Goal: Task Accomplishment & Management: Manage account settings

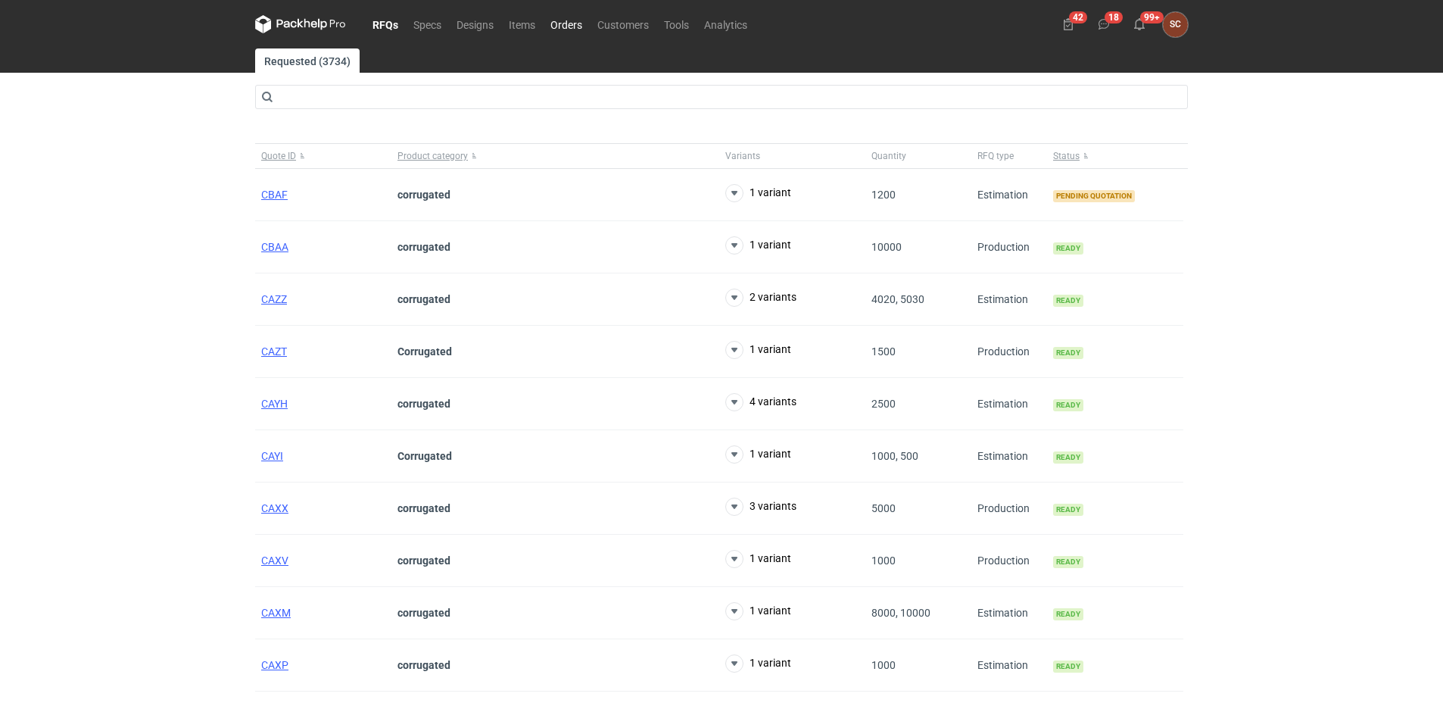
click at [576, 26] on link "Orders" at bounding box center [566, 24] width 47 height 18
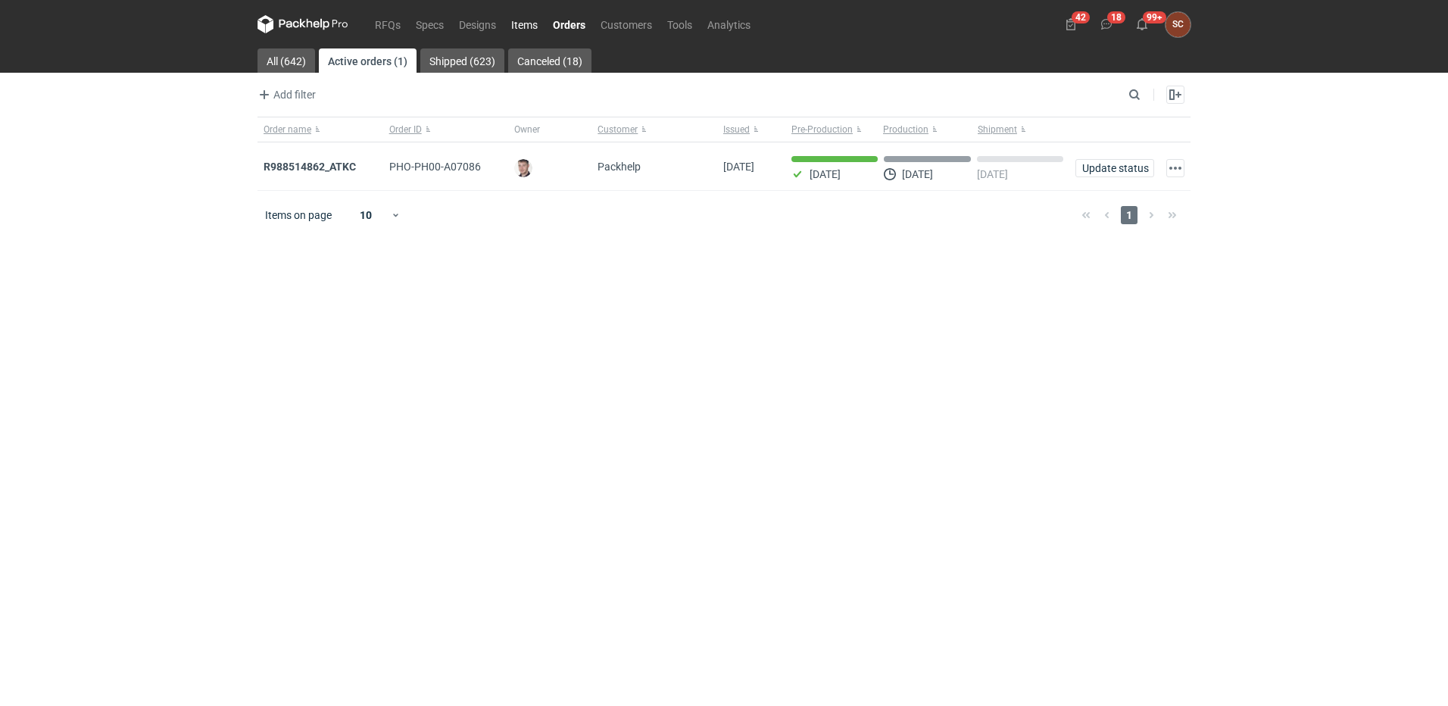
click at [527, 19] on link "Items" at bounding box center [525, 24] width 42 height 18
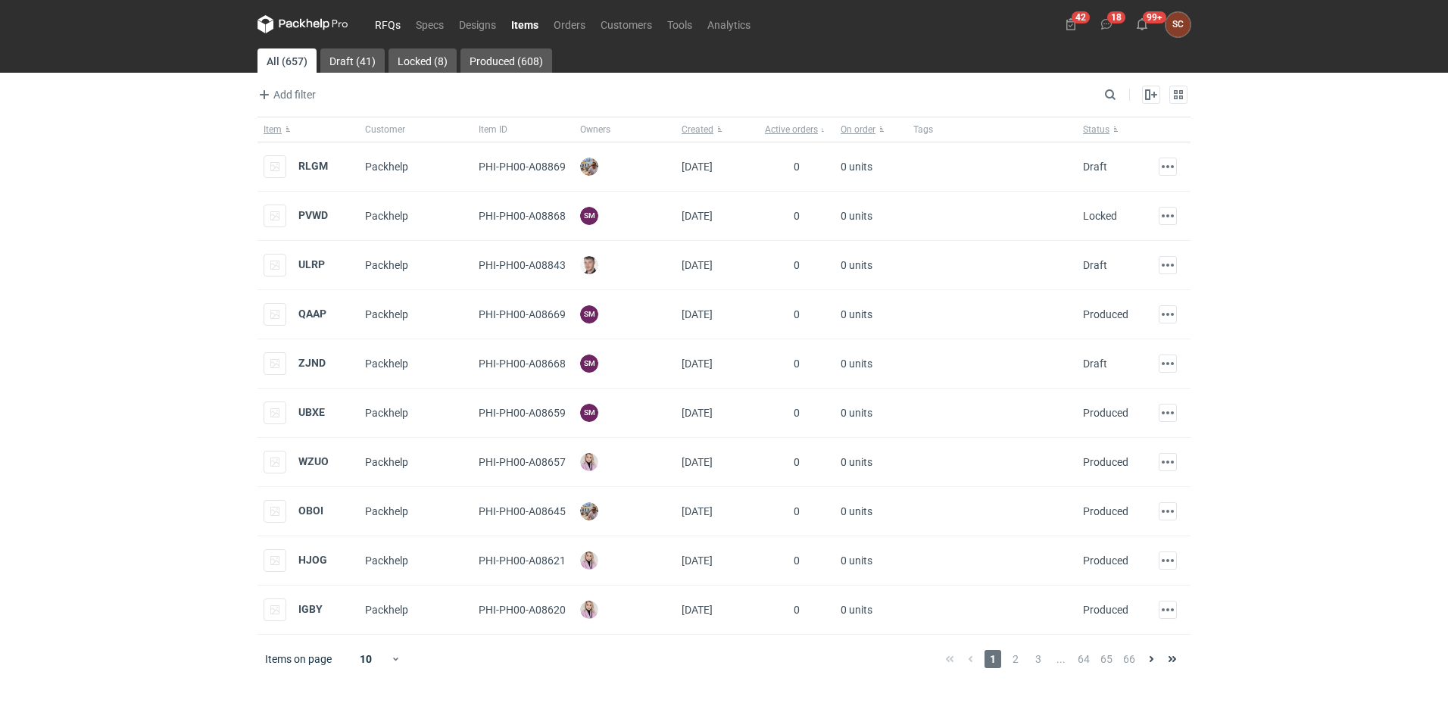
click at [378, 28] on link "RFQs" at bounding box center [387, 24] width 41 height 18
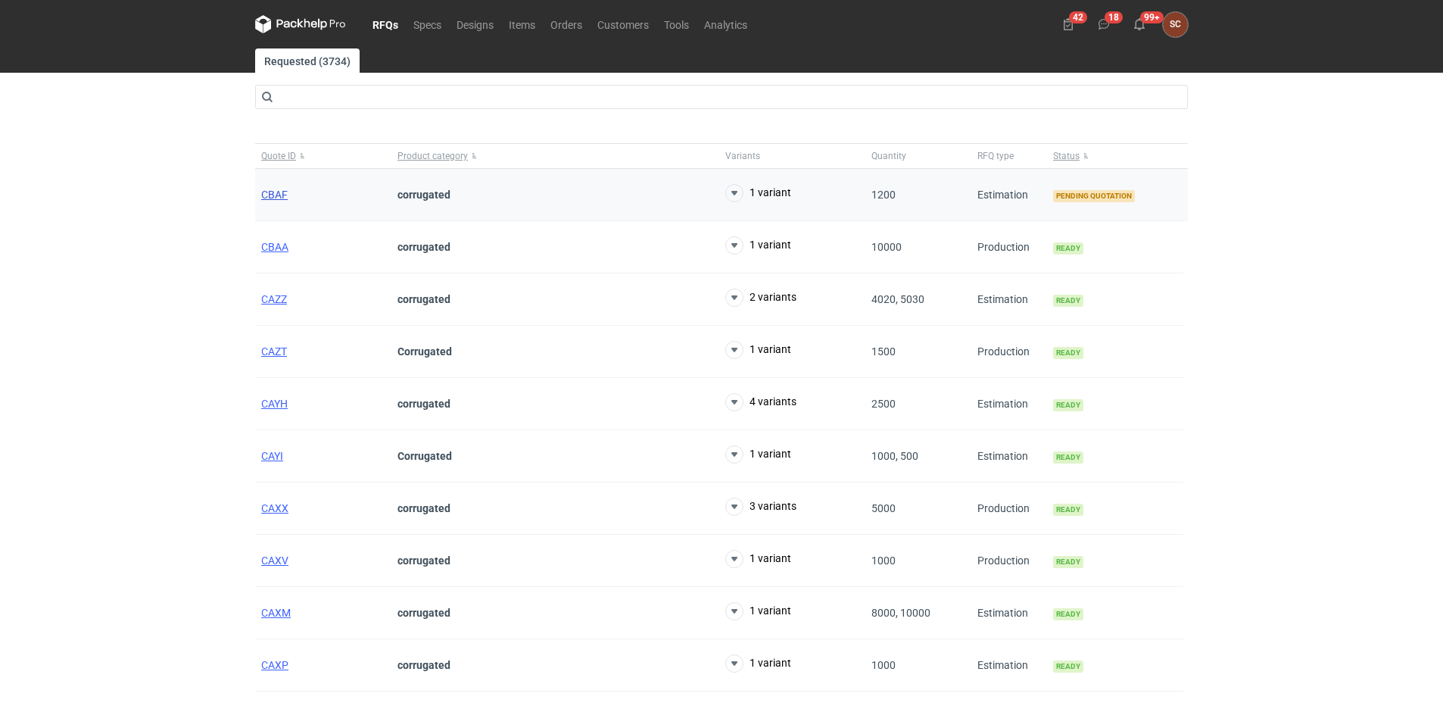
click at [266, 192] on span "CBAF" at bounding box center [274, 195] width 27 height 12
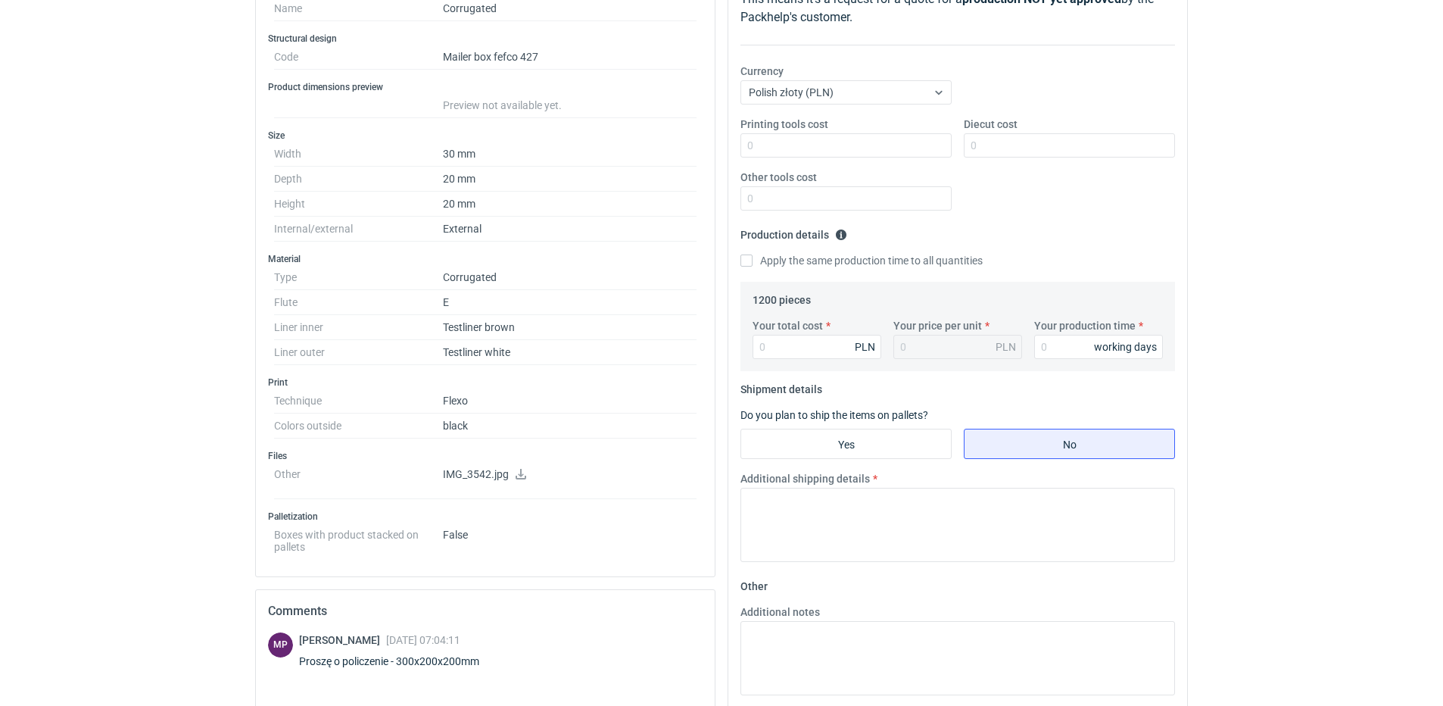
scroll to position [189, 0]
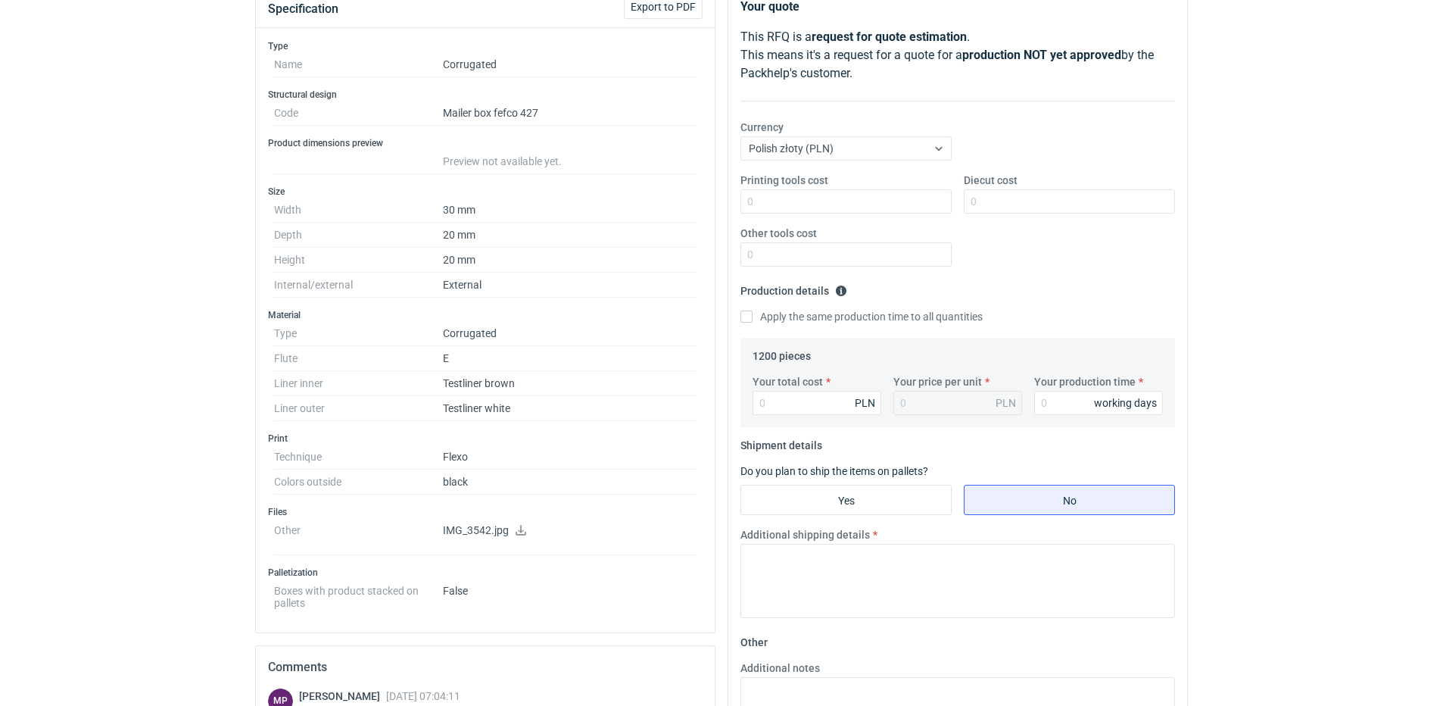
click at [522, 525] on icon at bounding box center [521, 530] width 12 height 11
click at [147, 270] on div "RFQs Specs Designs Items Orders Customers Tools Analytics 42 18 99+ SC Sylwia C…" at bounding box center [721, 164] width 1443 height 706
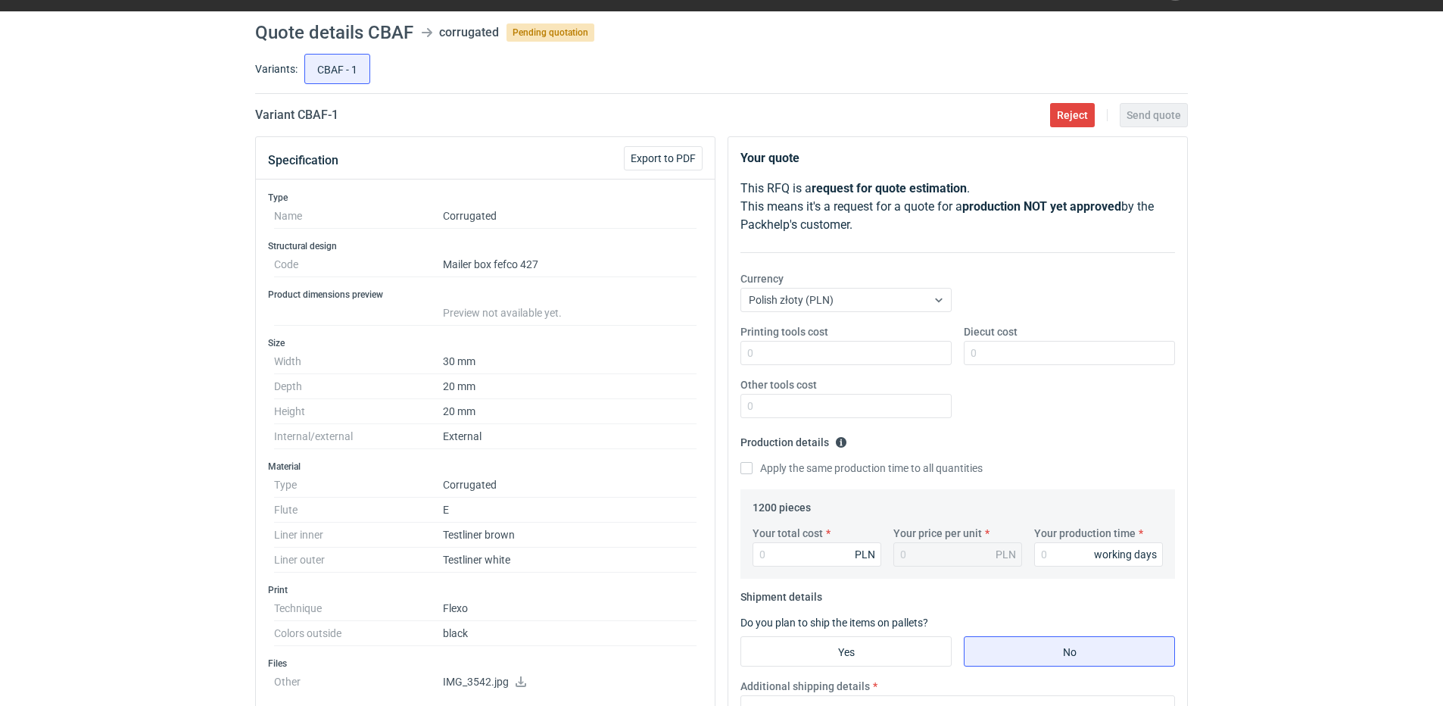
scroll to position [0, 0]
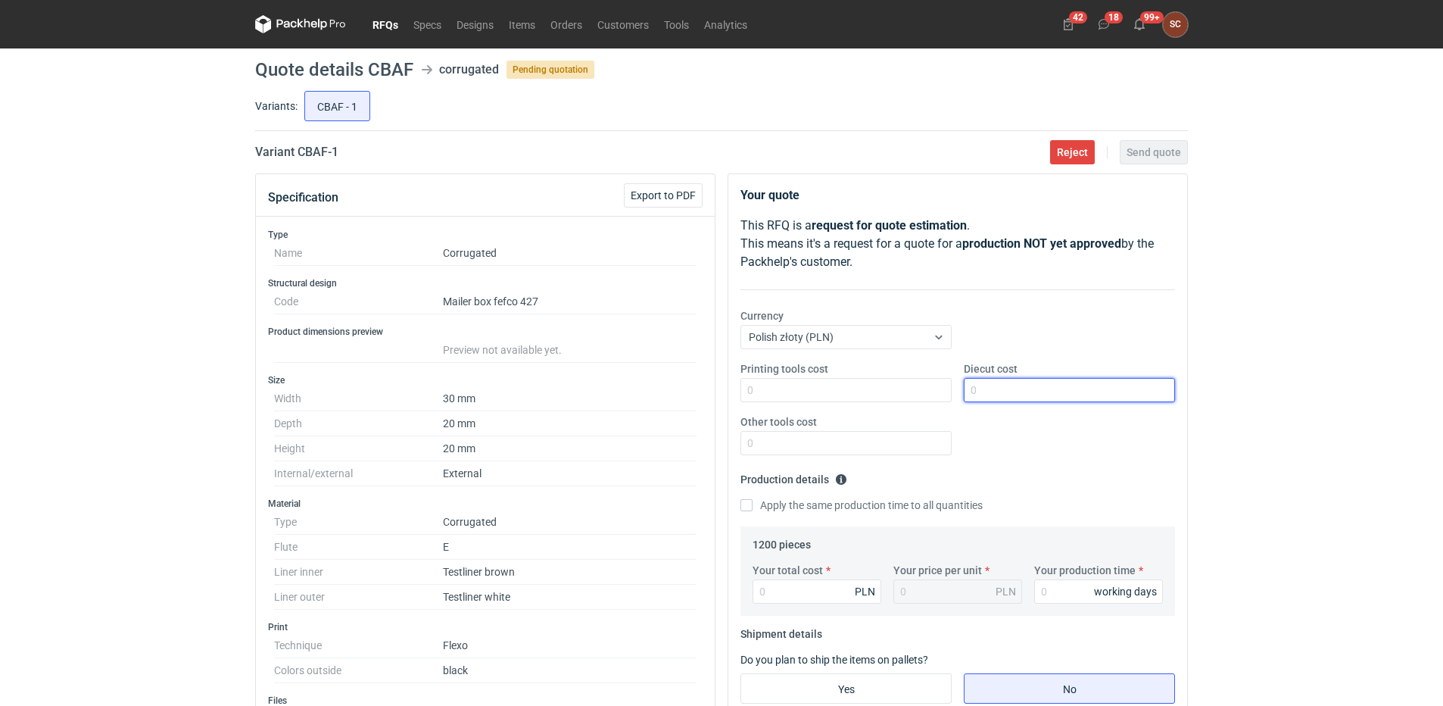
click at [1019, 392] on input "Diecut cost" at bounding box center [1069, 390] width 211 height 24
type input "1"
click at [883, 381] on input "Printing tools cost" at bounding box center [846, 390] width 211 height 24
type input "1500"
click at [1061, 392] on input "Diecut cost" at bounding box center [1069, 390] width 211 height 24
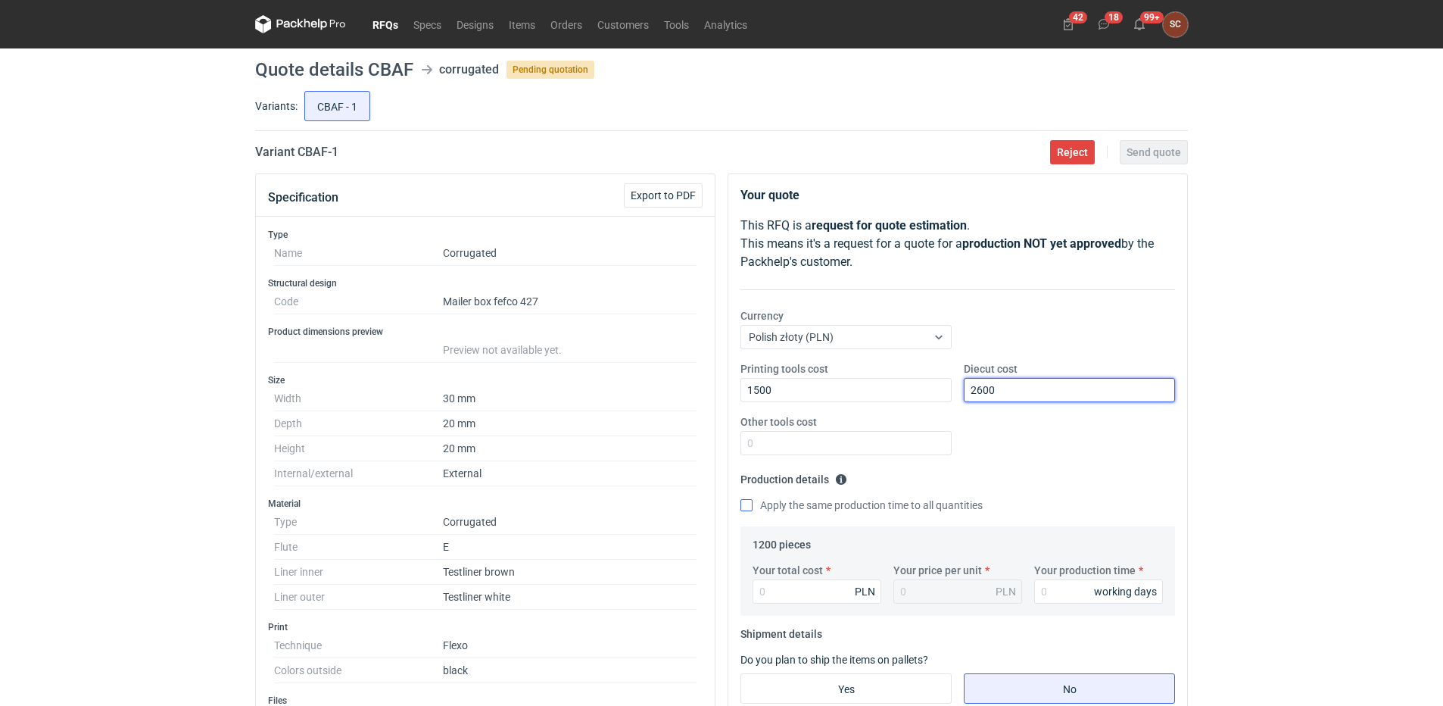
type input "2600"
click at [745, 508] on input "Apply the same production time to all quantities" at bounding box center [747, 505] width 12 height 12
checkbox input "true"
click at [798, 591] on input "Your total cost" at bounding box center [817, 591] width 129 height 24
click at [831, 603] on input "Your total cost" at bounding box center [817, 591] width 129 height 24
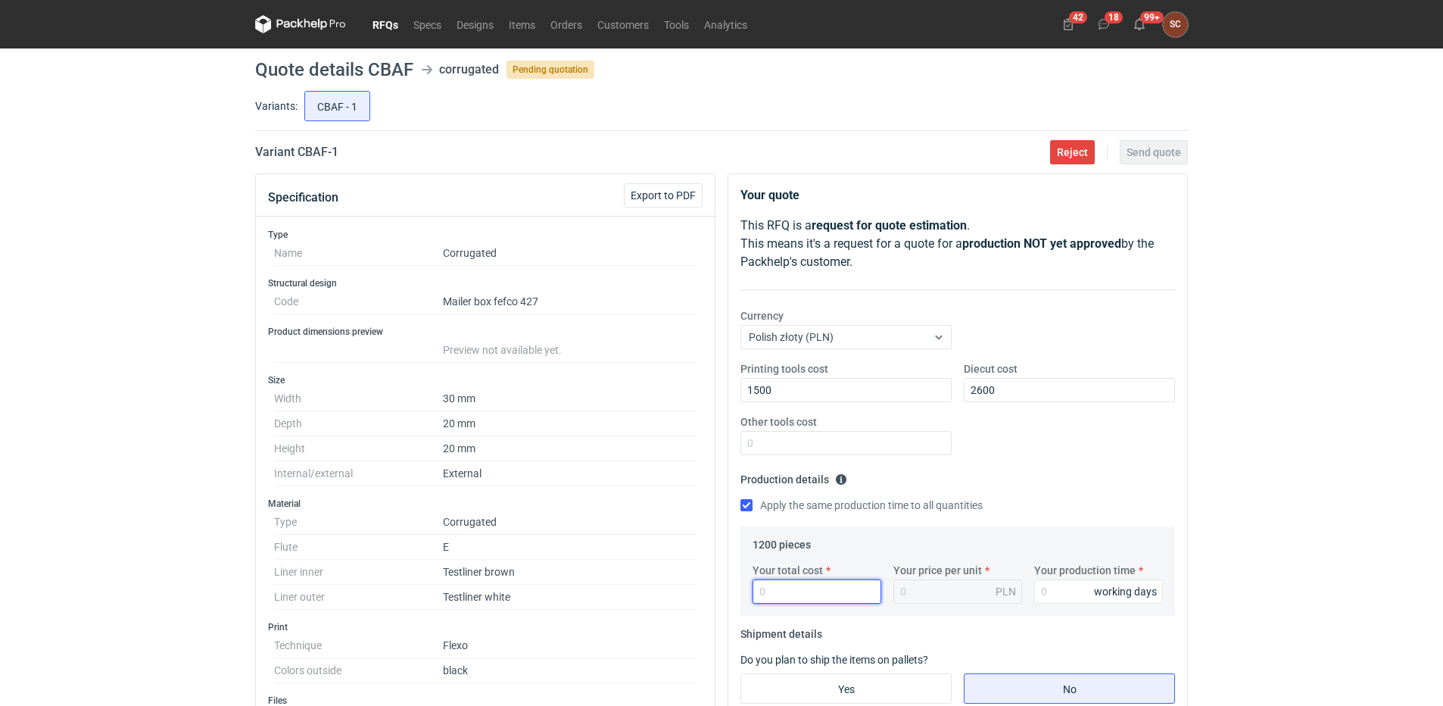
click at [831, 599] on input "Your total cost" at bounding box center [817, 591] width 129 height 24
type input "2736"
type input "2.28"
type input "2736"
click at [1059, 590] on input "Your production time" at bounding box center [1098, 591] width 129 height 24
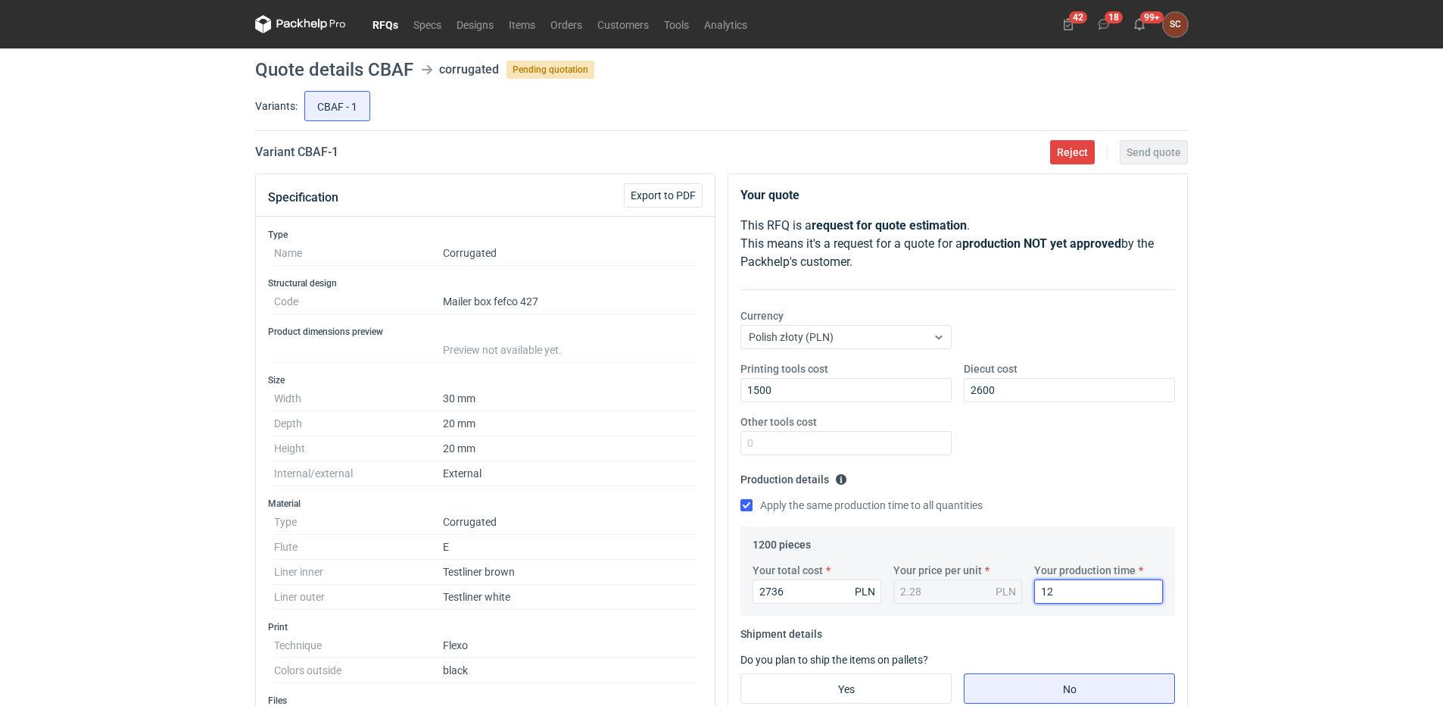
type input "12"
click at [1055, 482] on fieldset "Production details Please provide the expected time of production in working da…" at bounding box center [958, 496] width 435 height 59
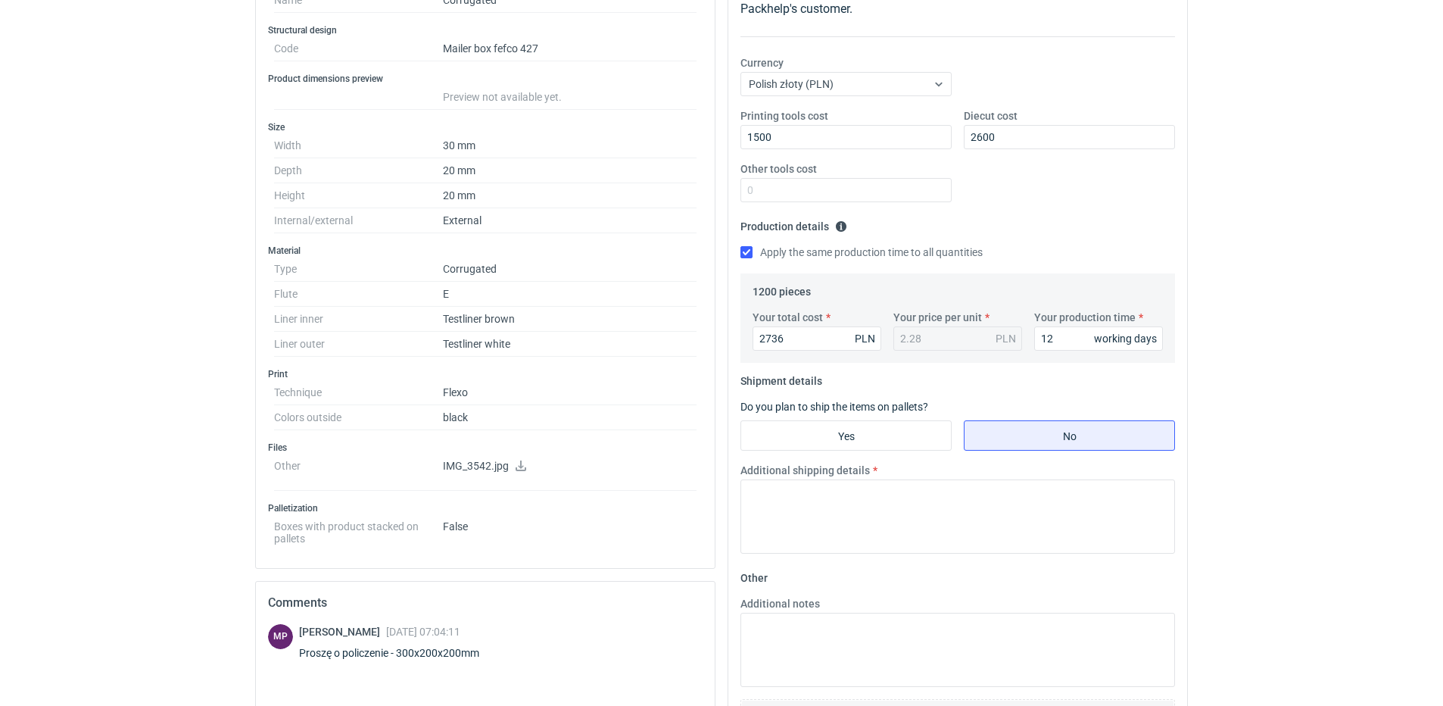
scroll to position [303, 0]
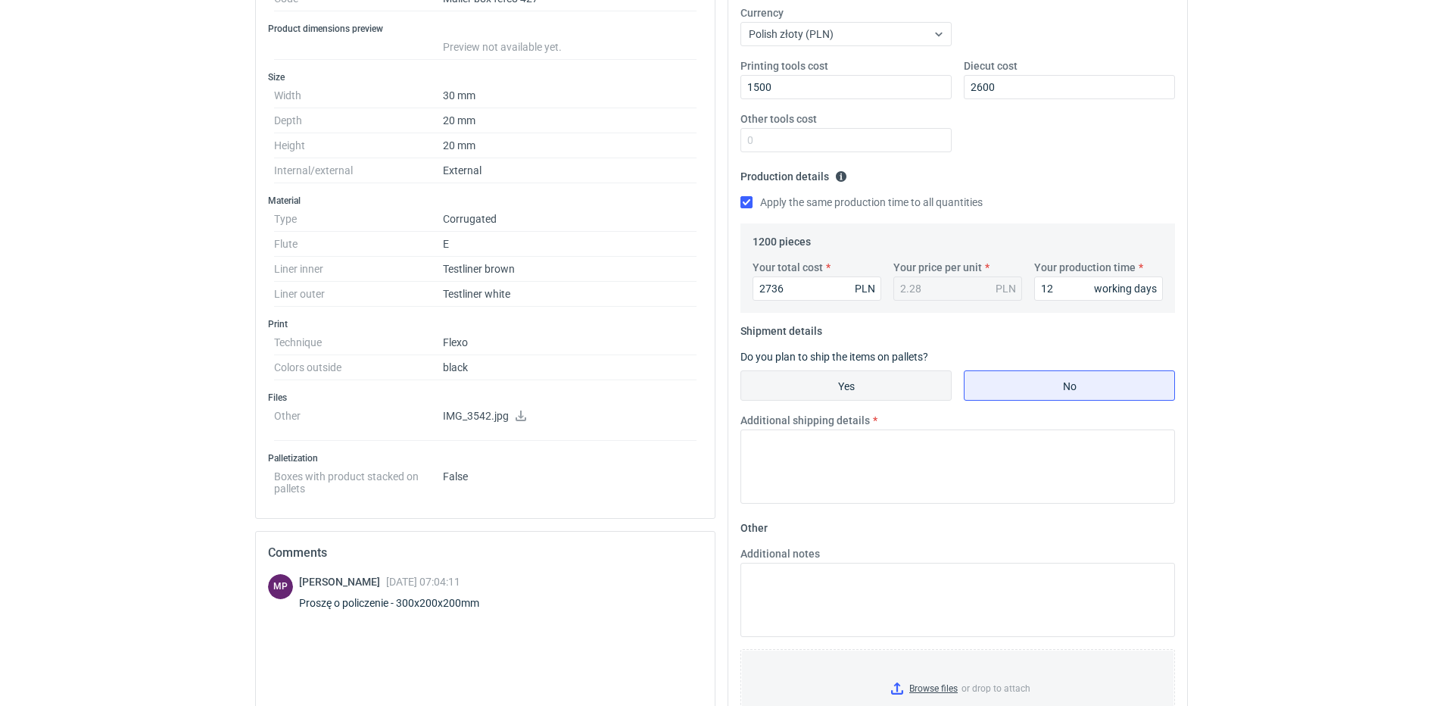
click at [895, 384] on input "Yes" at bounding box center [846, 385] width 210 height 29
radio input "true"
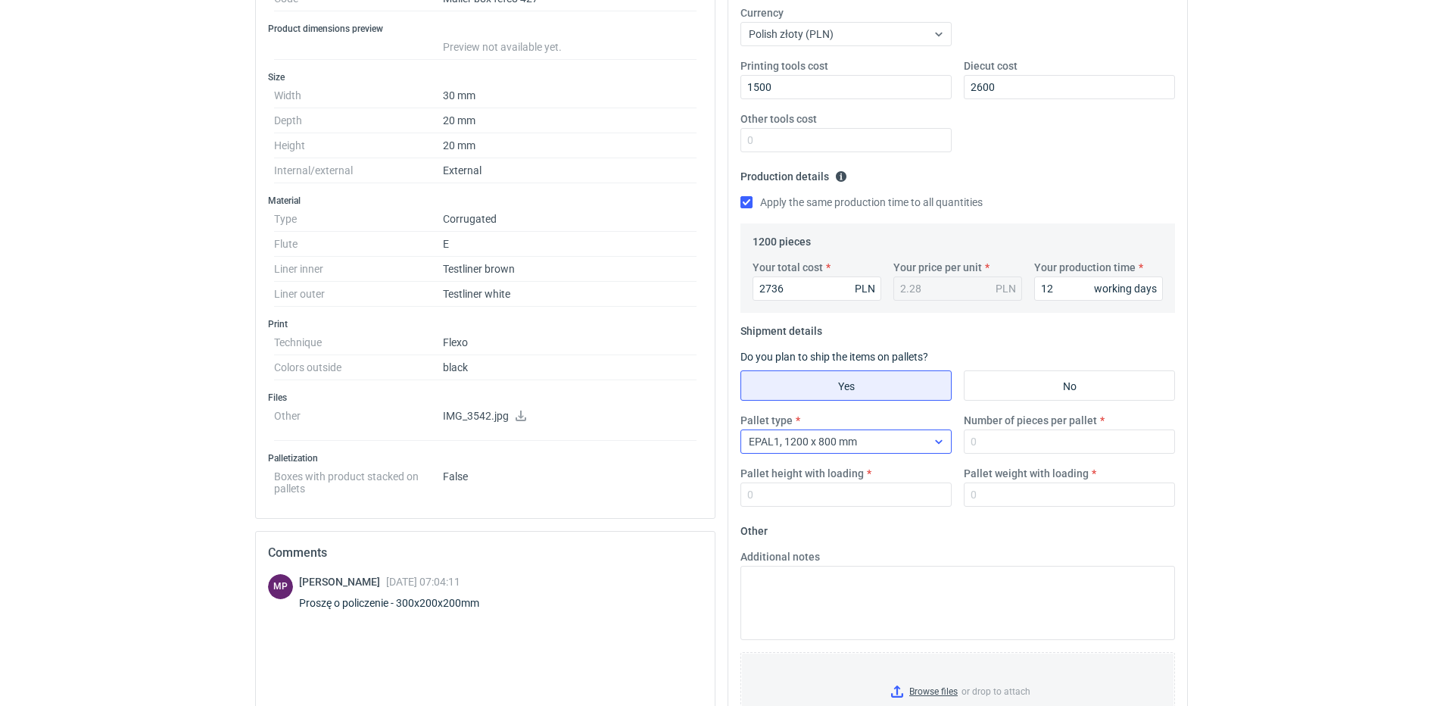
click at [936, 437] on icon at bounding box center [939, 441] width 12 height 12
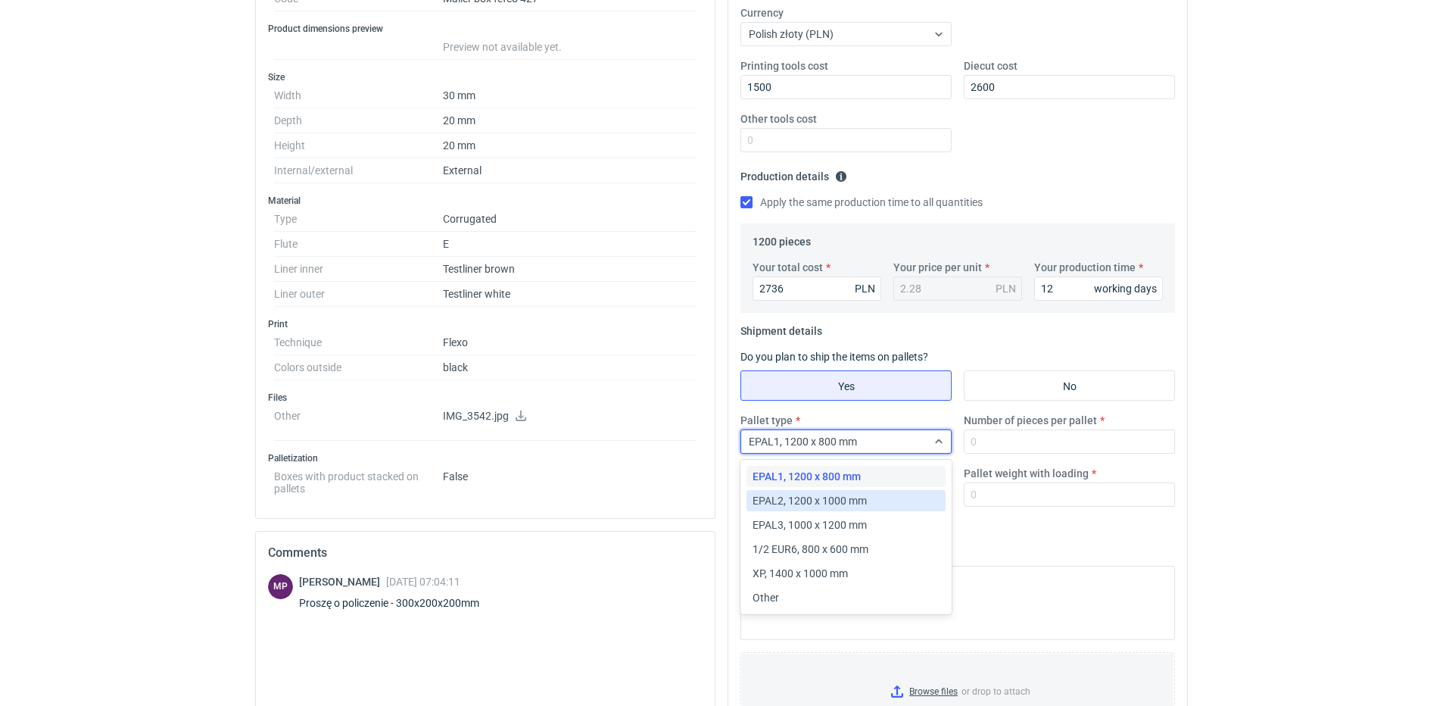
click at [898, 493] on div "EPAL2, 1200 x 1000 mm" at bounding box center [846, 500] width 187 height 15
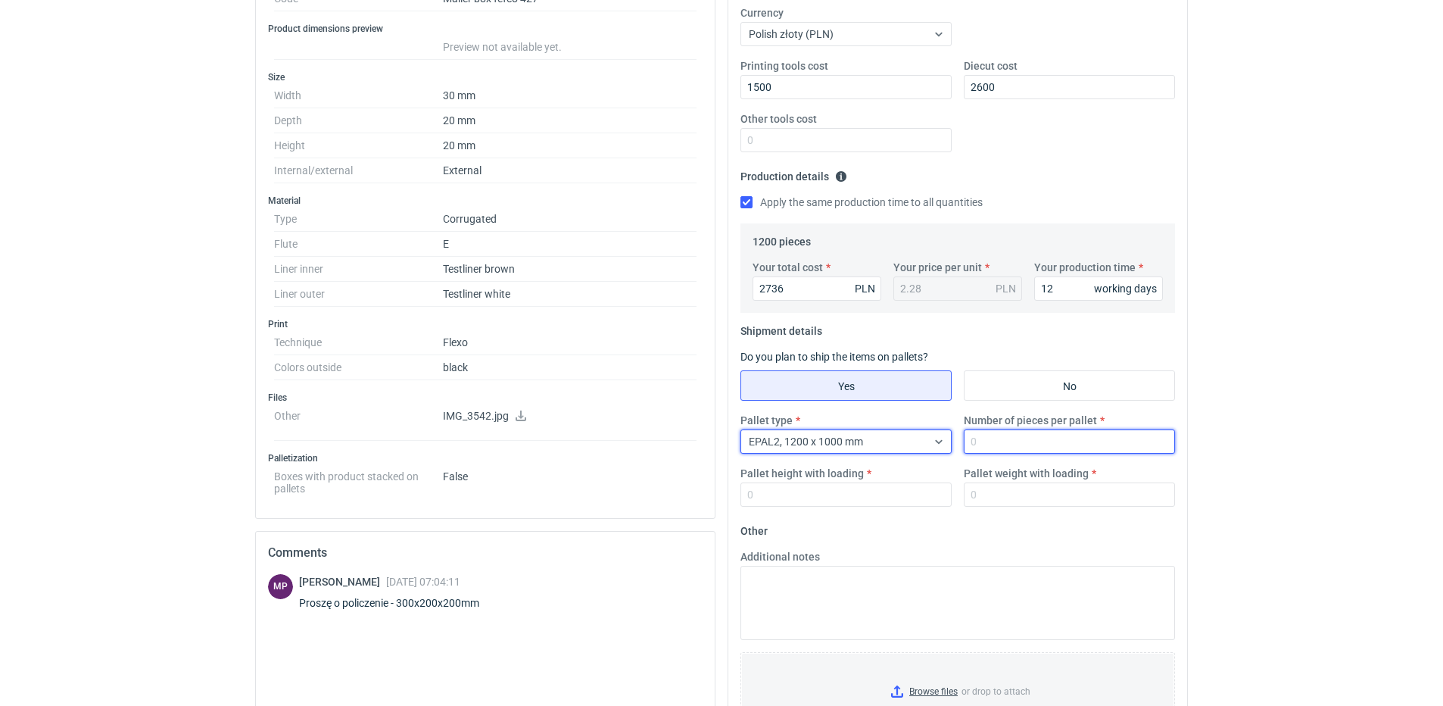
click at [1009, 438] on input "Number of pieces per pallet" at bounding box center [1069, 441] width 211 height 24
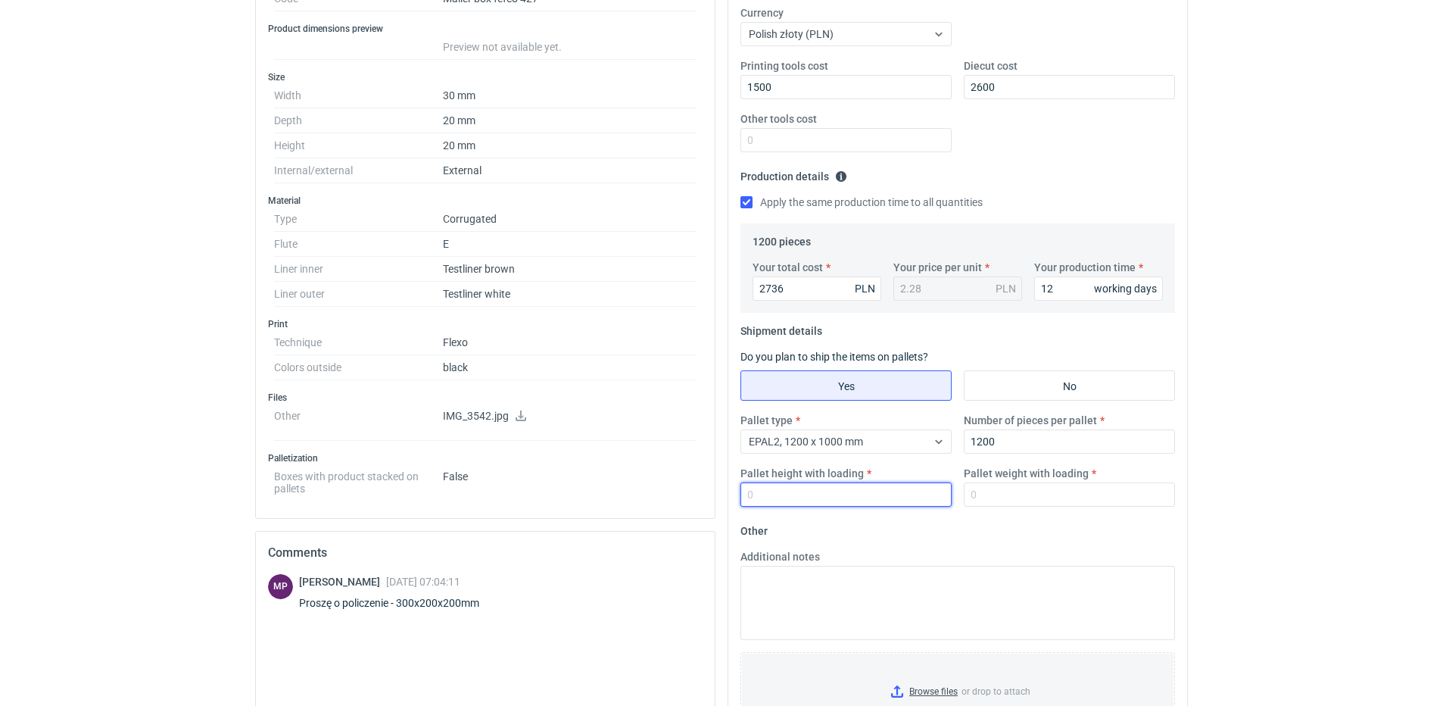
click at [858, 494] on input "Pallet height with loading" at bounding box center [846, 494] width 211 height 24
click at [1025, 449] on input "1200" at bounding box center [1069, 441] width 211 height 24
drag, startPoint x: 1031, startPoint y: 444, endPoint x: 870, endPoint y: 446, distance: 160.6
click at [870, 446] on div "Pallet type EPAL2, 1200 x 1000 mm Number of pieces per pallet 1200 Pallet heigh…" at bounding box center [958, 466] width 447 height 106
click at [826, 482] on div "Pallet height with loading" at bounding box center [846, 486] width 223 height 41
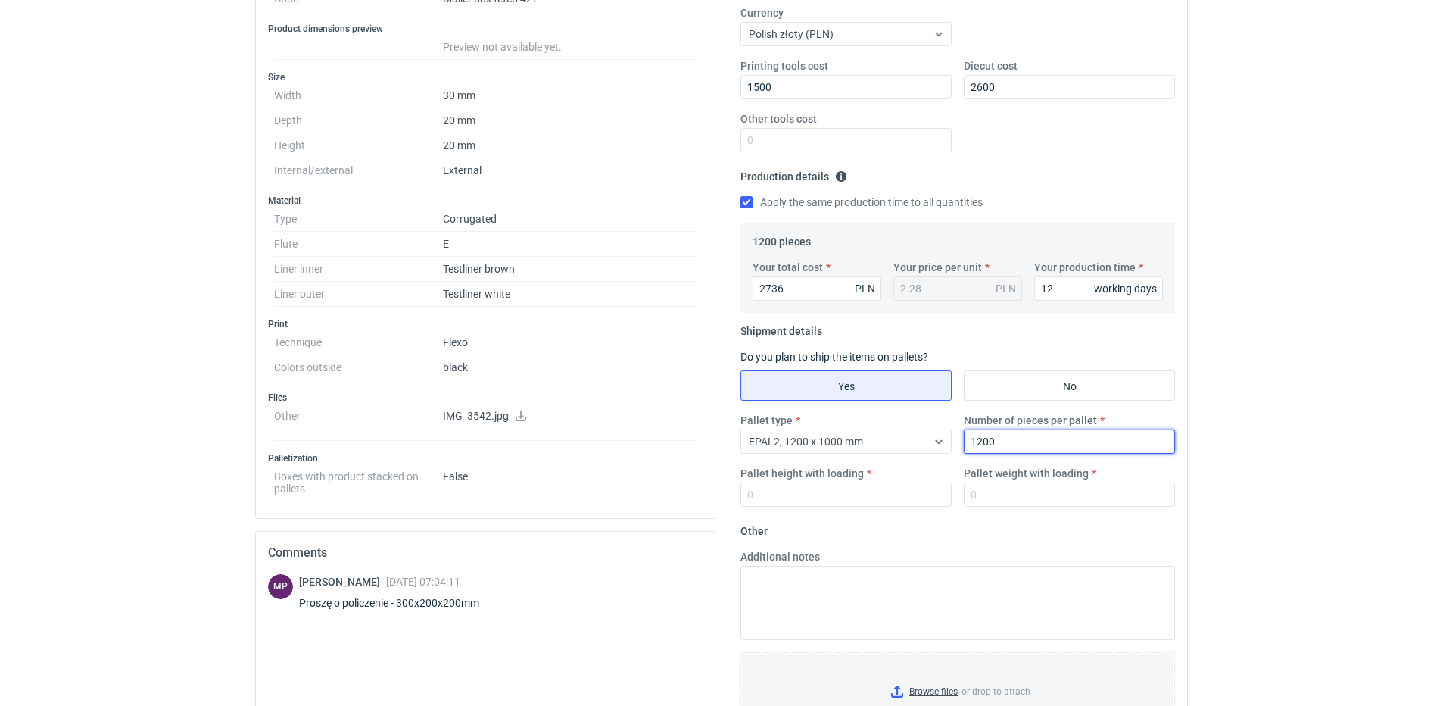
click at [1033, 445] on input "1200" at bounding box center [1069, 441] width 211 height 24
click at [825, 495] on input "Pallet height with loading" at bounding box center [846, 494] width 211 height 24
click at [1025, 438] on input "1200" at bounding box center [1069, 441] width 211 height 24
drag, startPoint x: 1023, startPoint y: 443, endPoint x: 870, endPoint y: 446, distance: 153.0
click at [883, 445] on div "Pallet type EPAL2, 1200 x 1000 mm Number of pieces per pallet 1200 Pallet heigh…" at bounding box center [958, 466] width 447 height 106
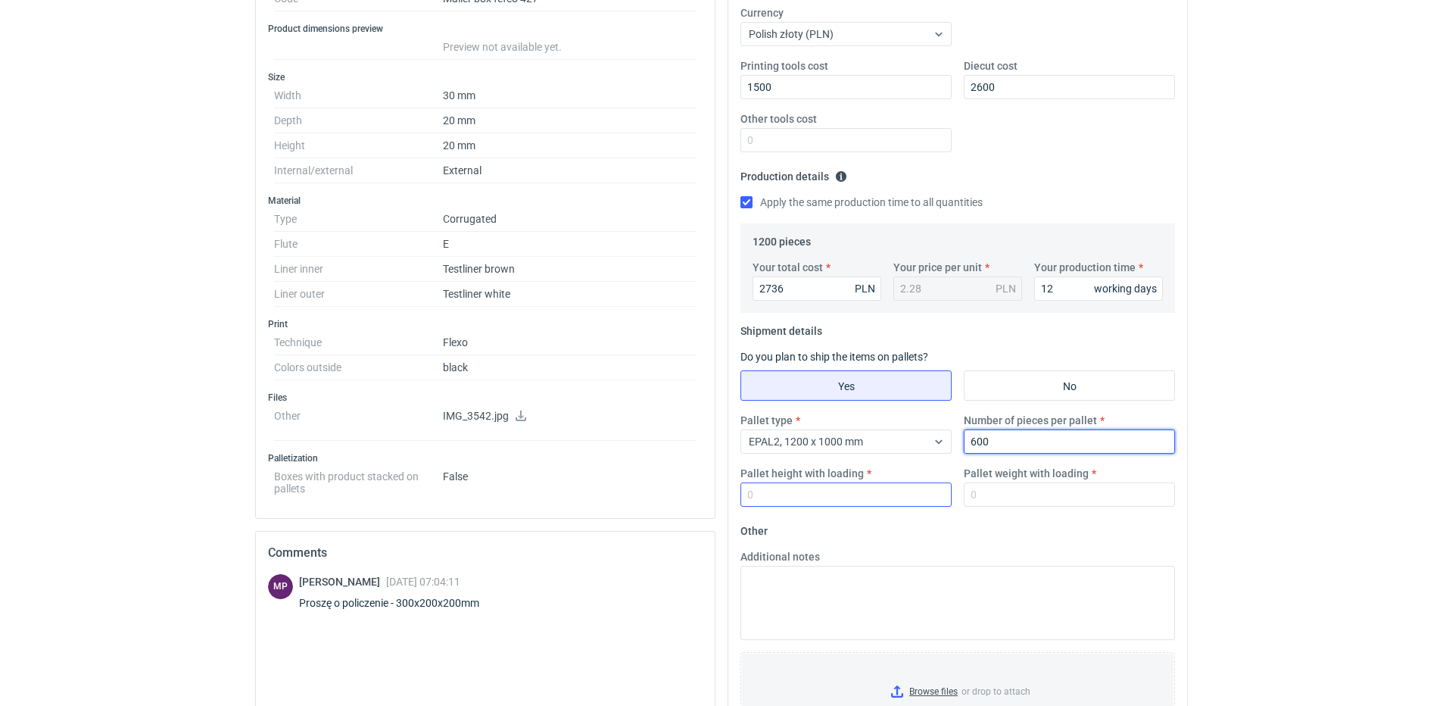
type input "600"
click at [832, 491] on input "Pallet height with loading" at bounding box center [846, 494] width 211 height 24
type input "1400"
click at [982, 499] on input "Pallet weight with loading" at bounding box center [1069, 494] width 211 height 24
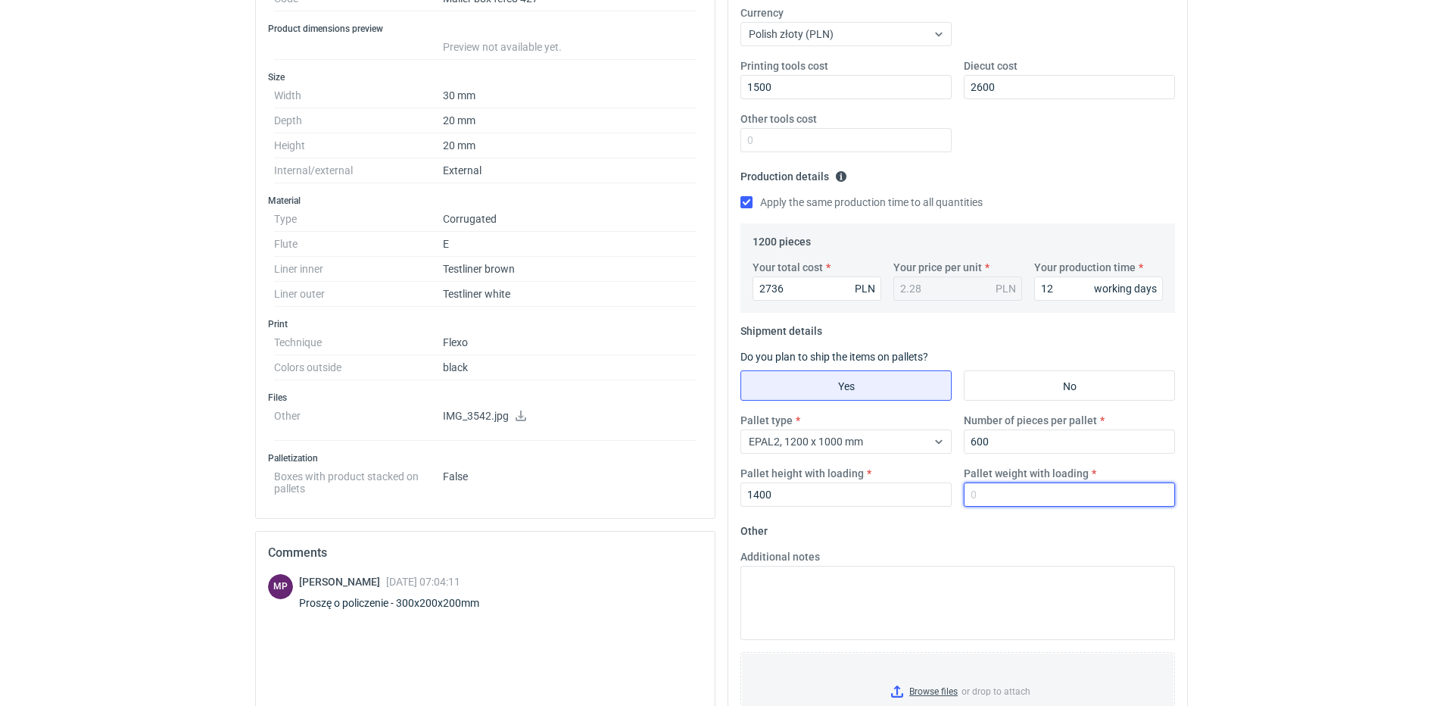
click at [986, 497] on input "Pallet weight with loading" at bounding box center [1069, 494] width 211 height 24
type input "260"
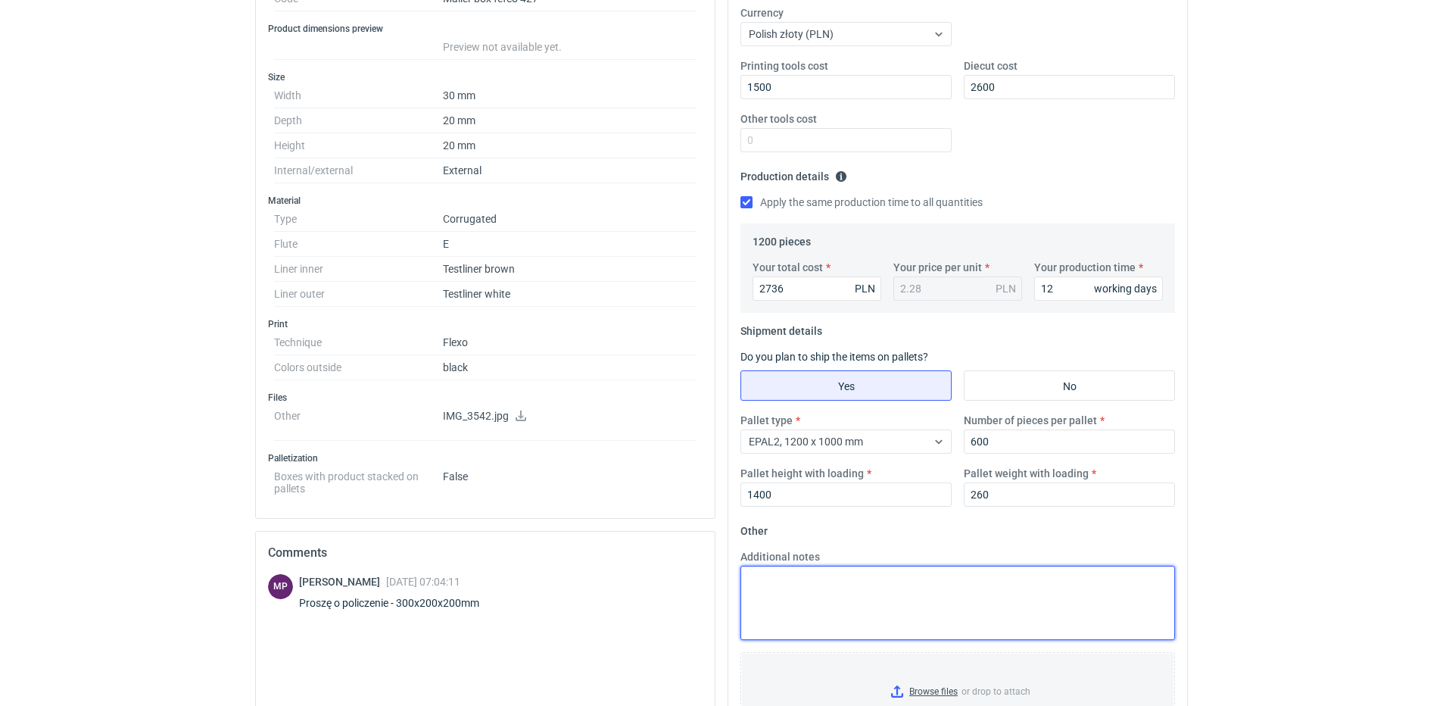
click at [835, 598] on textarea "Additional notes" at bounding box center [958, 603] width 435 height 74
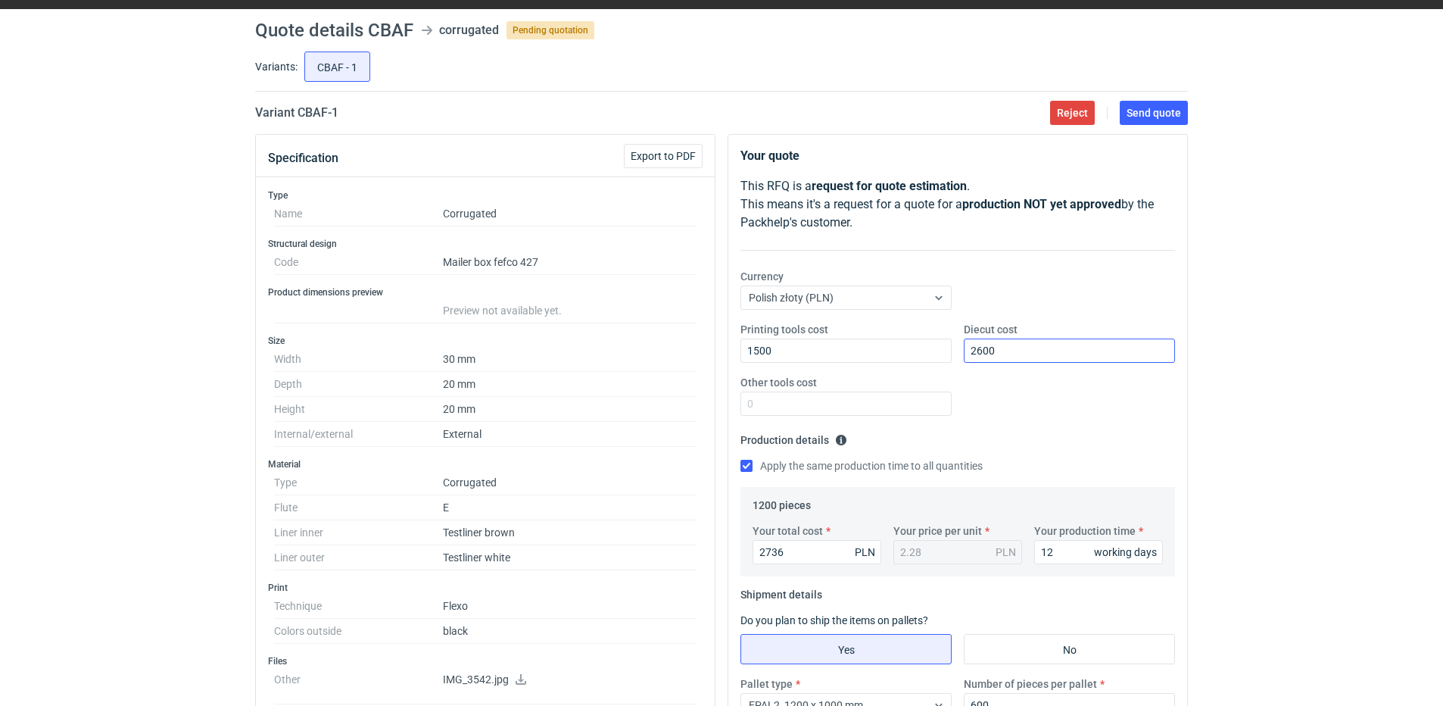
scroll to position [37, 0]
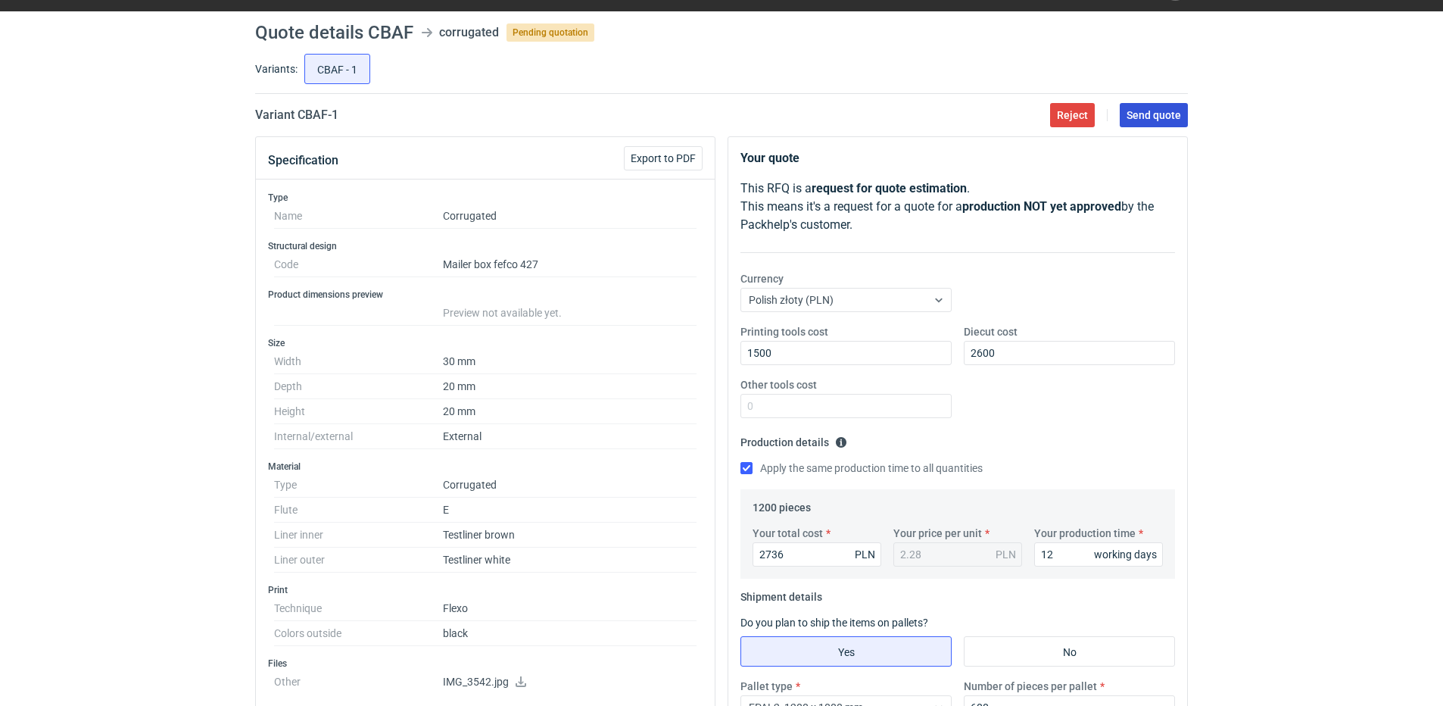
click at [1140, 121] on button "Send quote" at bounding box center [1154, 115] width 68 height 24
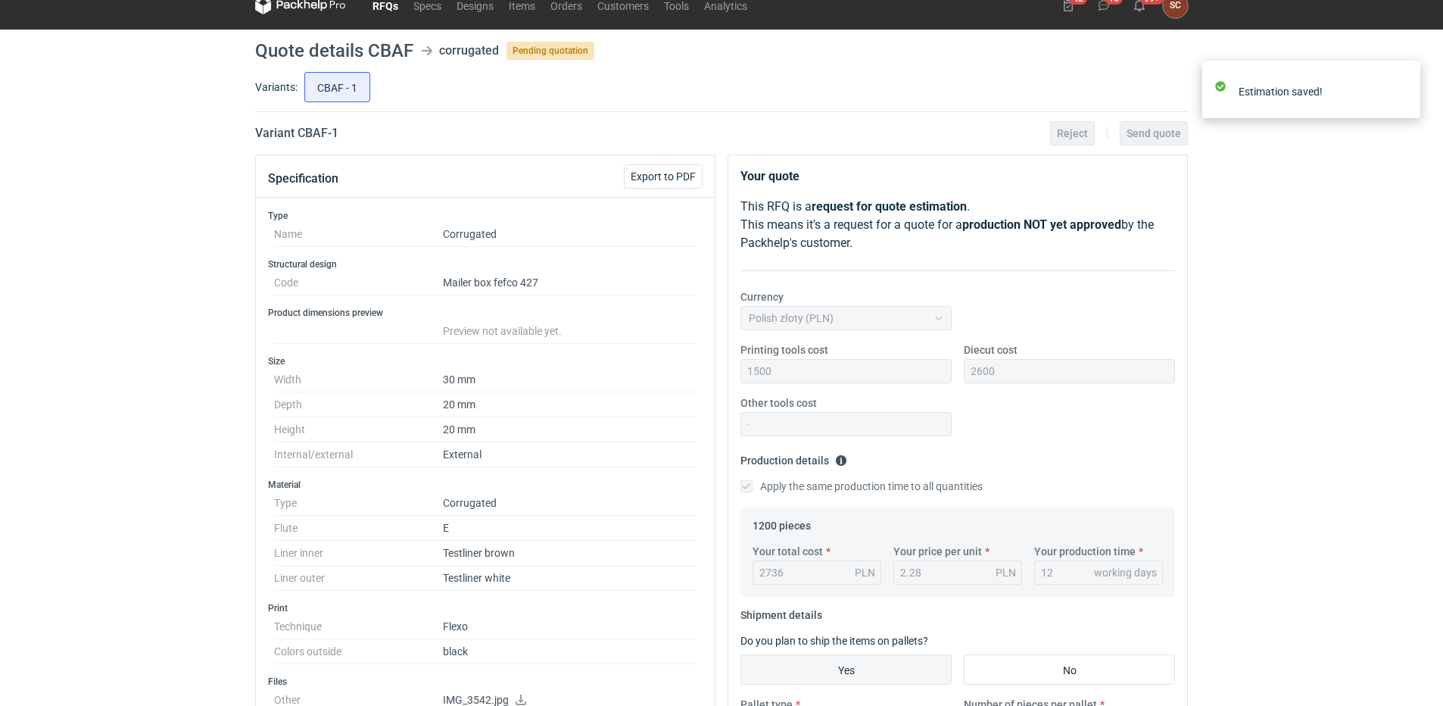
scroll to position [0, 0]
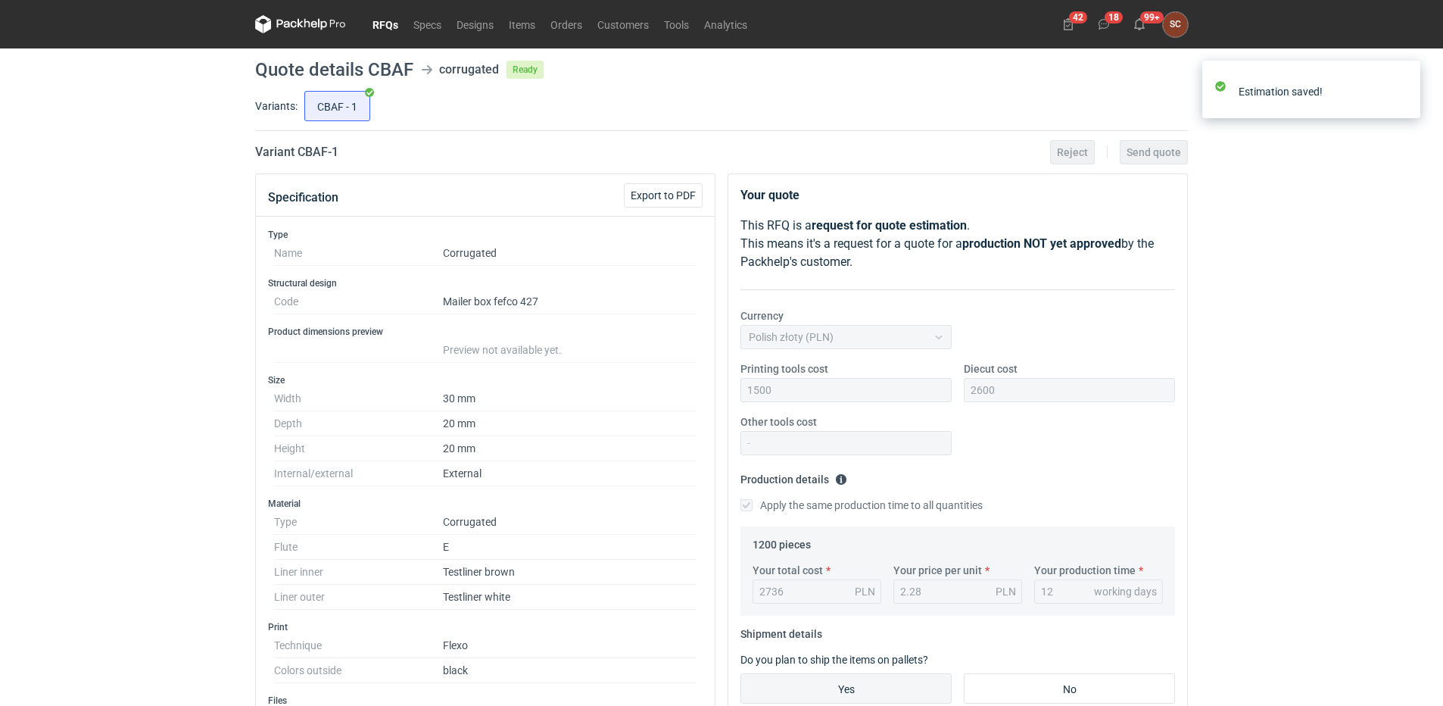
click at [382, 23] on link "RFQs" at bounding box center [385, 24] width 41 height 18
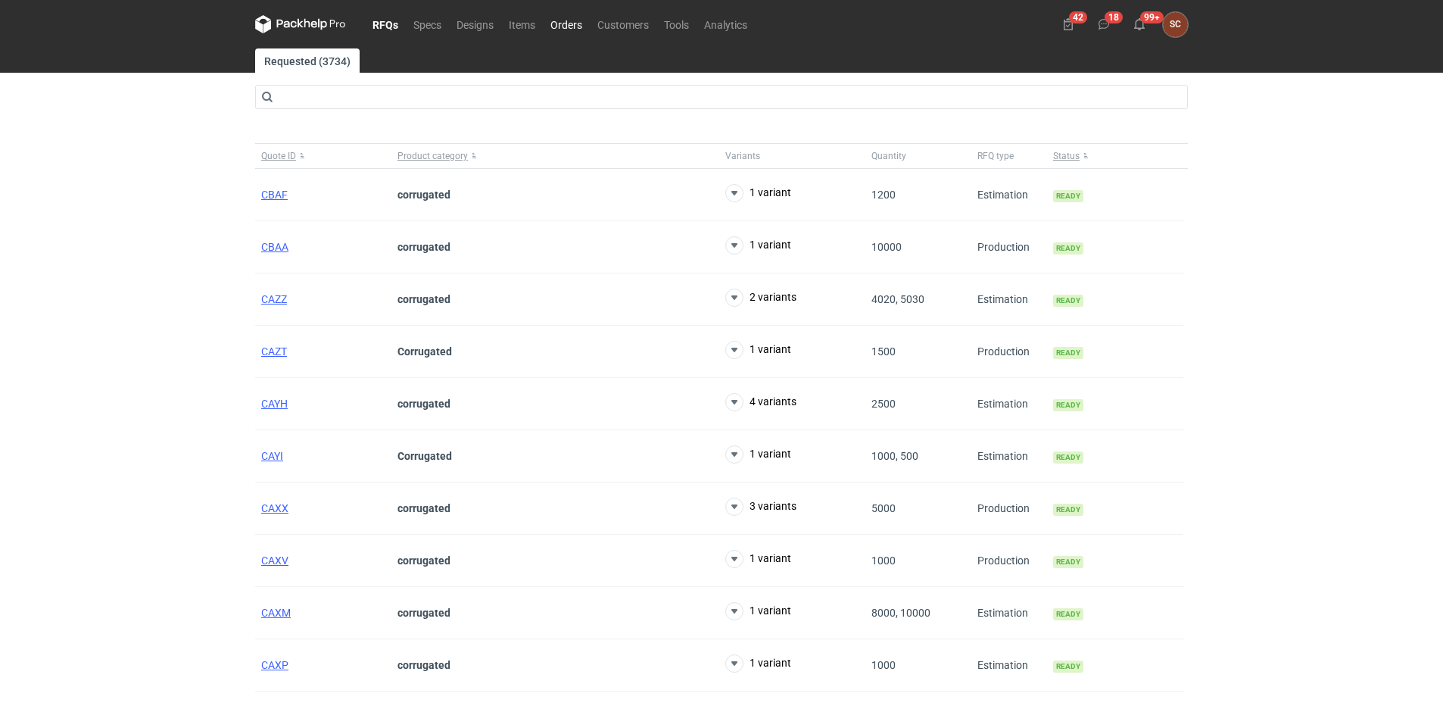
click at [575, 22] on link "Orders" at bounding box center [566, 24] width 47 height 18
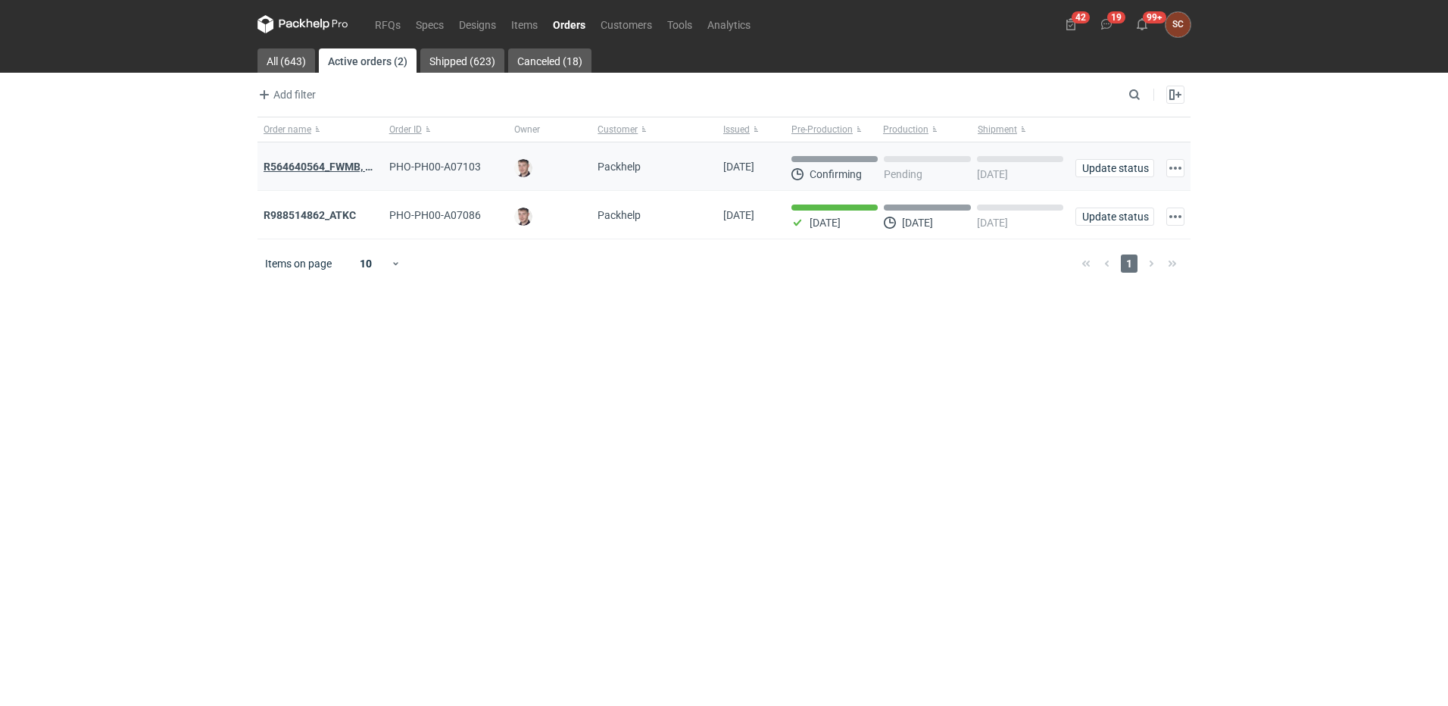
click at [341, 164] on strong "R564640564_FWMB, FMPD, MNLB" at bounding box center [346, 167] width 164 height 12
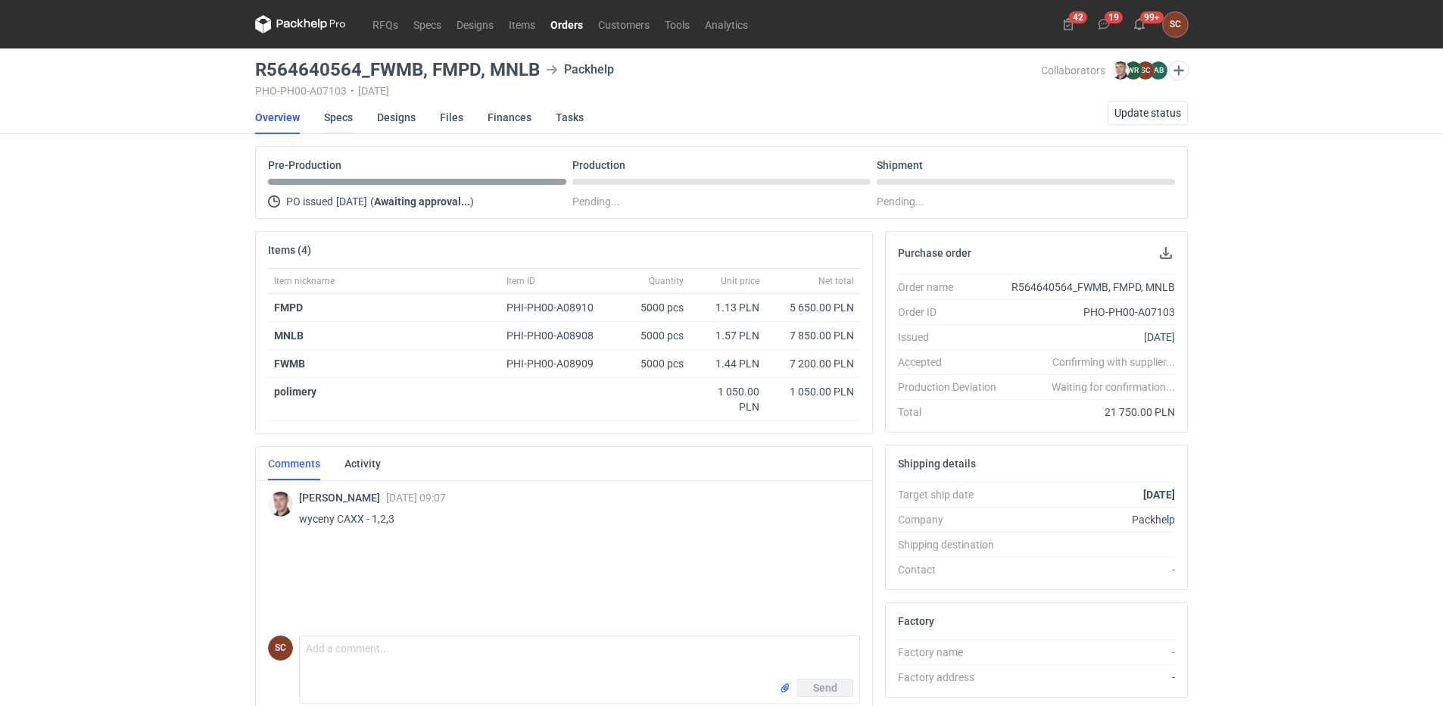
click at [342, 117] on link "Specs" at bounding box center [338, 117] width 29 height 33
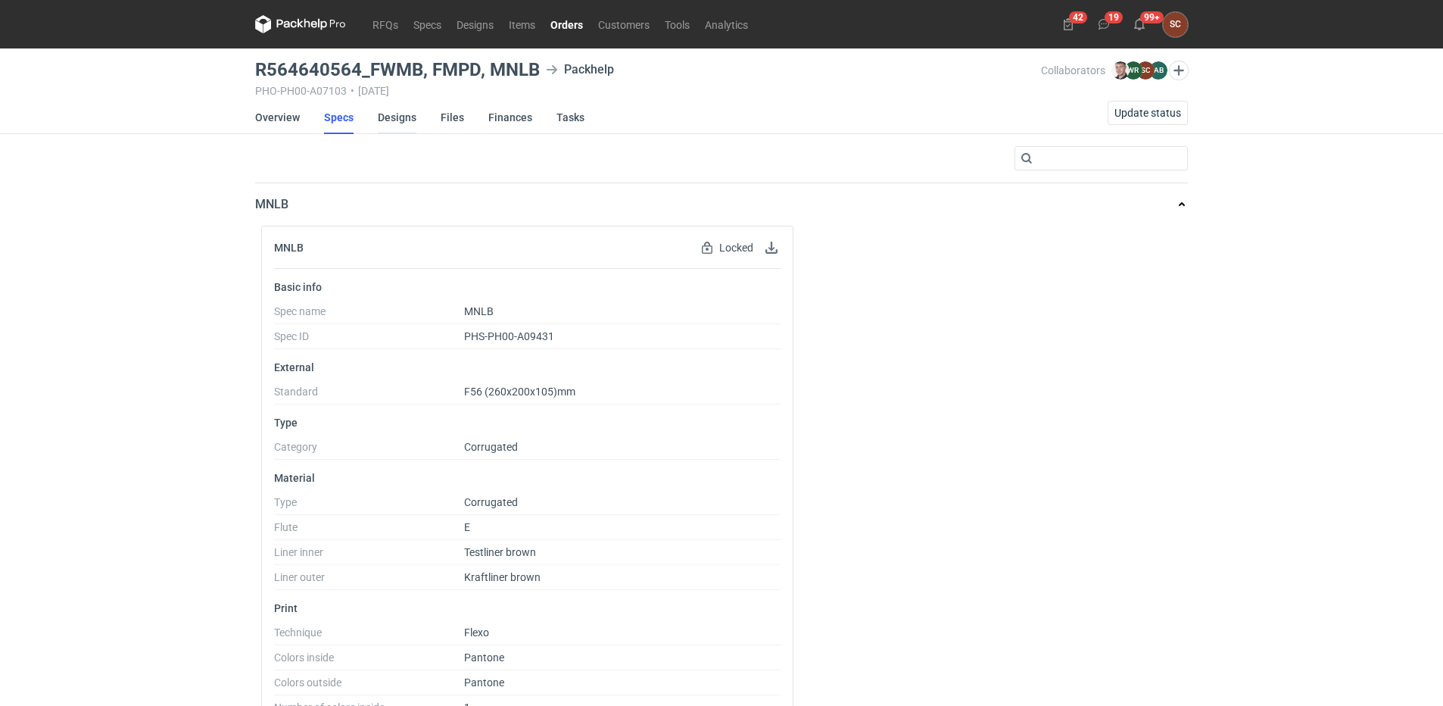
click at [400, 113] on link "Designs" at bounding box center [397, 117] width 39 height 33
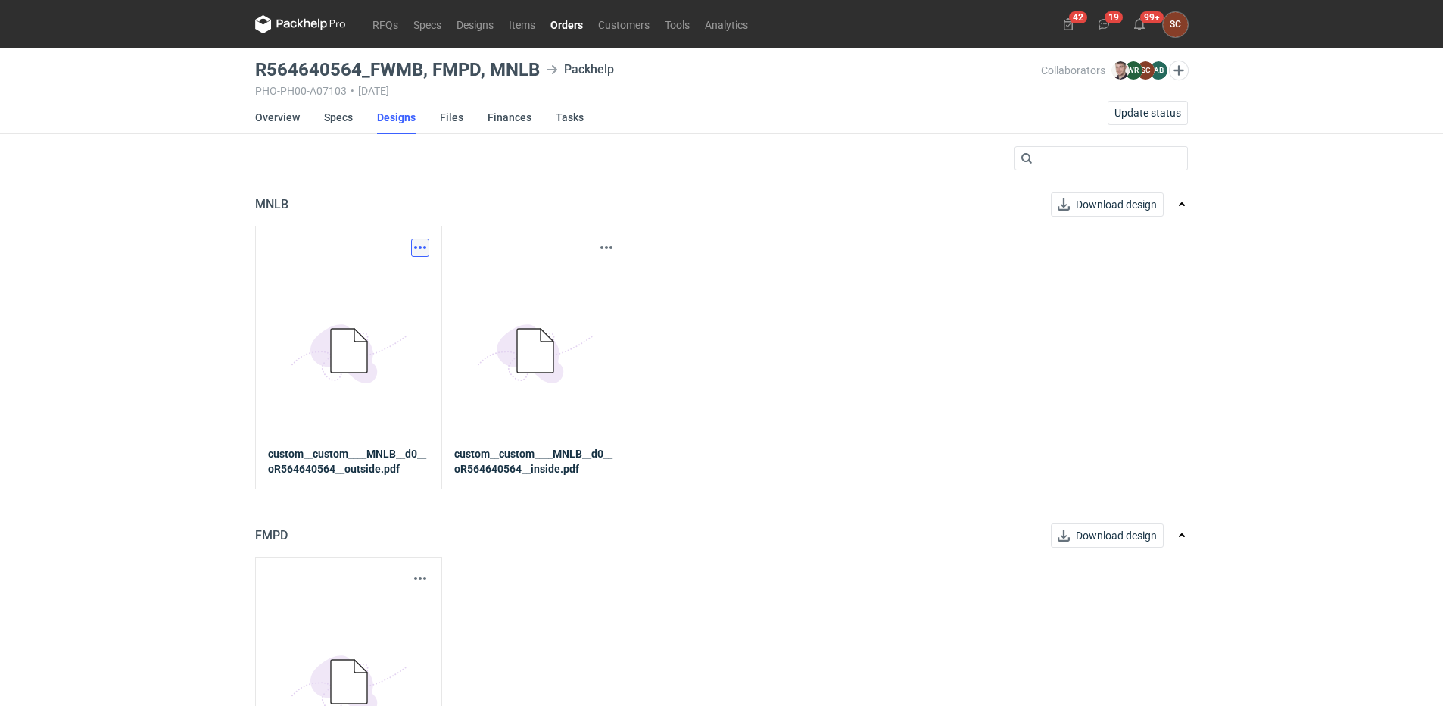
click at [419, 248] on button "button" at bounding box center [420, 248] width 18 height 18
click at [388, 274] on link "Download design part" at bounding box center [353, 281] width 139 height 24
click at [106, 269] on div "RFQs Specs Designs Items Orders Customers Tools Analytics 42 19 99+ SC Sylwia C…" at bounding box center [721, 353] width 1443 height 706
click at [331, 113] on link "Specs" at bounding box center [338, 117] width 29 height 33
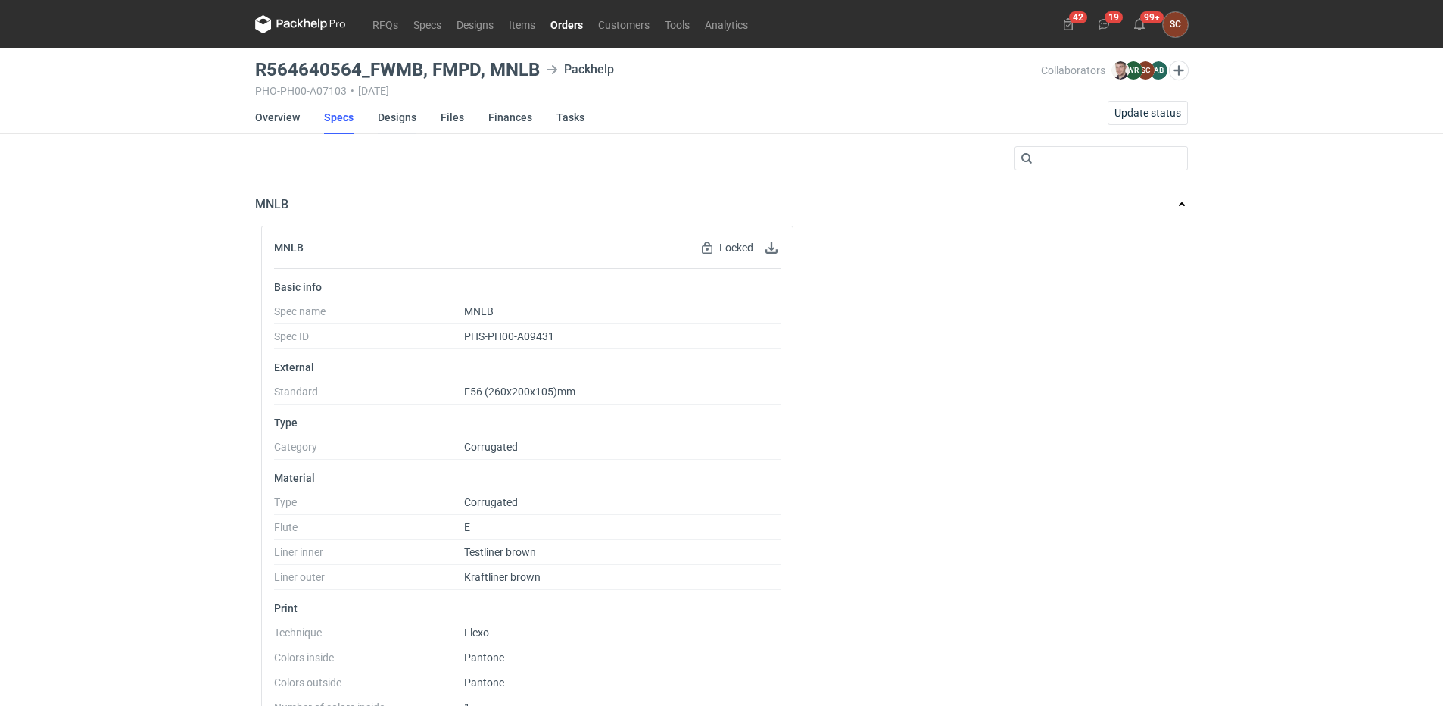
drag, startPoint x: 397, startPoint y: 113, endPoint x: 426, endPoint y: 125, distance: 31.9
click at [397, 113] on link "Designs" at bounding box center [397, 117] width 39 height 33
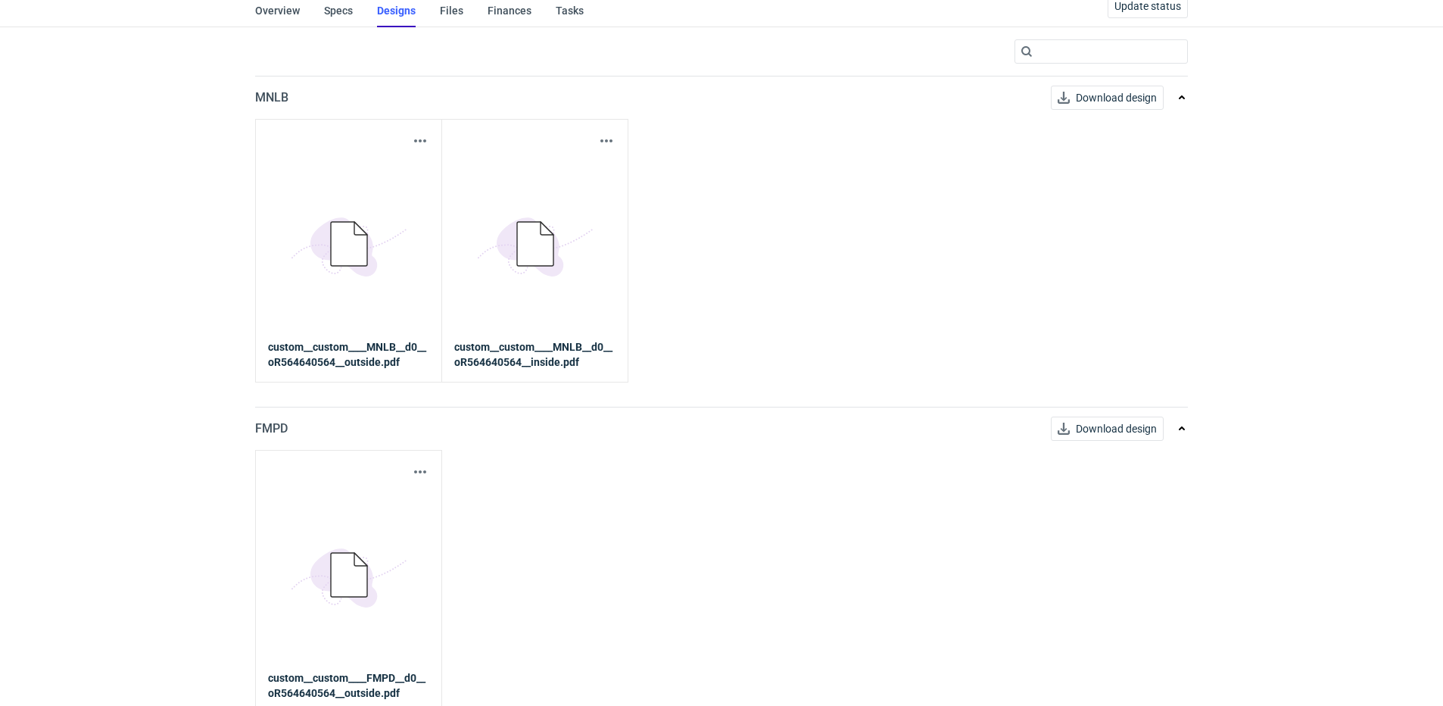
scroll to position [227, 0]
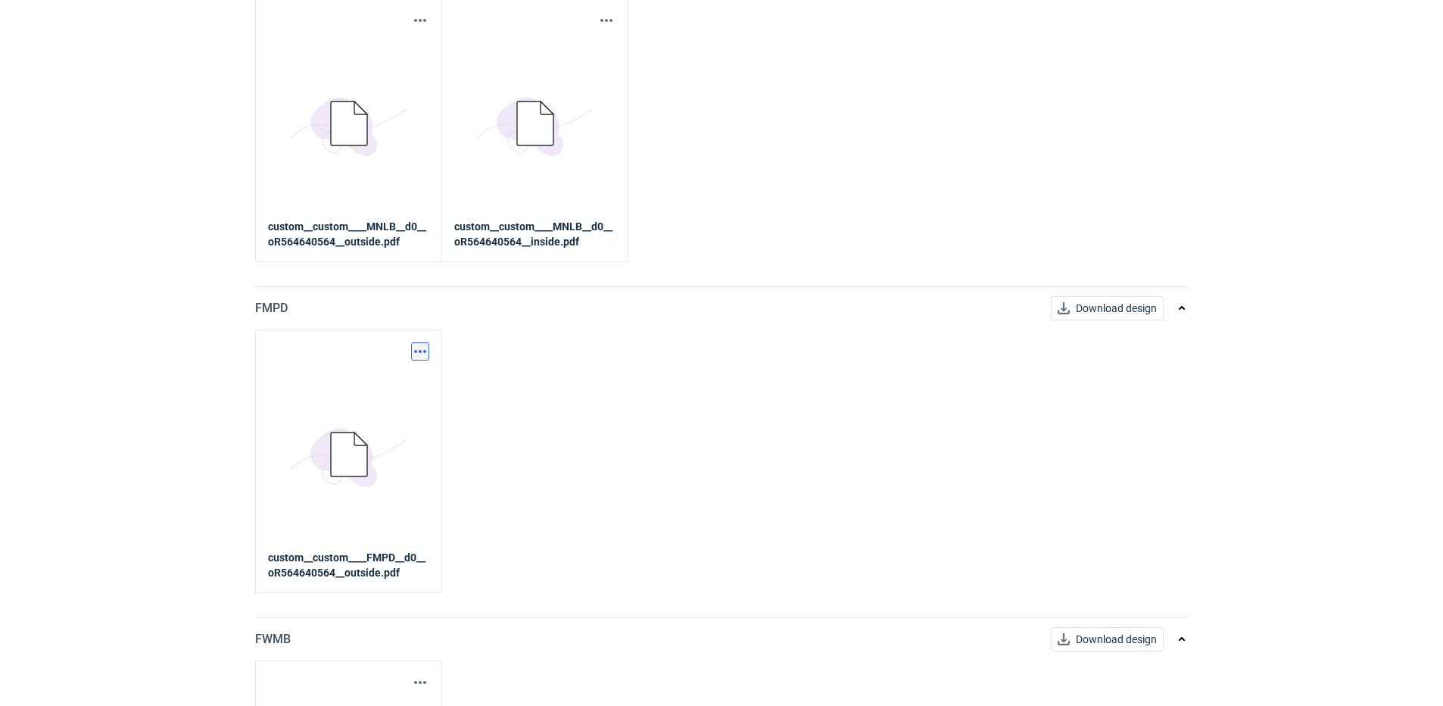
click at [417, 351] on button "button" at bounding box center [420, 351] width 18 height 18
click at [377, 395] on link "Download design part" at bounding box center [353, 385] width 139 height 24
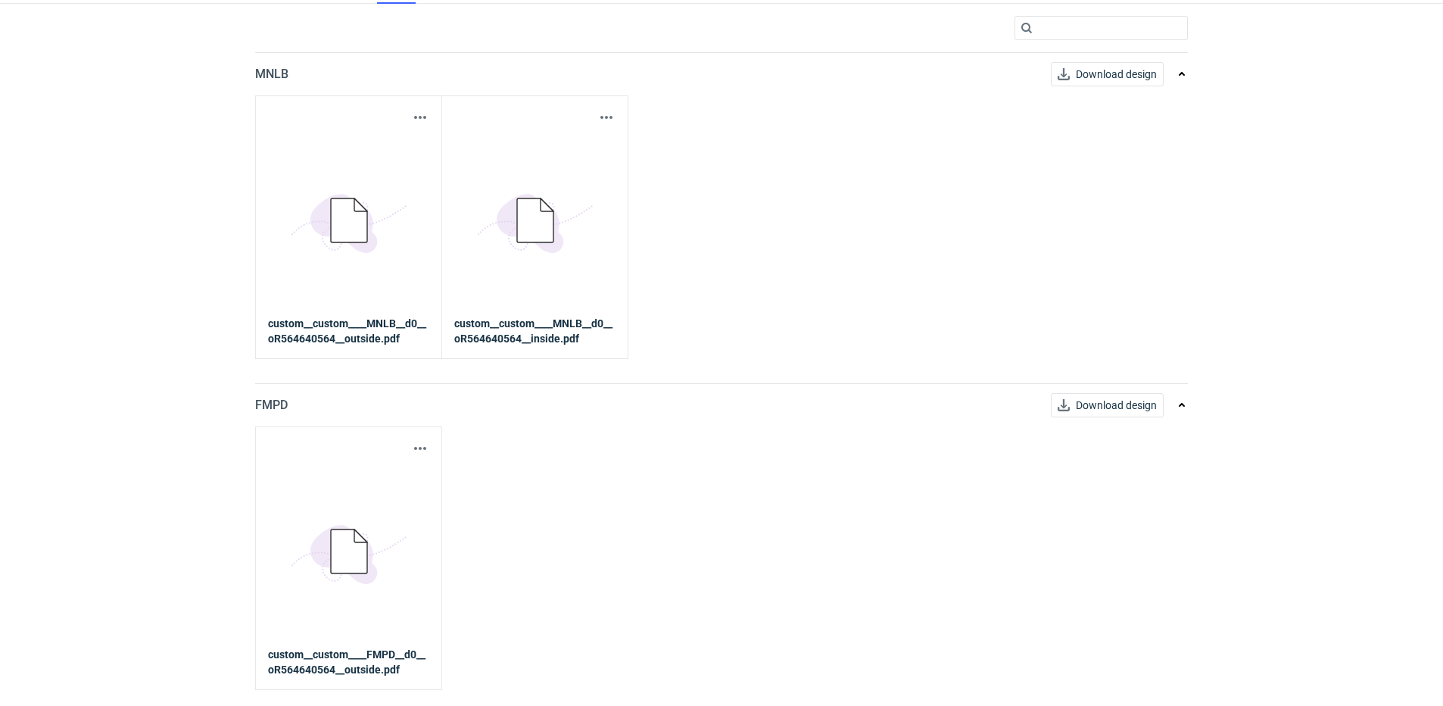
scroll to position [0, 0]
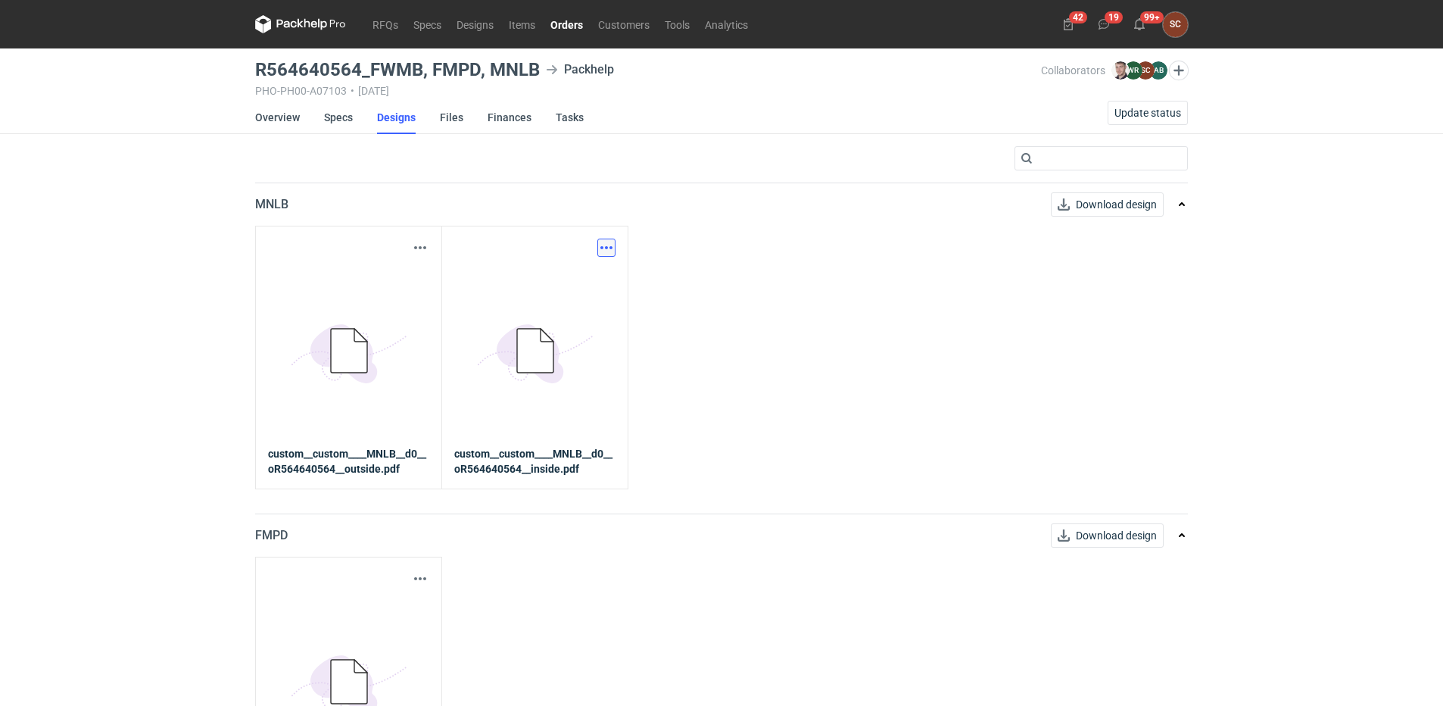
click at [604, 245] on button "button" at bounding box center [606, 248] width 18 height 18
click at [560, 273] on link "Download design part" at bounding box center [539, 281] width 139 height 24
drag, startPoint x: 339, startPoint y: 117, endPoint x: 351, endPoint y: 120, distance: 12.7
click at [339, 117] on link "Specs" at bounding box center [338, 117] width 29 height 33
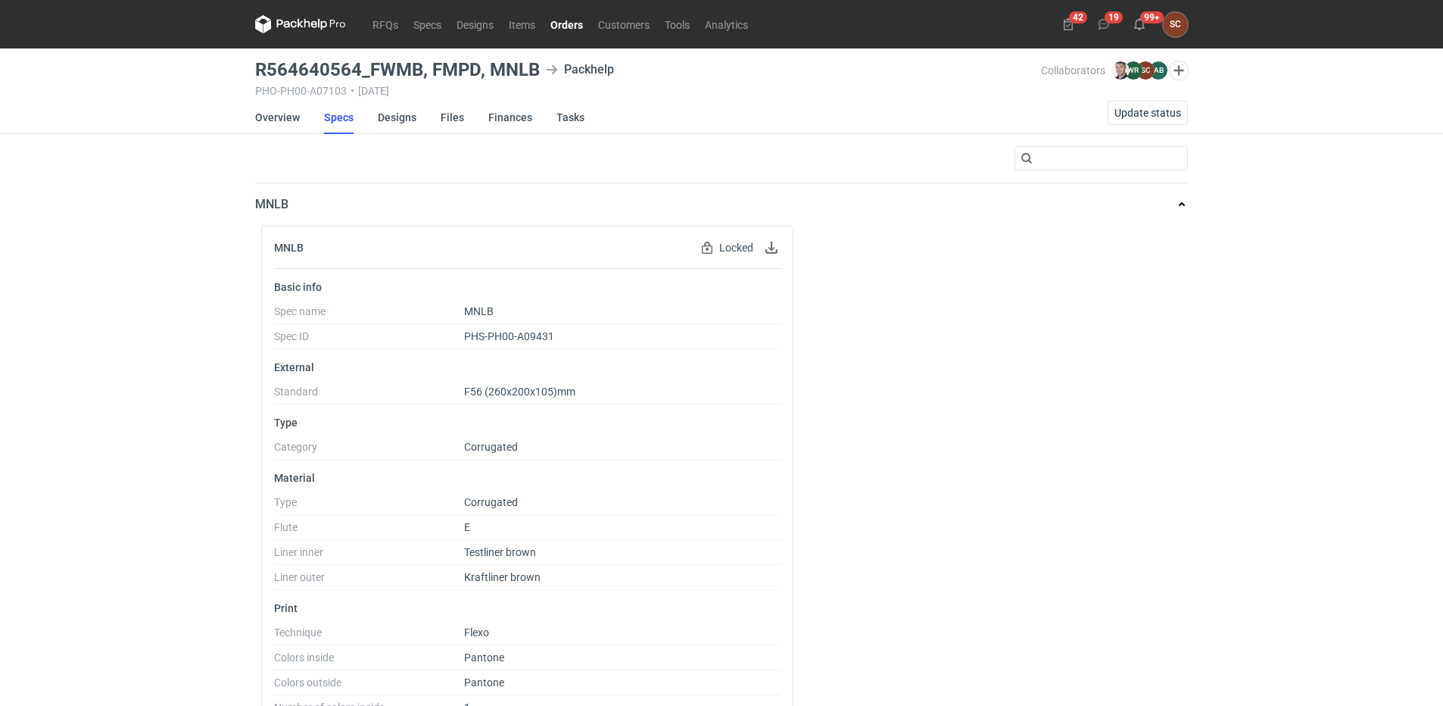
drag, startPoint x: 277, startPoint y: 114, endPoint x: 224, endPoint y: 67, distance: 70.3
click at [156, 108] on div "RFQs Specs Designs Items Orders Customers Tools Analytics 42 19 99+ SC Sylwia C…" at bounding box center [721, 353] width 1443 height 706
click at [401, 115] on link "Designs" at bounding box center [397, 117] width 39 height 33
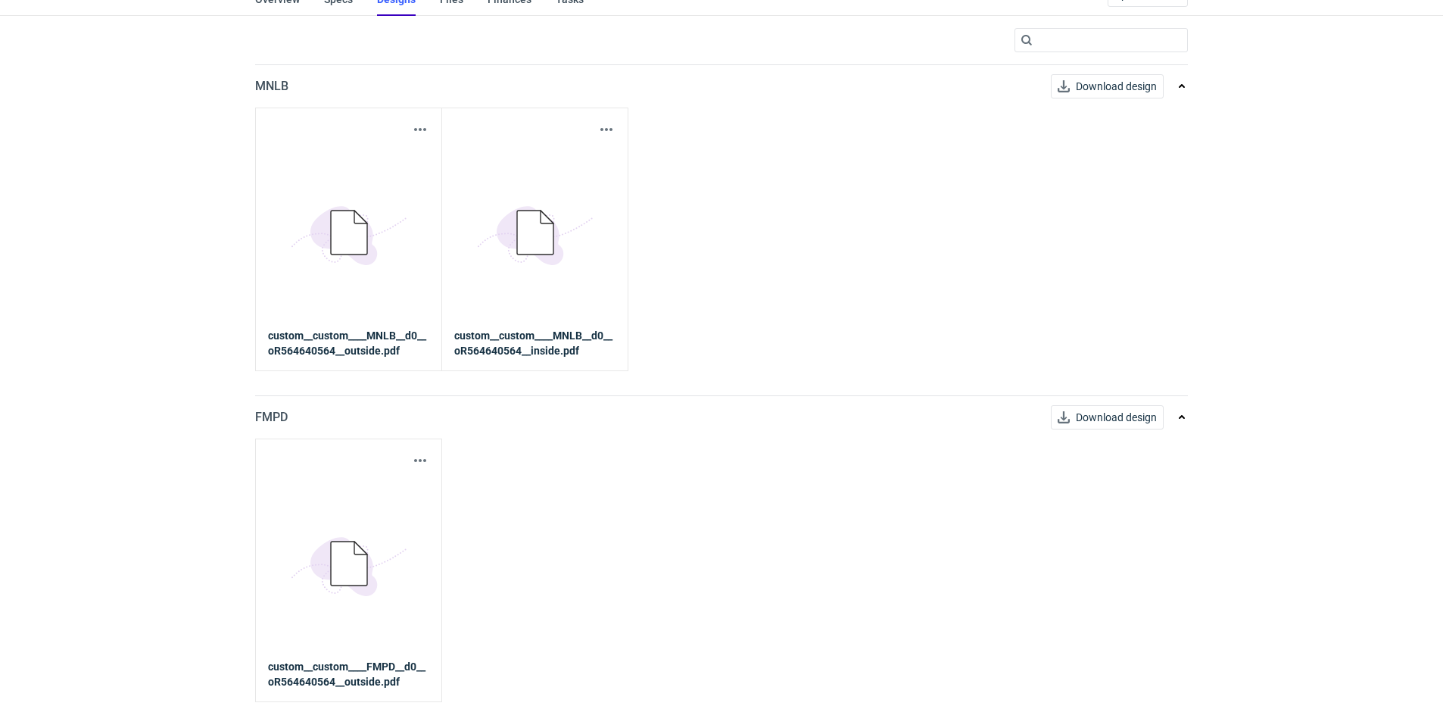
scroll to position [227, 0]
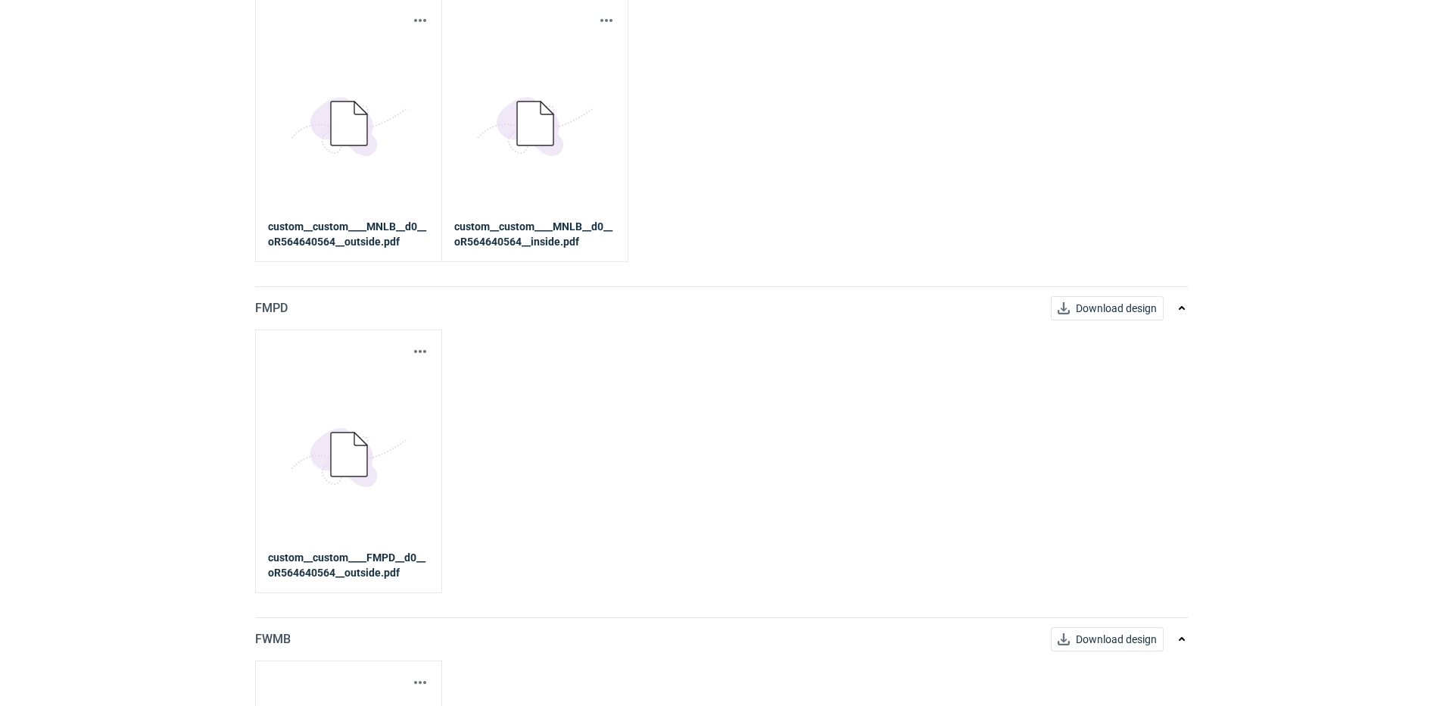
click at [420, 342] on div "Download design part 5BD5AC33-3523-40E7-9262-1BFF0AD53D48@1x custom__custom____…" at bounding box center [348, 461] width 187 height 264
click at [420, 348] on button "button" at bounding box center [420, 351] width 18 height 18
click at [375, 376] on link "Download design part" at bounding box center [353, 385] width 139 height 24
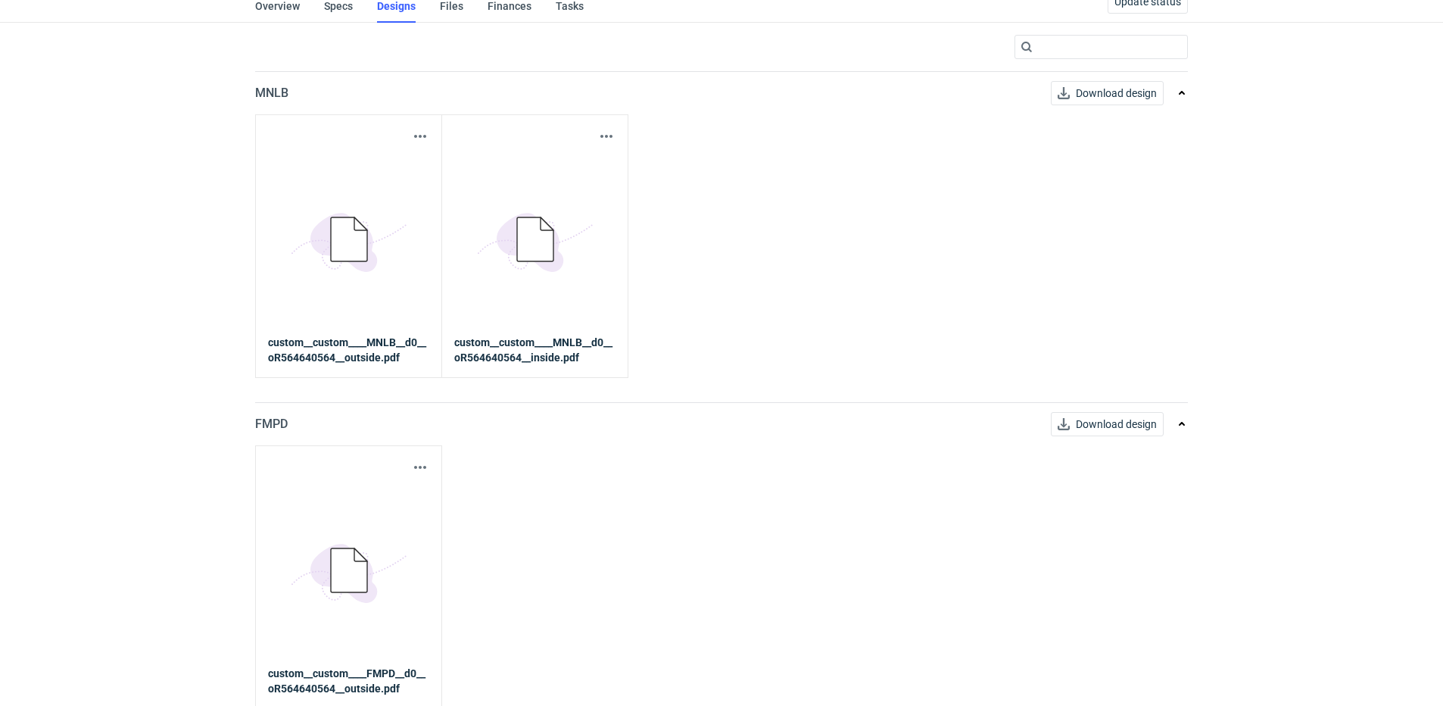
scroll to position [0, 0]
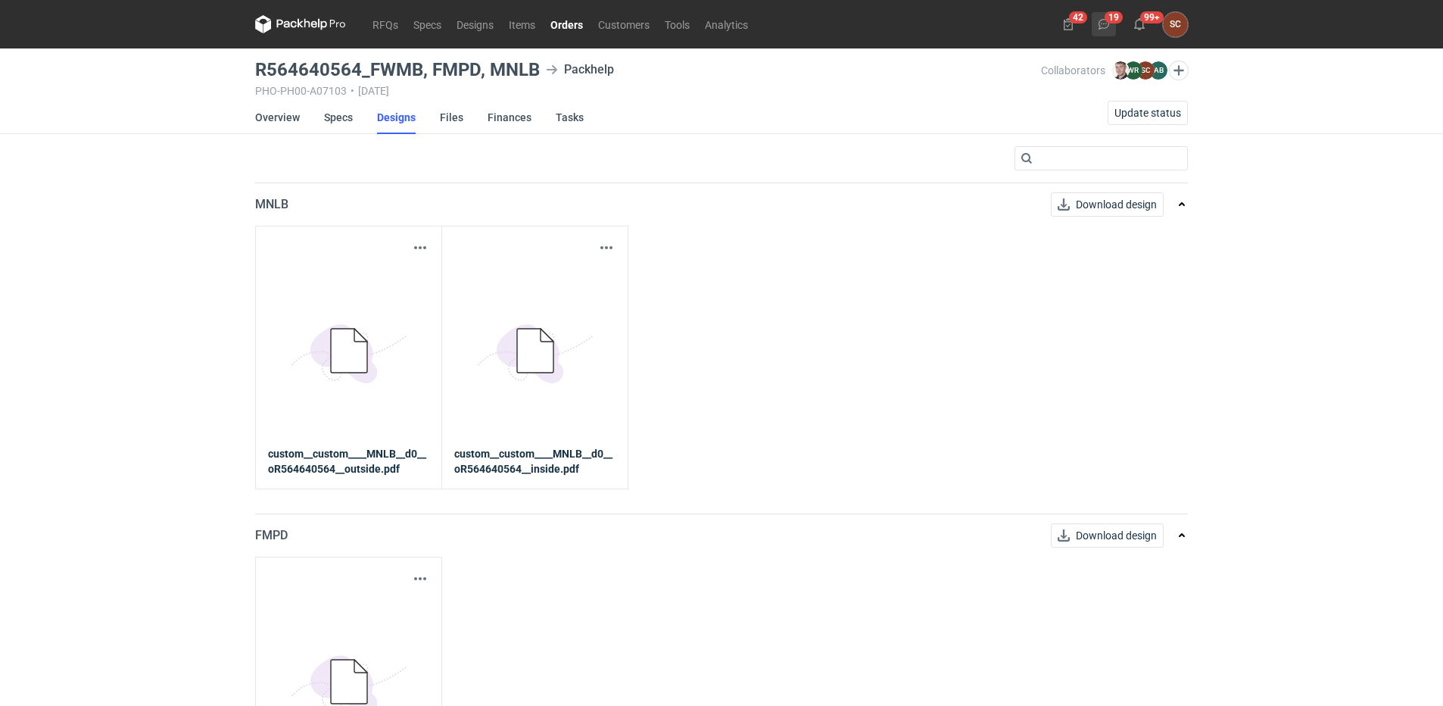
click at [1113, 15] on button "19" at bounding box center [1104, 24] width 24 height 24
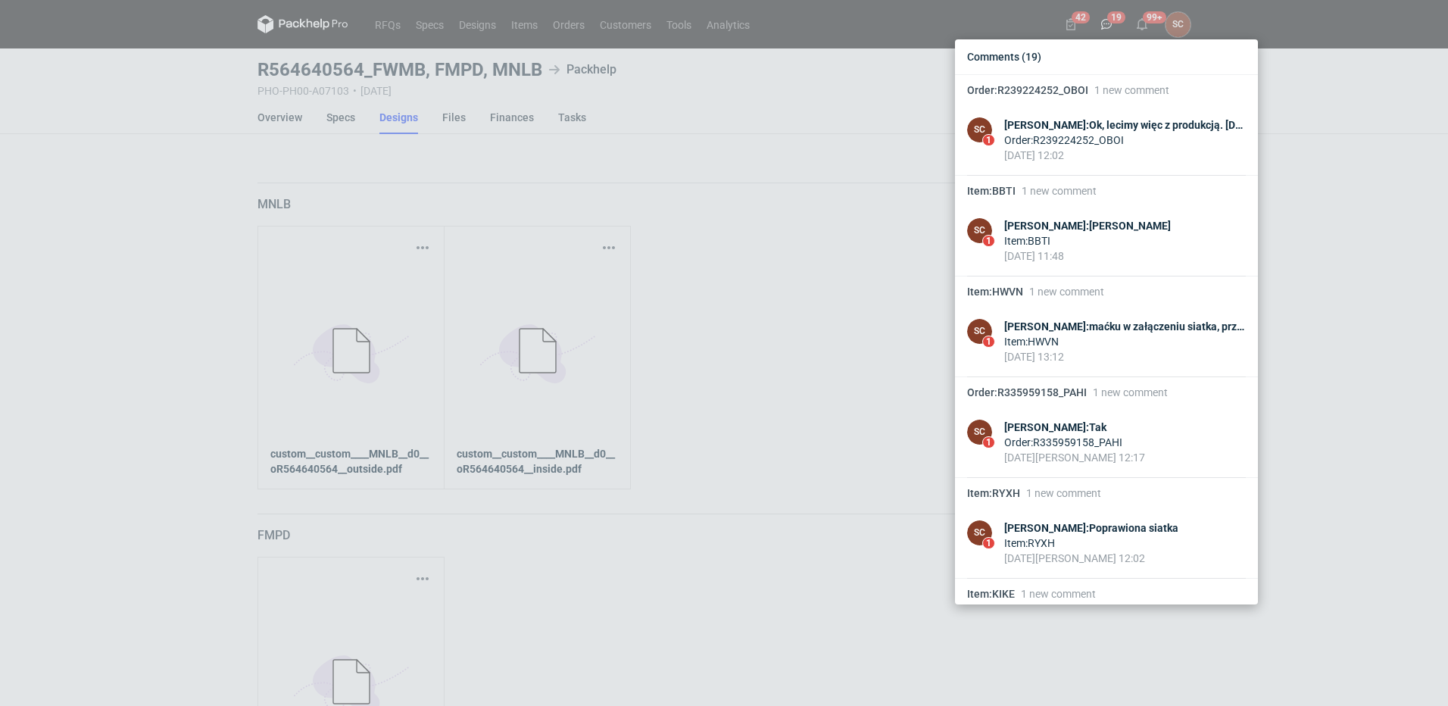
click at [61, 252] on div "Comments (19) Order : R239224252_OBOI 1 new comment SC 1 Sylwia Cichórz : Ok, l…" at bounding box center [724, 353] width 1448 height 706
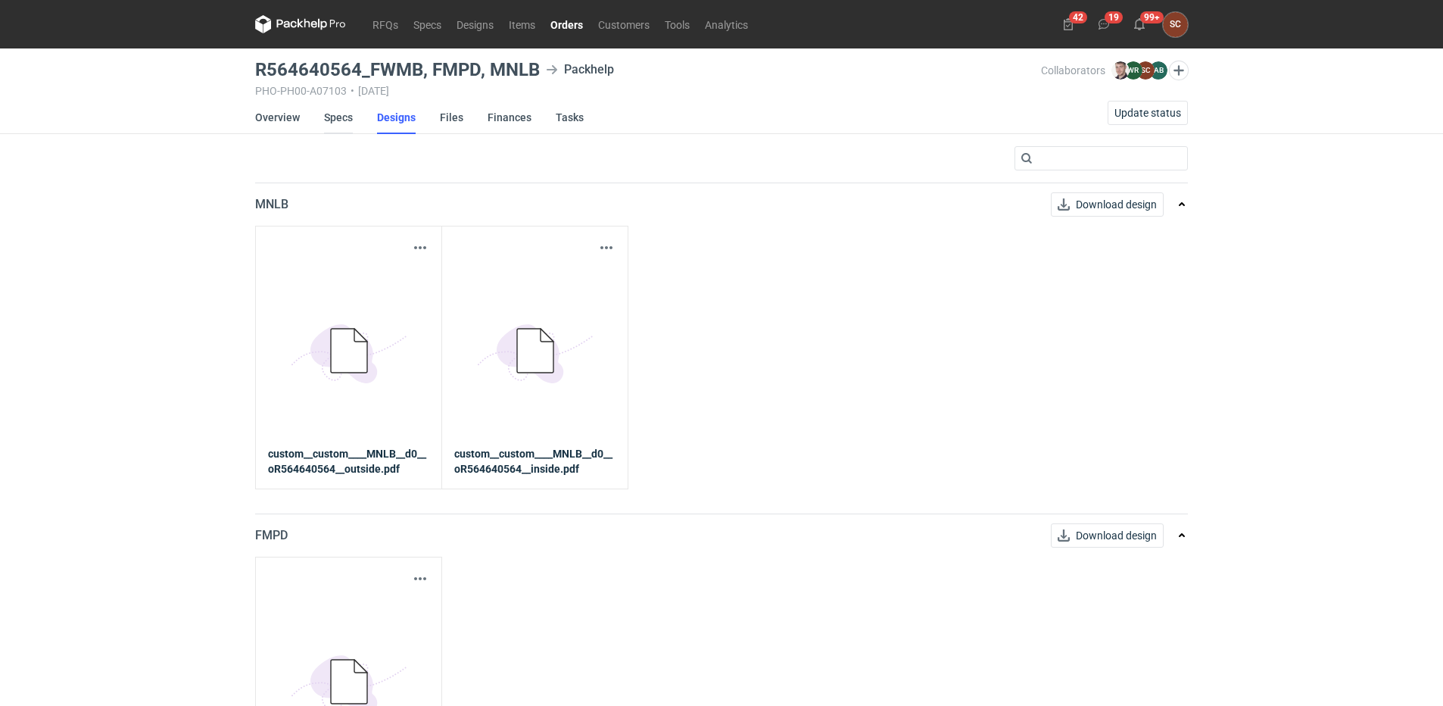
click at [333, 115] on link "Specs" at bounding box center [338, 117] width 29 height 33
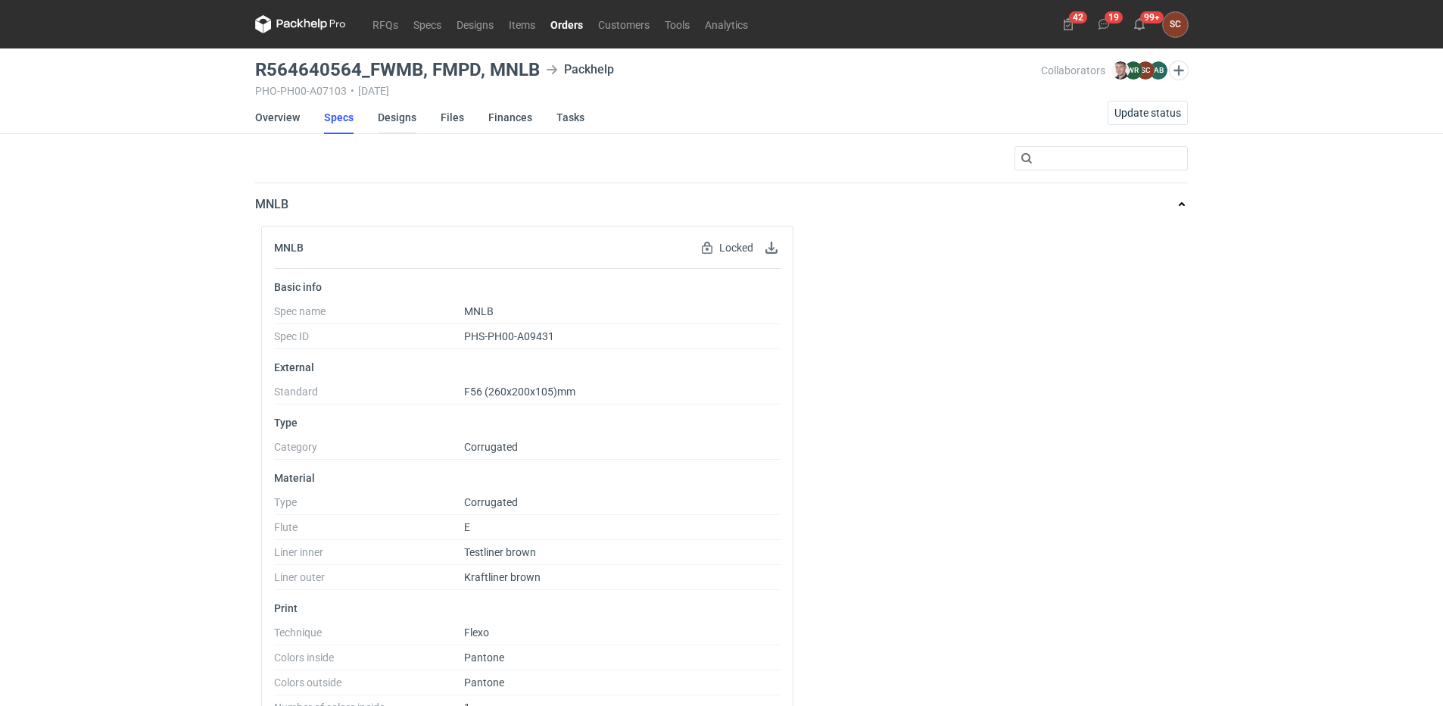
click at [382, 115] on link "Designs" at bounding box center [397, 117] width 39 height 33
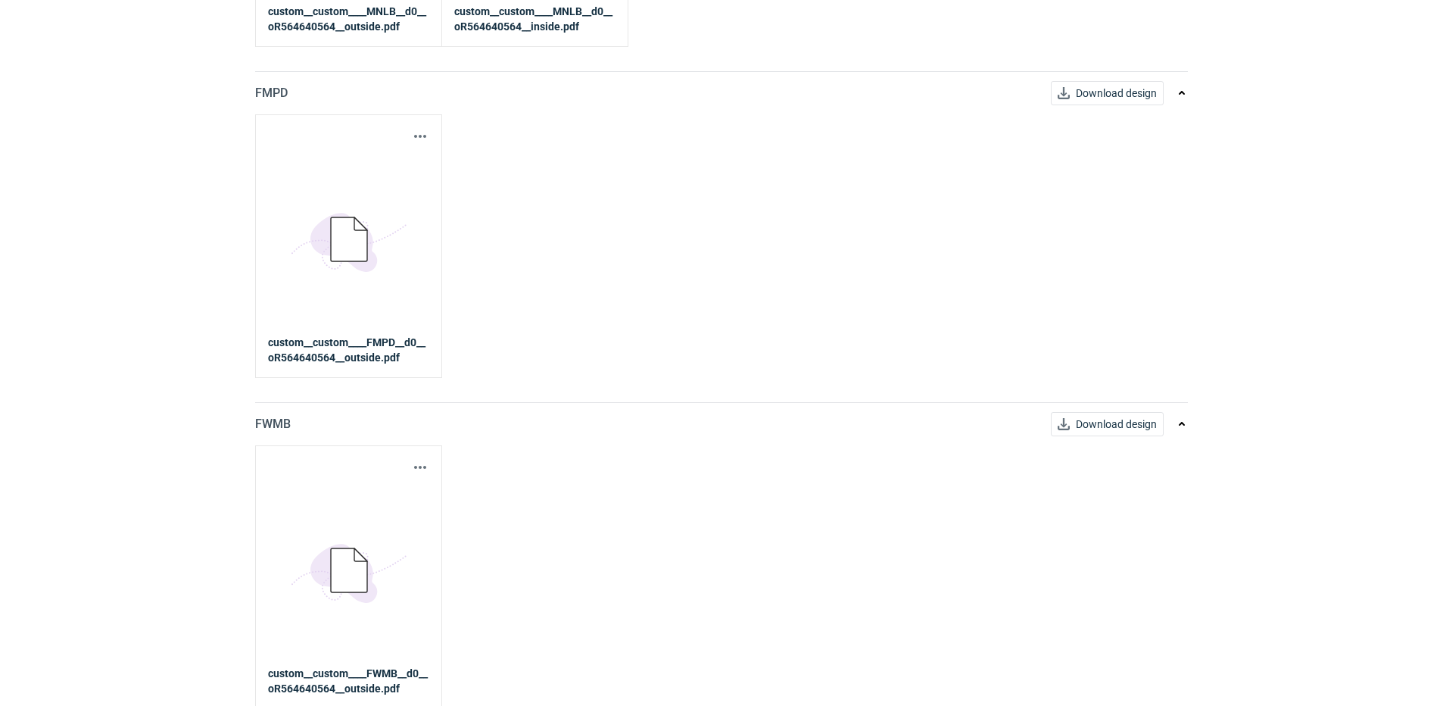
scroll to position [445, 0]
click at [417, 463] on button "button" at bounding box center [420, 464] width 18 height 18
click at [371, 498] on link "Download design part" at bounding box center [353, 497] width 139 height 24
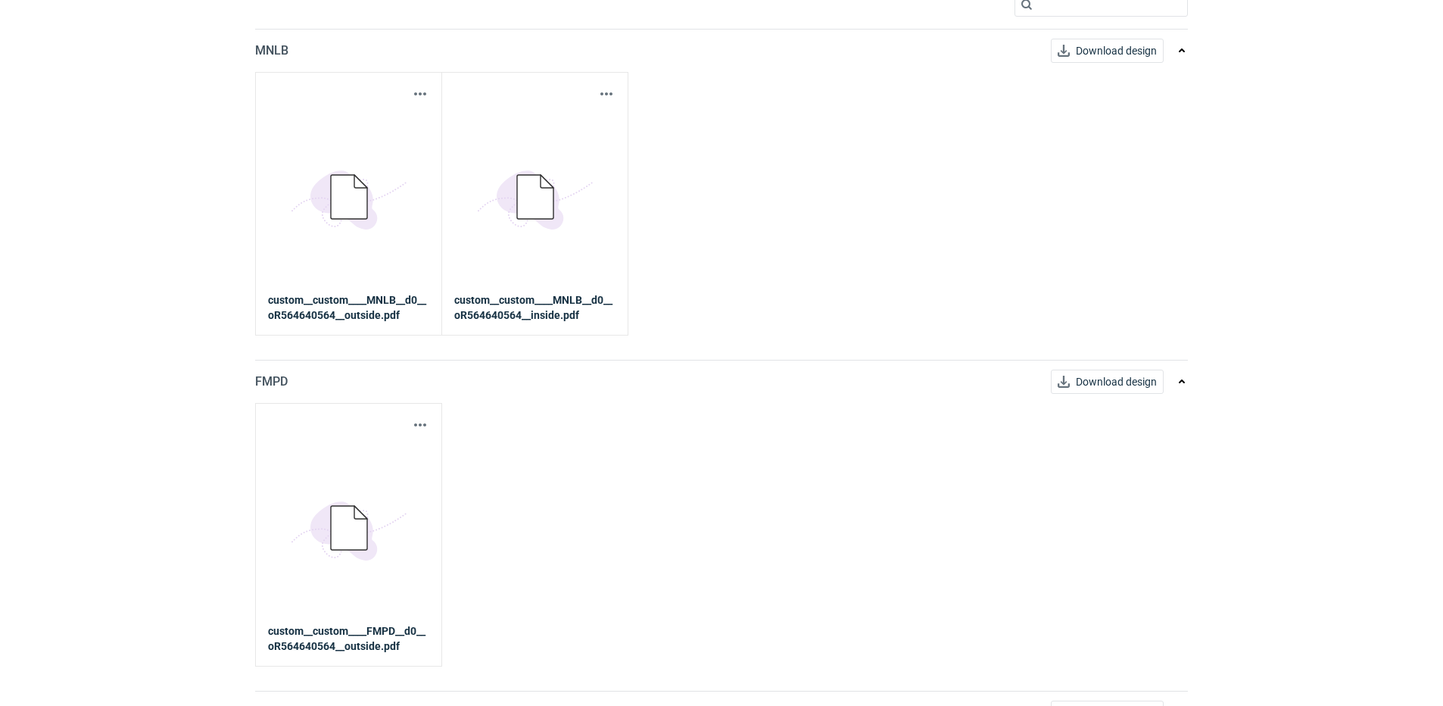
scroll to position [0, 0]
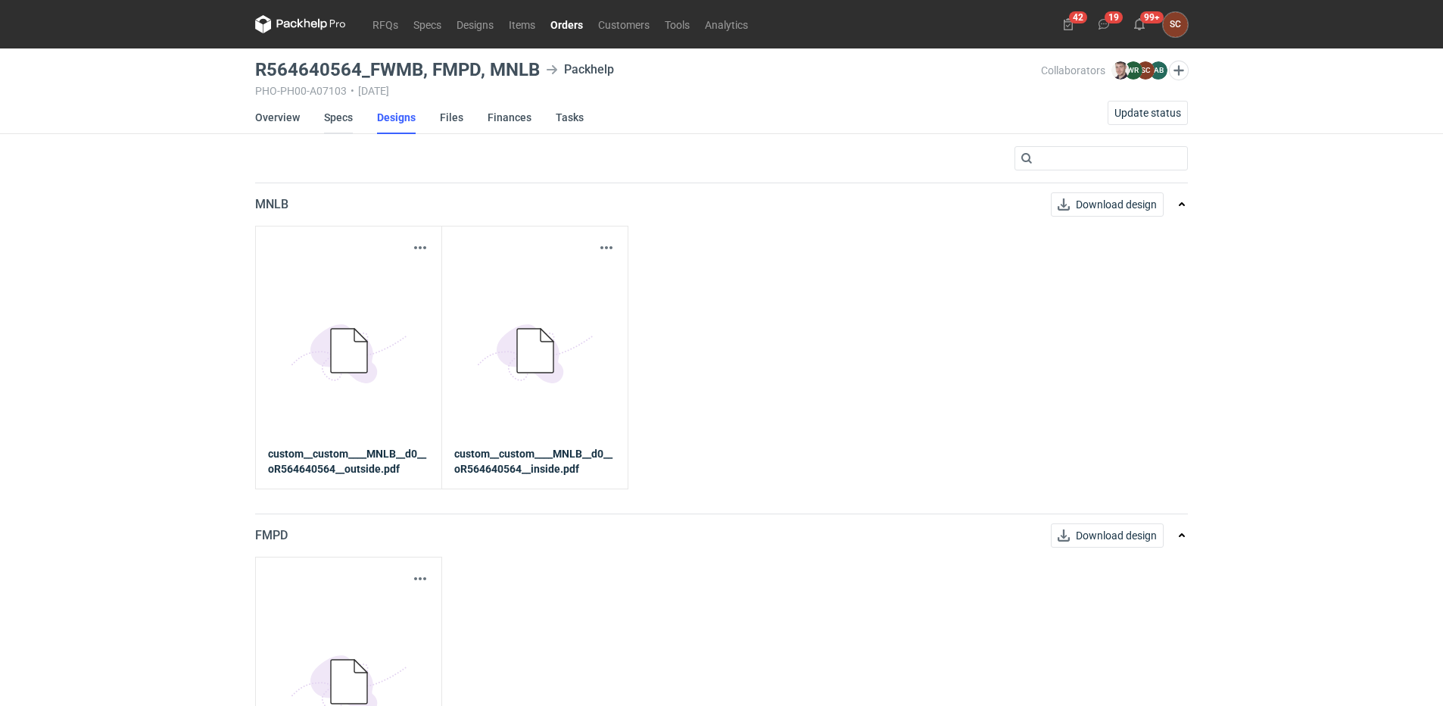
click at [339, 110] on link "Specs" at bounding box center [338, 117] width 29 height 33
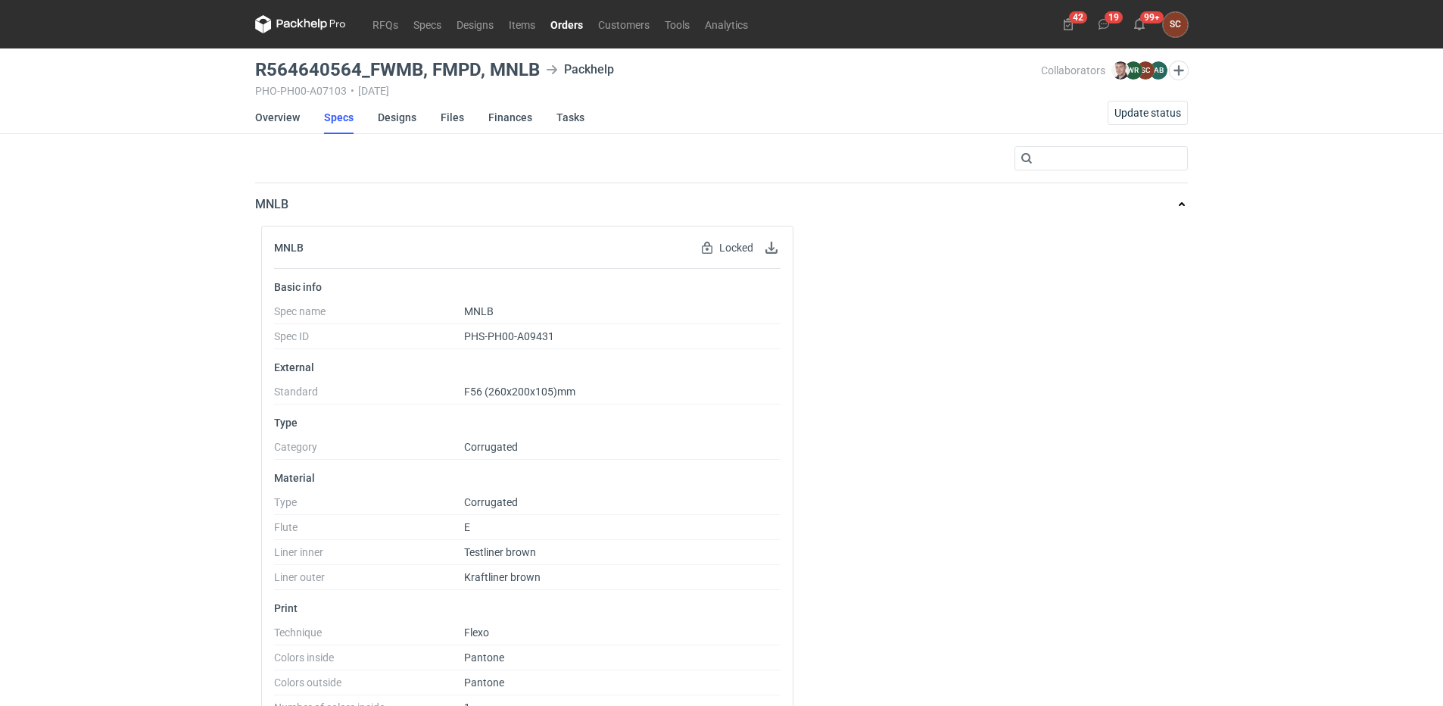
click at [303, 116] on li "Overview" at bounding box center [289, 117] width 69 height 33
click at [277, 115] on link "Overview" at bounding box center [277, 117] width 45 height 33
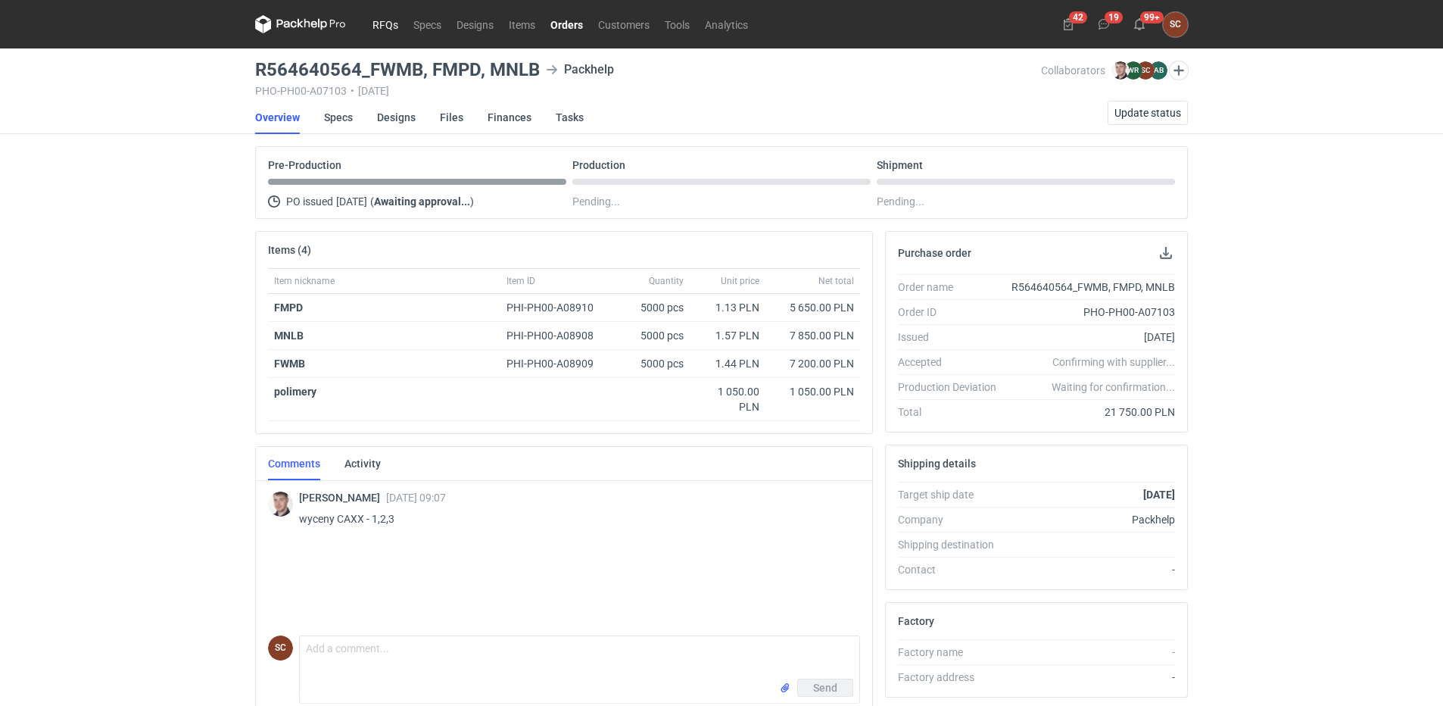
click at [383, 24] on link "RFQs" at bounding box center [385, 24] width 41 height 18
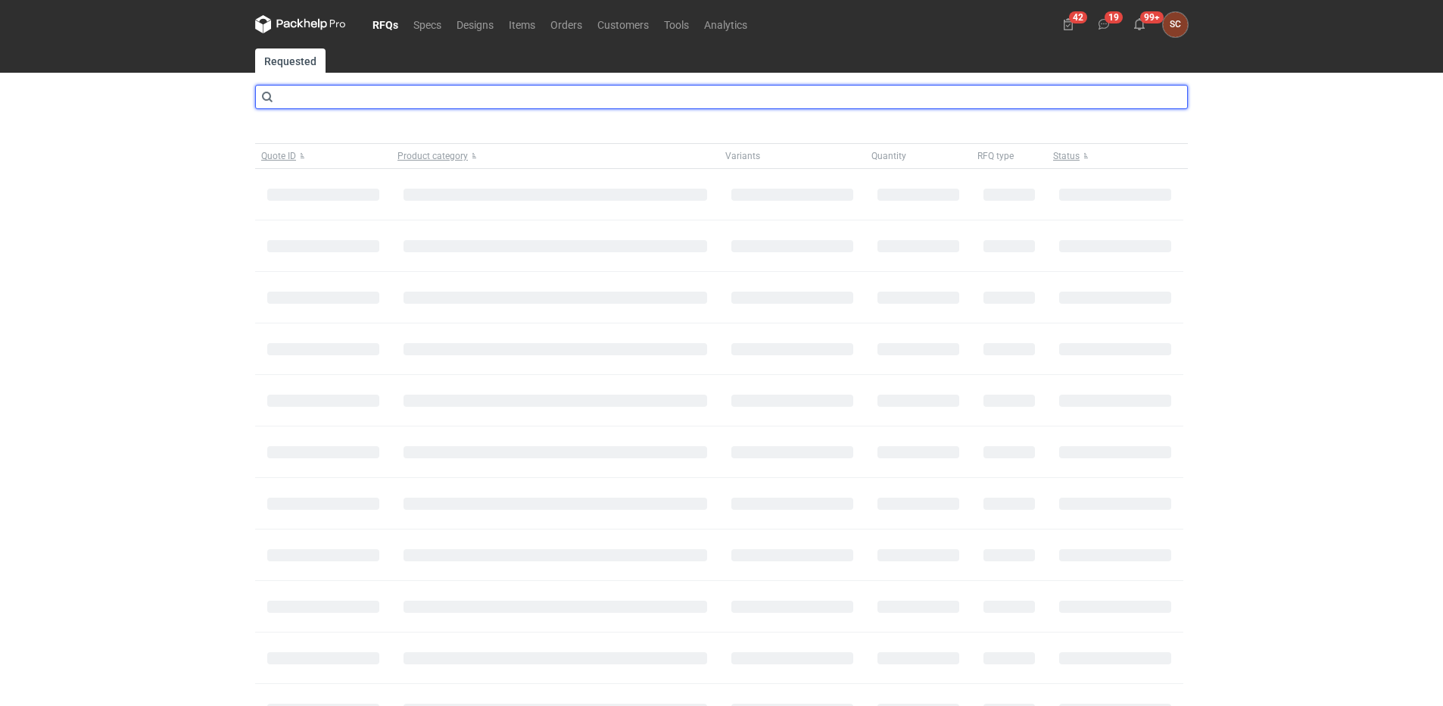
click at [317, 101] on input "text" at bounding box center [721, 97] width 933 height 24
type input "caxx"
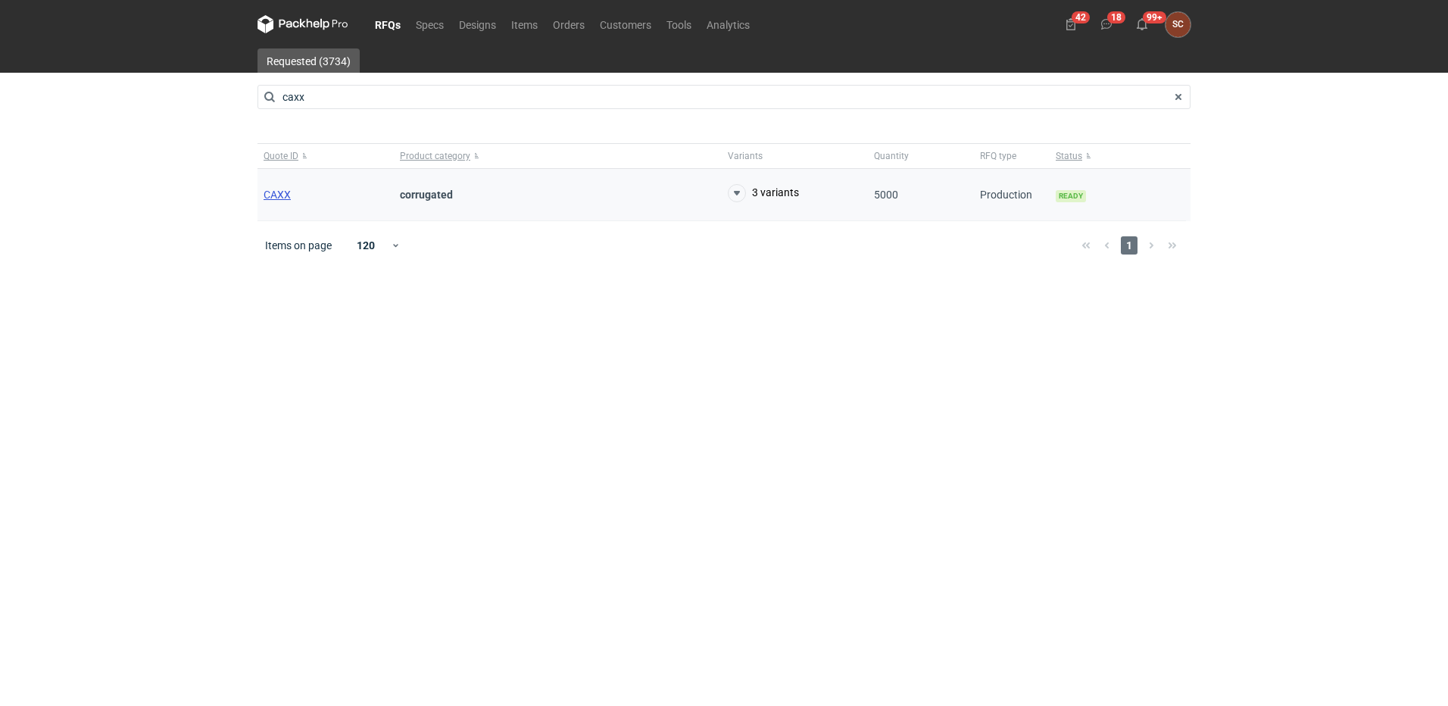
click at [279, 194] on span "CAXX" at bounding box center [277, 195] width 27 height 12
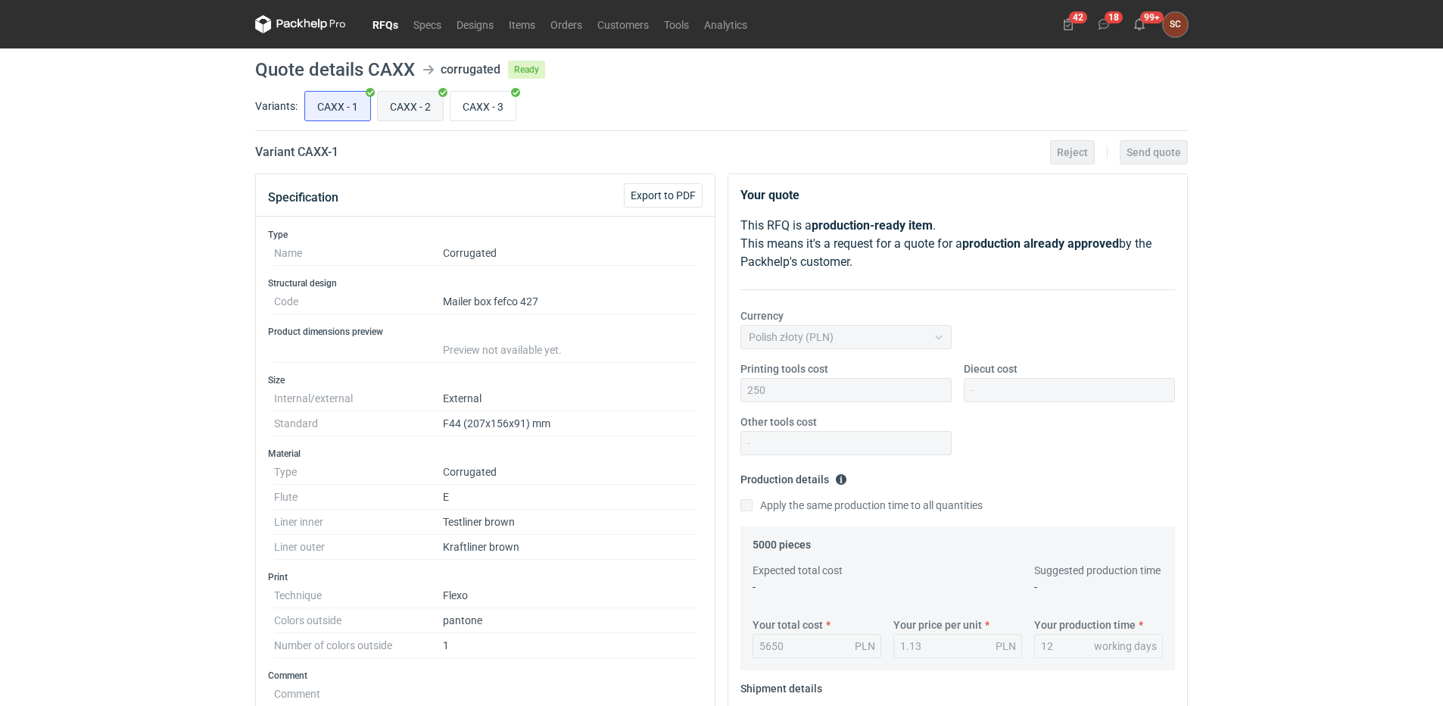
click at [408, 104] on input "CAXX - 2" at bounding box center [410, 106] width 65 height 29
radio input "true"
click at [499, 102] on input "CAXX - 3" at bounding box center [483, 106] width 65 height 29
radio input "true"
click at [551, 23] on link "Orders" at bounding box center [566, 24] width 47 height 18
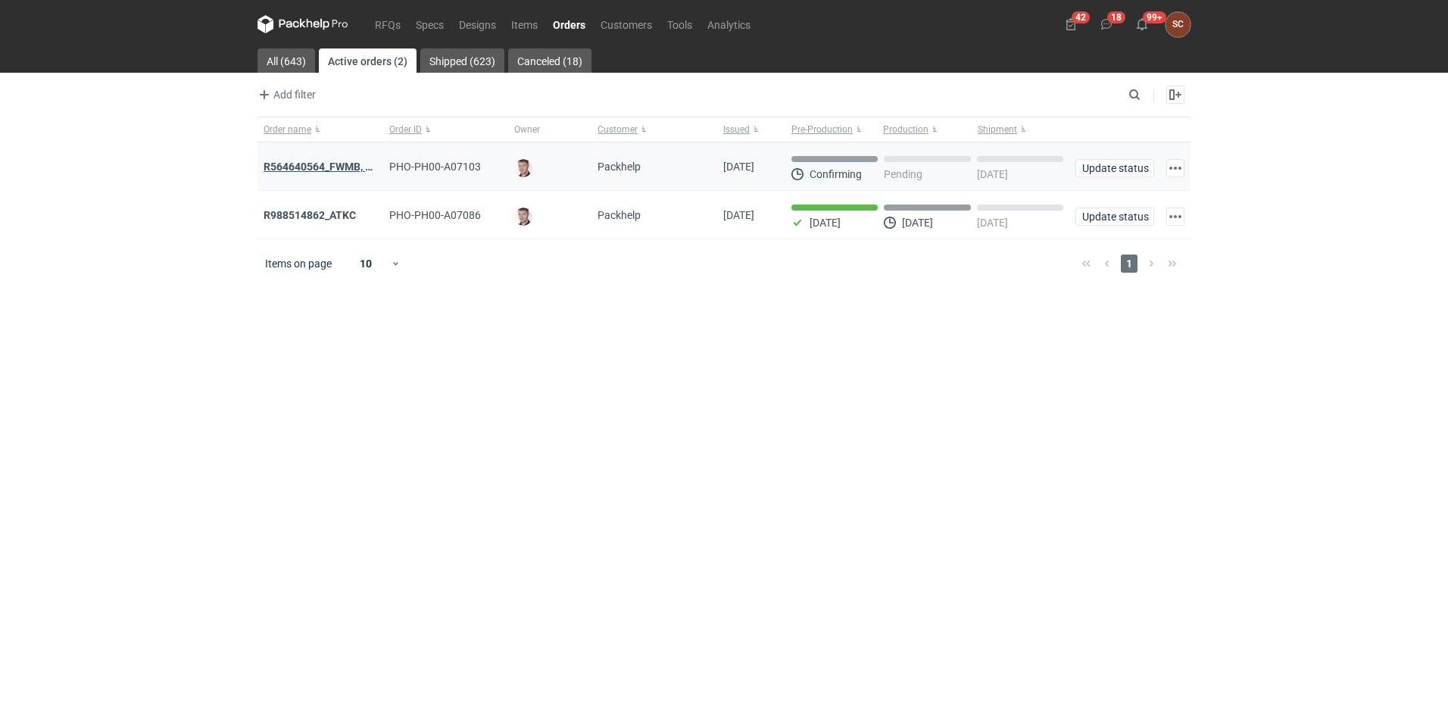
click at [335, 167] on strong "R564640564_FWMB, FMPD, MNLB" at bounding box center [346, 167] width 164 height 12
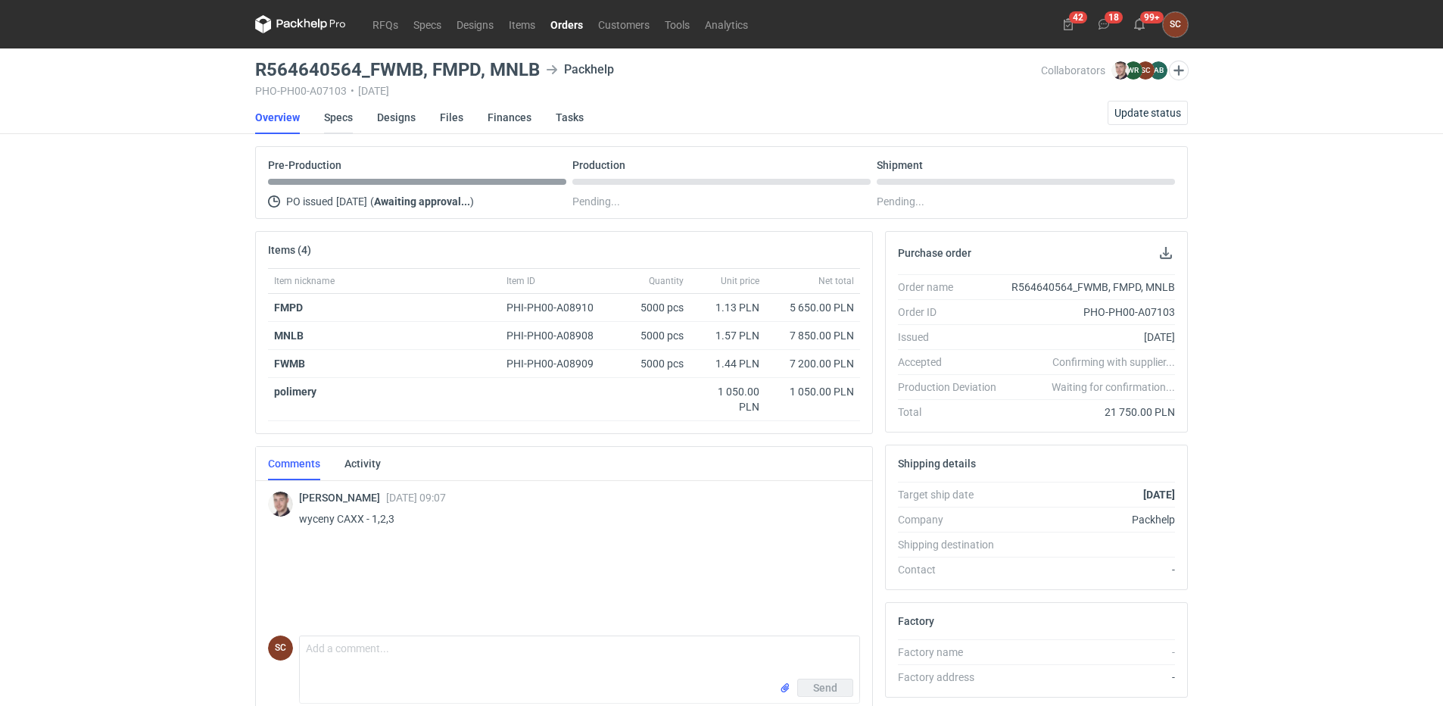
click at [335, 119] on link "Specs" at bounding box center [338, 117] width 29 height 33
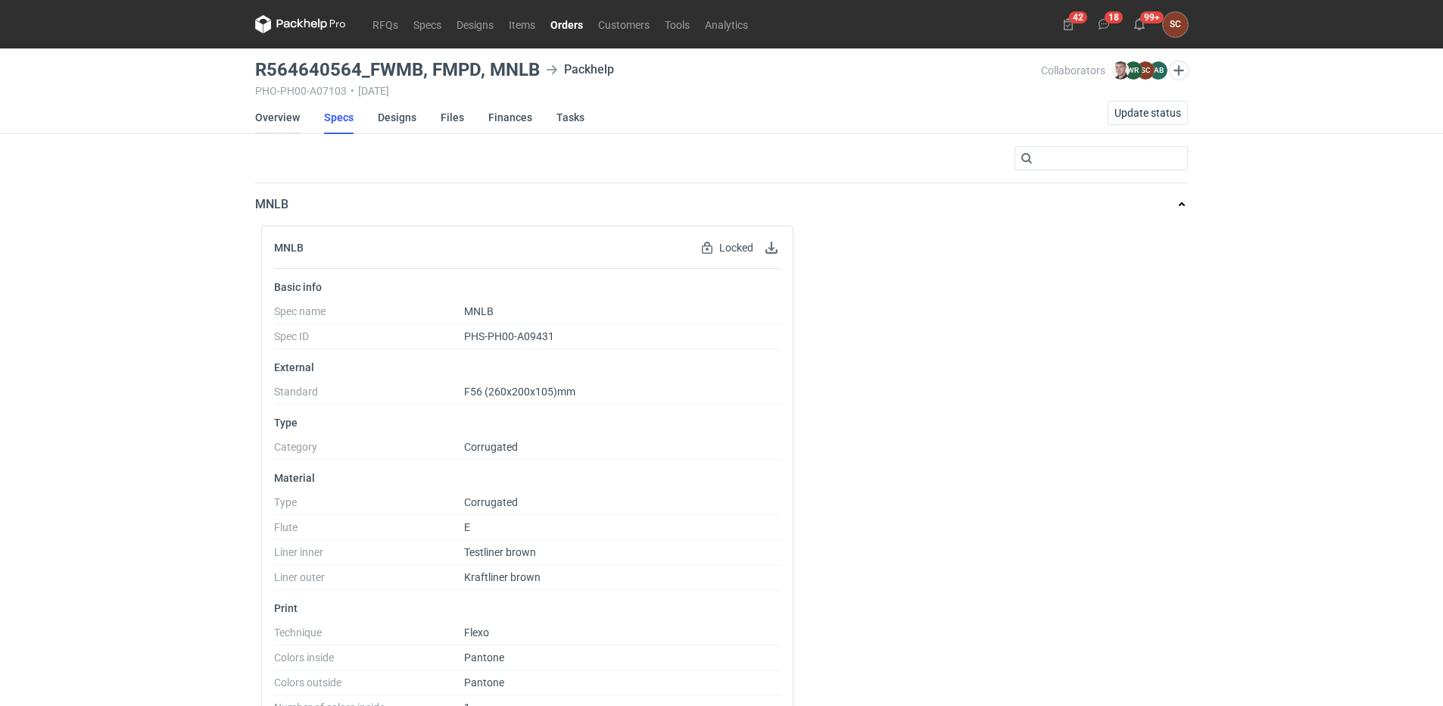
click at [280, 116] on link "Overview" at bounding box center [277, 117] width 45 height 33
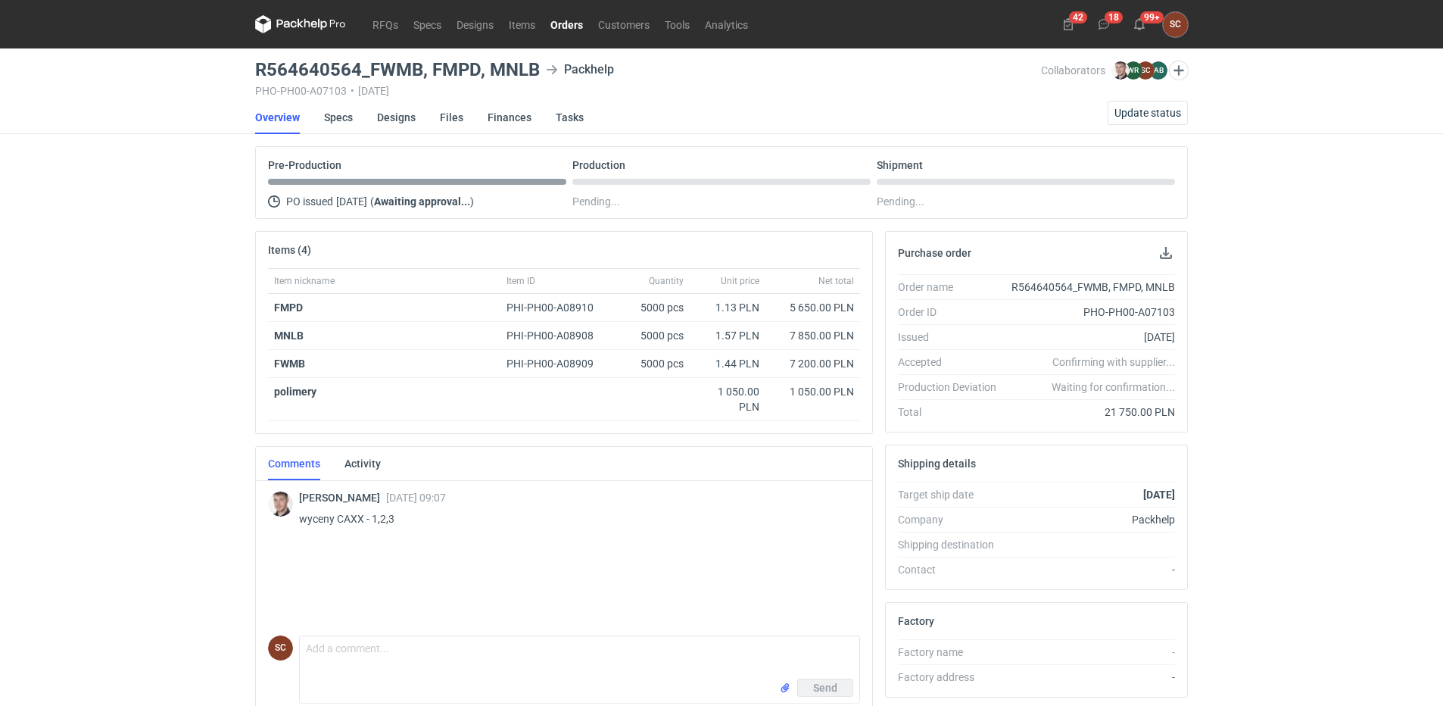
scroll to position [151, 0]
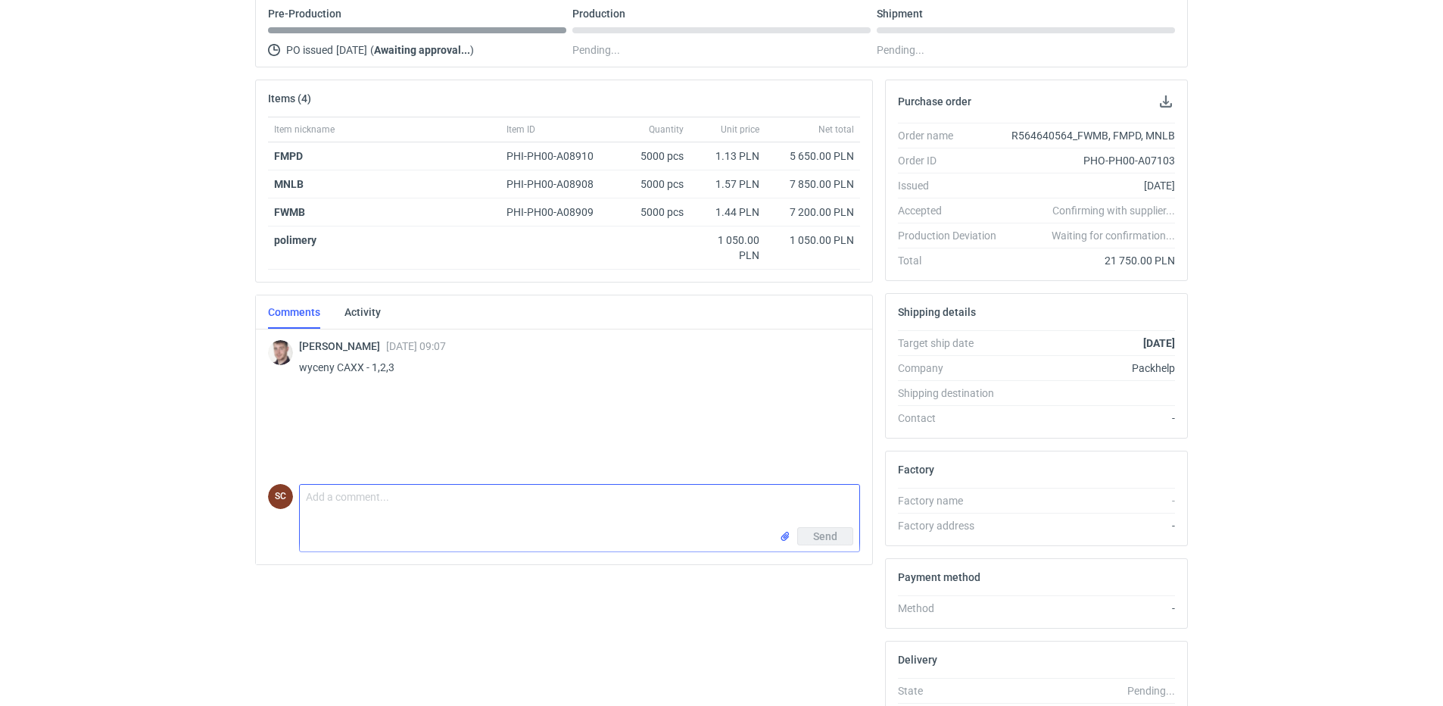
click at [320, 498] on textarea "Comment message" at bounding box center [580, 506] width 560 height 42
paste textarea "Michał prośba o weryfikację cen: FWMB – 1,13zł FMPD – 1,57zł MNLB – 1,44zł"
click at [338, 498] on textarea "Michał prośba o weryfikację cen: FWMB – 1,13zł FMPD – 1,57zł MNLB – 1,44zł" at bounding box center [580, 526] width 560 height 83
type textarea "Maciek prośba o weryfikację cen: FWMB – 1,13zł FMPD – 1,57zł MNLB – 1,44zł"
click at [820, 576] on span "Send" at bounding box center [825, 576] width 24 height 11
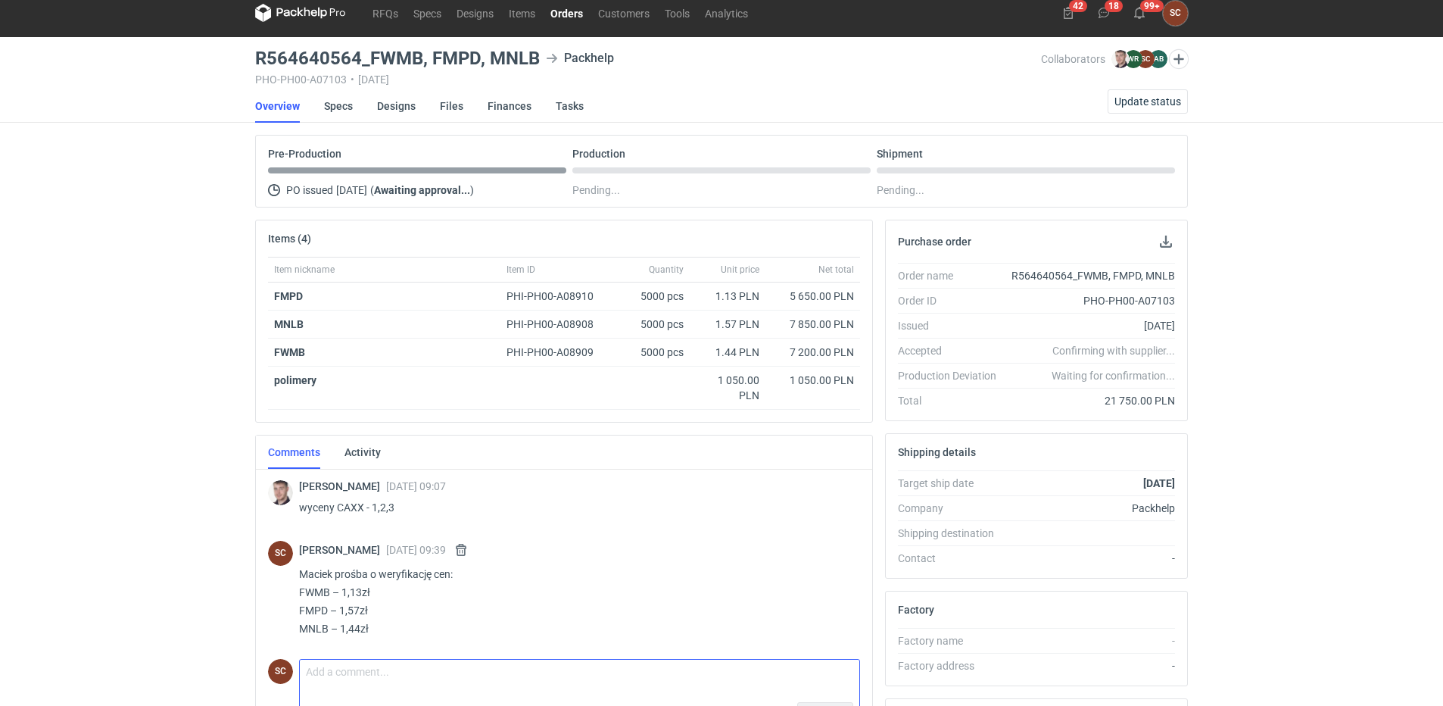
scroll to position [0, 0]
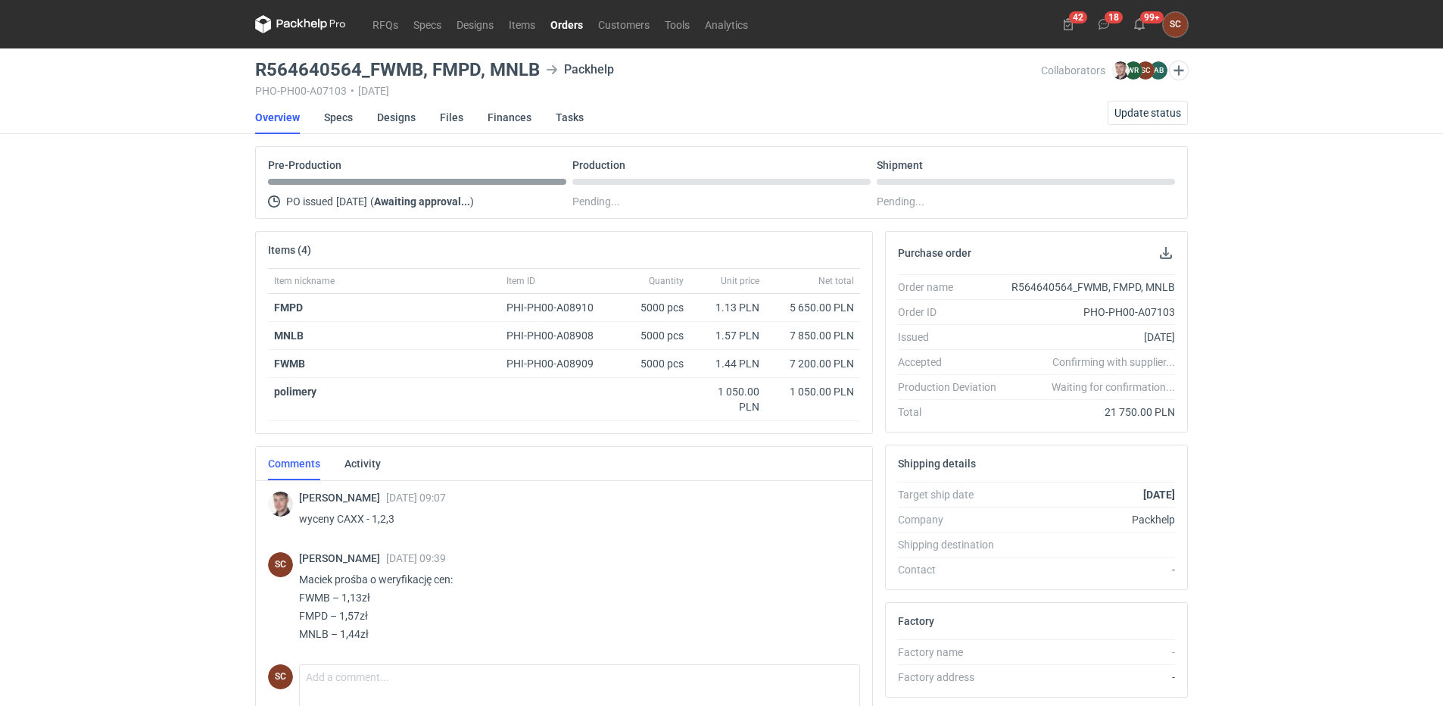
click at [186, 457] on div "RFQs Specs Designs Items Orders Customers Tools Analytics 42 18 99+ SC Sylwia C…" at bounding box center [721, 353] width 1443 height 706
click at [143, 248] on div "RFQs Specs Designs Items Orders Customers Tools Analytics 42 18 99+ SC Sylwia C…" at bounding box center [721, 353] width 1443 height 706
click at [332, 119] on link "Specs" at bounding box center [338, 117] width 29 height 33
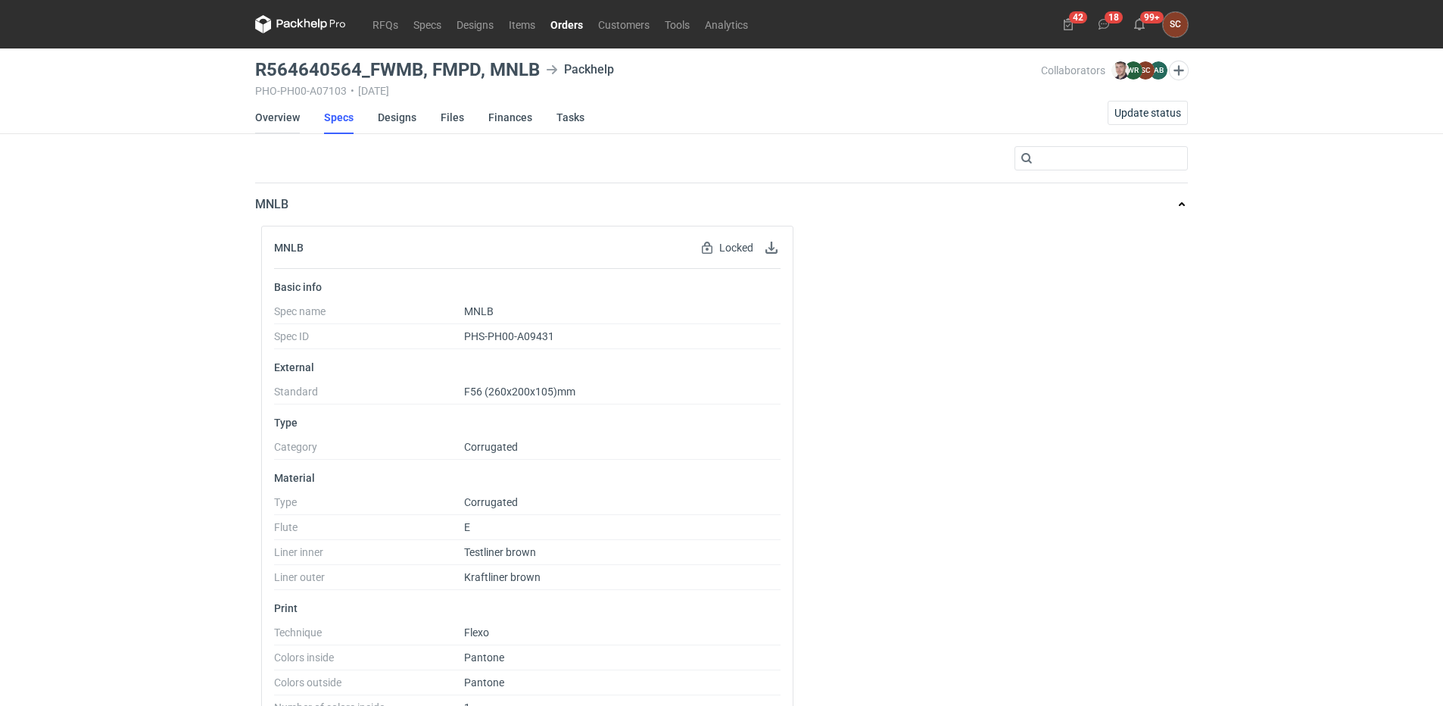
click at [275, 116] on link "Overview" at bounding box center [277, 117] width 45 height 33
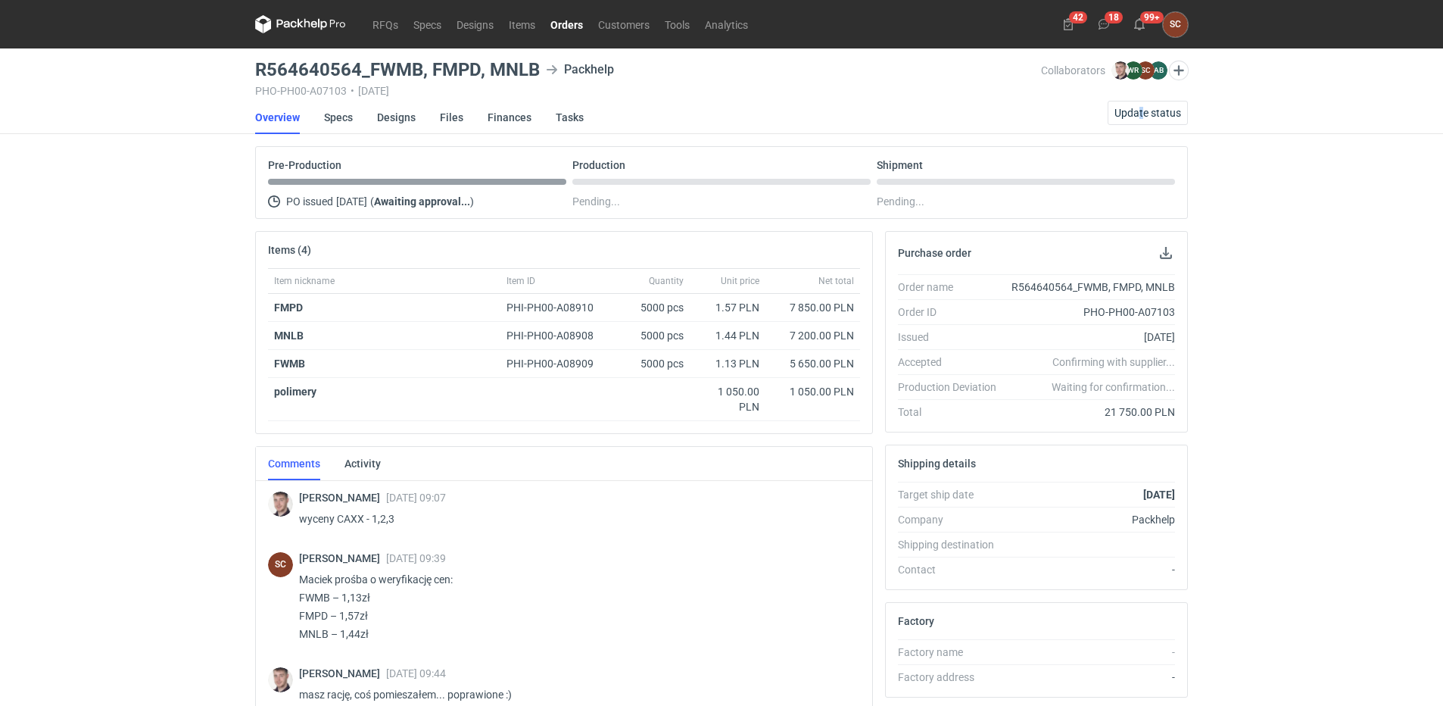
click at [1142, 99] on main "R564640564_FWMB, FMPD, MNLB Packhelp PHO-PH00-A07103 • 12/08/2025 Collaborators…" at bounding box center [721, 510] width 945 height 925
drag, startPoint x: 1142, startPoint y: 99, endPoint x: 1142, endPoint y: 112, distance: 12.9
click at [1142, 112] on span "Update status" at bounding box center [1148, 113] width 67 height 11
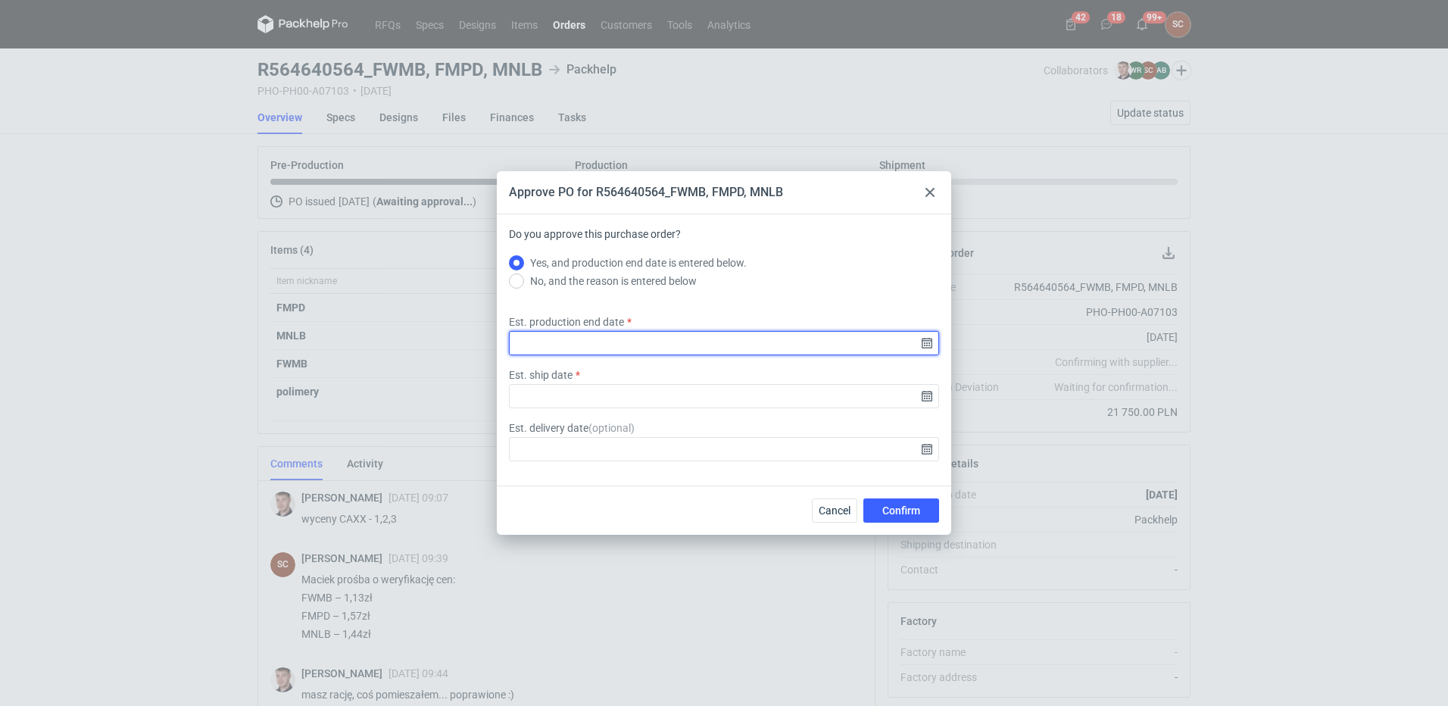
click at [929, 343] on input "Est. production end date" at bounding box center [724, 343] width 430 height 24
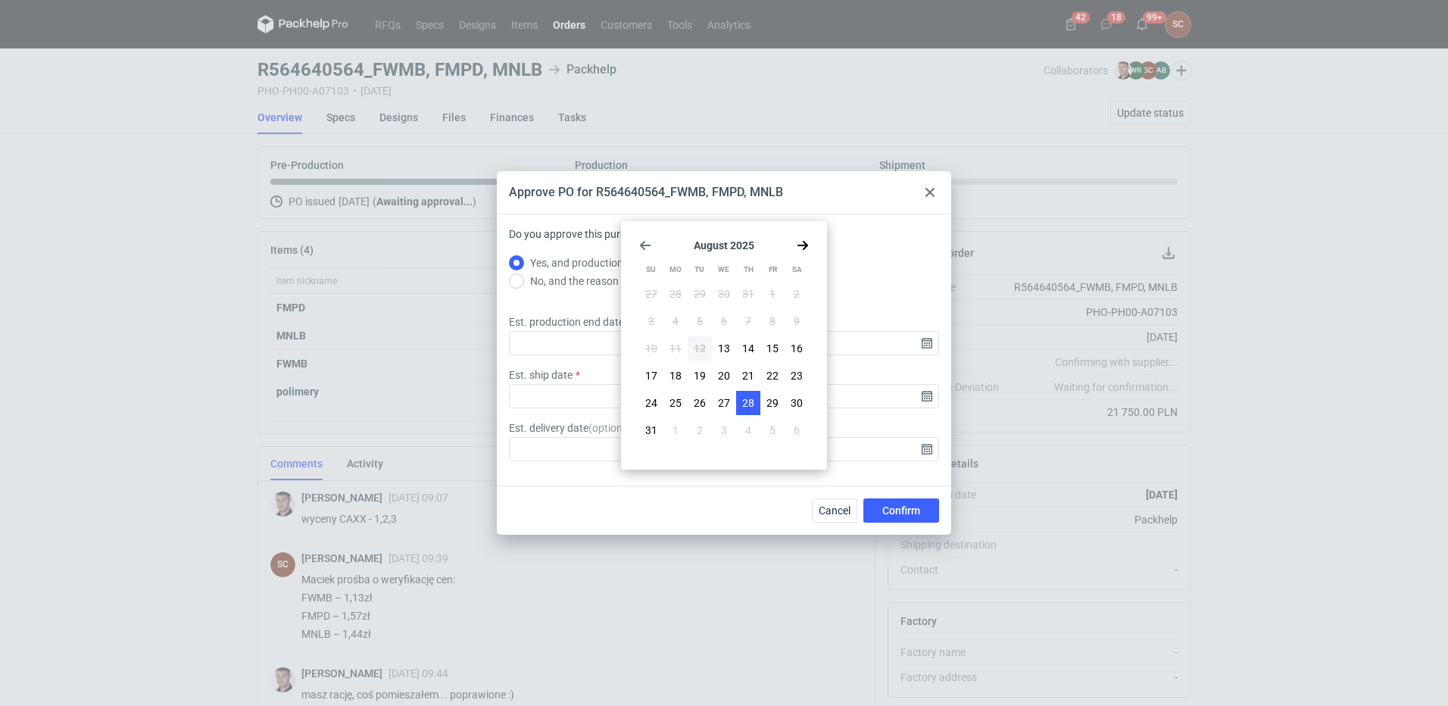
click at [748, 404] on span "28" at bounding box center [748, 402] width 12 height 15
type input "2025-08-28"
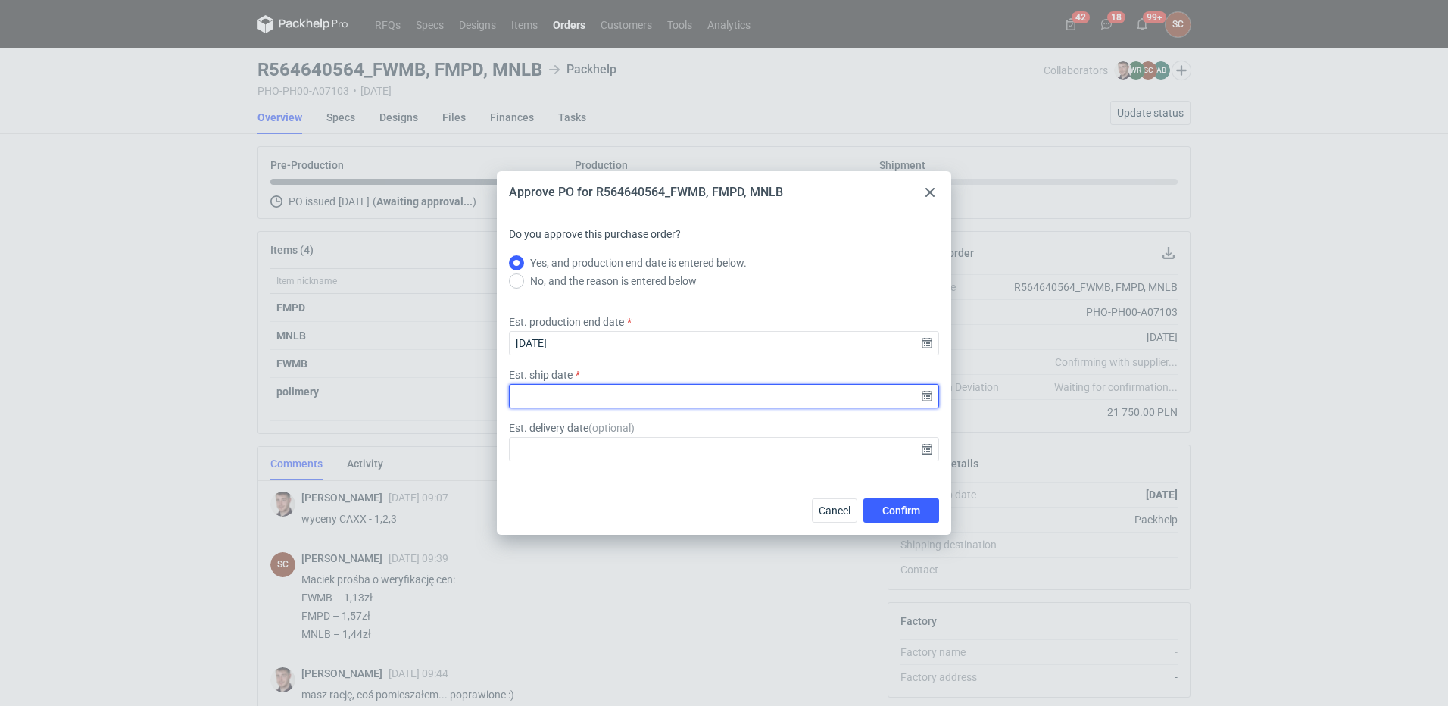
click at [599, 395] on input "Est. ship date" at bounding box center [724, 396] width 430 height 24
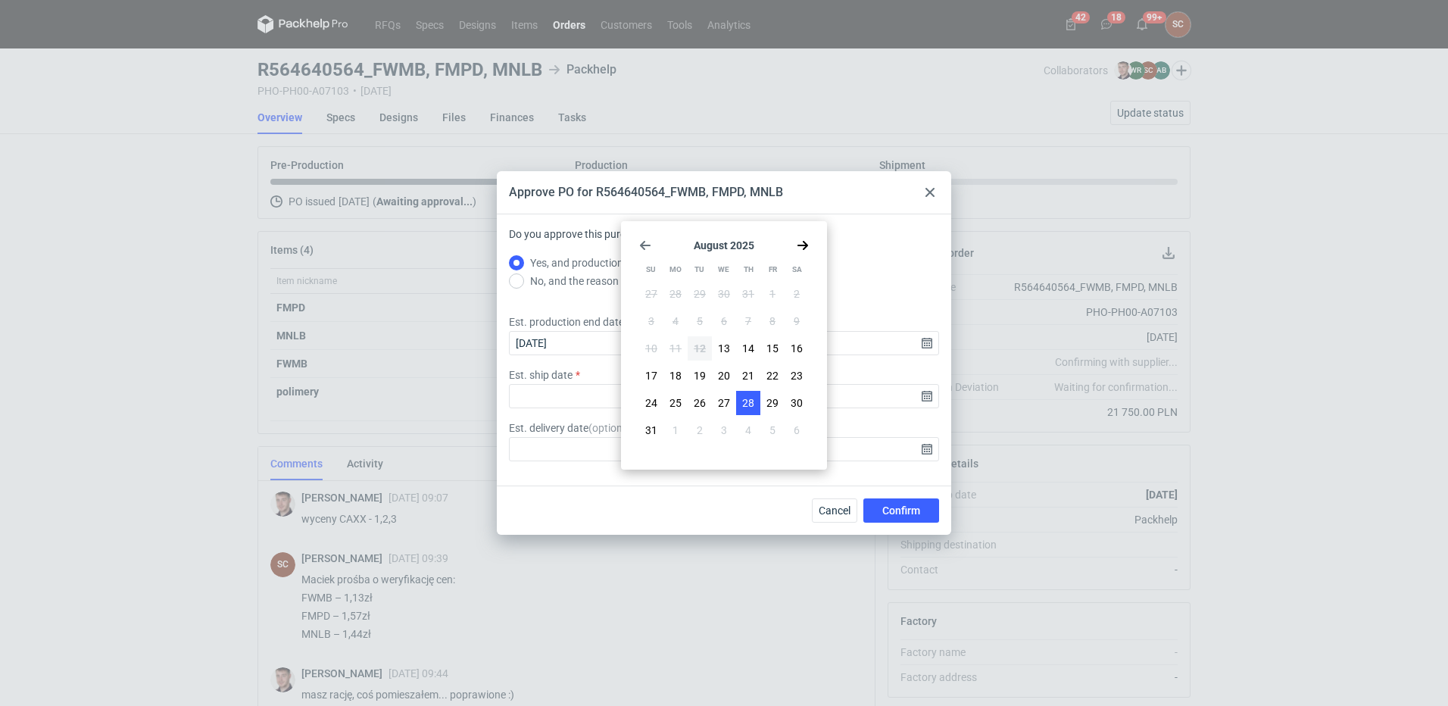
click at [752, 401] on span "28" at bounding box center [748, 402] width 12 height 15
type input "2025-08-28"
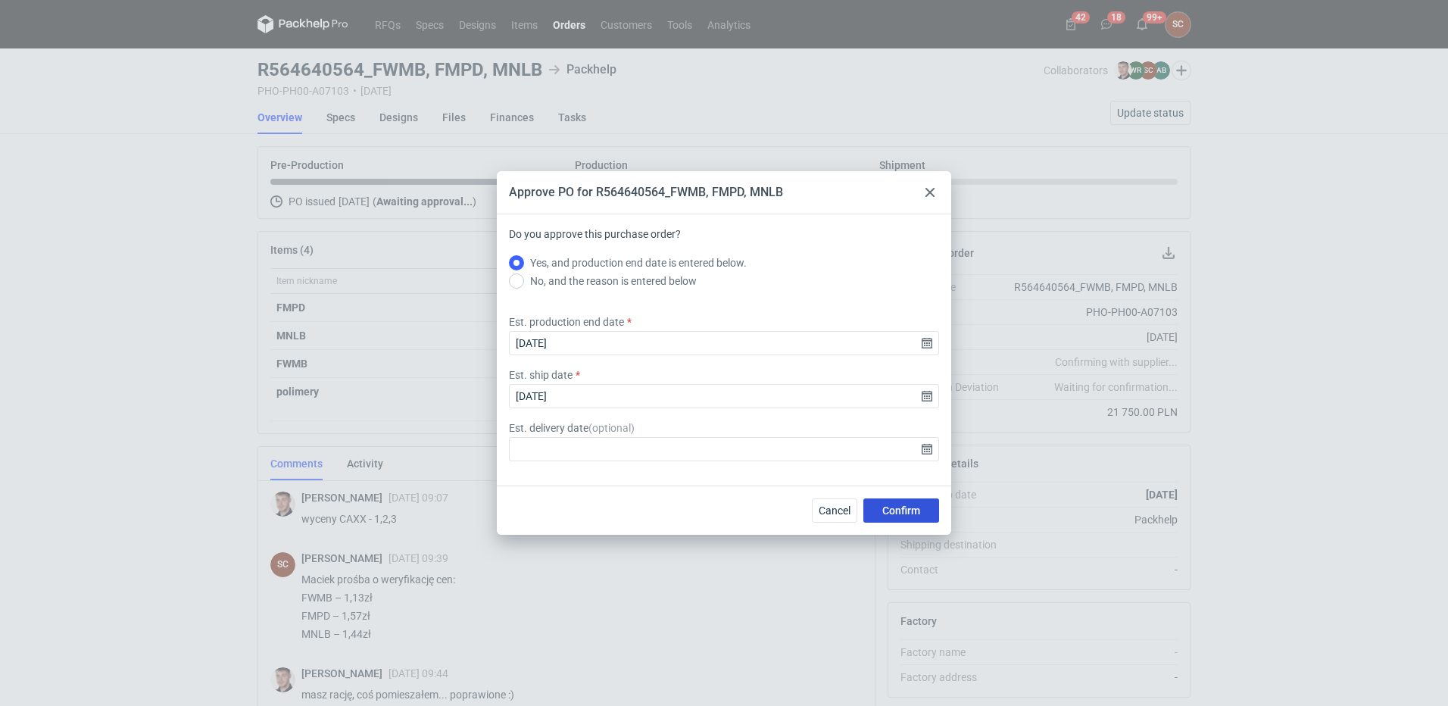
click at [889, 513] on span "Confirm" at bounding box center [901, 510] width 38 height 11
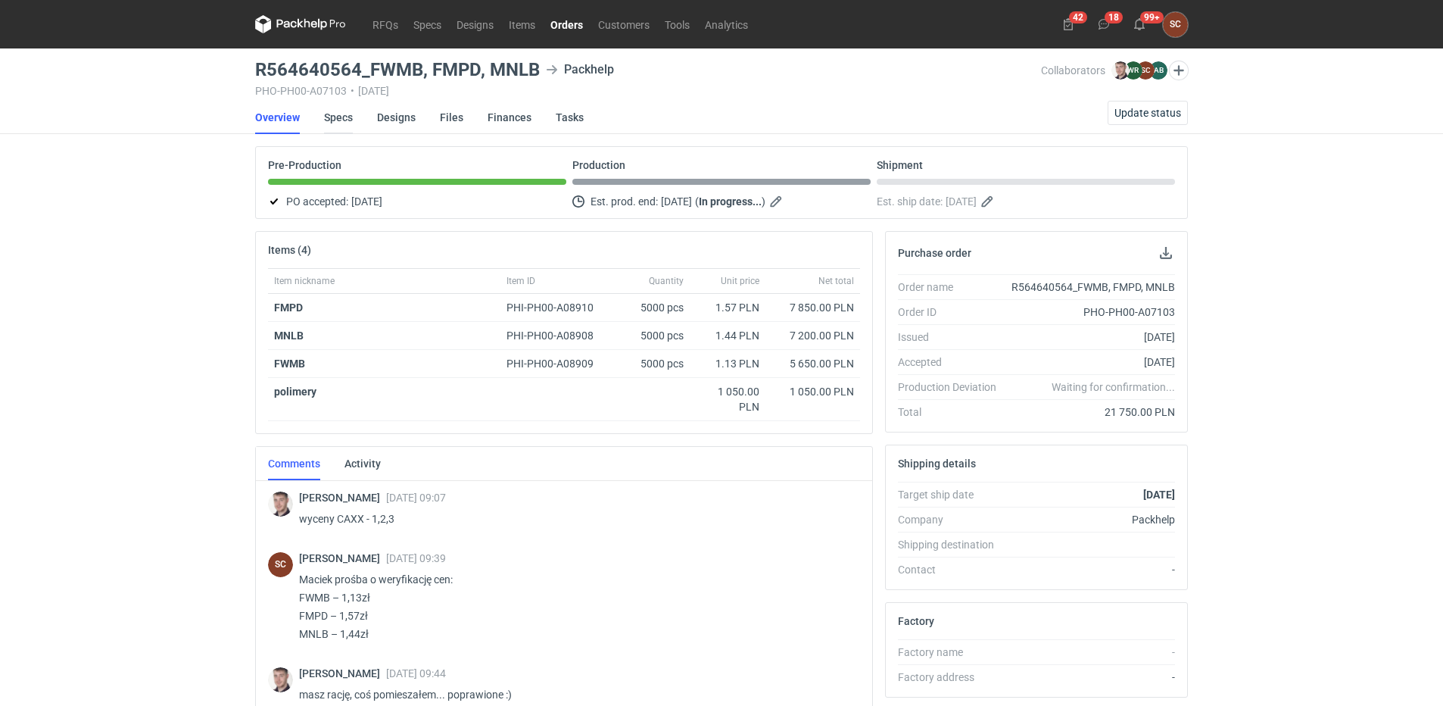
click at [338, 116] on link "Specs" at bounding box center [338, 117] width 29 height 33
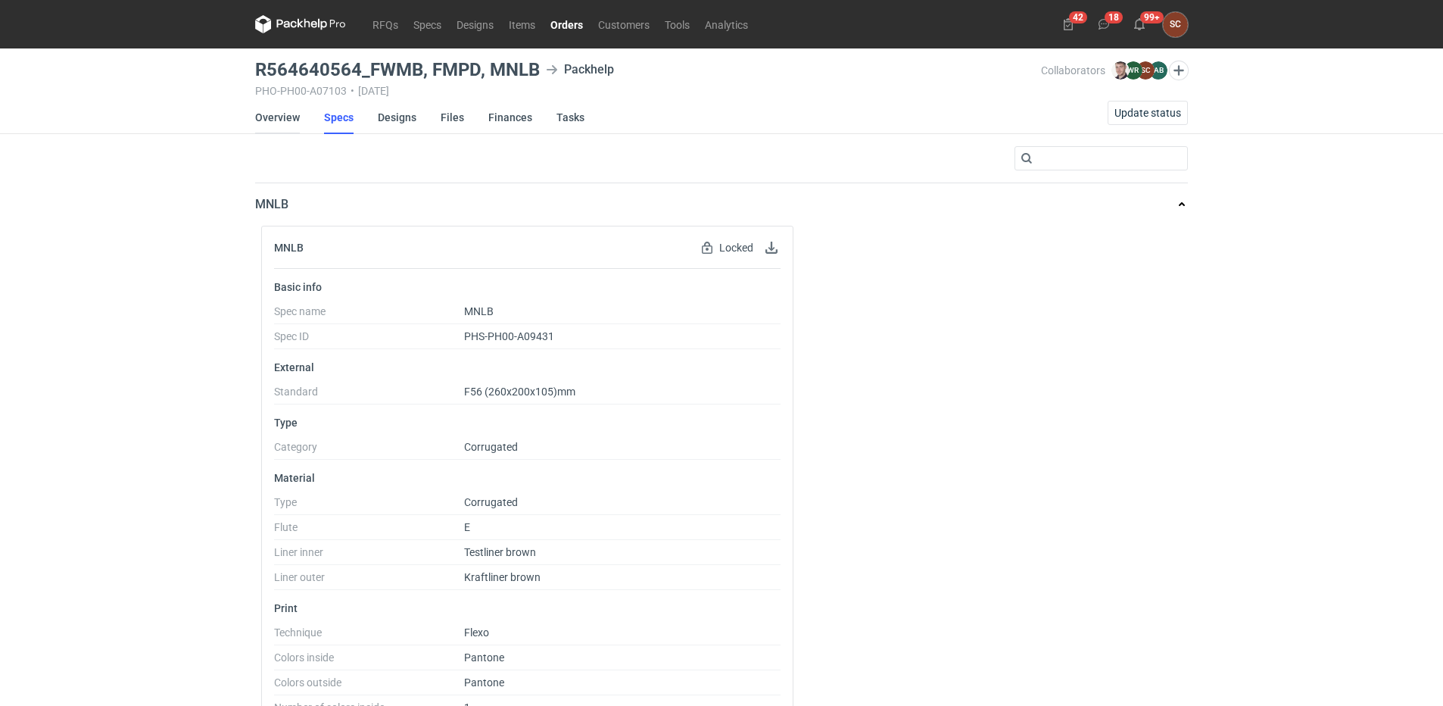
click at [270, 114] on link "Overview" at bounding box center [277, 117] width 45 height 33
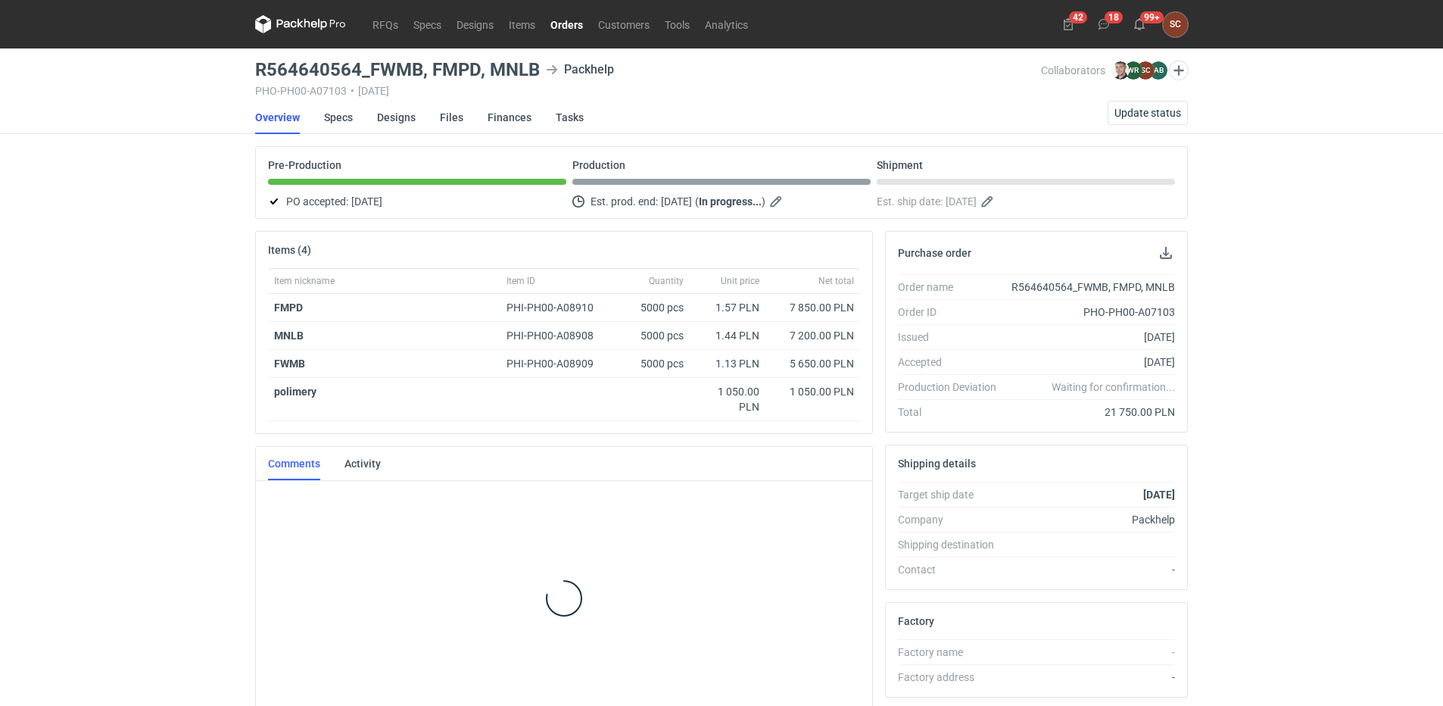
scroll to position [13, 0]
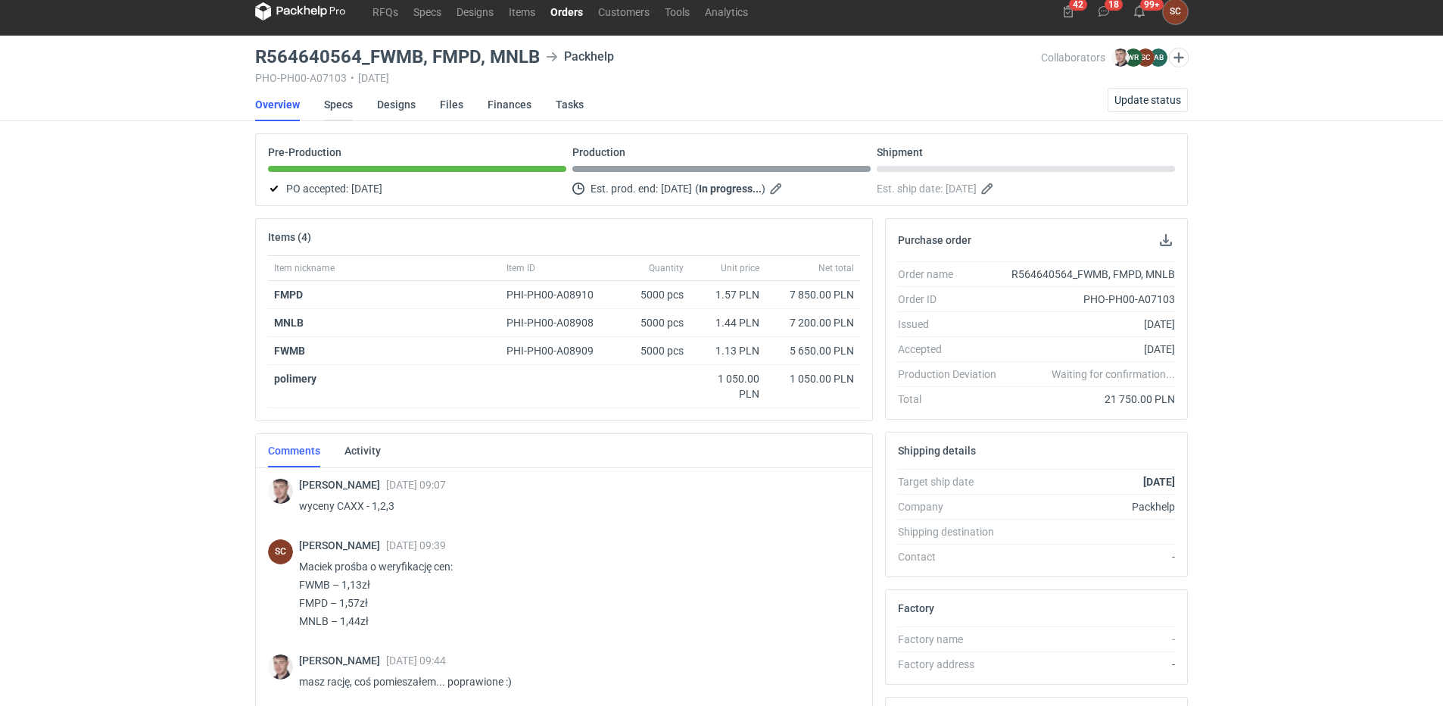
click at [330, 106] on link "Specs" at bounding box center [338, 104] width 29 height 33
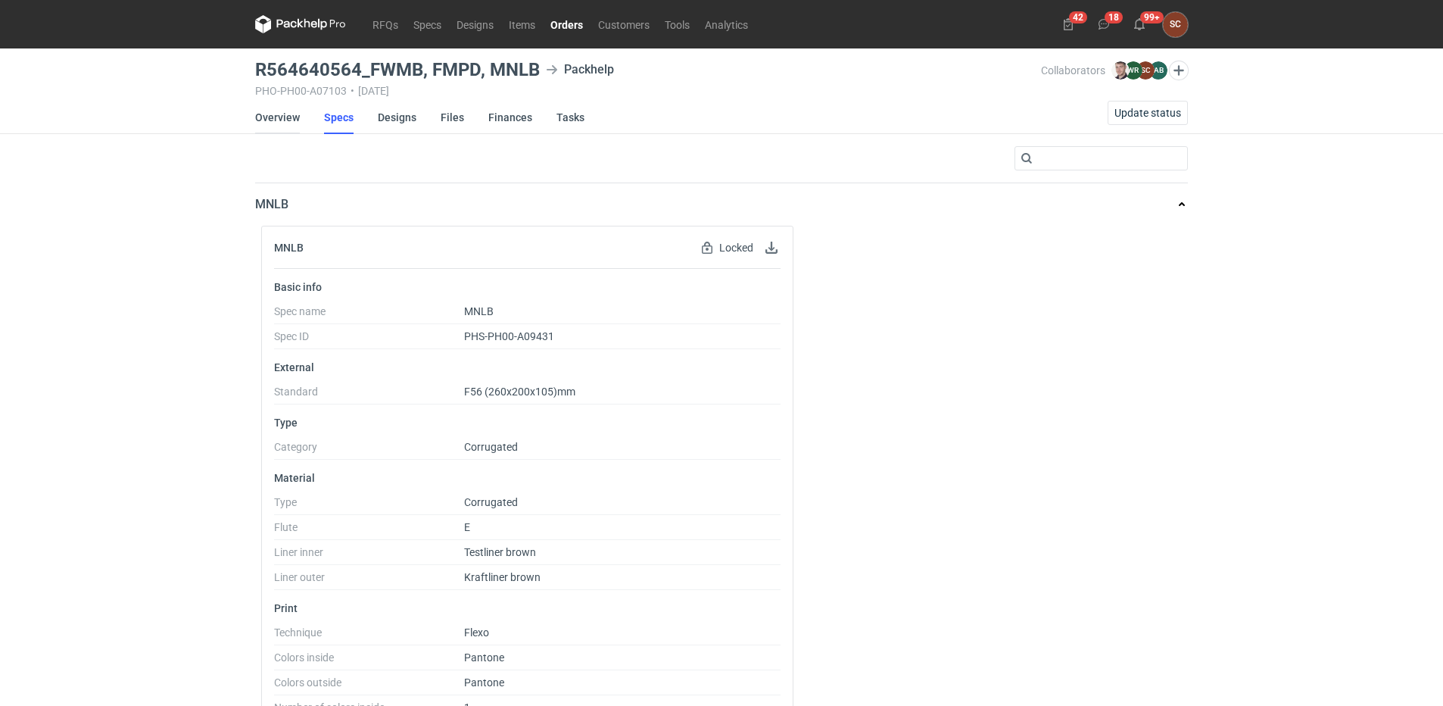
click at [280, 114] on link "Overview" at bounding box center [277, 117] width 45 height 33
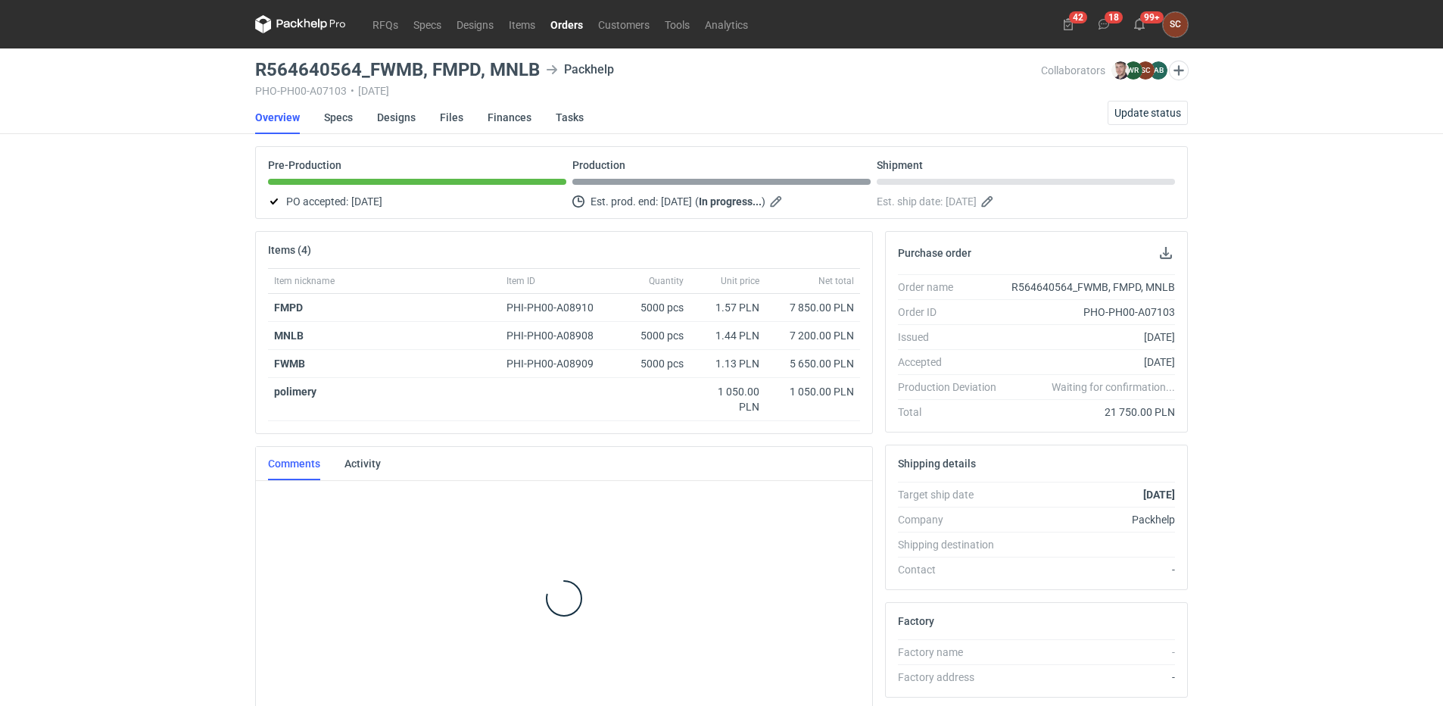
scroll to position [13, 0]
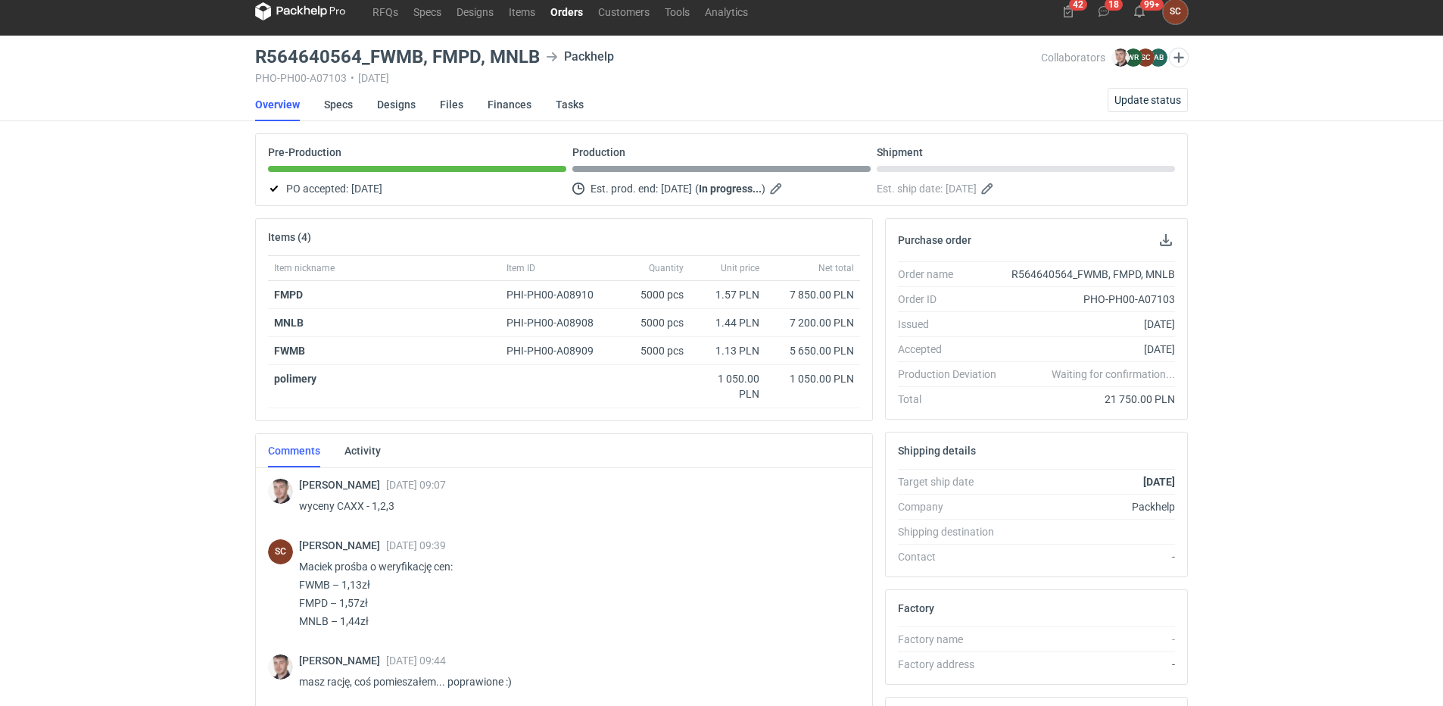
click at [77, 516] on div "RFQs Specs Designs Items Orders Customers Tools Analytics 42 18 99+ SC Sylwia C…" at bounding box center [721, 340] width 1443 height 706
click at [104, 463] on div "RFQs Specs Designs Items Orders Customers Tools Analytics 42 18 99+ SC Sylwia C…" at bounding box center [721, 340] width 1443 height 706
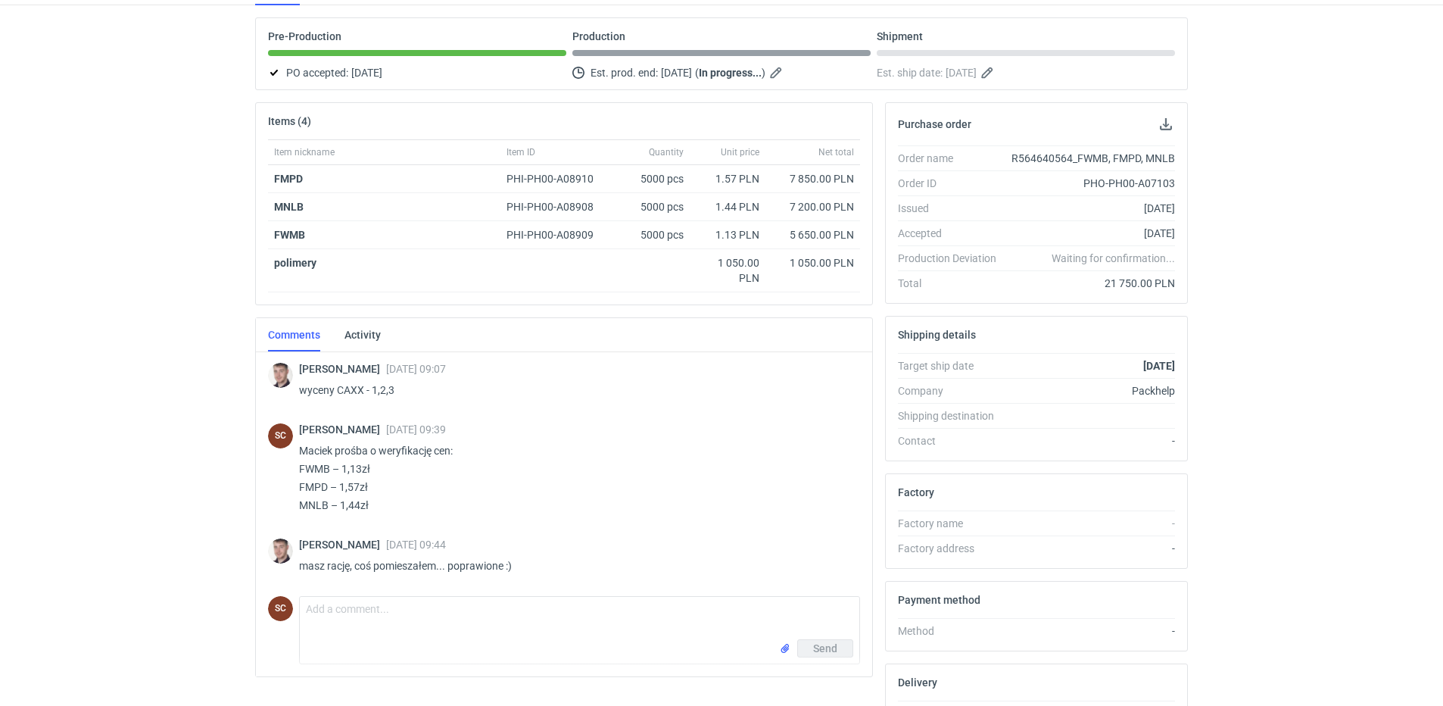
scroll to position [0, 0]
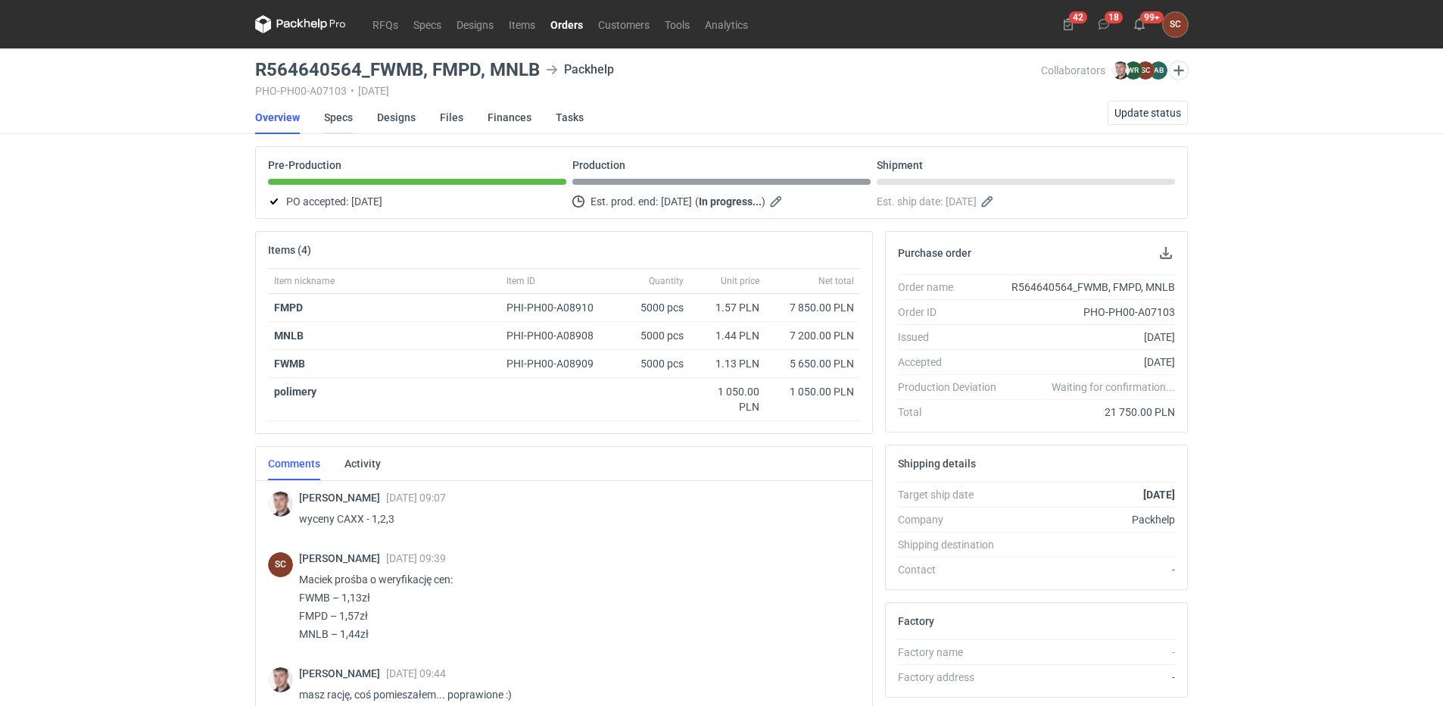
click at [346, 114] on link "Specs" at bounding box center [338, 117] width 29 height 33
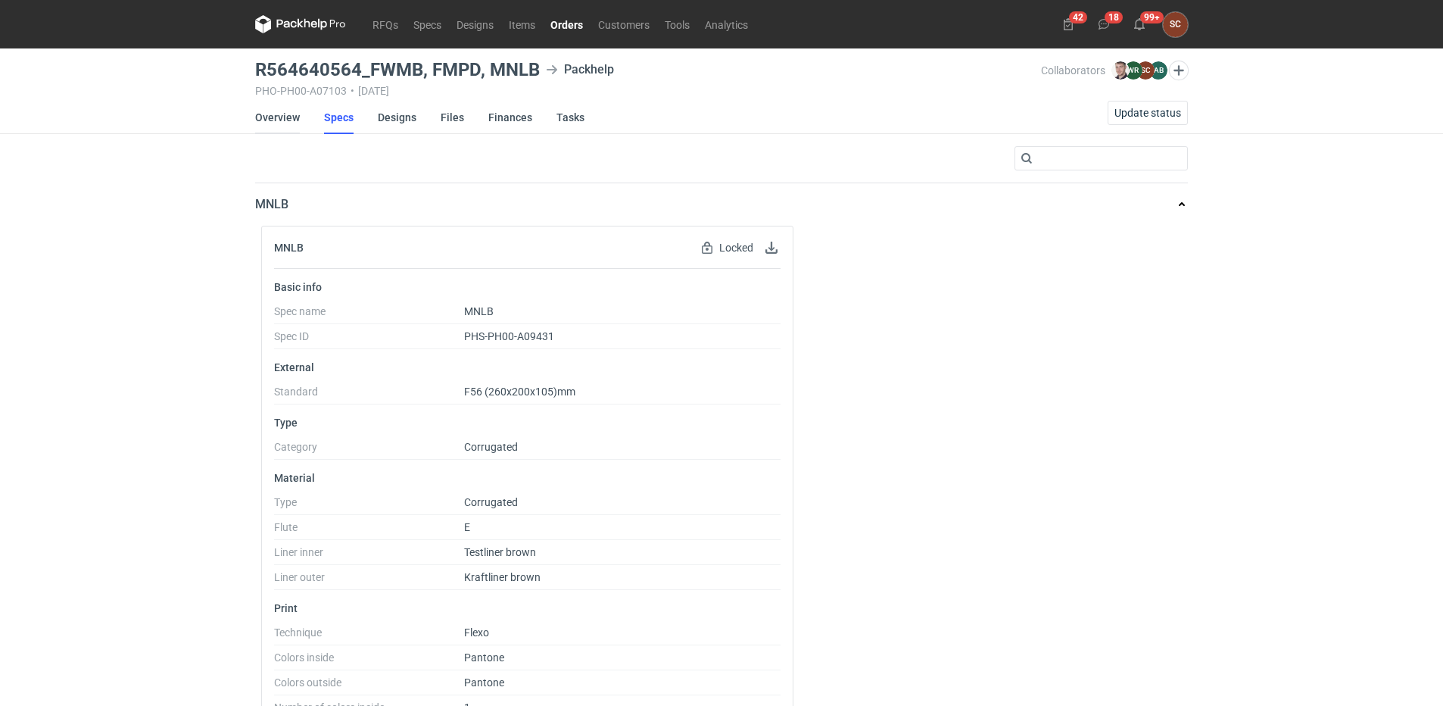
click at [282, 113] on link "Overview" at bounding box center [277, 117] width 45 height 33
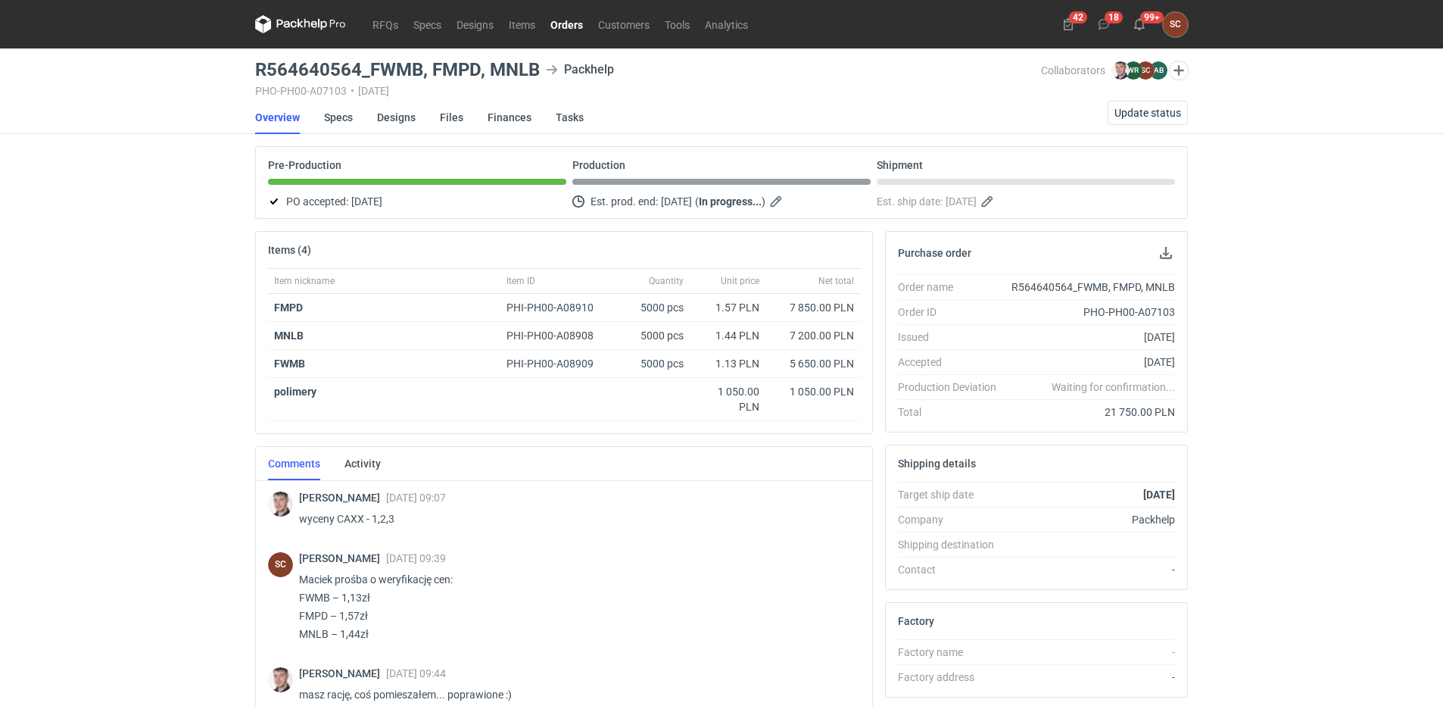
click at [570, 23] on link "Orders" at bounding box center [567, 24] width 48 height 18
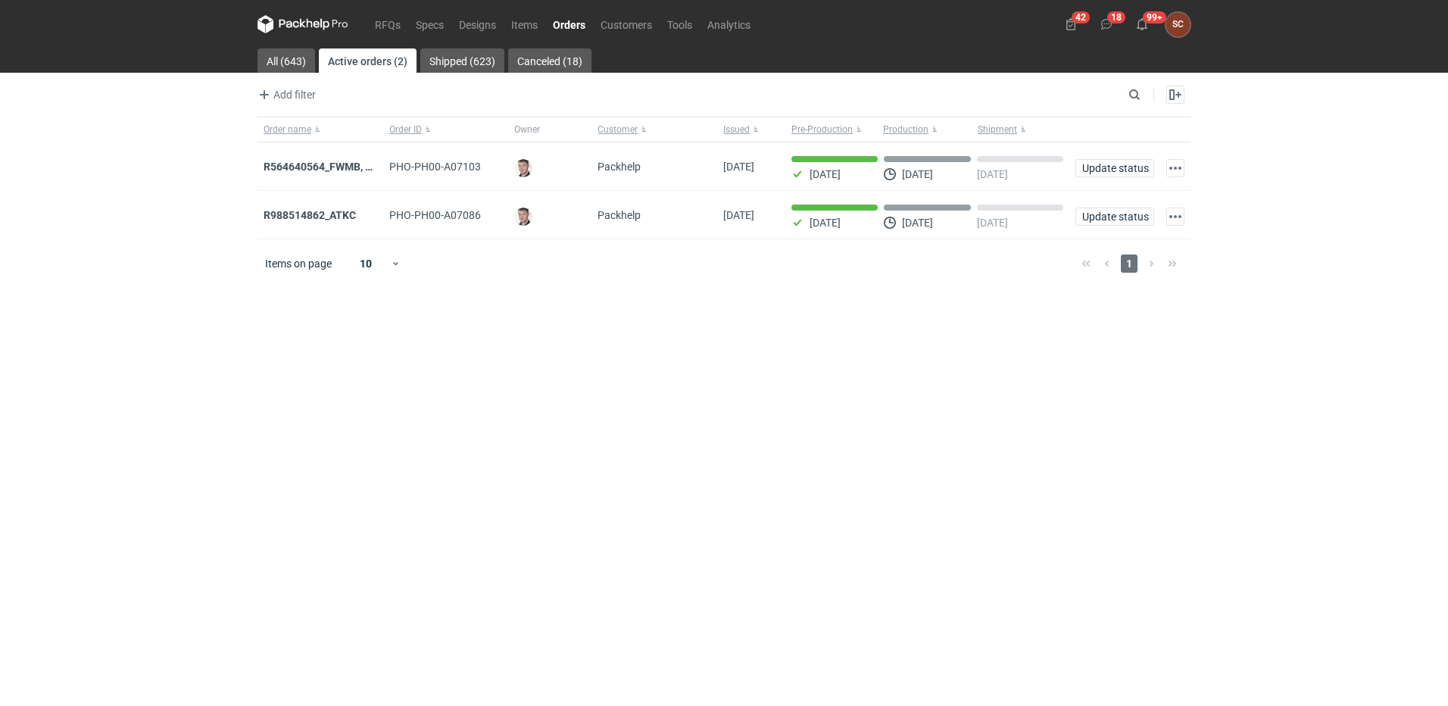
drag, startPoint x: 704, startPoint y: 366, endPoint x: 501, endPoint y: 92, distance: 340.0
click at [704, 363] on main "All (643) Active orders (2) Shipped (623) Canceled (18) Add filter Owner first …" at bounding box center [723, 376] width 945 height 657
click at [367, 27] on nav "RFQs Specs Designs Items Orders Customers Tools Analytics" at bounding box center [507, 24] width 501 height 48
click at [379, 24] on link "RFQs" at bounding box center [387, 24] width 41 height 18
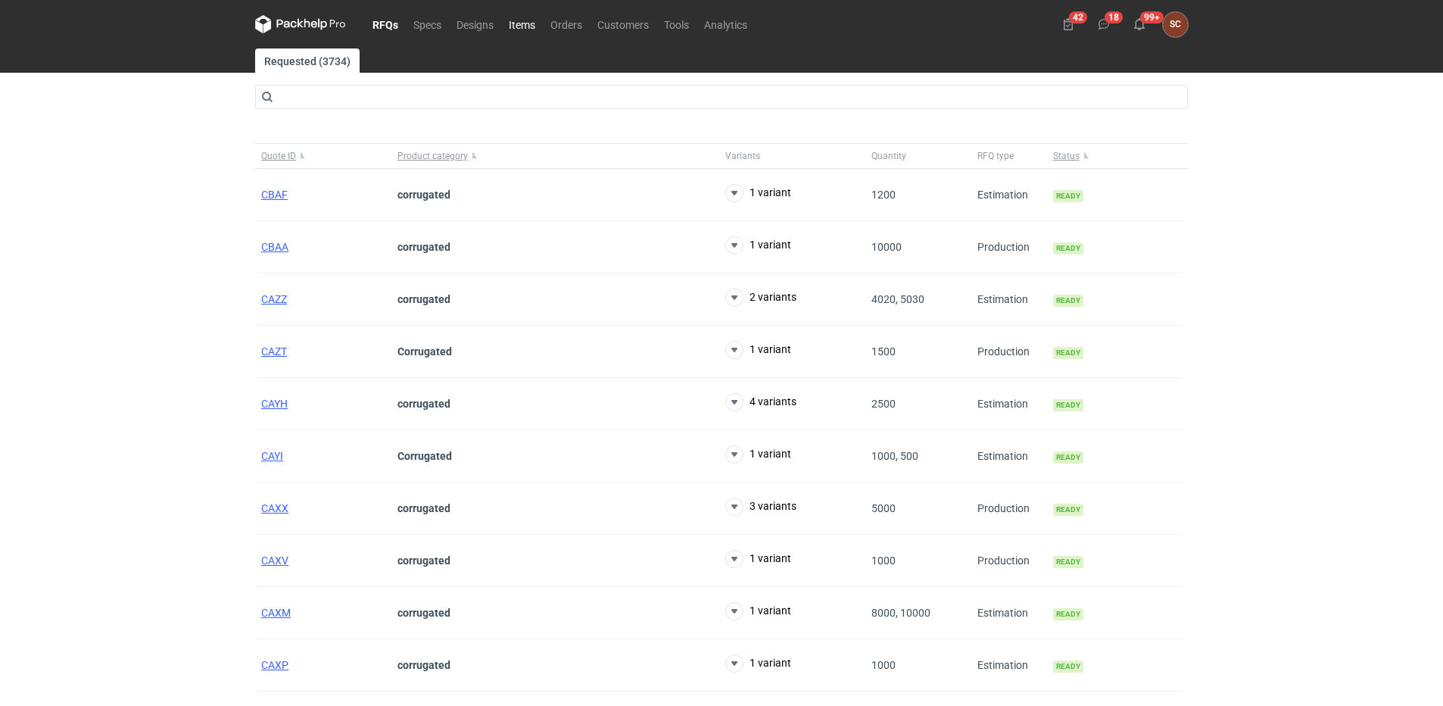
click at [527, 24] on link "Items" at bounding box center [522, 24] width 42 height 18
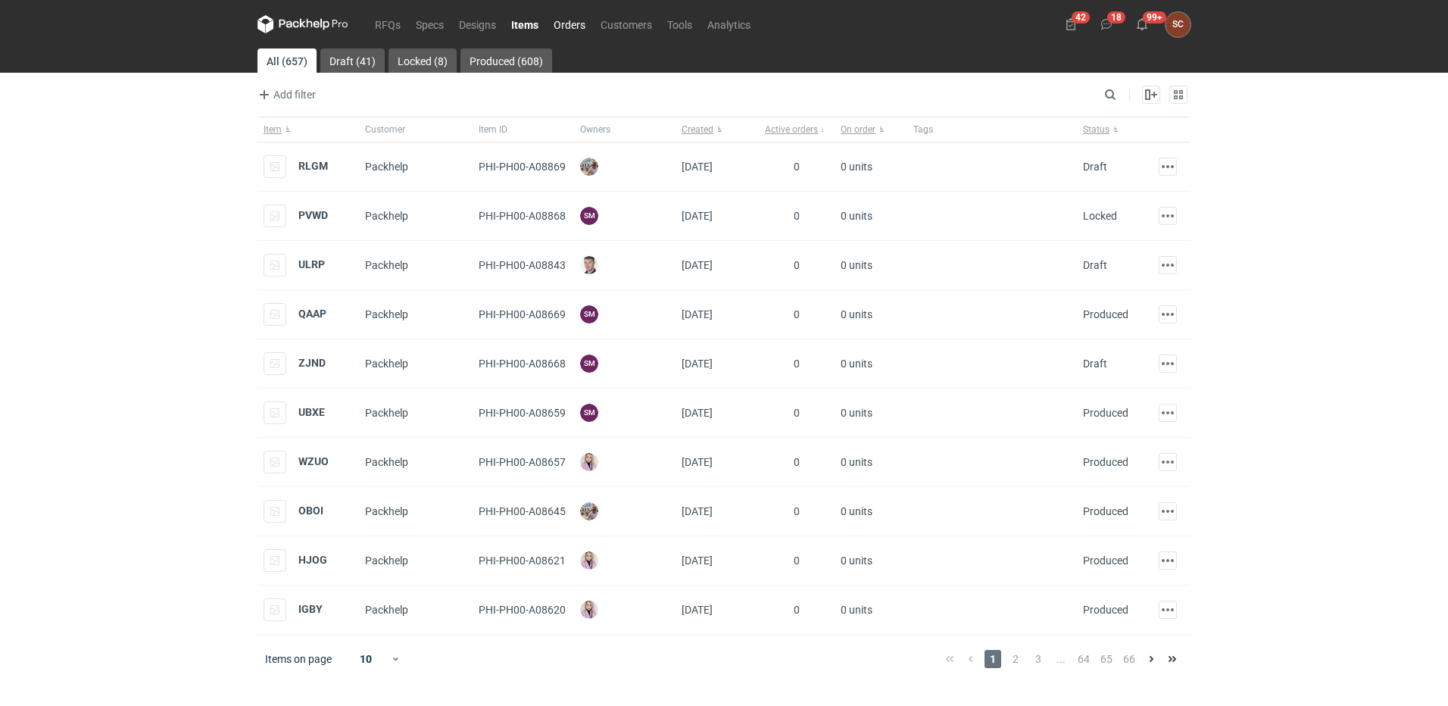
click at [563, 30] on link "Orders" at bounding box center [569, 24] width 47 height 18
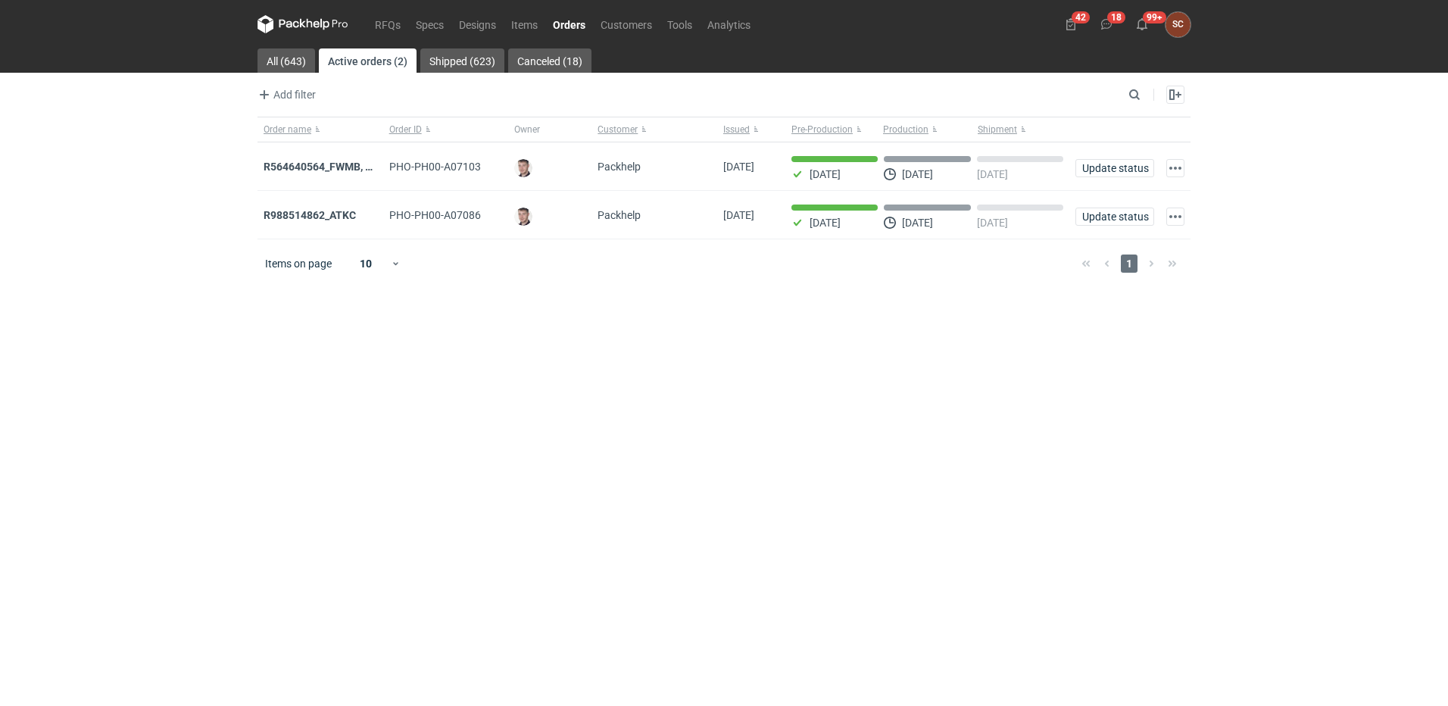
click at [537, 384] on main "All (643) Active orders (2) Shipped (623) Canceled (18) Add filter Owner first …" at bounding box center [723, 376] width 945 height 657
click at [441, 403] on main "All (643) Active orders (2) Shipped (623) Canceled (18) Add filter Owner first …" at bounding box center [723, 376] width 945 height 657
click at [144, 384] on div "RFQs Specs Designs Items Orders Customers Tools Analytics 42 18 99+ SC Sylwia C…" at bounding box center [724, 353] width 1448 height 706
click at [317, 166] on strong "R564640564_FWMB, FMPD, MNLB" at bounding box center [346, 167] width 164 height 12
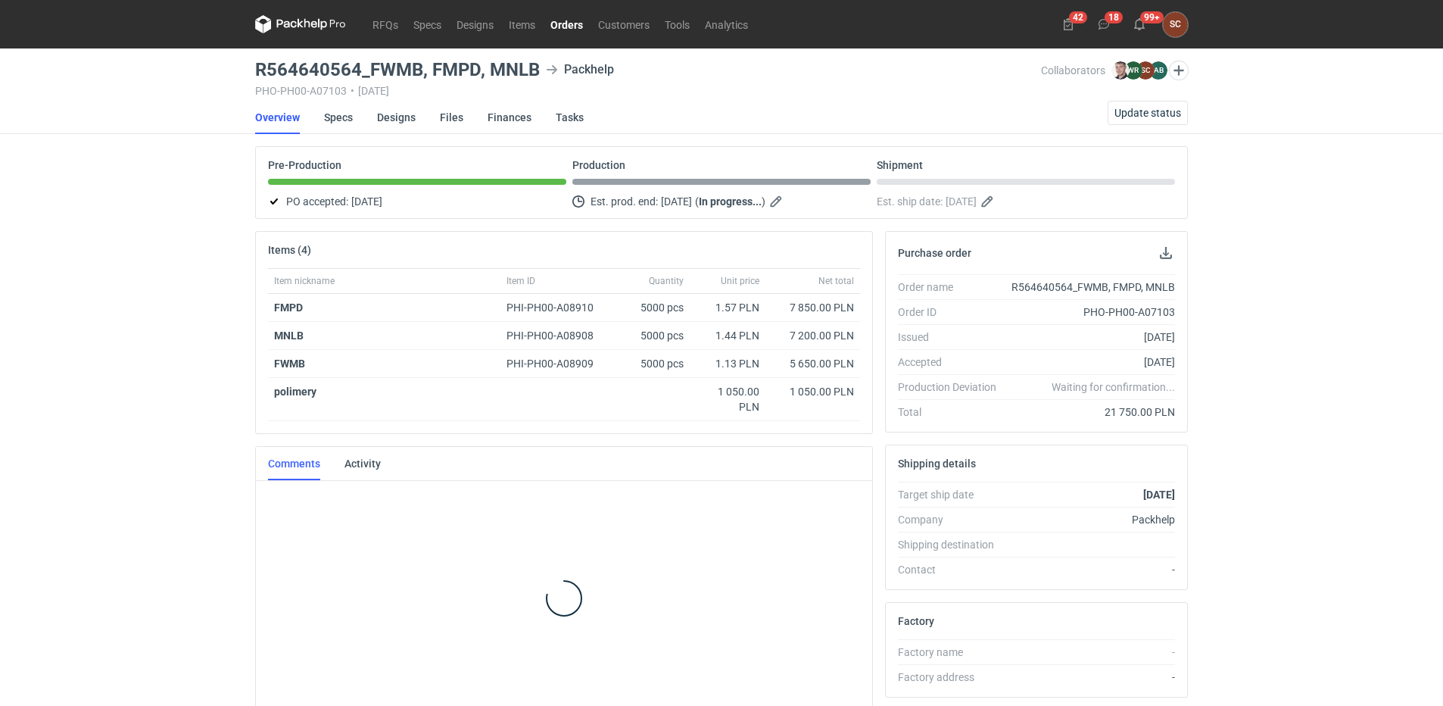
scroll to position [13, 0]
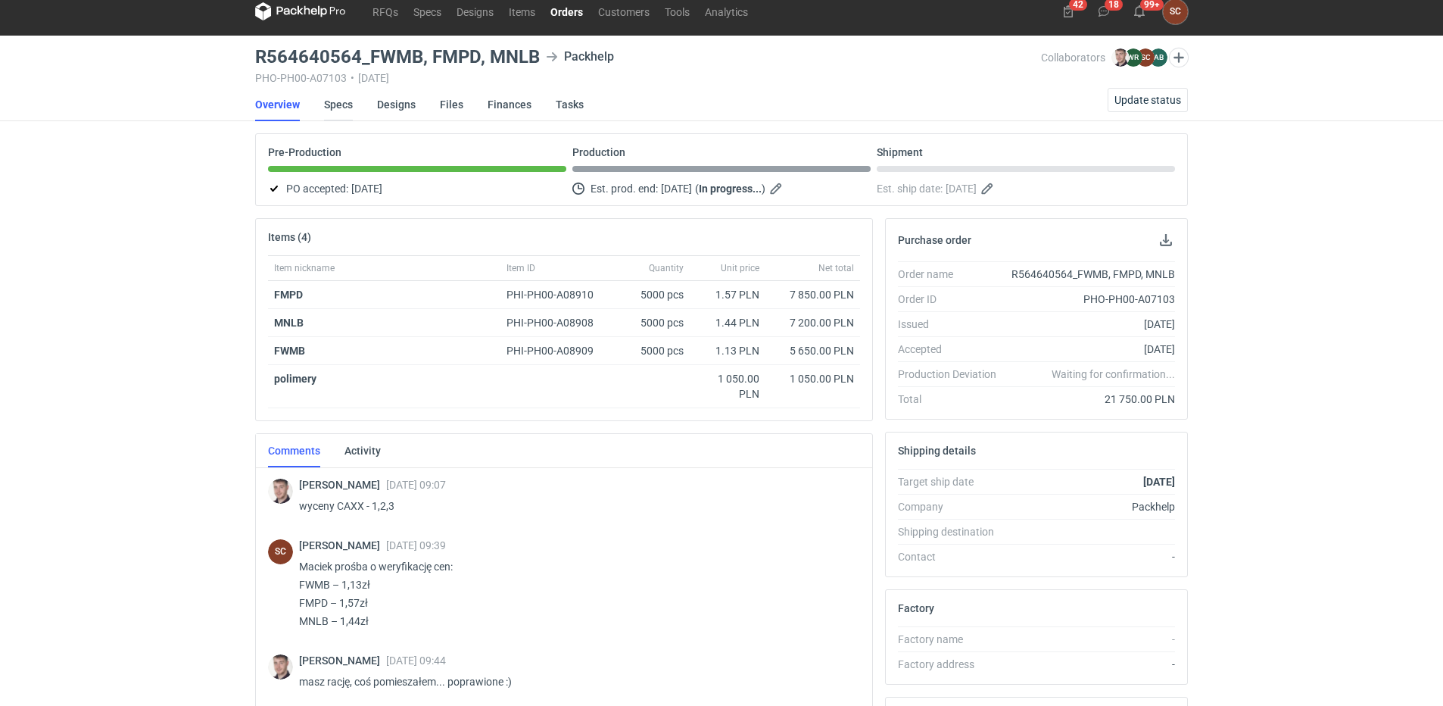
click at [330, 104] on link "Specs" at bounding box center [338, 104] width 29 height 33
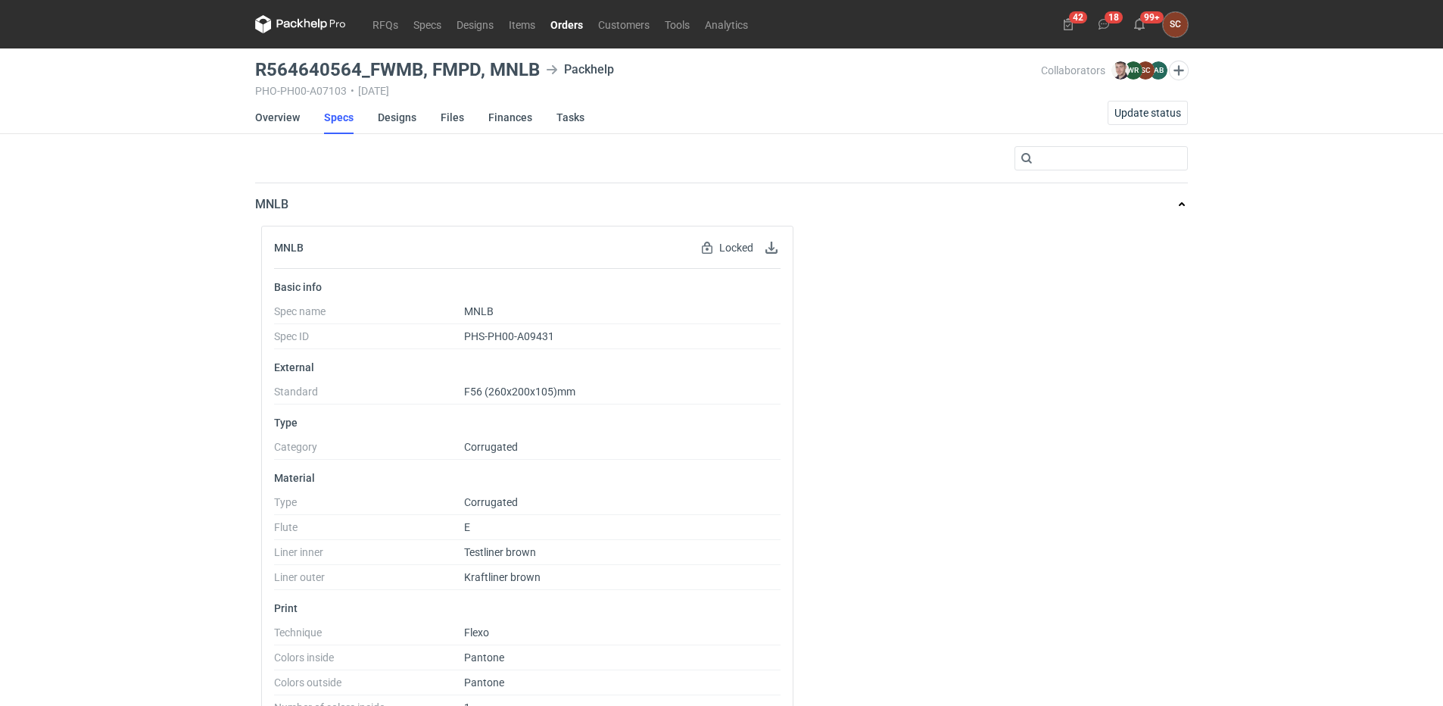
click at [560, 33] on link "Orders" at bounding box center [567, 24] width 48 height 18
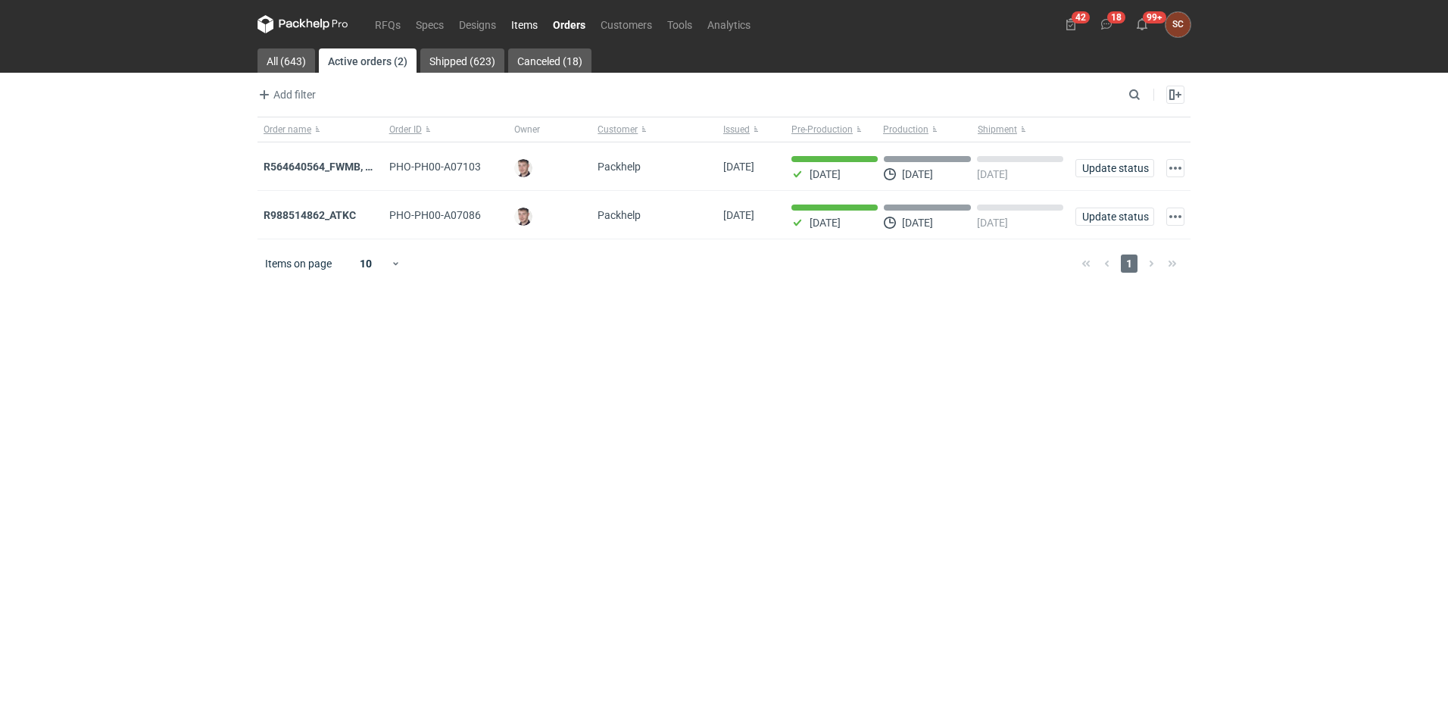
click at [536, 20] on link "Items" at bounding box center [525, 24] width 42 height 18
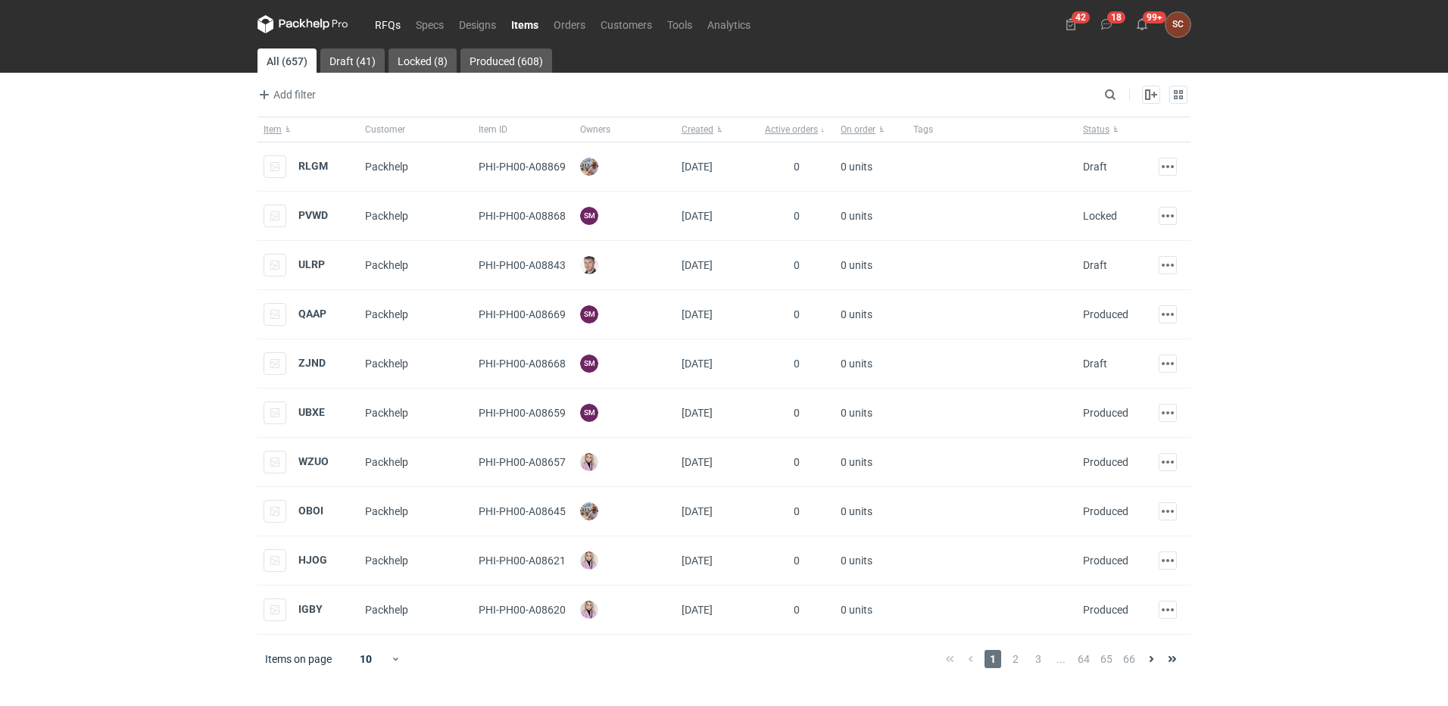
click at [383, 18] on link "RFQs" at bounding box center [387, 24] width 41 height 18
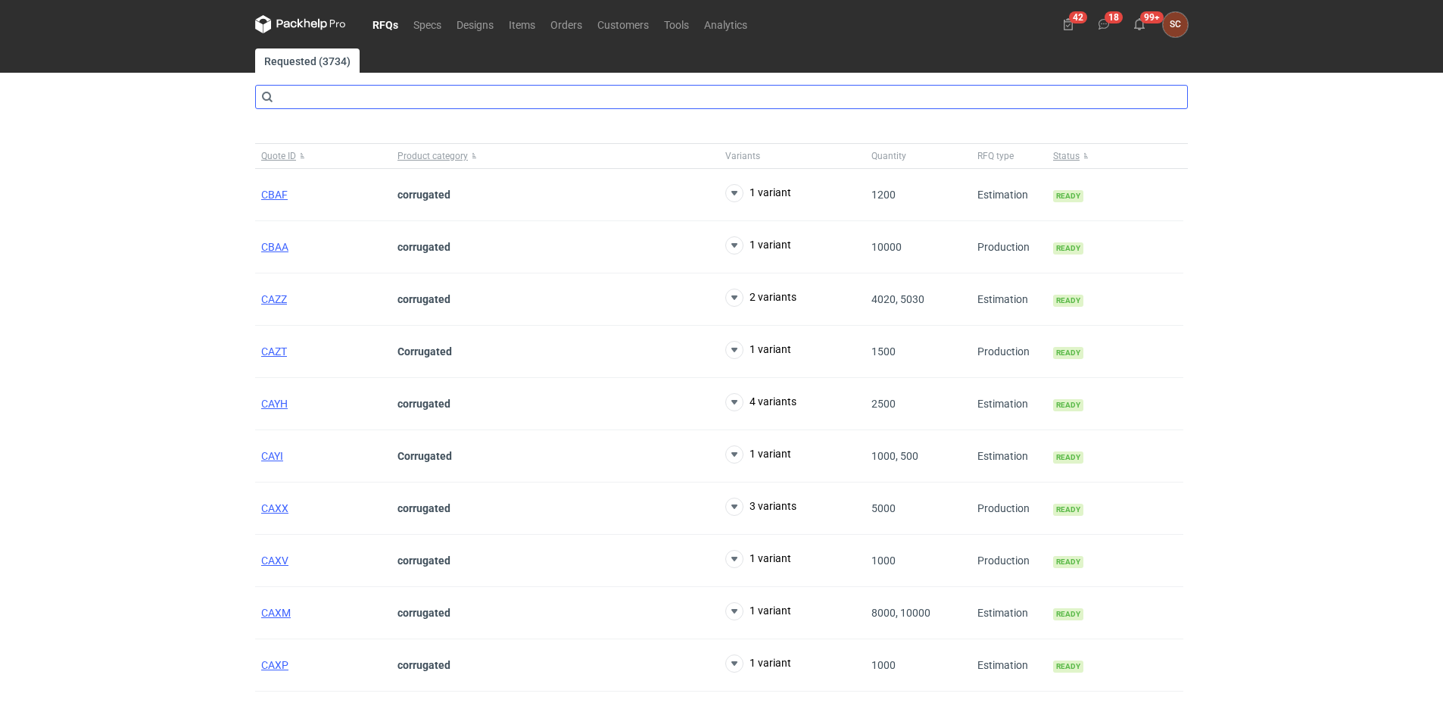
drag, startPoint x: 390, startPoint y: 19, endPoint x: 514, endPoint y: 100, distance: 148.3
click at [390, 19] on link "RFQs" at bounding box center [385, 24] width 41 height 18
click at [395, 24] on link "RFQs" at bounding box center [385, 24] width 41 height 18
click at [570, 20] on link "Orders" at bounding box center [566, 24] width 47 height 18
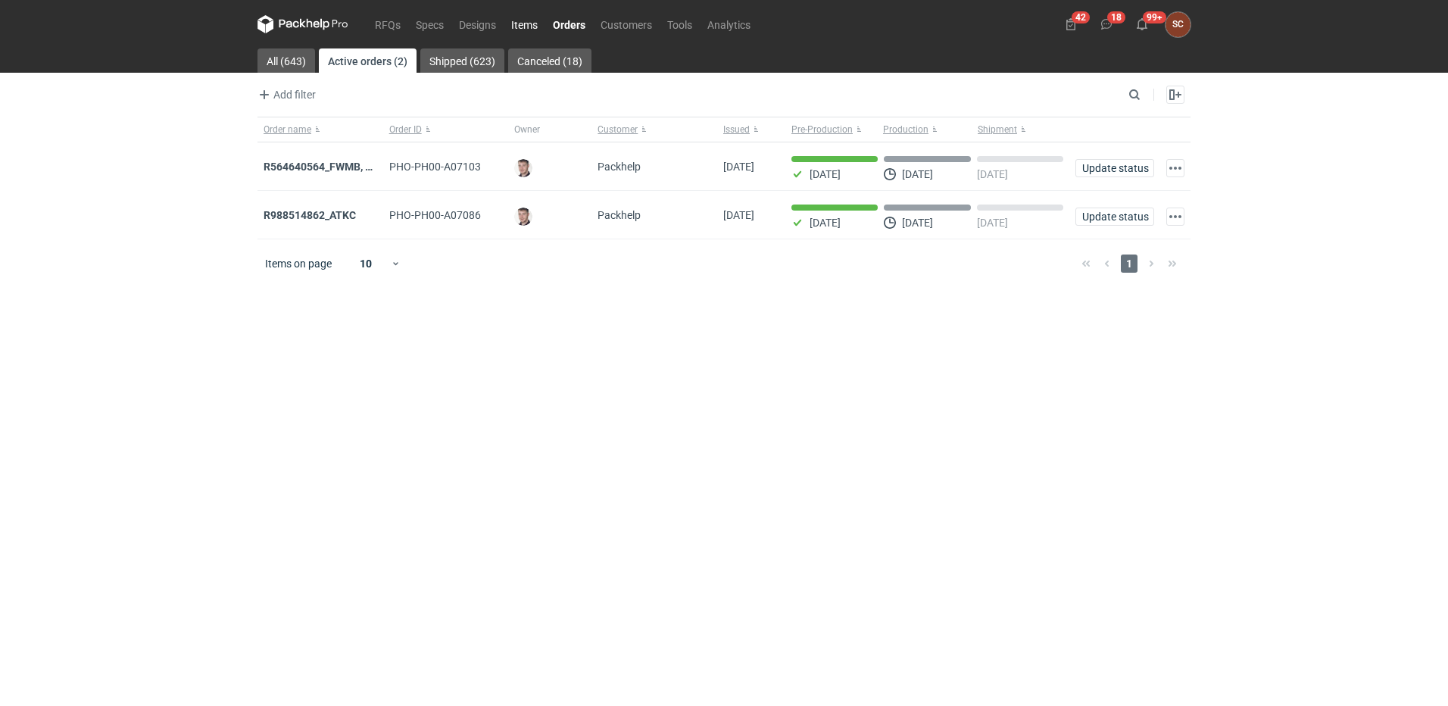
click at [524, 21] on link "Items" at bounding box center [525, 24] width 42 height 18
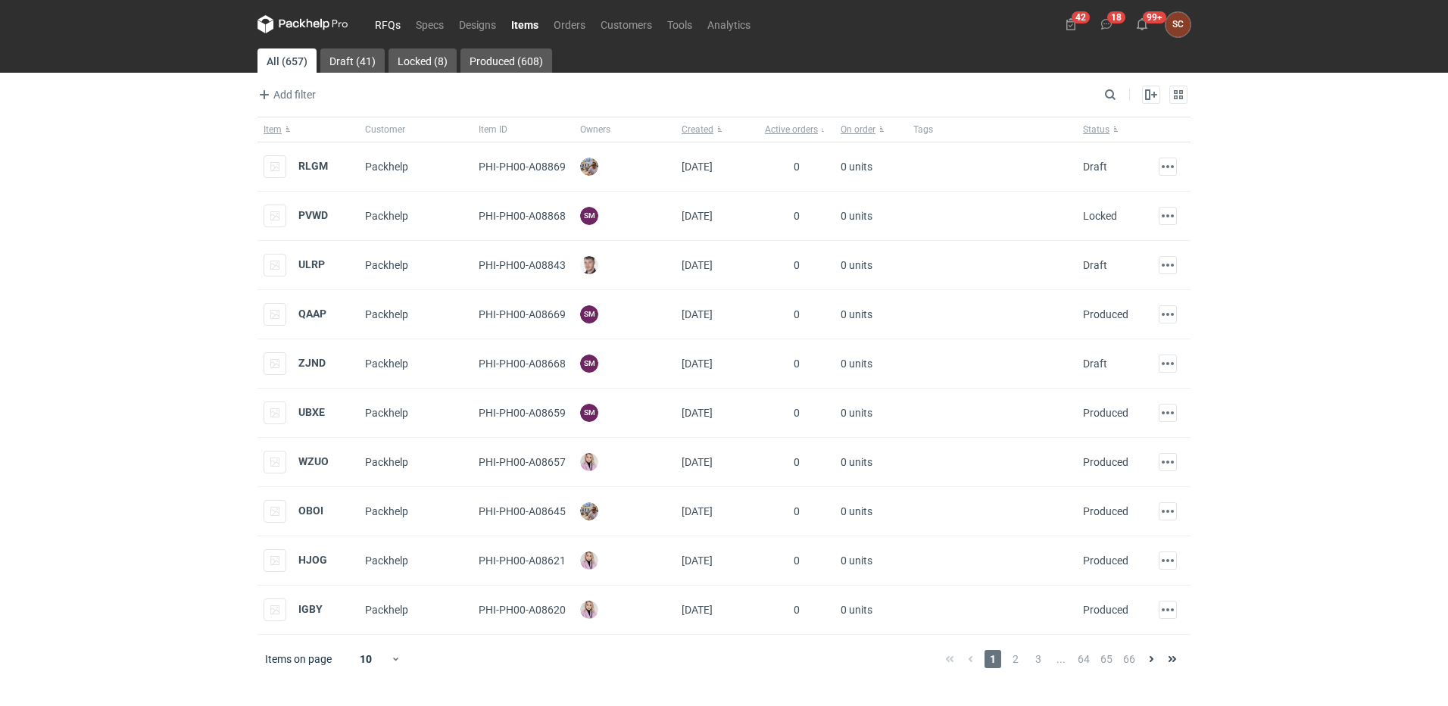
click at [376, 24] on link "RFQs" at bounding box center [387, 24] width 41 height 18
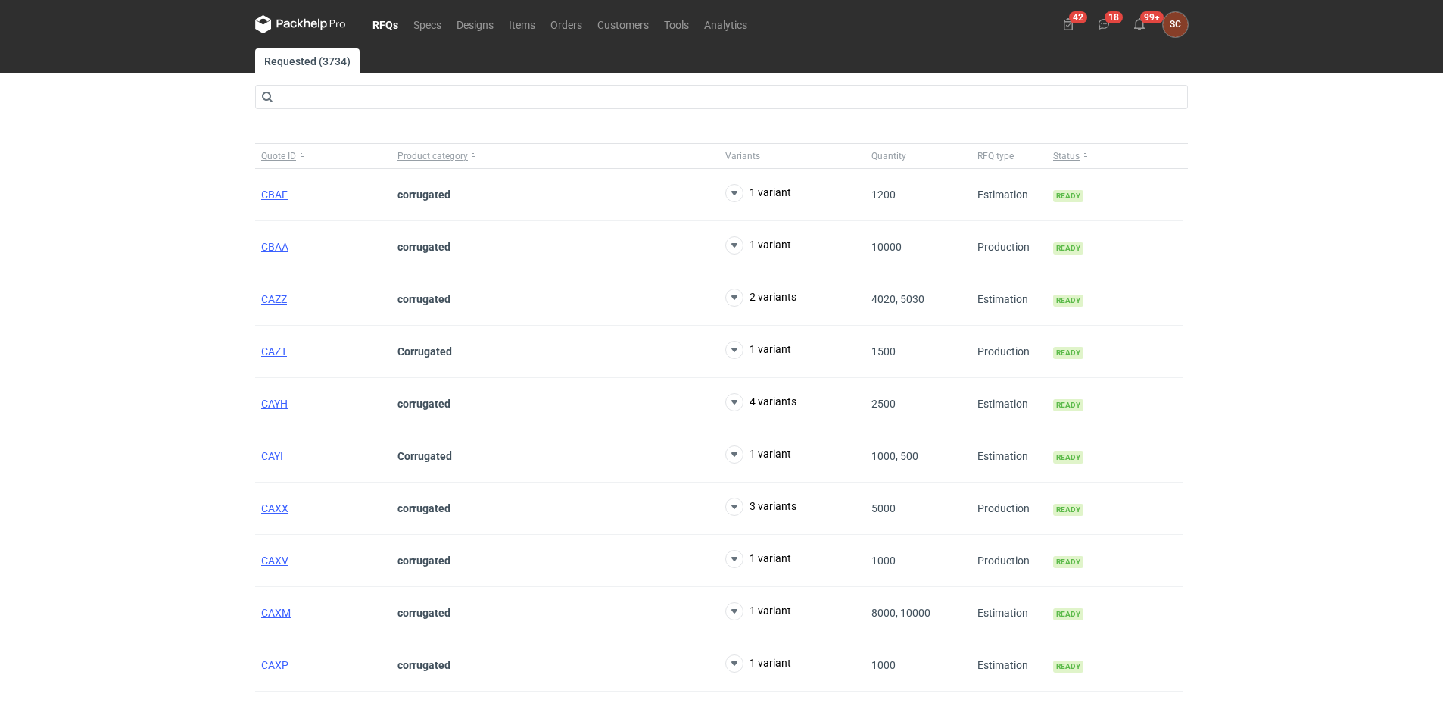
click at [374, 24] on link "RFQs" at bounding box center [385, 24] width 41 height 18
click at [560, 20] on link "Orders" at bounding box center [566, 24] width 47 height 18
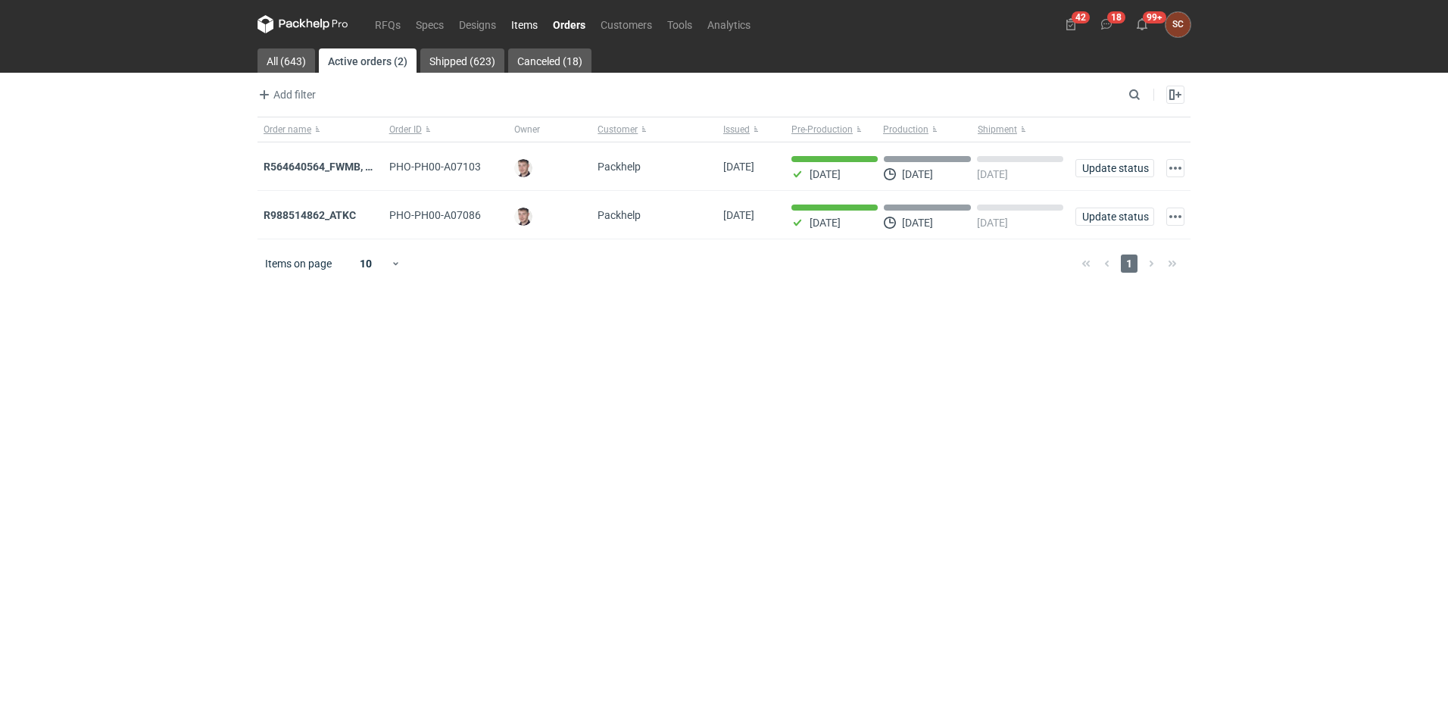
click at [519, 25] on link "Items" at bounding box center [525, 24] width 42 height 18
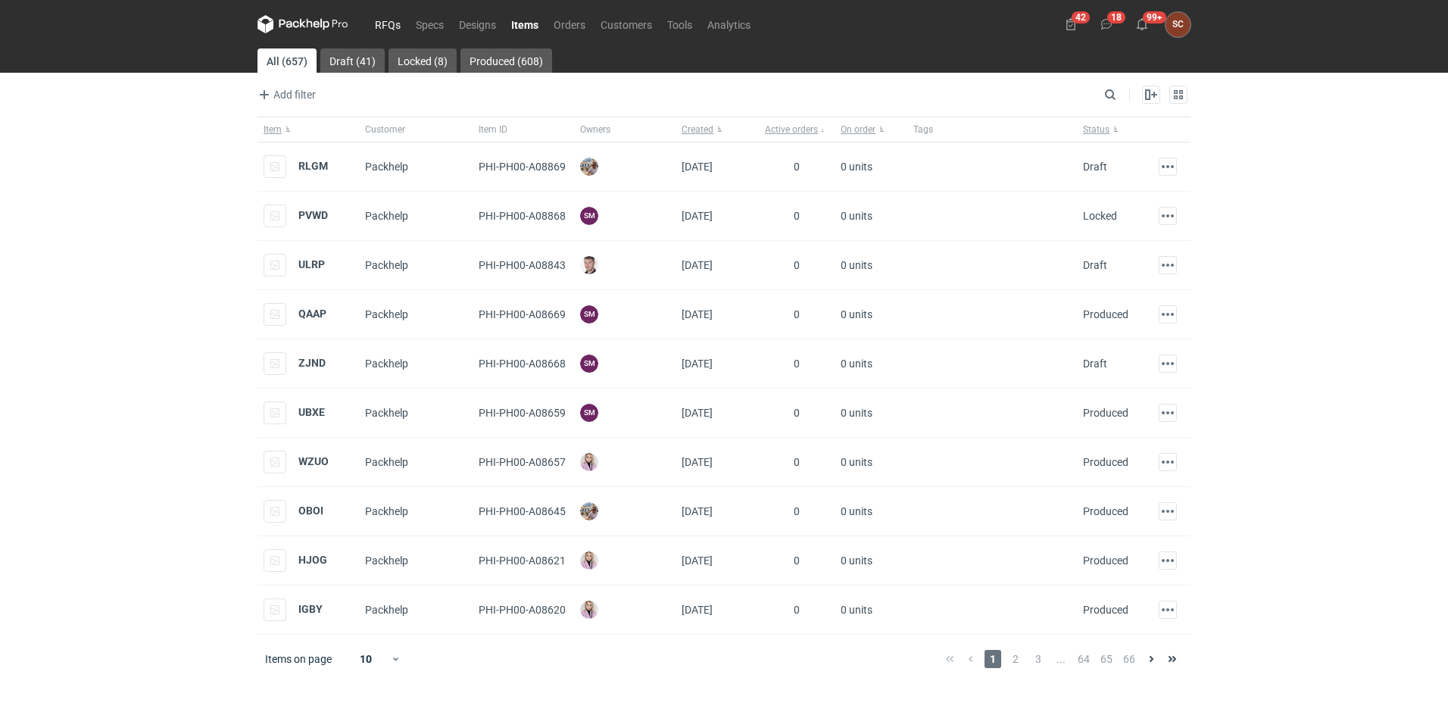
click at [398, 21] on link "RFQs" at bounding box center [387, 24] width 41 height 18
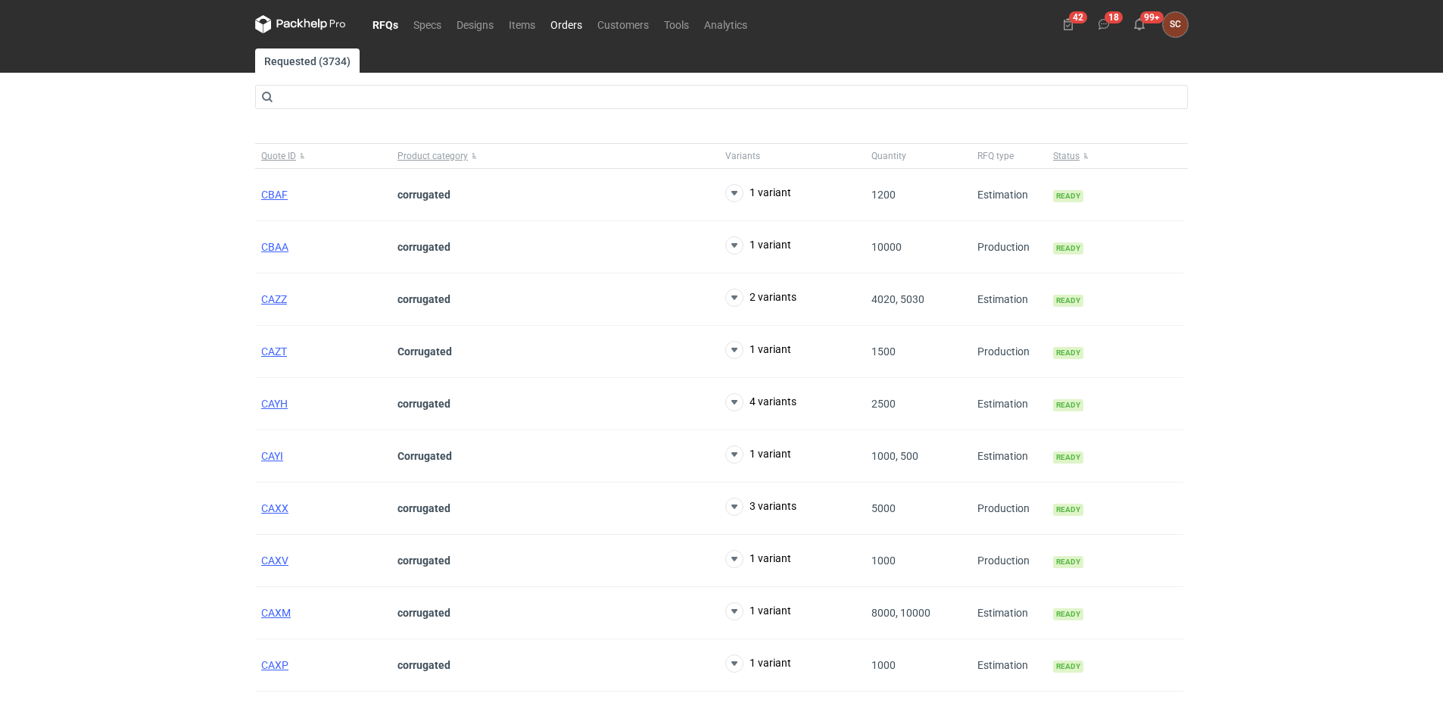
click at [573, 27] on link "Orders" at bounding box center [566, 24] width 47 height 18
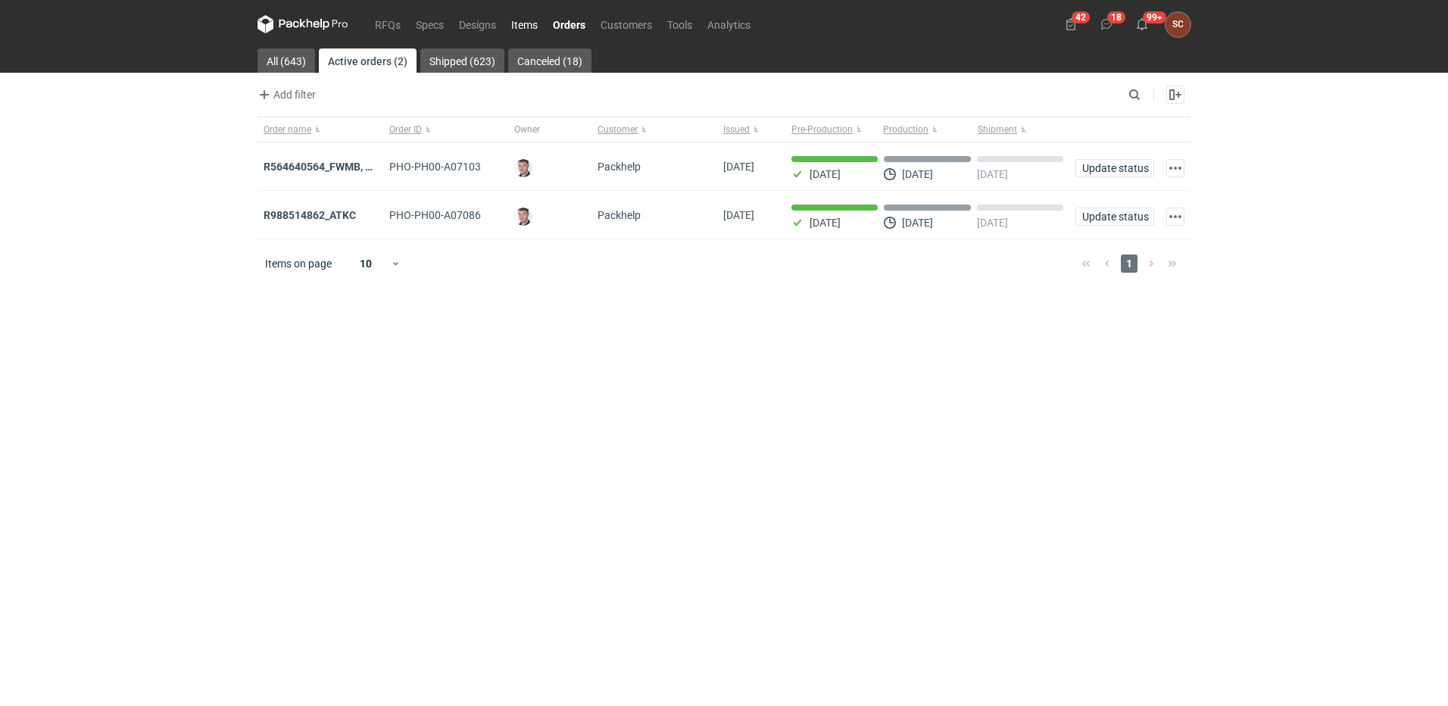
click at [524, 28] on link "Items" at bounding box center [525, 24] width 42 height 18
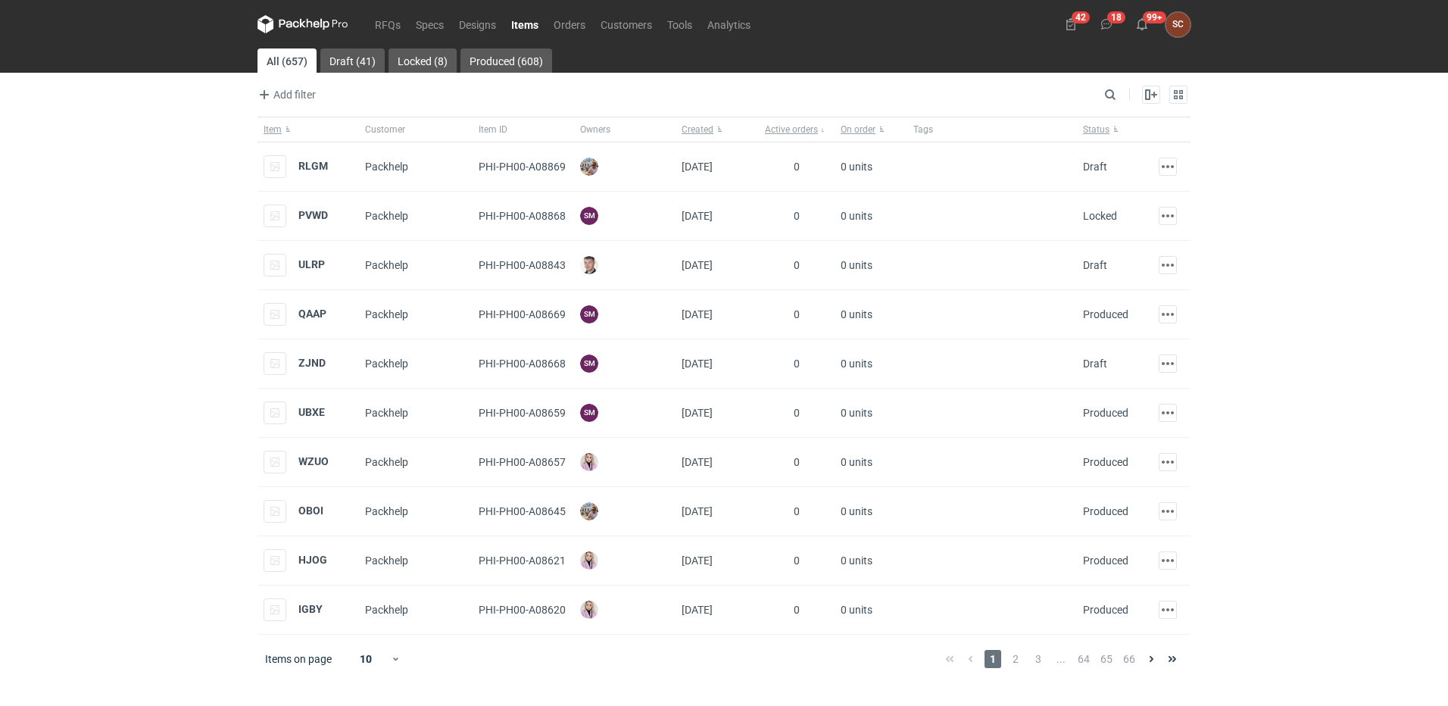
drag, startPoint x: 148, startPoint y: 197, endPoint x: 164, endPoint y: 189, distance: 17.3
click at [155, 196] on div "RFQs Specs Designs Items Orders Customers Tools Analytics 42 18 99+ SC Sylwia C…" at bounding box center [724, 353] width 1448 height 706
click at [385, 27] on link "RFQs" at bounding box center [387, 24] width 41 height 18
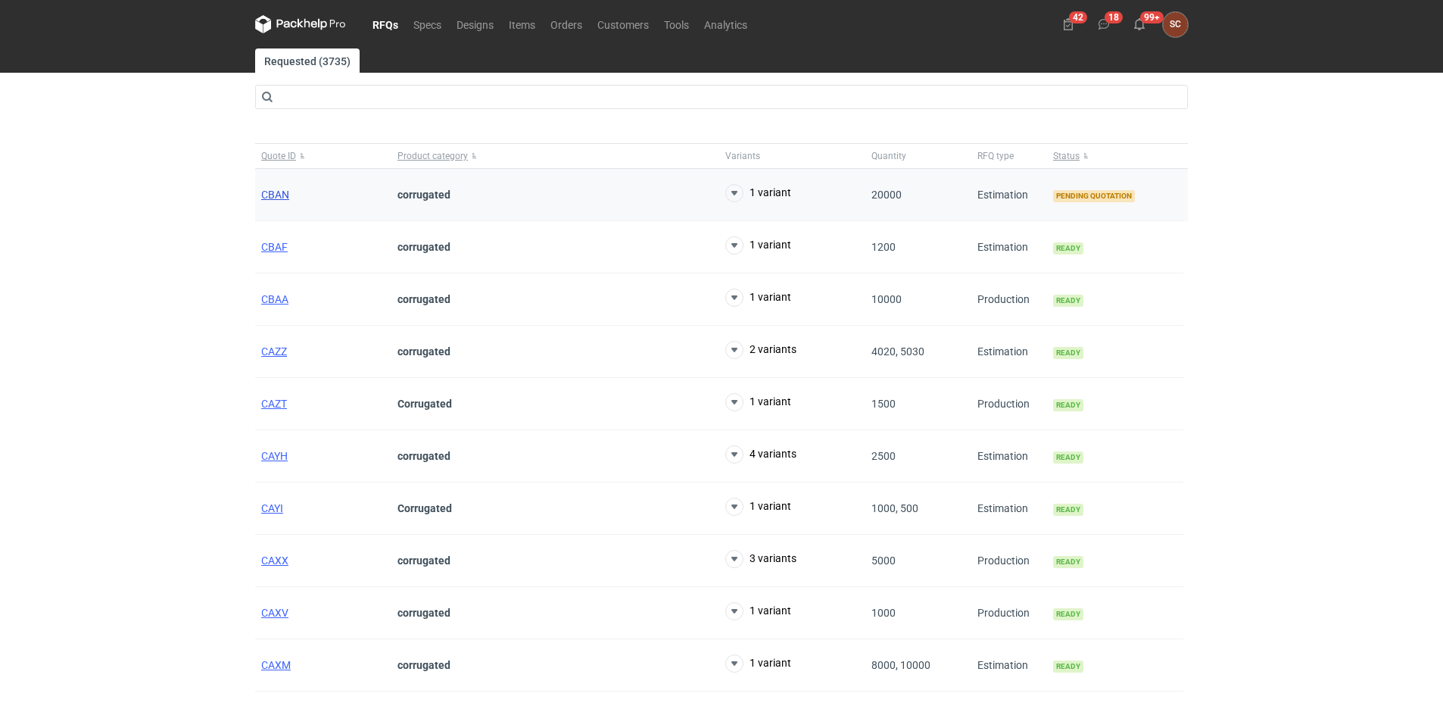
click at [270, 198] on span "CBAN" at bounding box center [275, 195] width 28 height 12
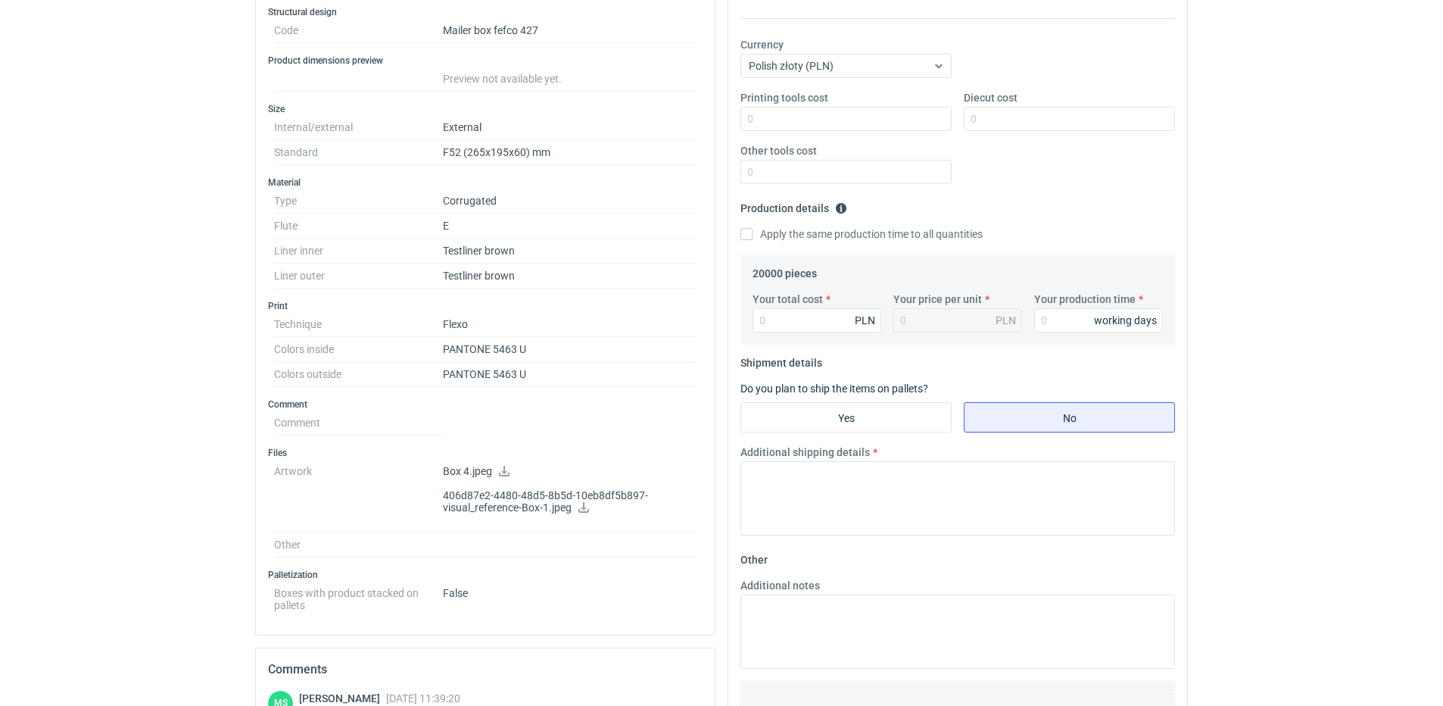
scroll to position [379, 0]
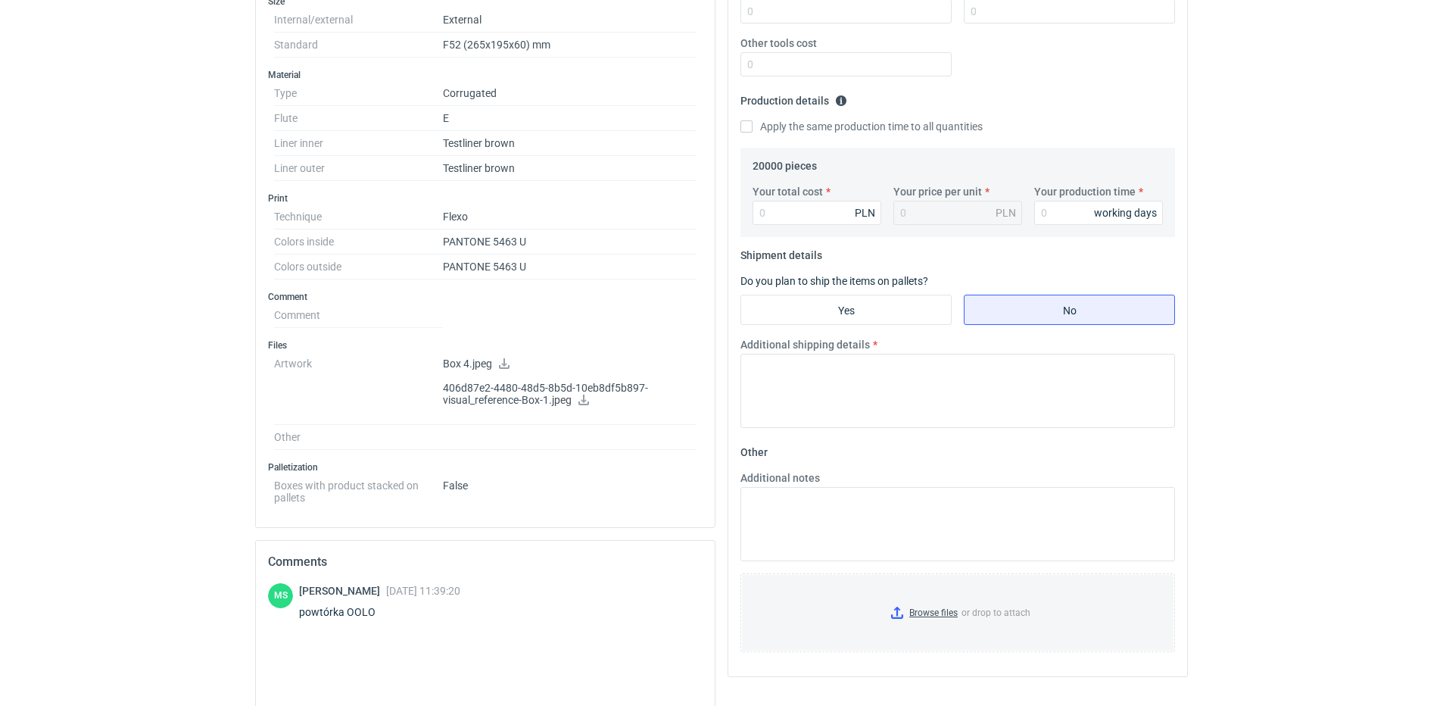
click at [503, 361] on icon at bounding box center [504, 363] width 12 height 11
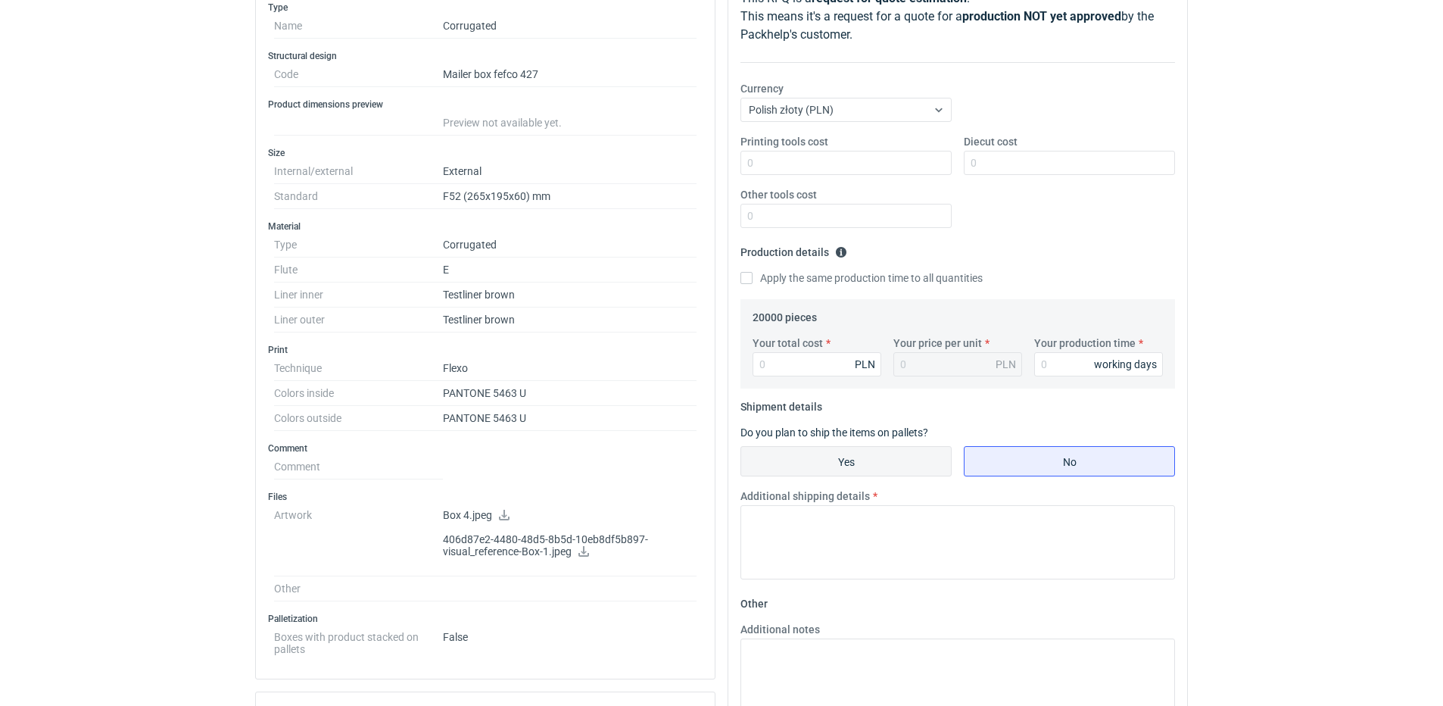
scroll to position [151, 0]
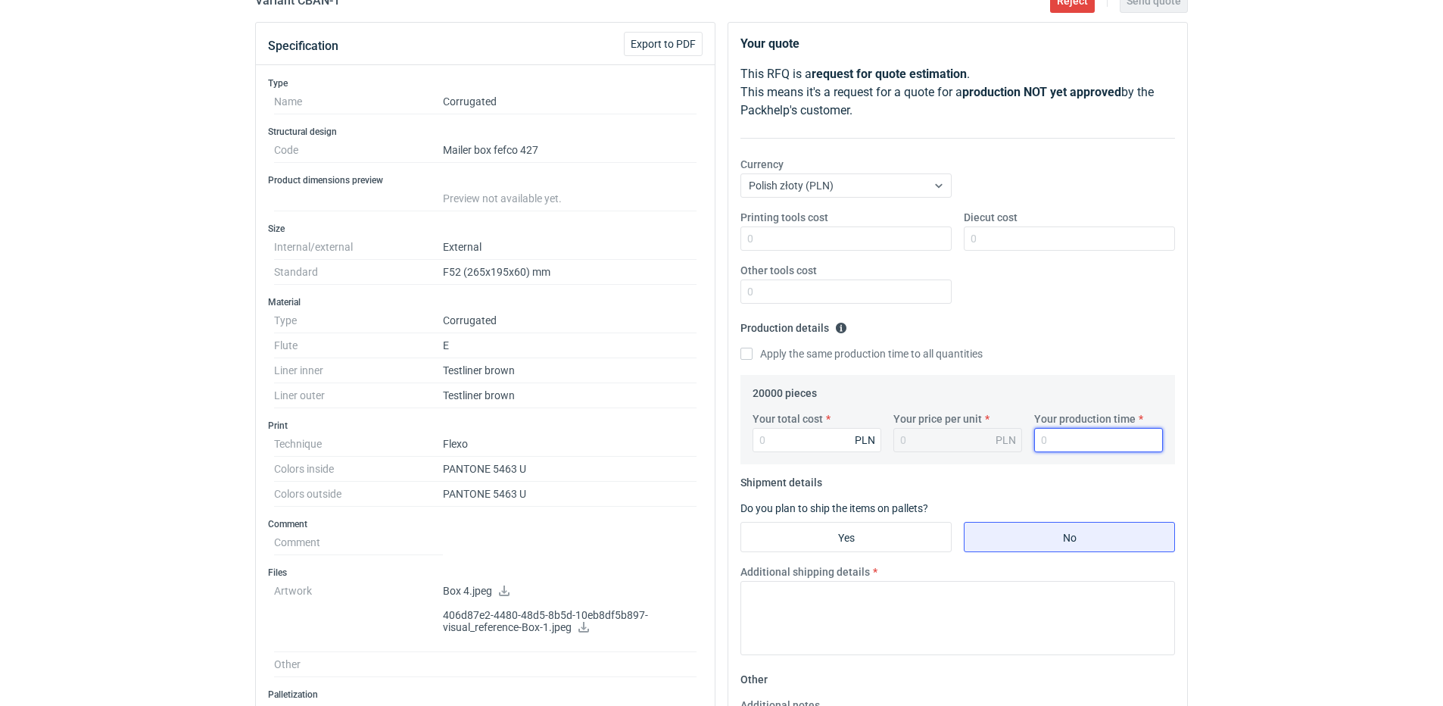
click at [1056, 434] on input "Your production time" at bounding box center [1098, 440] width 129 height 24
type input "12"
click at [741, 354] on input "Apply the same production time to all quantities" at bounding box center [747, 354] width 12 height 12
checkbox input "true"
click at [794, 442] on input "Your total cost" at bounding box center [817, 440] width 129 height 24
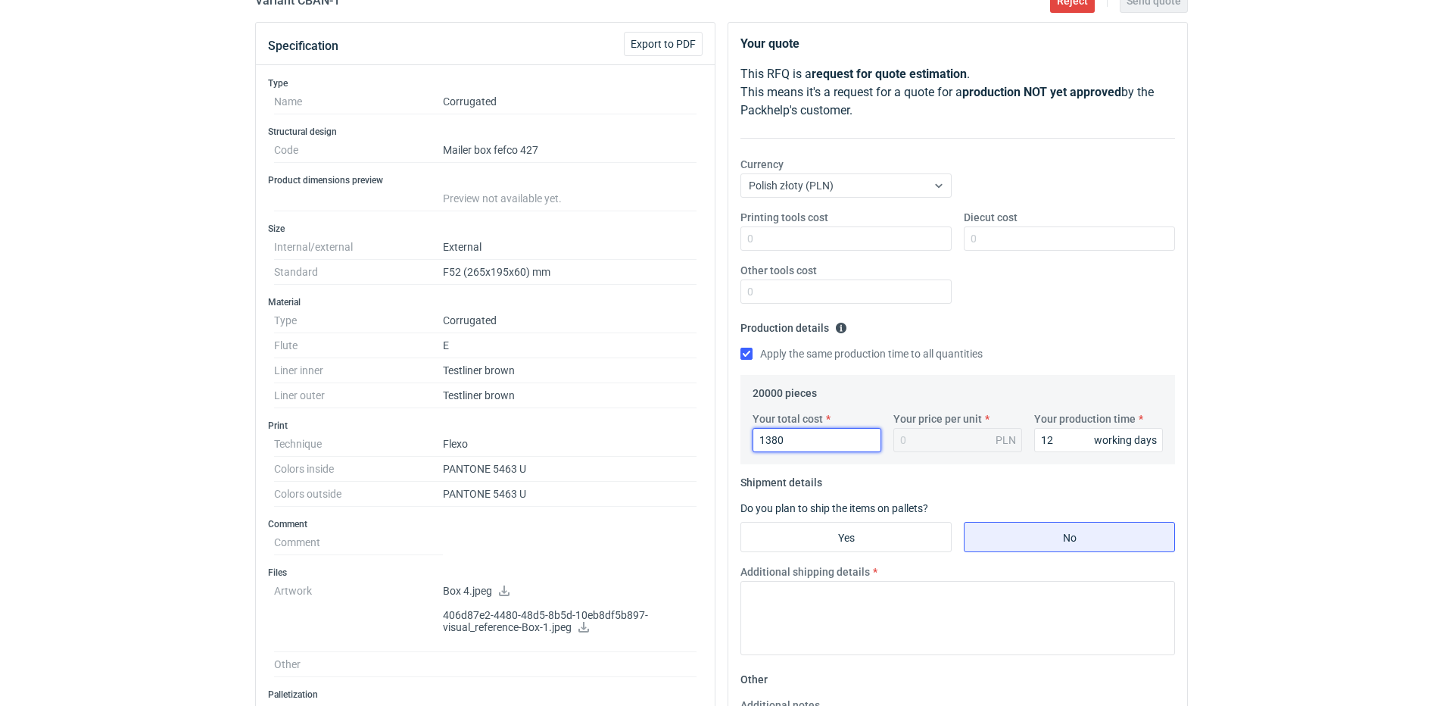
type input "13800"
type input "0.69"
type input "13800"
click at [806, 523] on input "Yes" at bounding box center [846, 537] width 210 height 29
radio input "true"
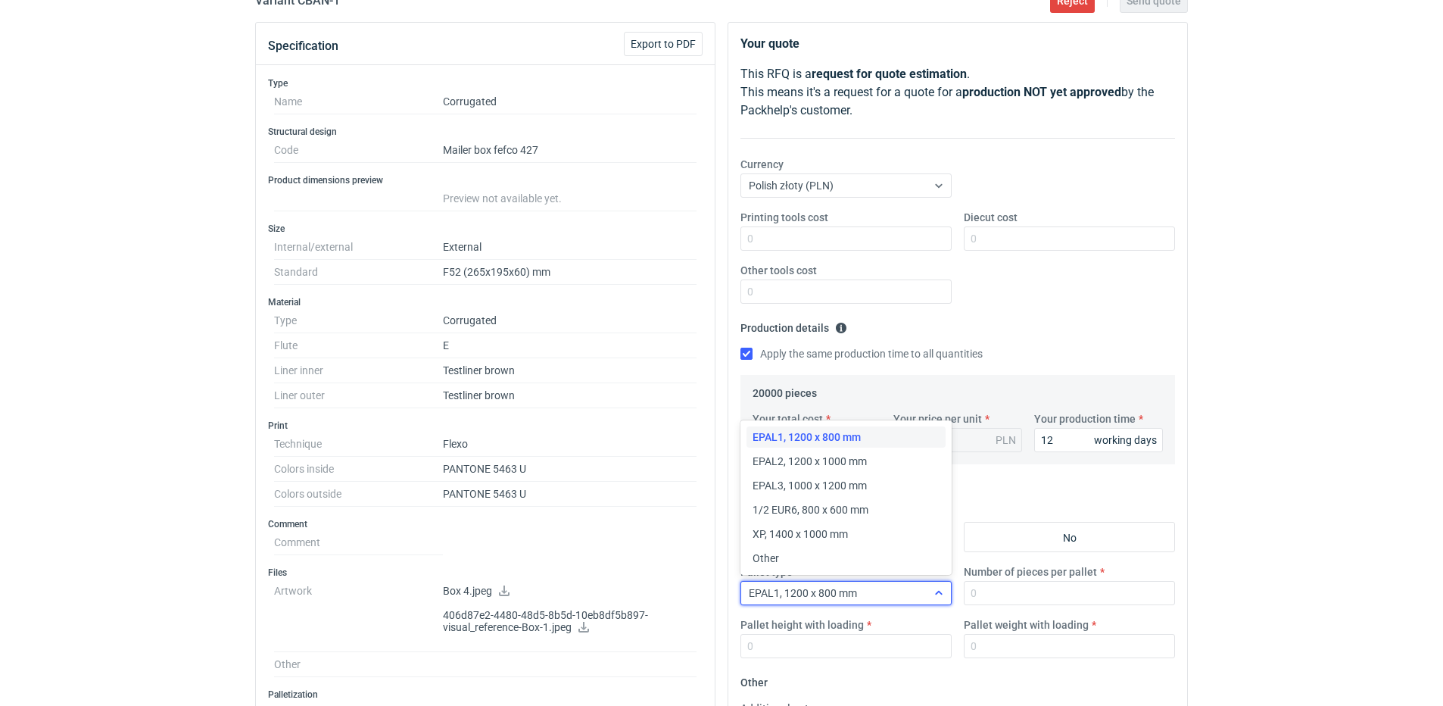
click at [938, 596] on icon at bounding box center [939, 593] width 12 height 12
click at [839, 463] on span "EPAL2, 1200 x 1000 mm" at bounding box center [810, 461] width 114 height 15
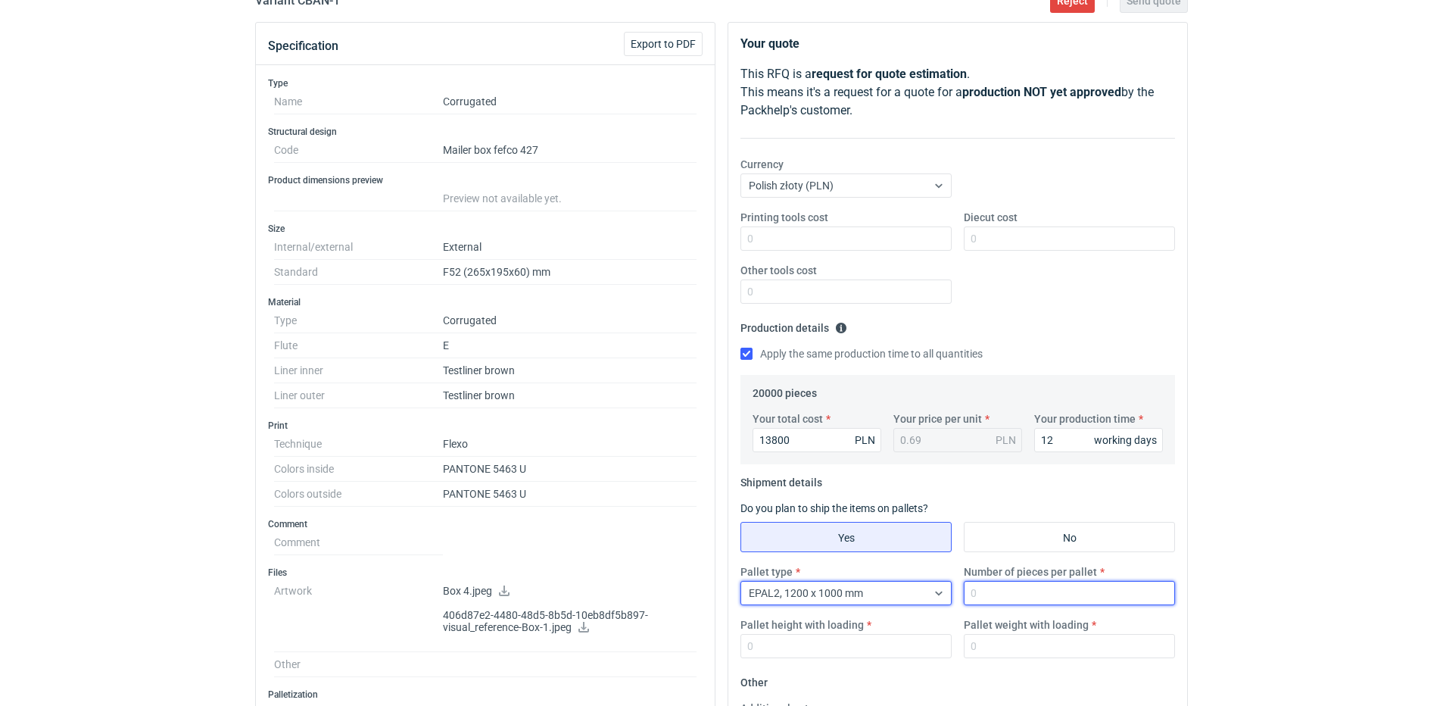
click at [1073, 599] on input "Number of pieces per pallet" at bounding box center [1069, 593] width 211 height 24
type input "4000"
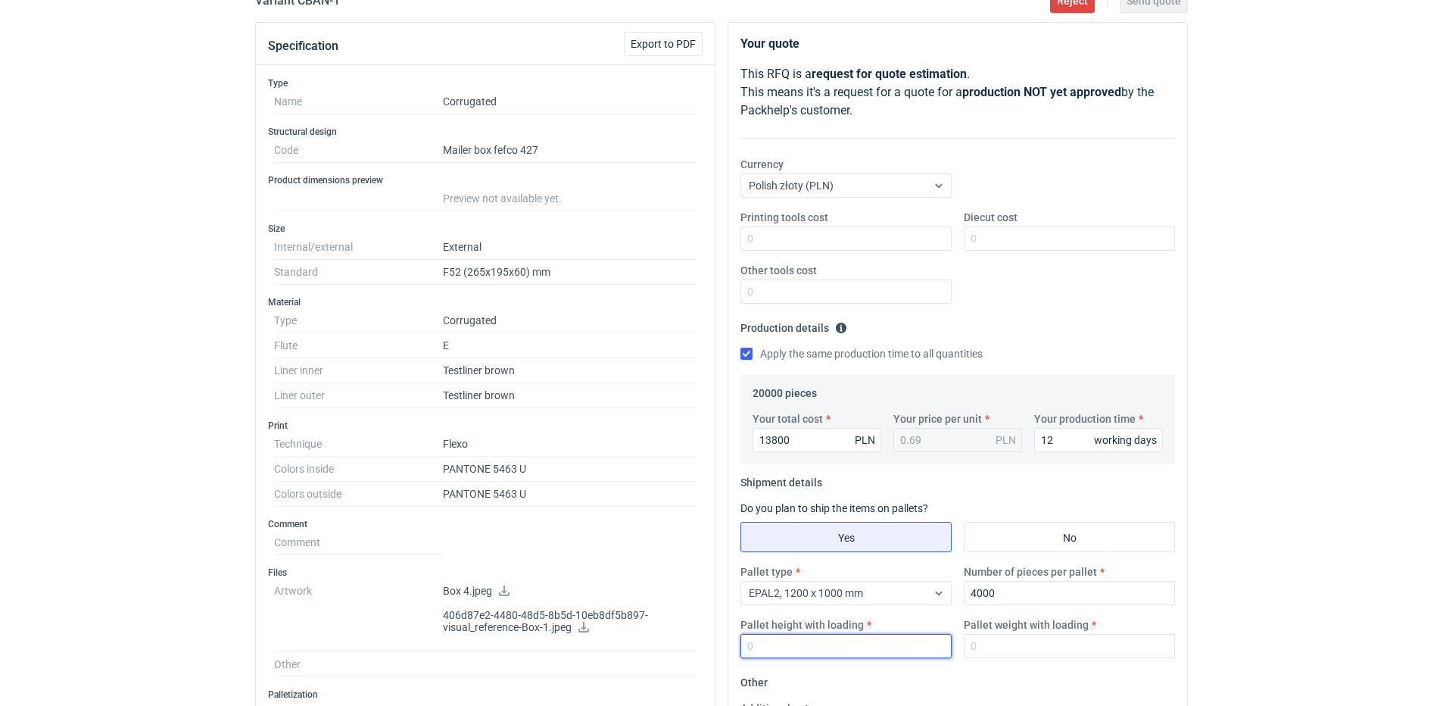
click at [859, 653] on input "Pallet height with loading" at bounding box center [846, 646] width 211 height 24
click at [859, 652] on input "Pallet height with loading" at bounding box center [846, 646] width 211 height 24
type input "180"
click at [979, 650] on input "Pallet weight with loading" at bounding box center [1069, 646] width 211 height 24
click at [980, 650] on input "Pallet weight with loading" at bounding box center [1069, 646] width 211 height 24
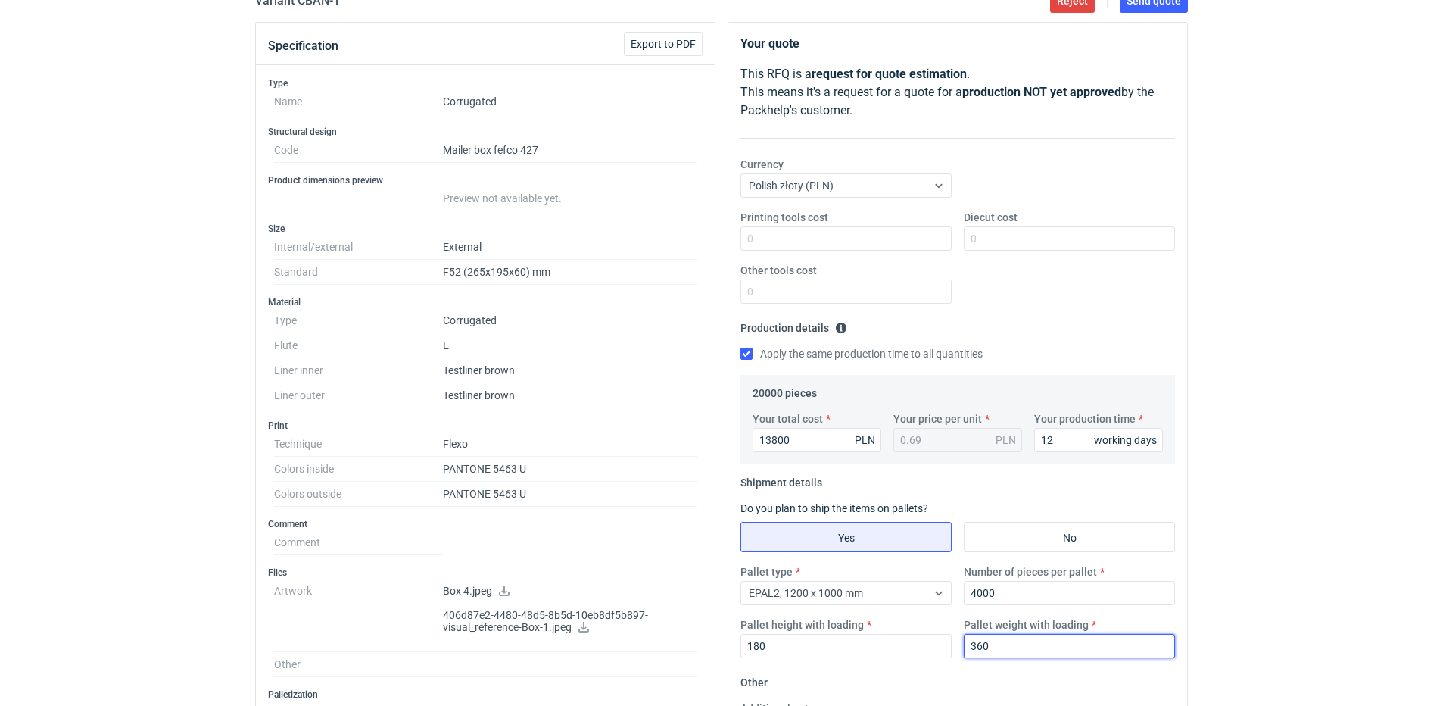
type input "360"
click at [1093, 320] on fieldset "Production details Please provide the expected time of production in working da…" at bounding box center [958, 345] width 435 height 59
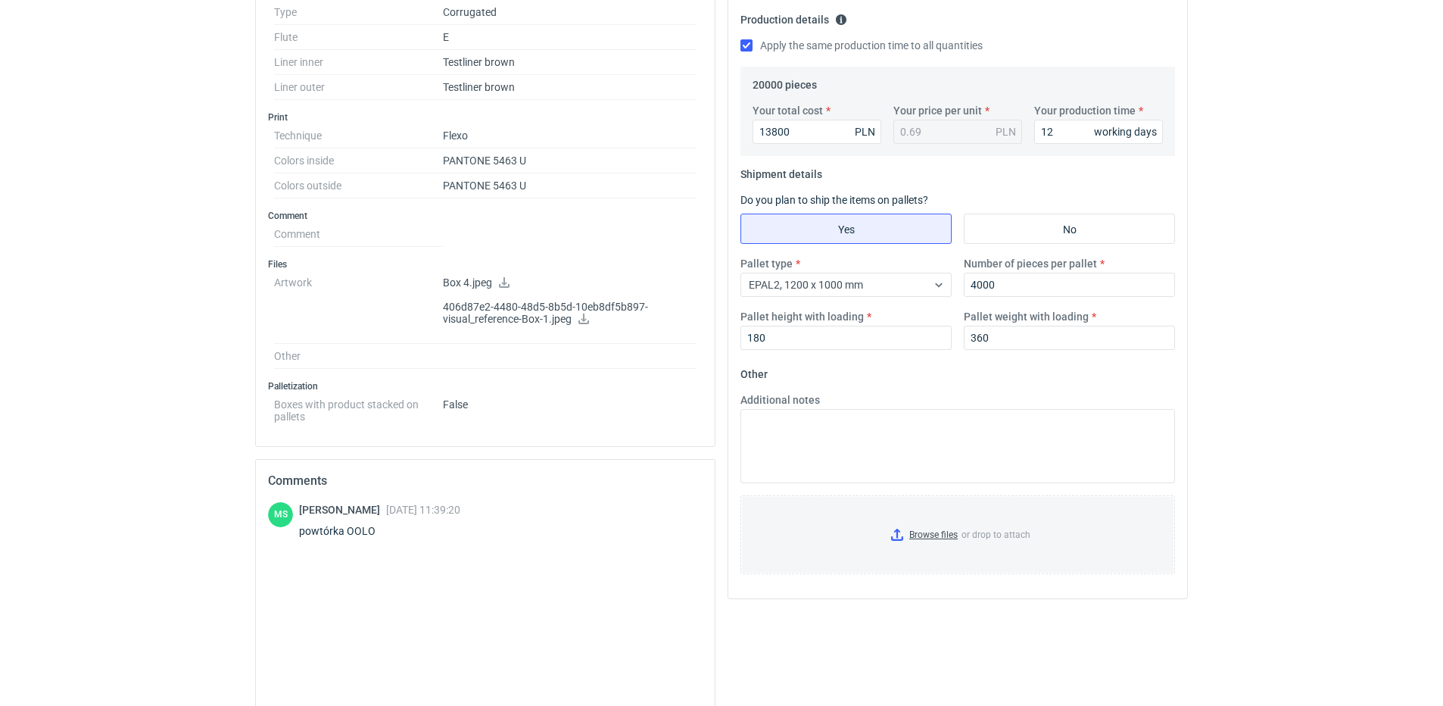
scroll to position [46, 0]
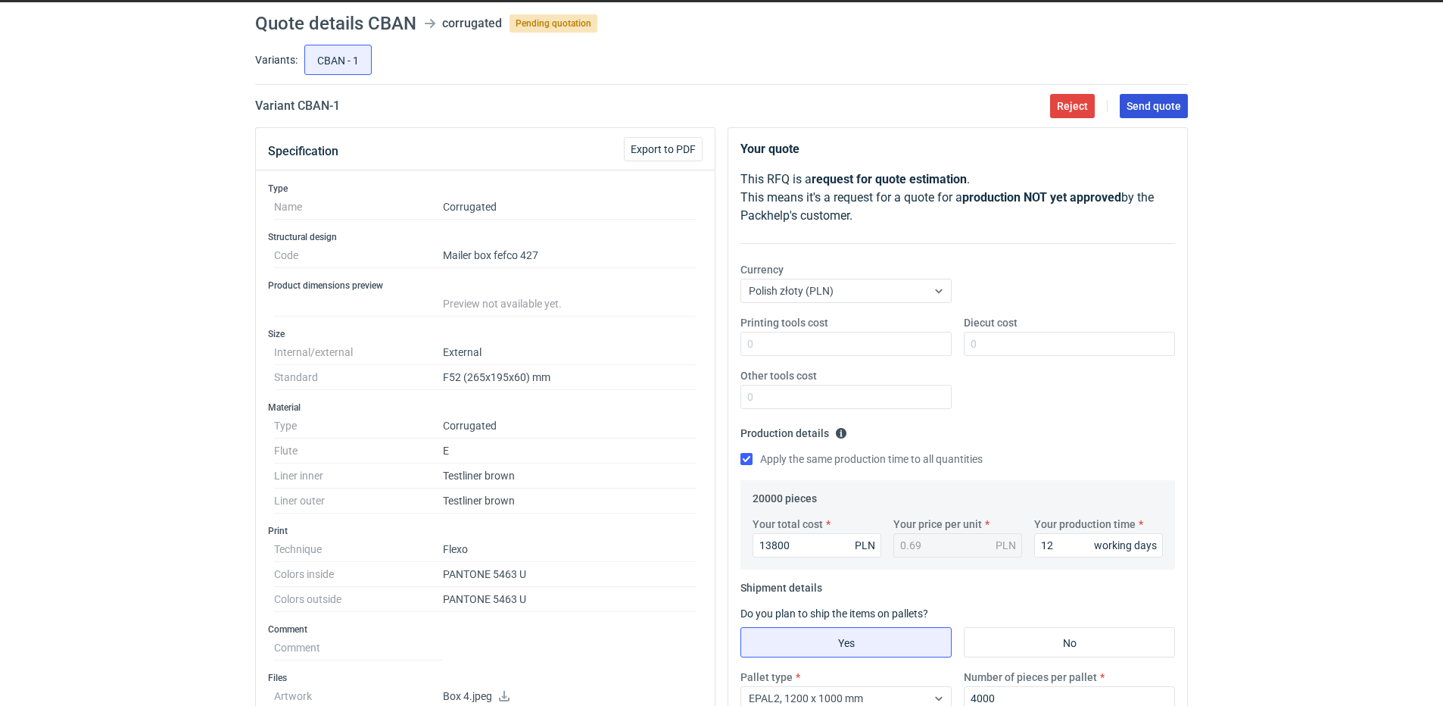
click at [1151, 109] on span "Send quote" at bounding box center [1154, 106] width 55 height 11
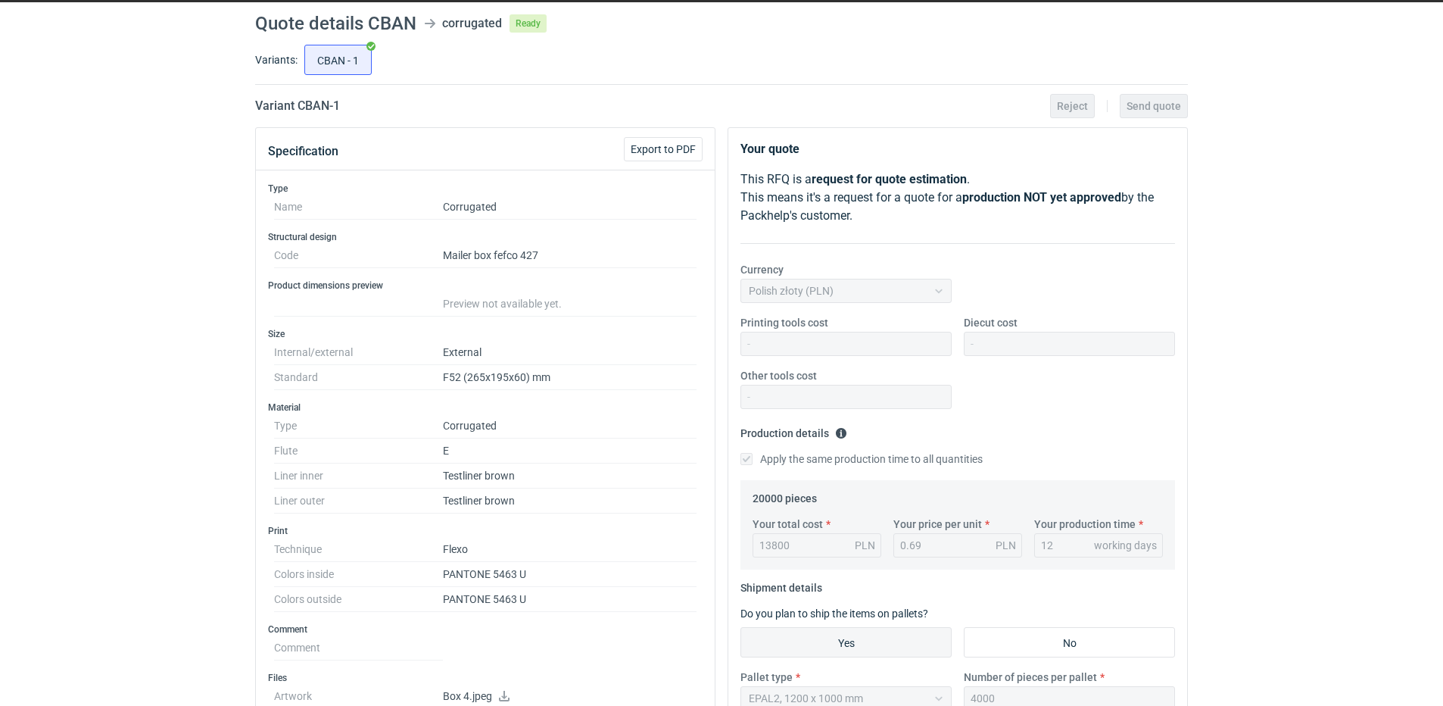
click at [136, 101] on div "RFQs Specs Designs Items Orders Customers Tools Analytics 42 18 99+ SC Sylwia C…" at bounding box center [721, 307] width 1443 height 706
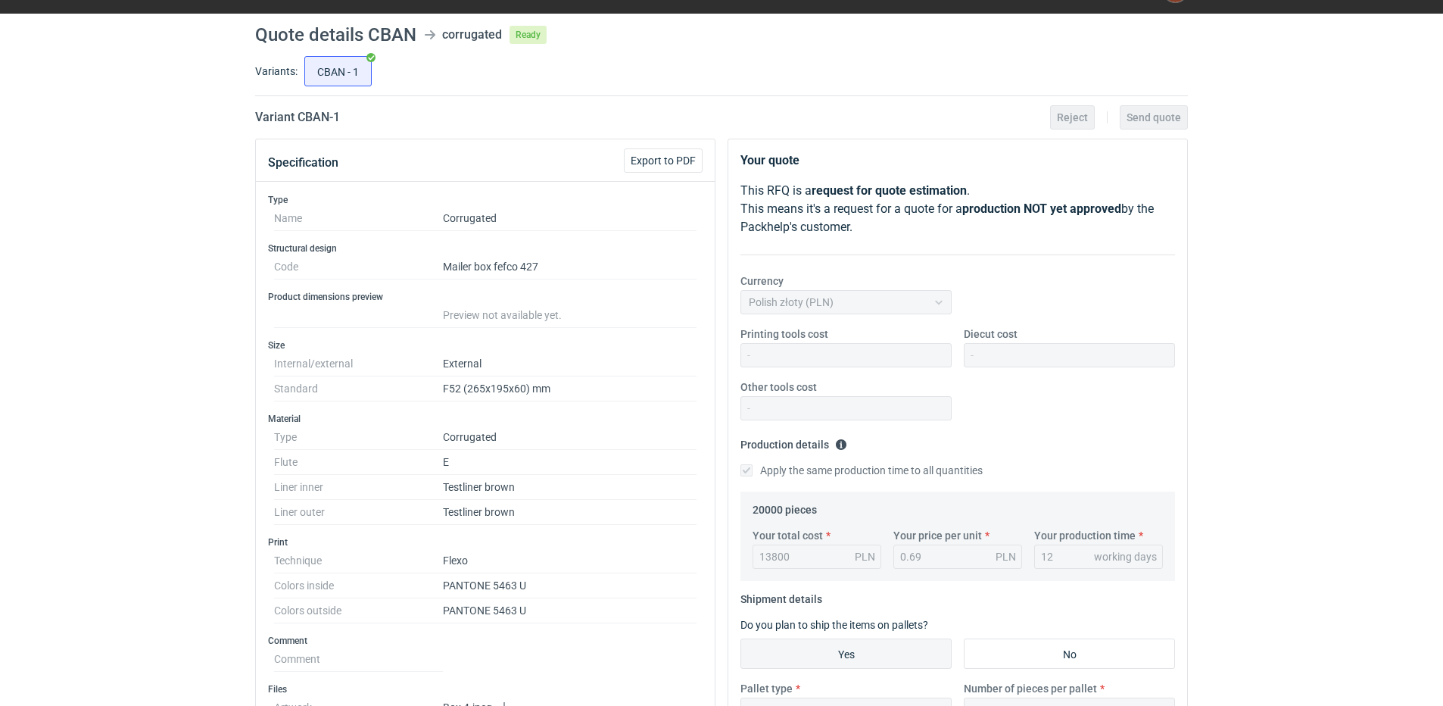
scroll to position [0, 0]
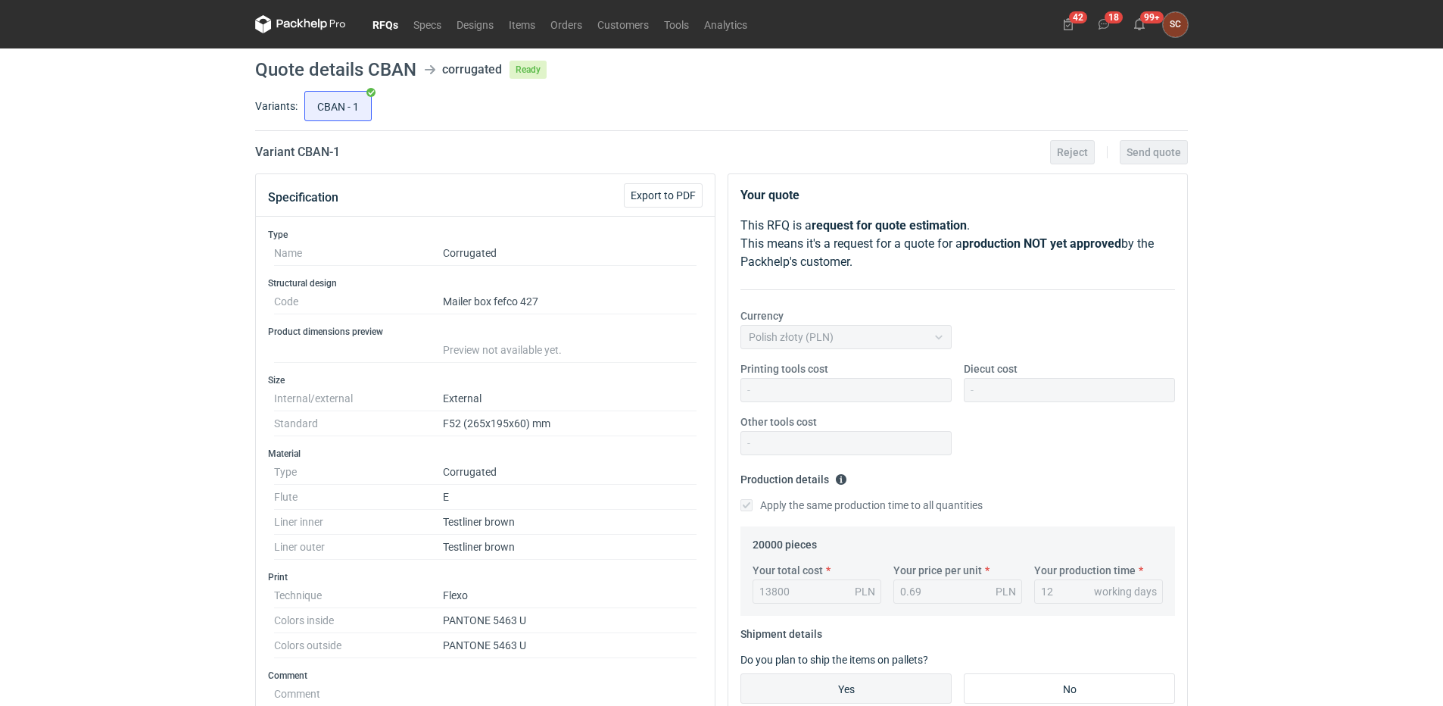
click at [380, 27] on link "RFQs" at bounding box center [385, 24] width 41 height 18
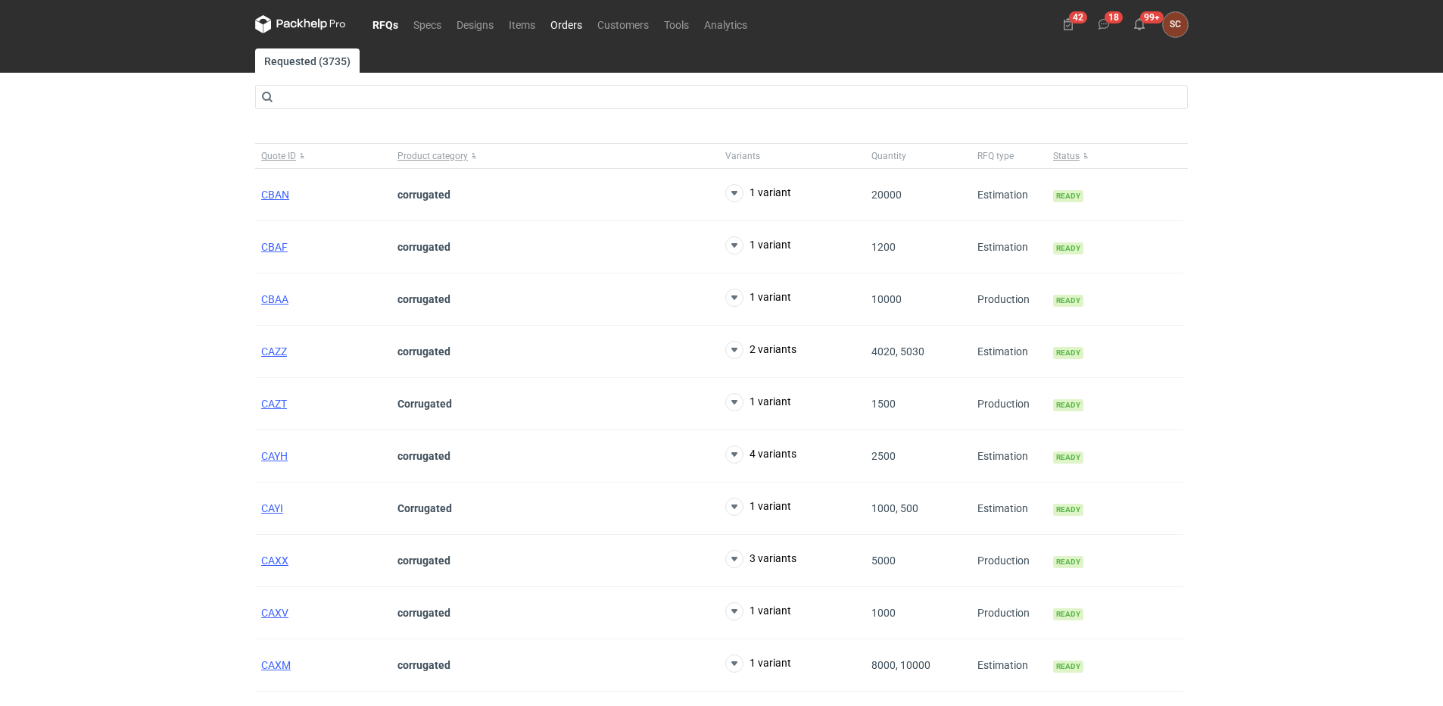
click at [563, 23] on link "Orders" at bounding box center [566, 24] width 47 height 18
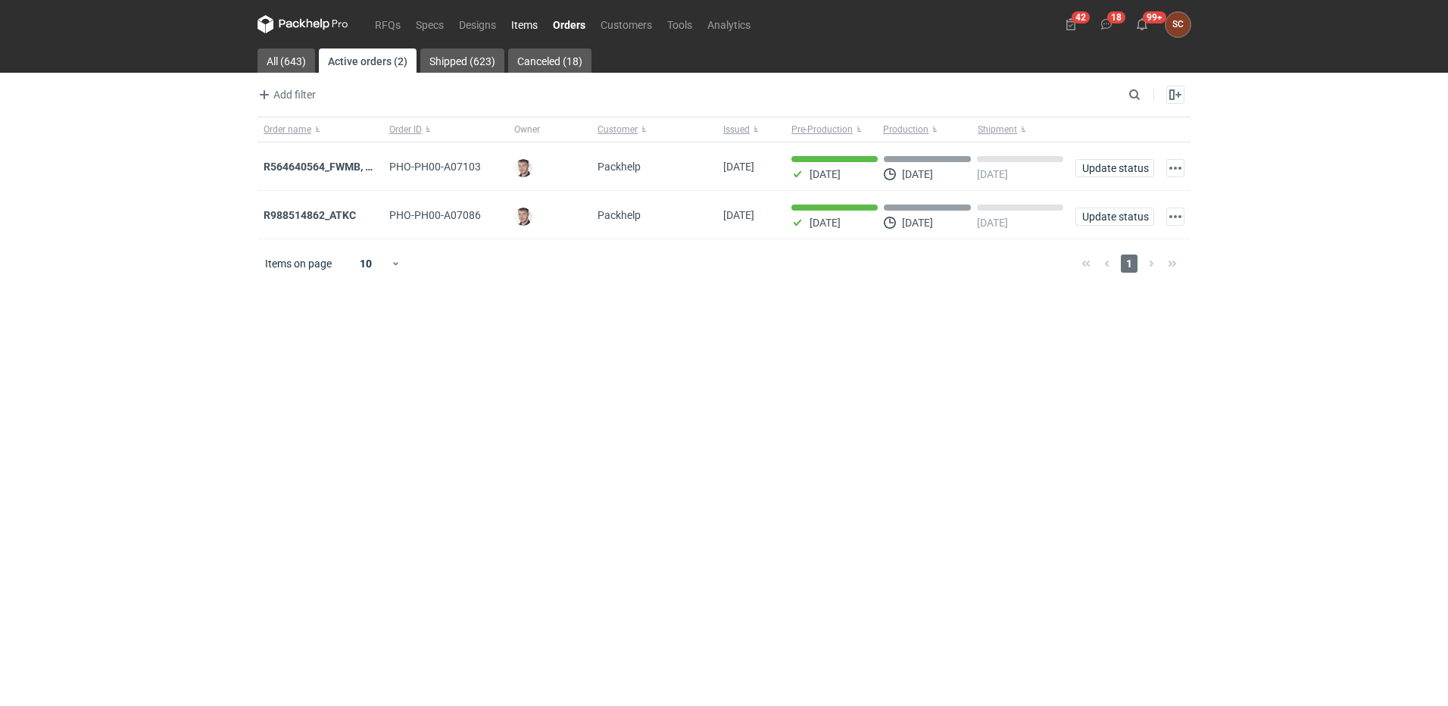
click at [507, 30] on link "Items" at bounding box center [525, 24] width 42 height 18
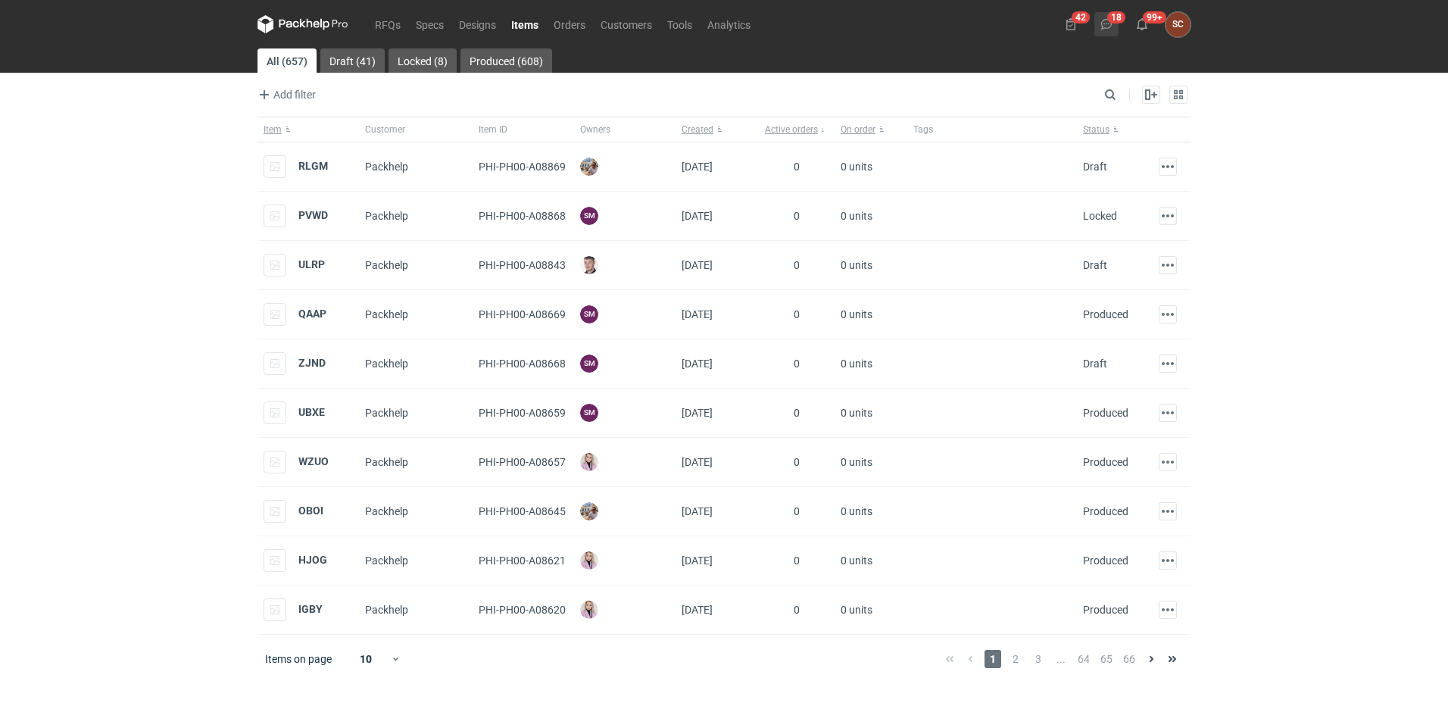
click at [1103, 27] on use at bounding box center [1106, 24] width 11 height 11
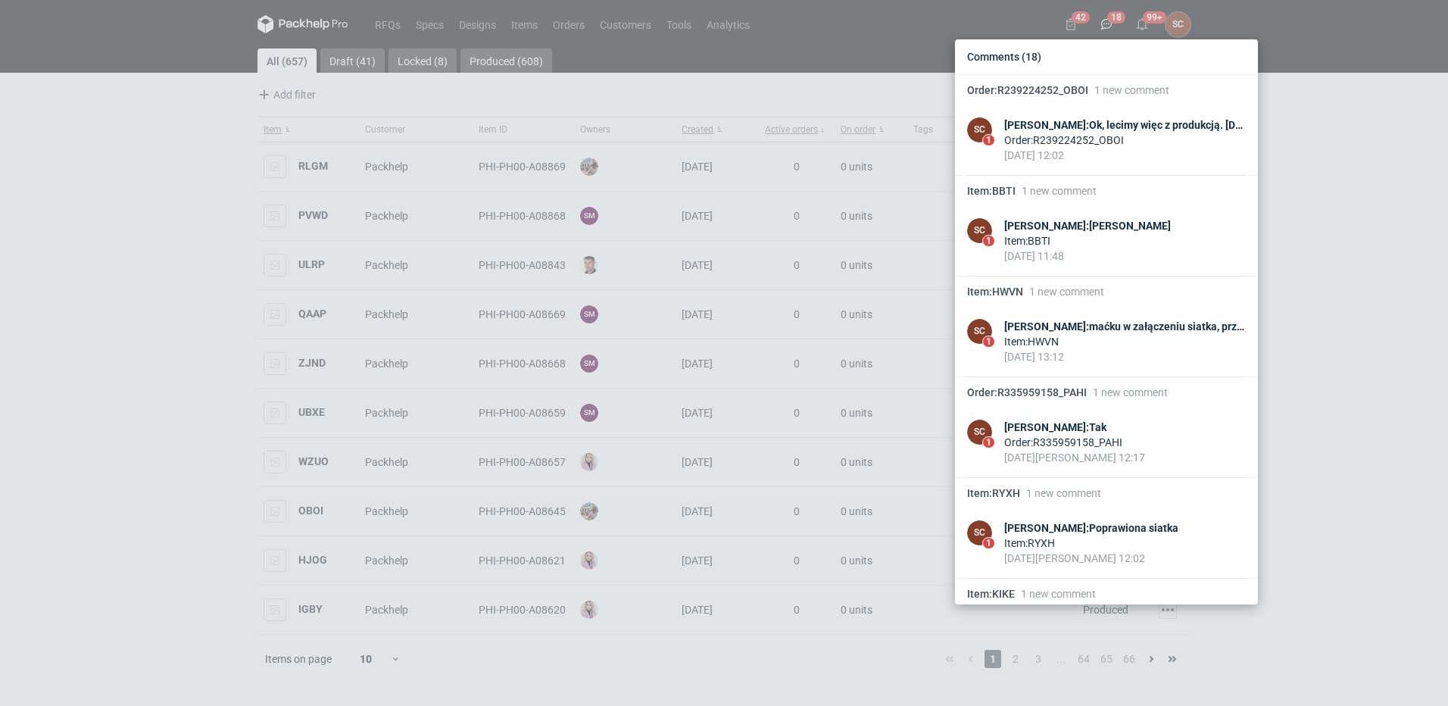
drag, startPoint x: 171, startPoint y: 184, endPoint x: 211, endPoint y: 139, distance: 60.1
click at [170, 183] on div "Comments (18) Order : R239224252_OBOI 1 new comment SC 1 Sylwia Cichórz : Ok, l…" at bounding box center [724, 353] width 1448 height 706
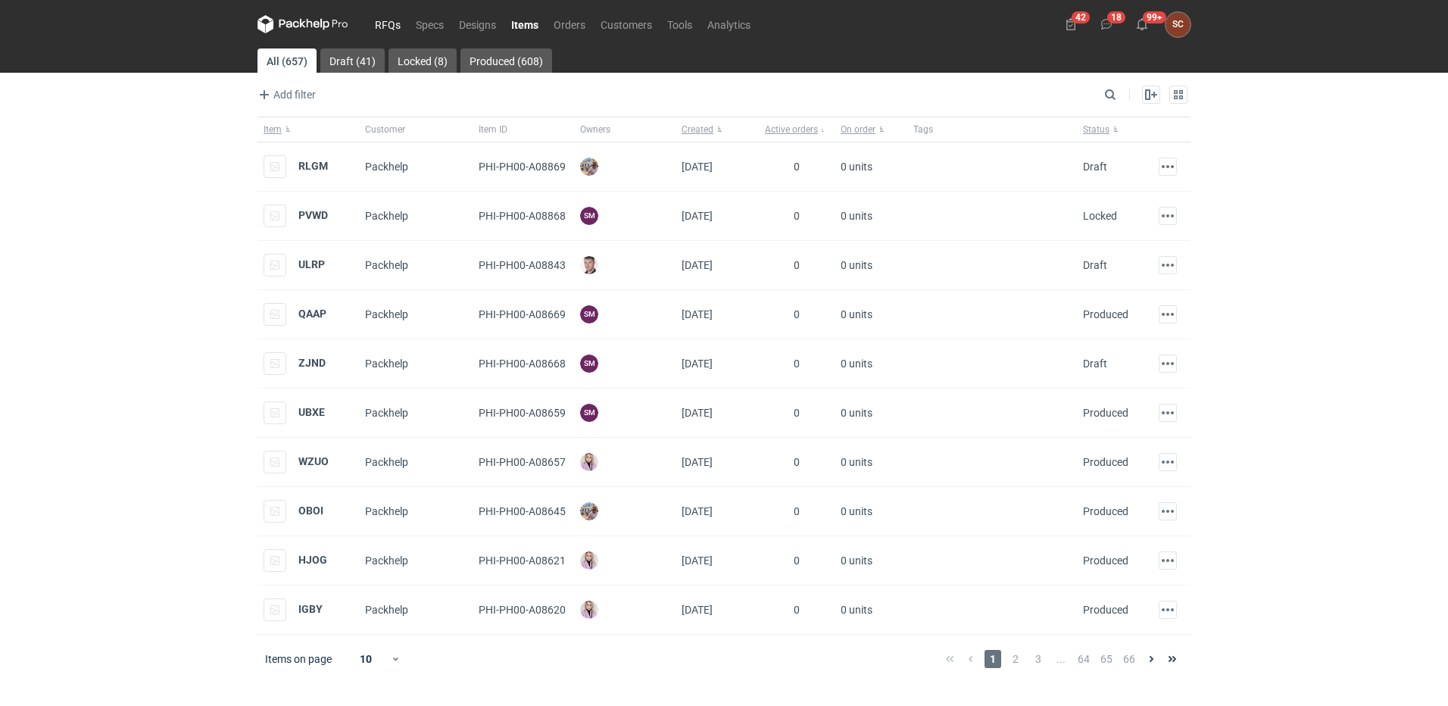
click at [382, 23] on link "RFQs" at bounding box center [387, 24] width 41 height 18
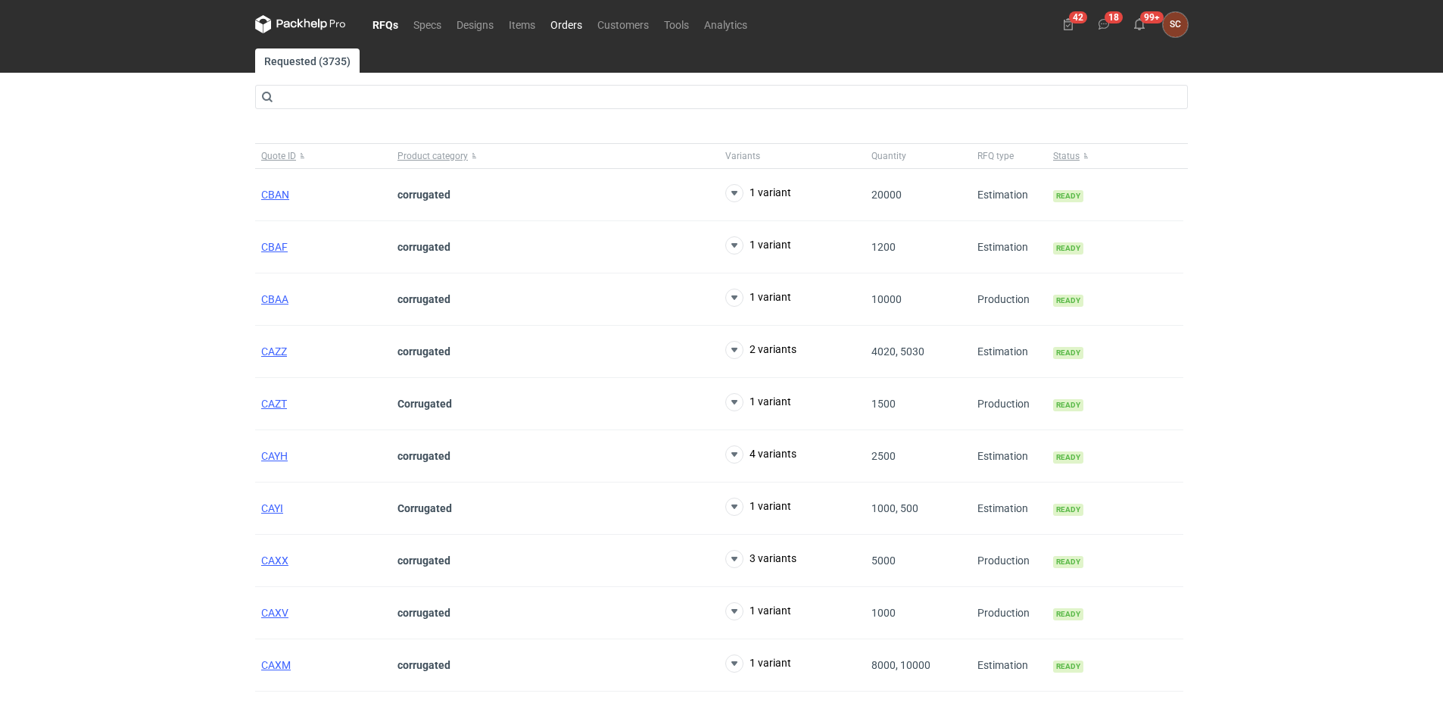
click at [576, 25] on link "Orders" at bounding box center [566, 24] width 47 height 18
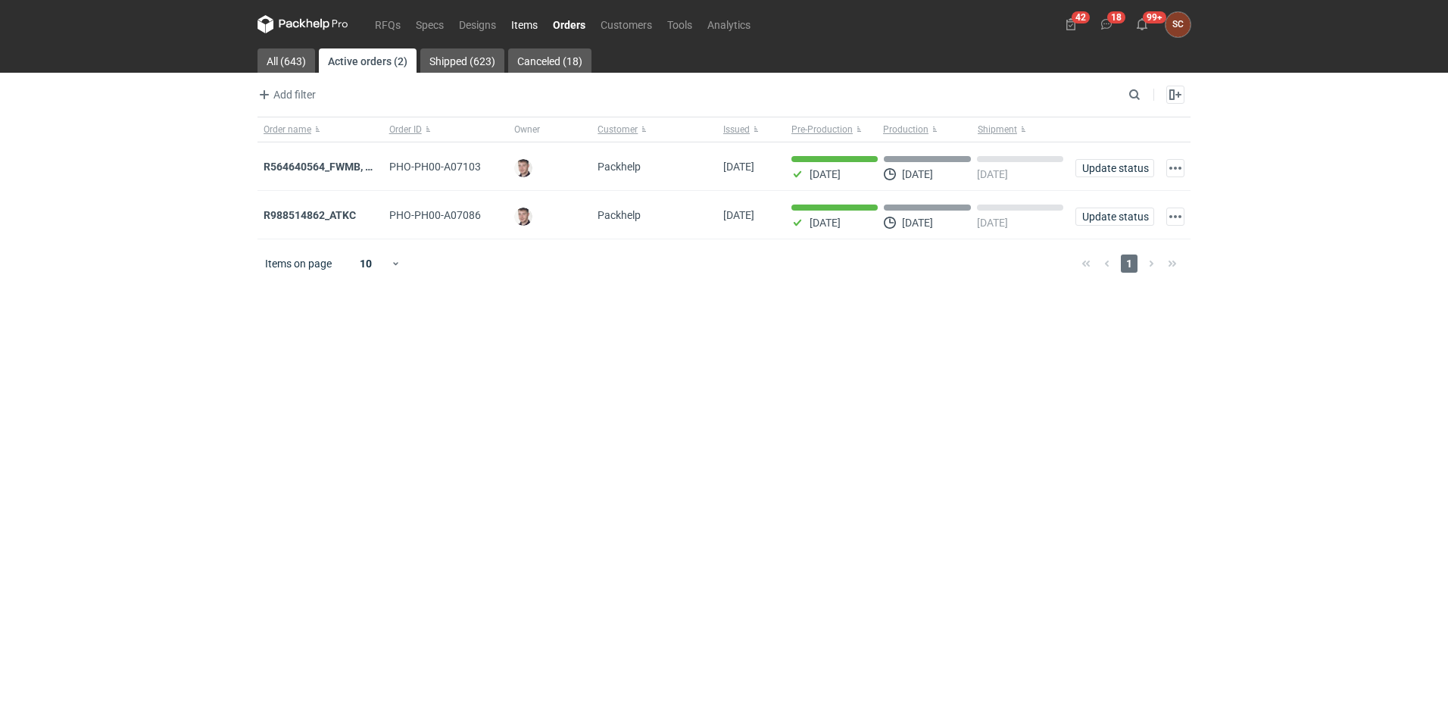
click at [523, 20] on link "Items" at bounding box center [525, 24] width 42 height 18
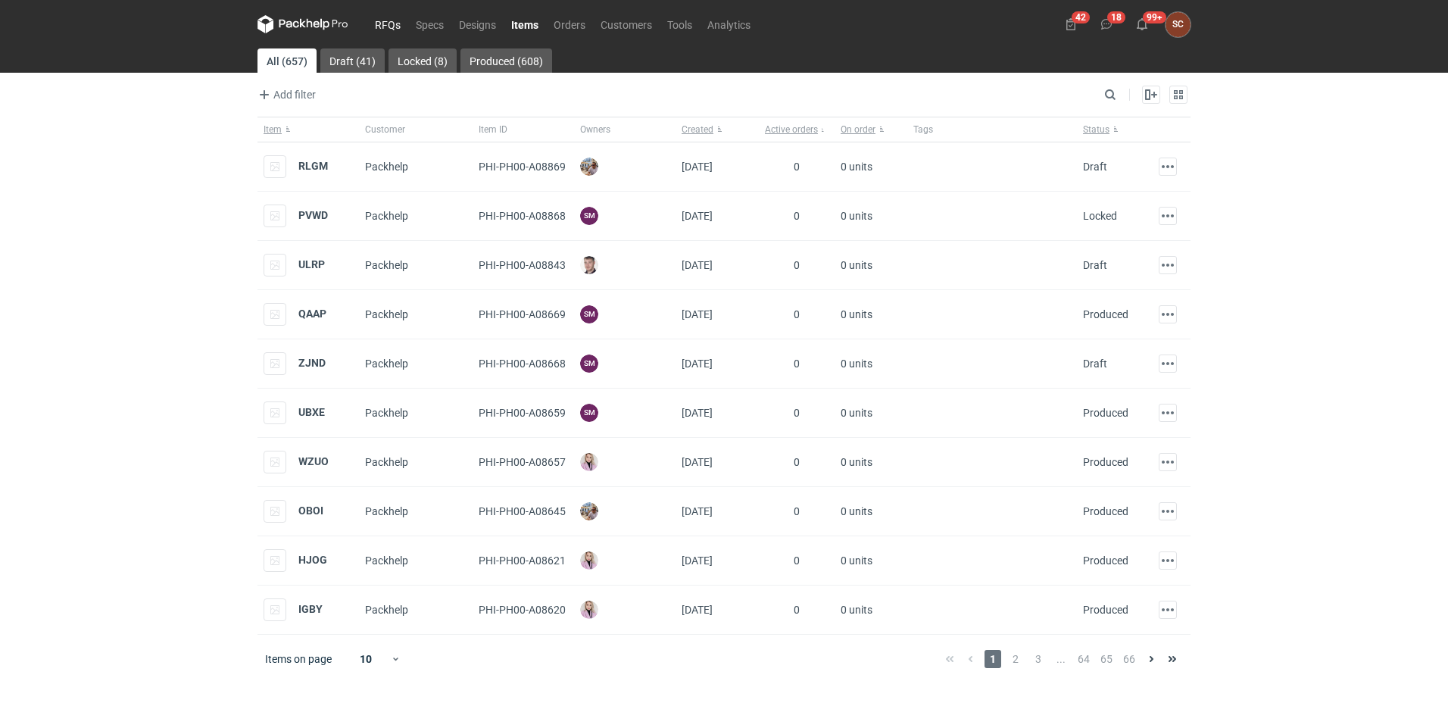
click at [376, 28] on link "RFQs" at bounding box center [387, 24] width 41 height 18
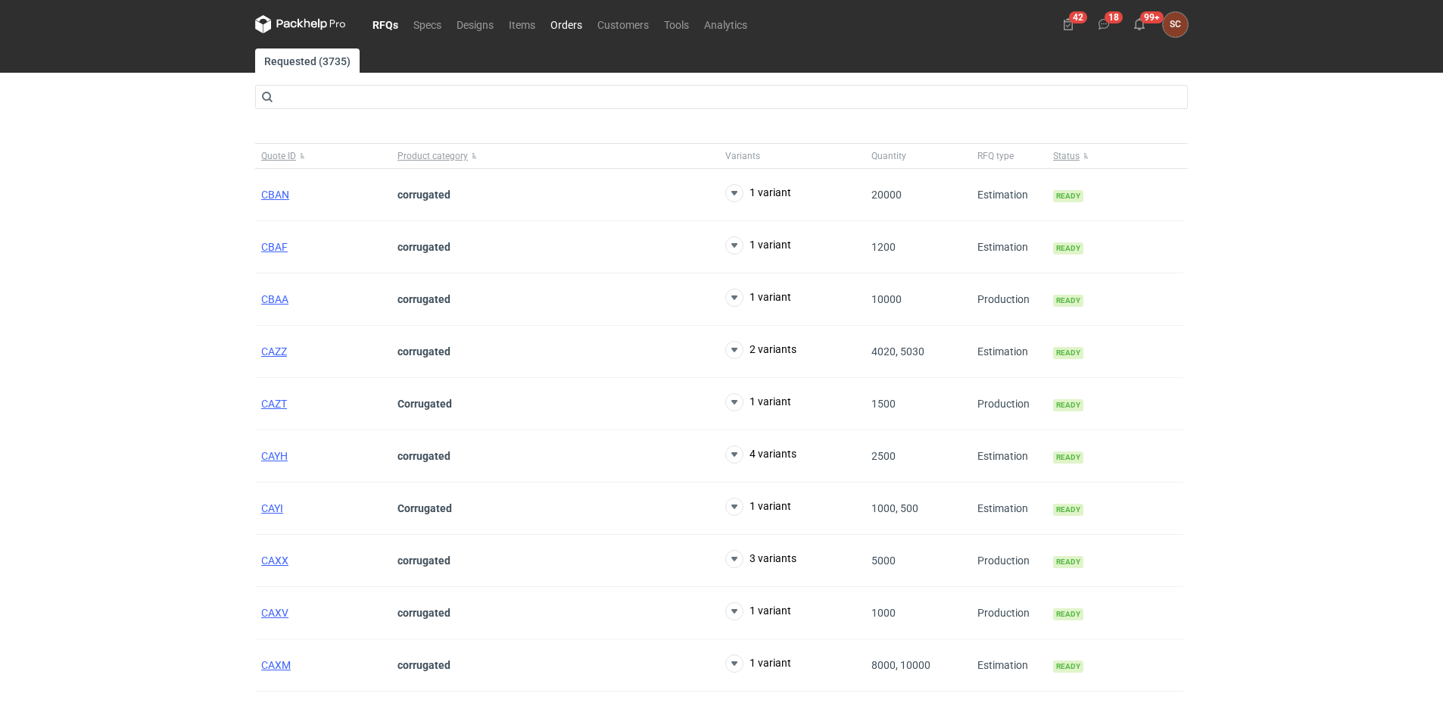
click at [563, 21] on link "Orders" at bounding box center [566, 24] width 47 height 18
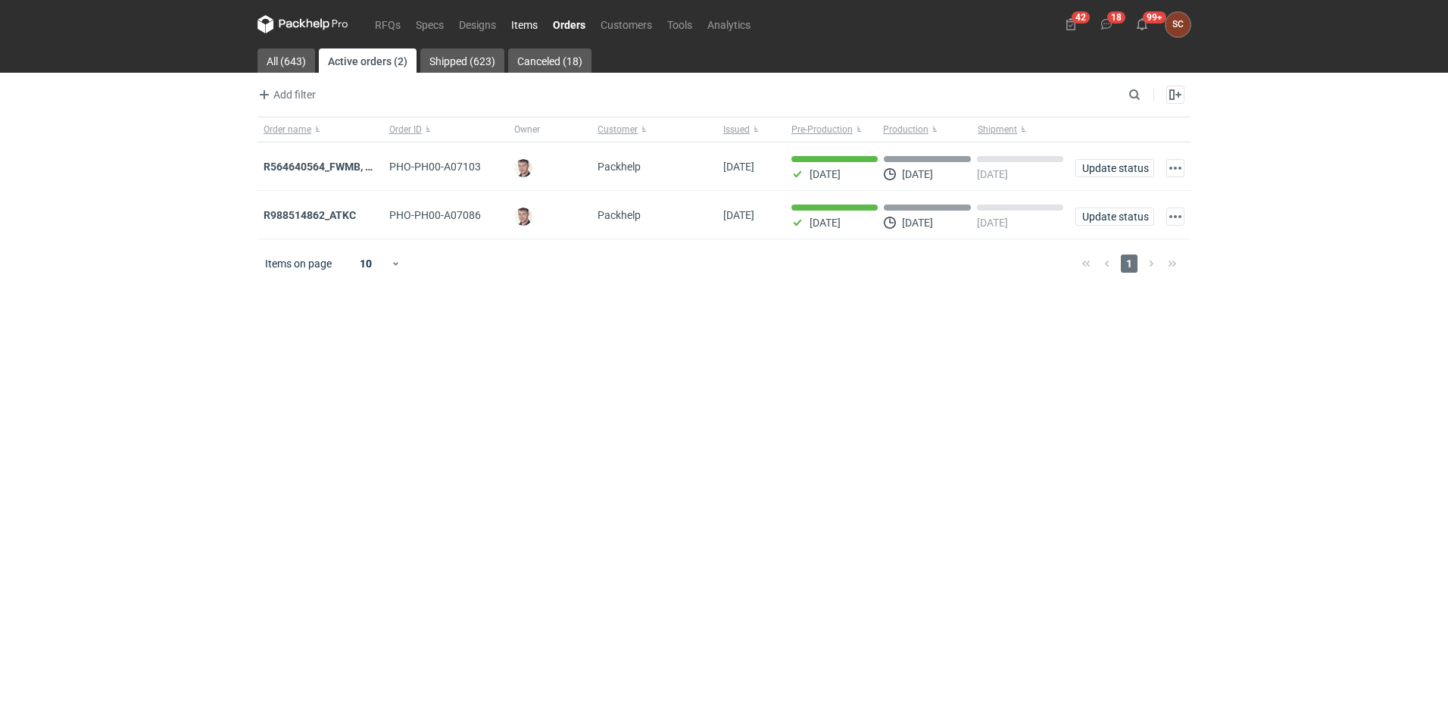
click at [518, 22] on link "Items" at bounding box center [525, 24] width 42 height 18
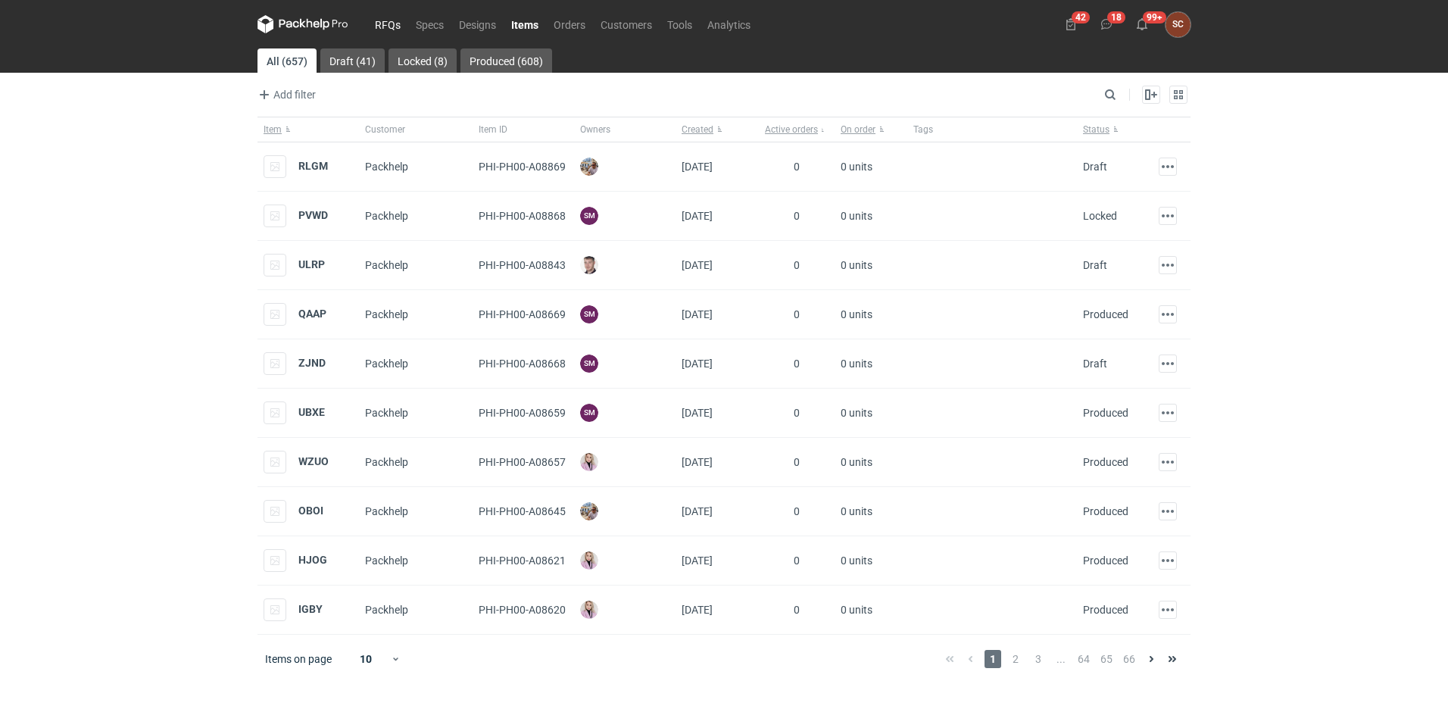
click at [403, 23] on link "RFQs" at bounding box center [387, 24] width 41 height 18
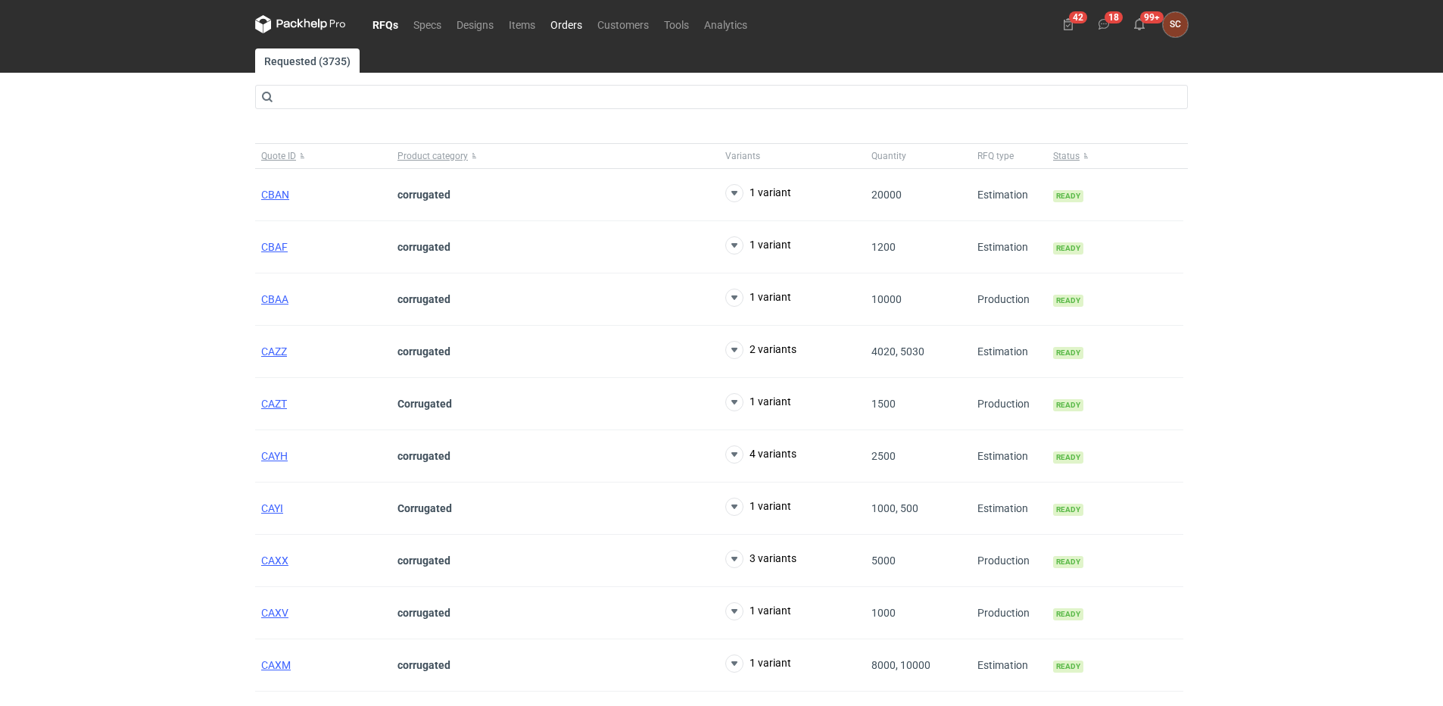
click at [579, 22] on link "Orders" at bounding box center [566, 24] width 47 height 18
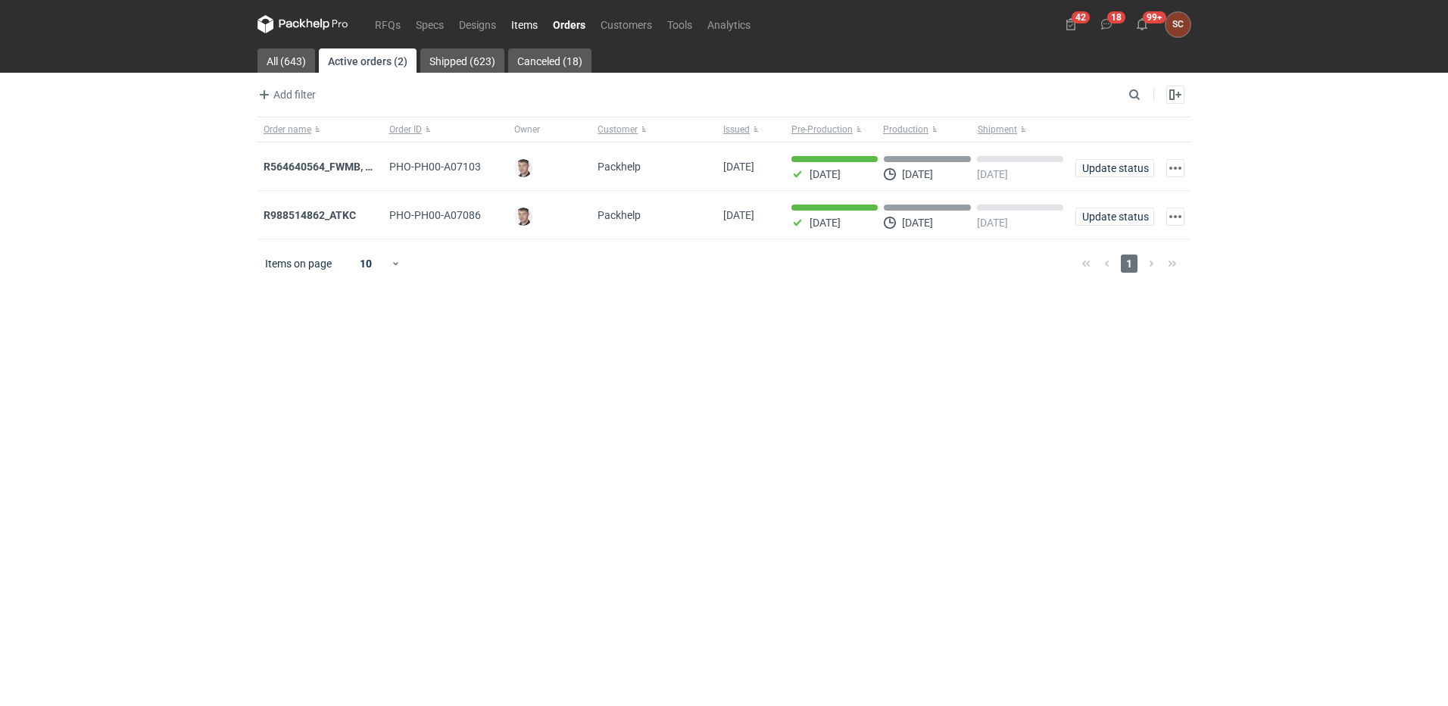
click at [519, 23] on link "Items" at bounding box center [525, 24] width 42 height 18
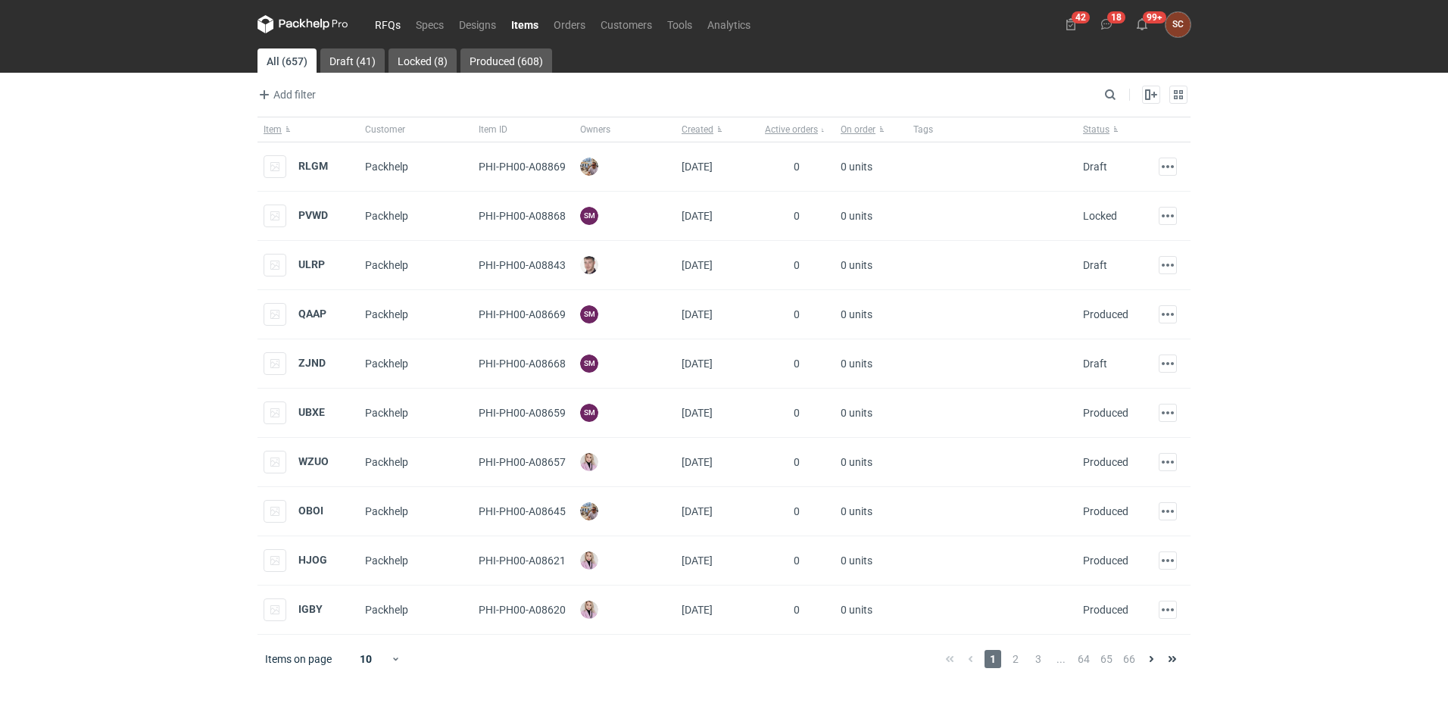
click at [392, 25] on link "RFQs" at bounding box center [387, 24] width 41 height 18
click at [388, 20] on link "RFQs" at bounding box center [387, 24] width 41 height 18
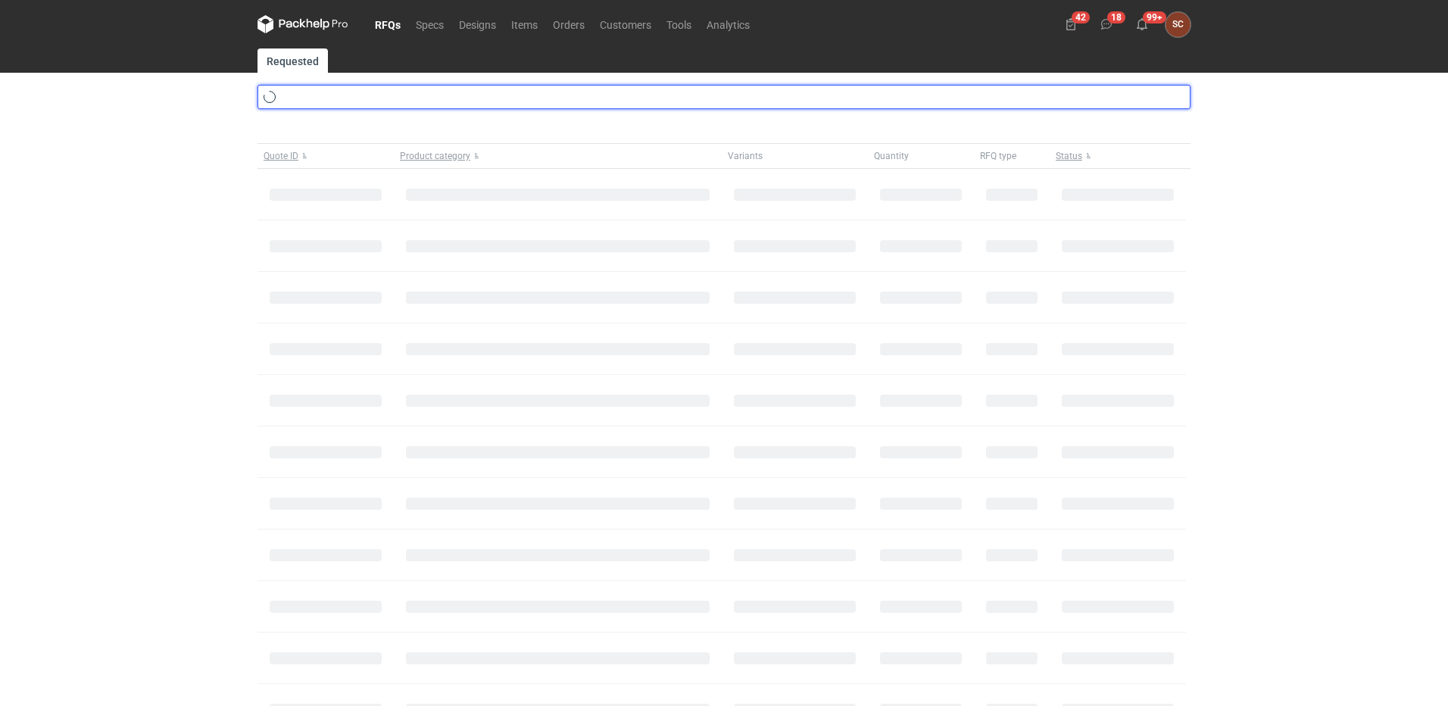
click at [381, 98] on input "text" at bounding box center [723, 97] width 933 height 24
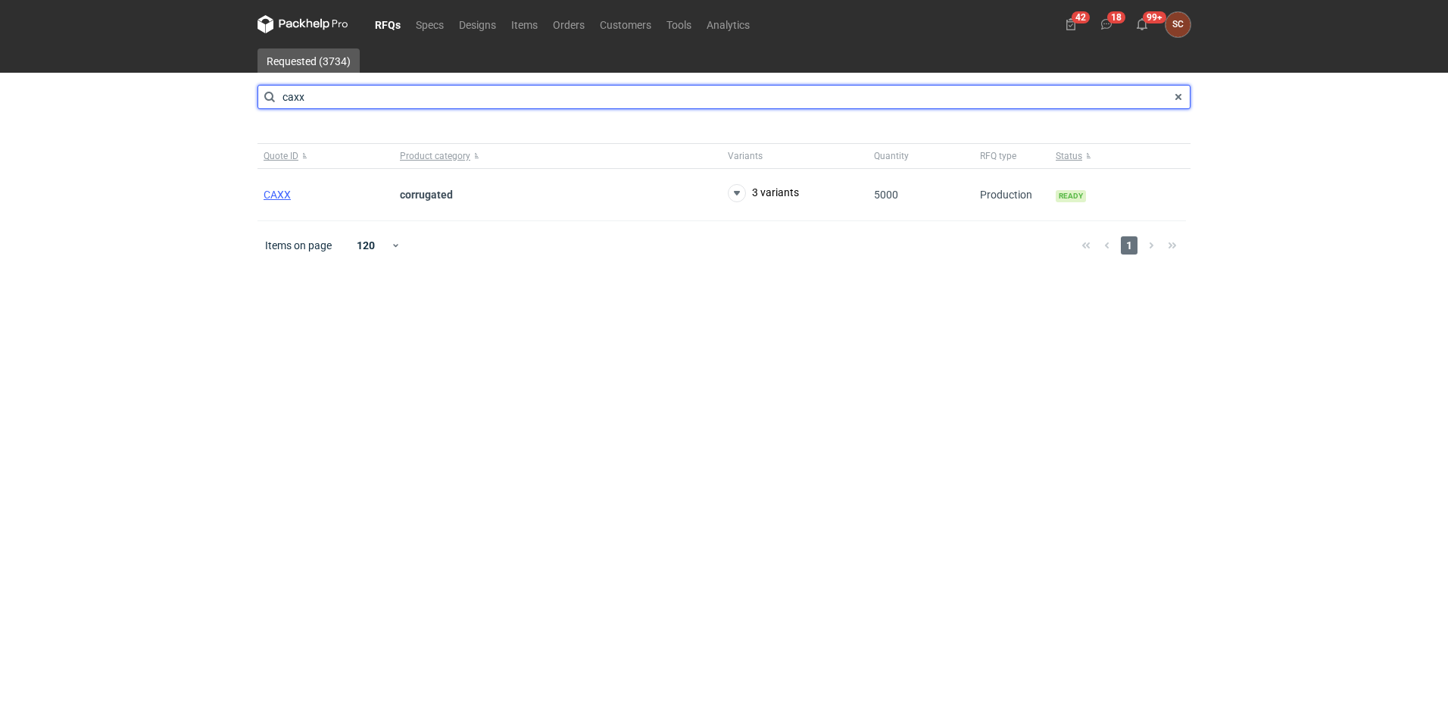
type input "caxx"
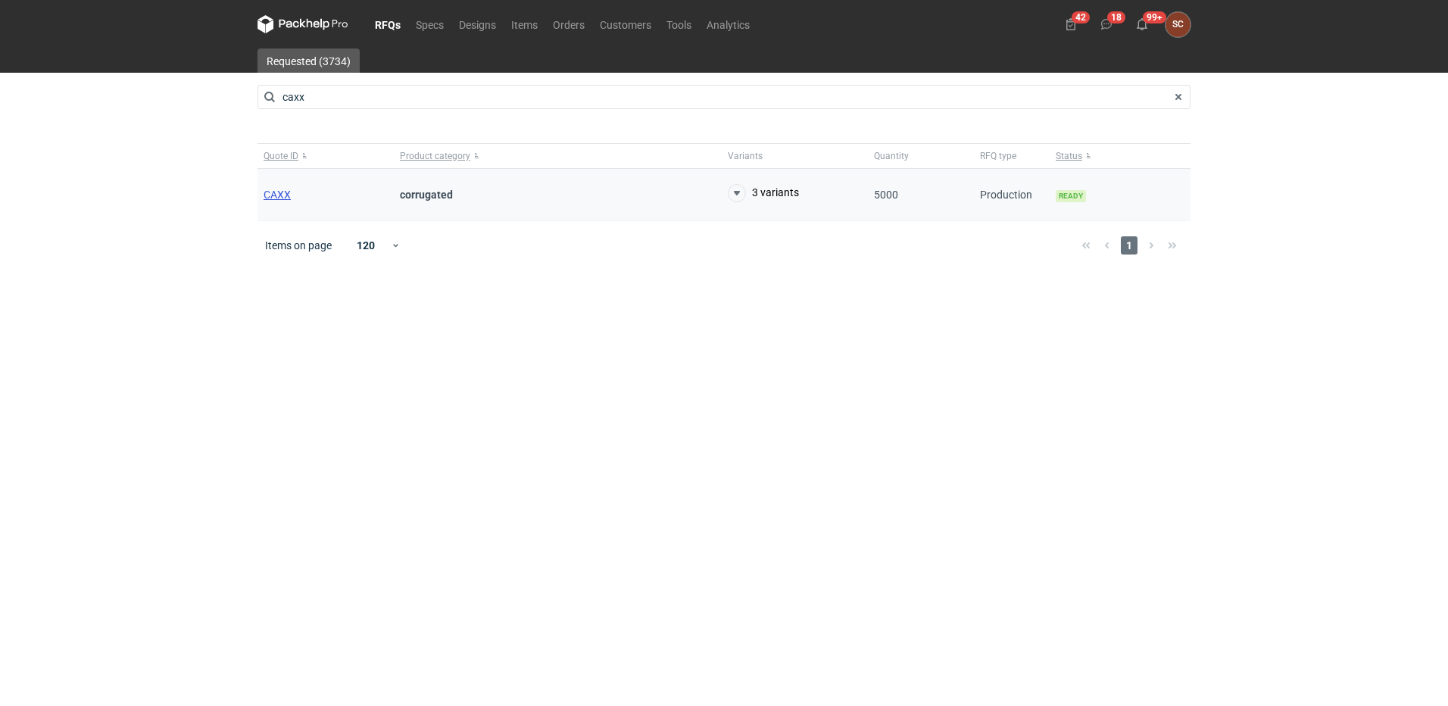
click at [285, 195] on span "CAXX" at bounding box center [277, 195] width 27 height 12
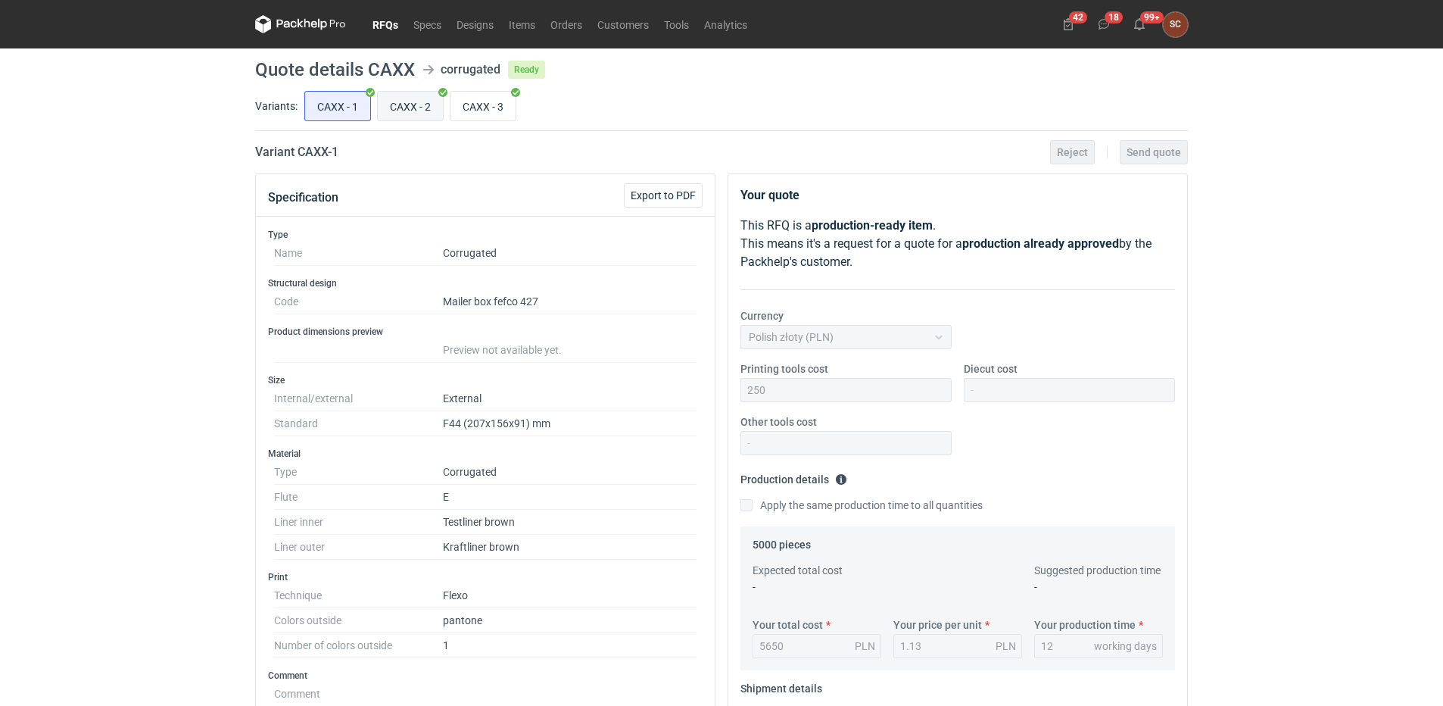
drag, startPoint x: 405, startPoint y: 97, endPoint x: 415, endPoint y: 108, distance: 15.0
click at [406, 96] on input "CAXX - 2" at bounding box center [410, 106] width 65 height 29
radio input "true"
click at [480, 109] on input "CAXX - 3" at bounding box center [483, 106] width 65 height 29
radio input "true"
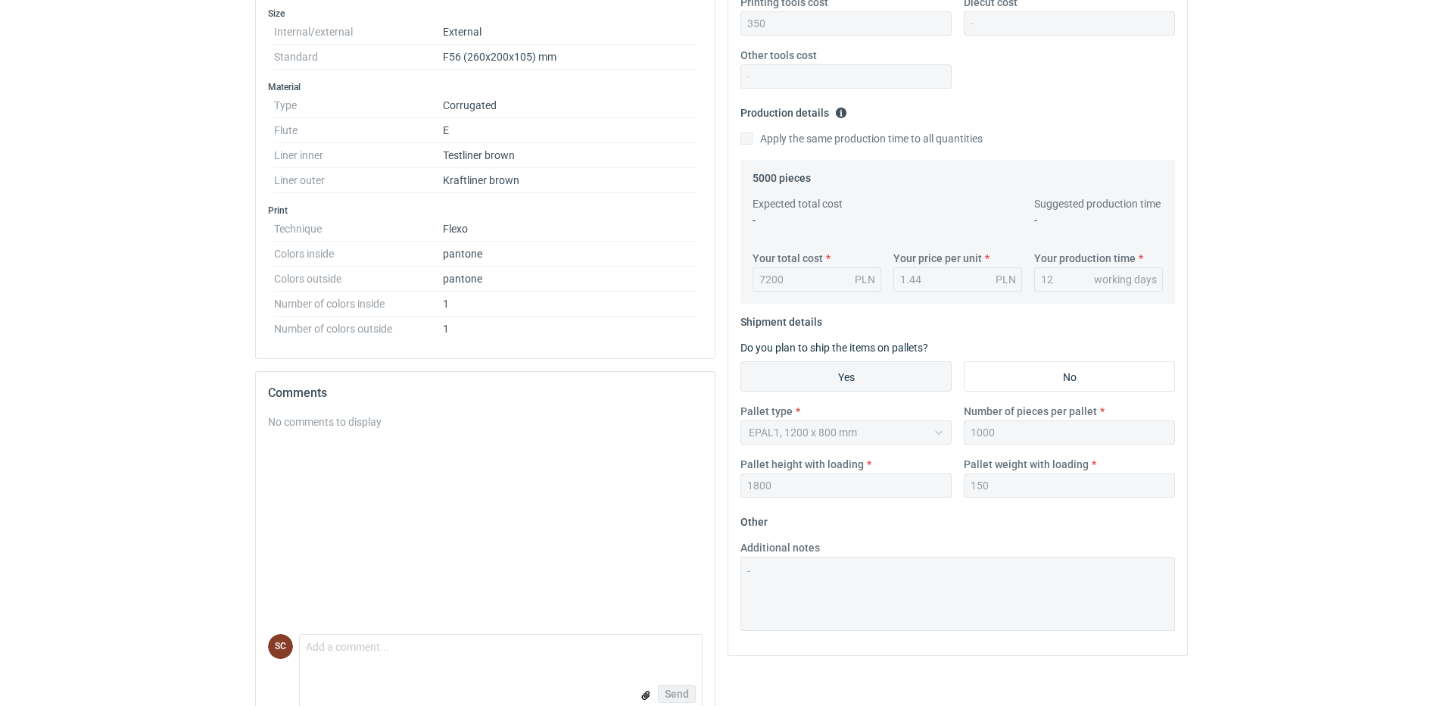
scroll to position [320, 0]
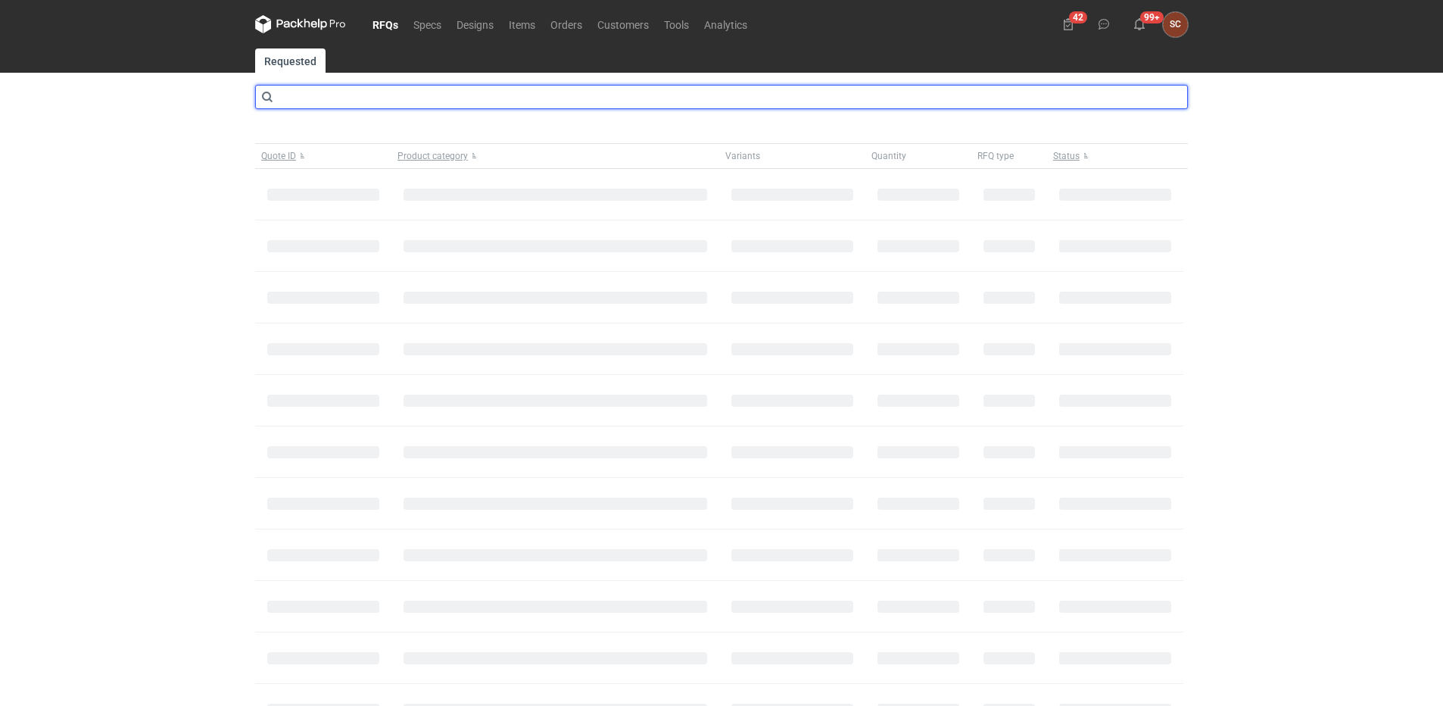
click at [339, 91] on input "text" at bounding box center [721, 97] width 933 height 24
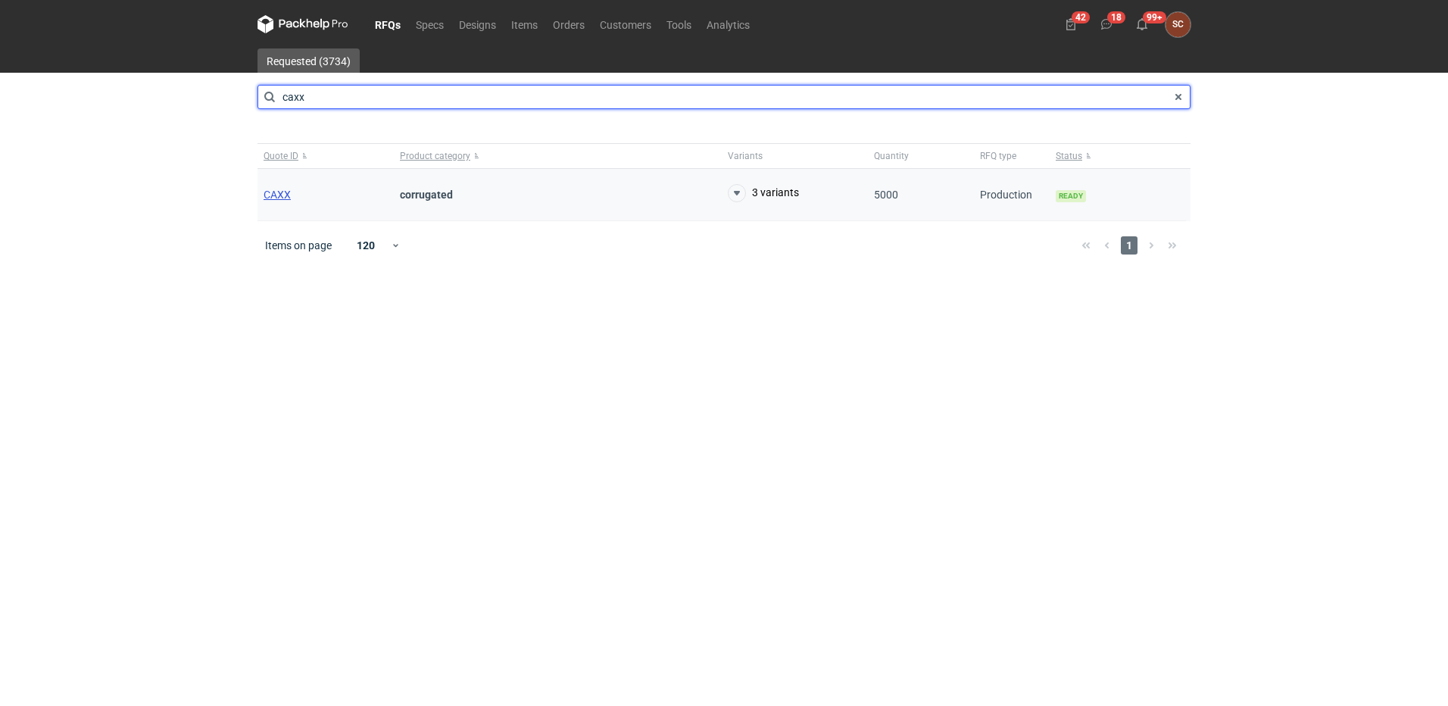
type input "caxx"
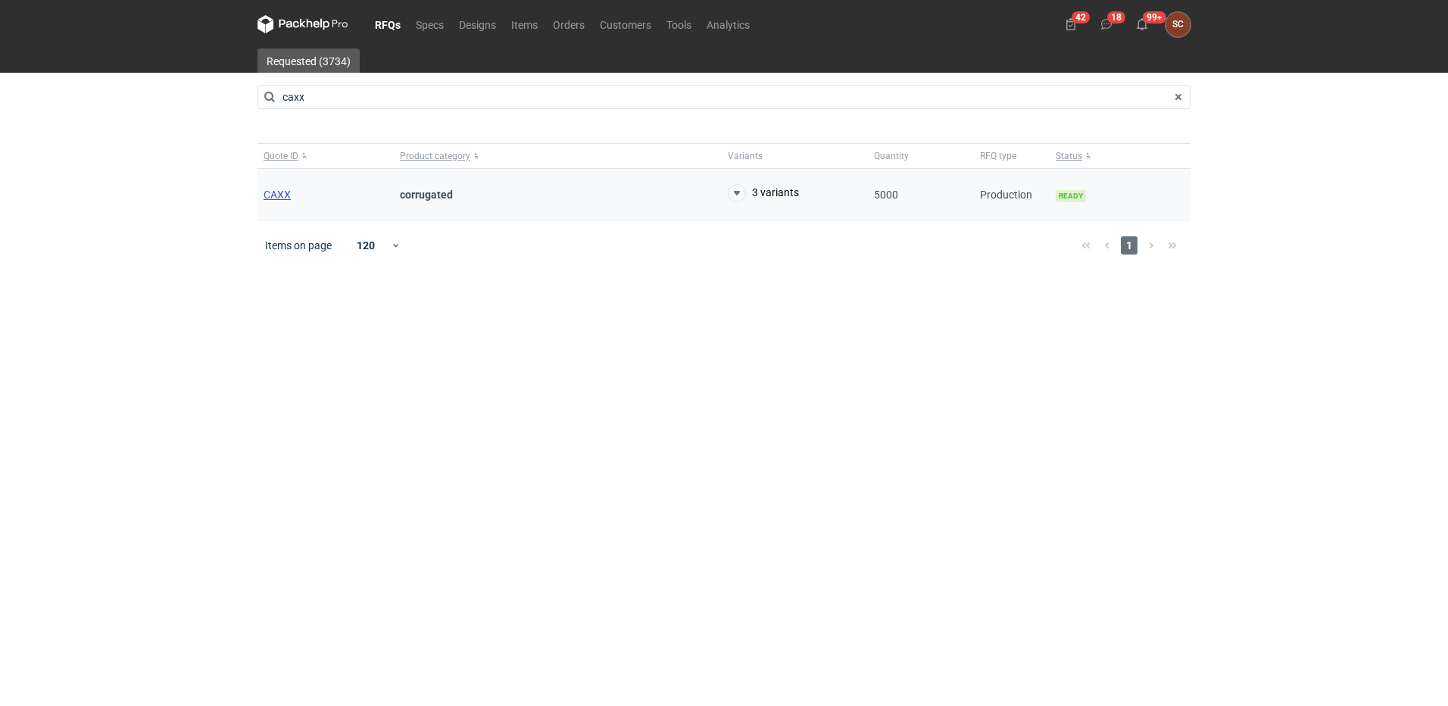
click at [284, 193] on span "CAXX" at bounding box center [277, 195] width 27 height 12
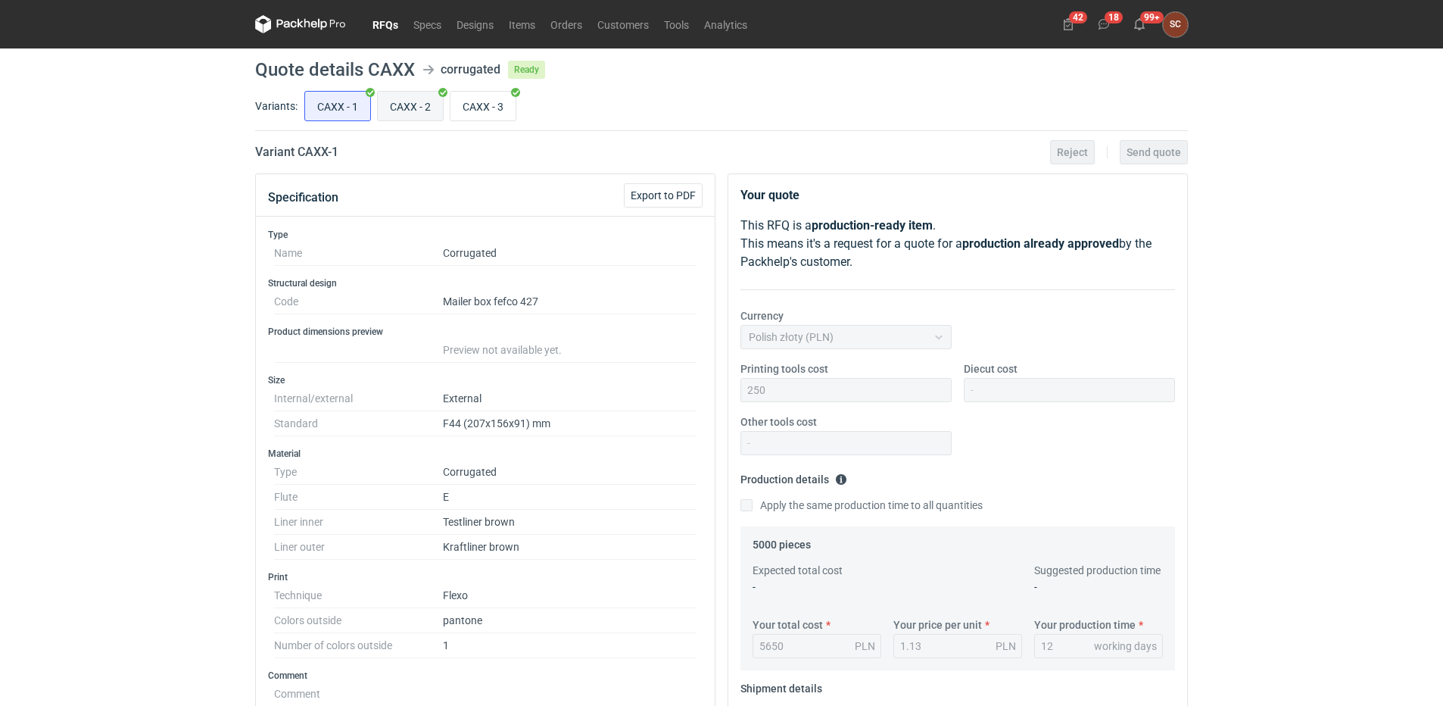
click at [413, 98] on input "CAXX - 2" at bounding box center [410, 106] width 65 height 29
radio input "true"
click at [486, 101] on input "CAXX - 3" at bounding box center [483, 106] width 65 height 29
radio input "true"
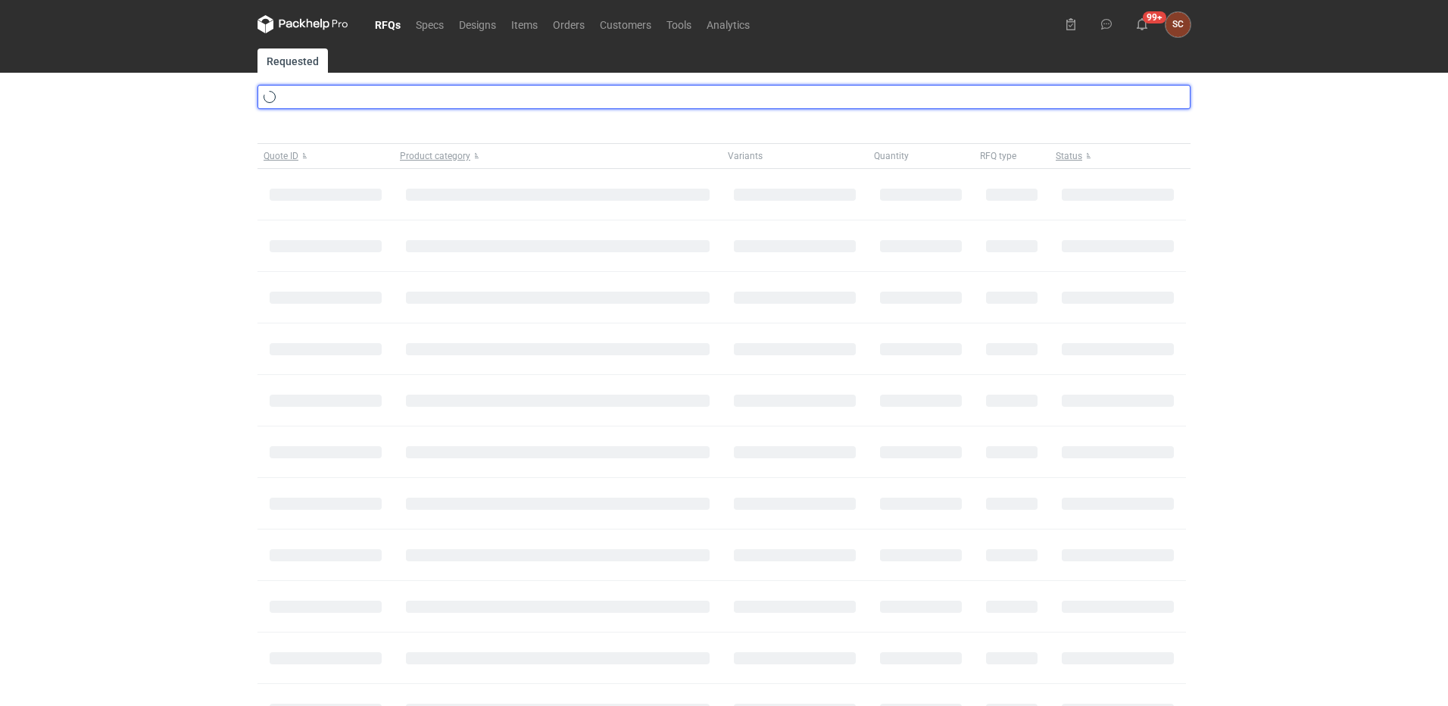
click at [309, 99] on input "text" at bounding box center [723, 97] width 933 height 24
click at [293, 98] on input "text" at bounding box center [723, 97] width 933 height 24
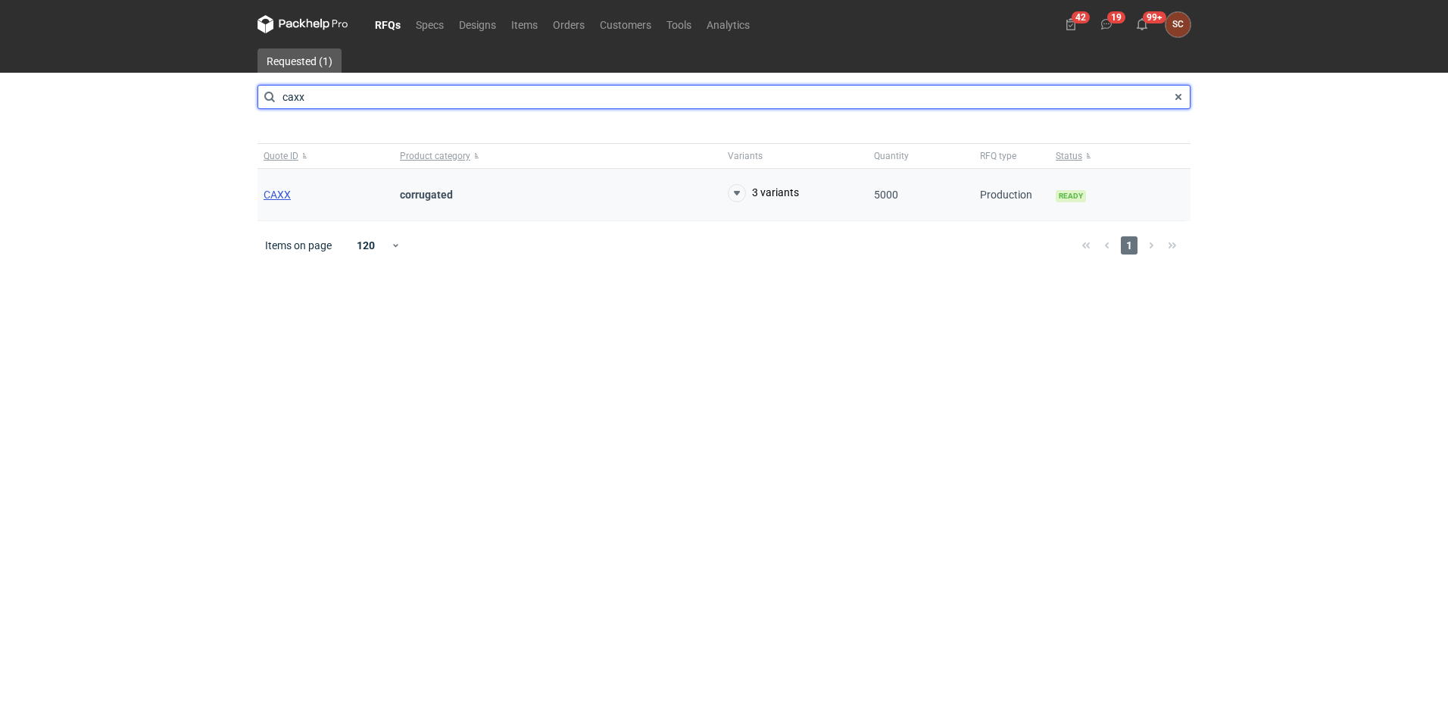
type input "caxx"
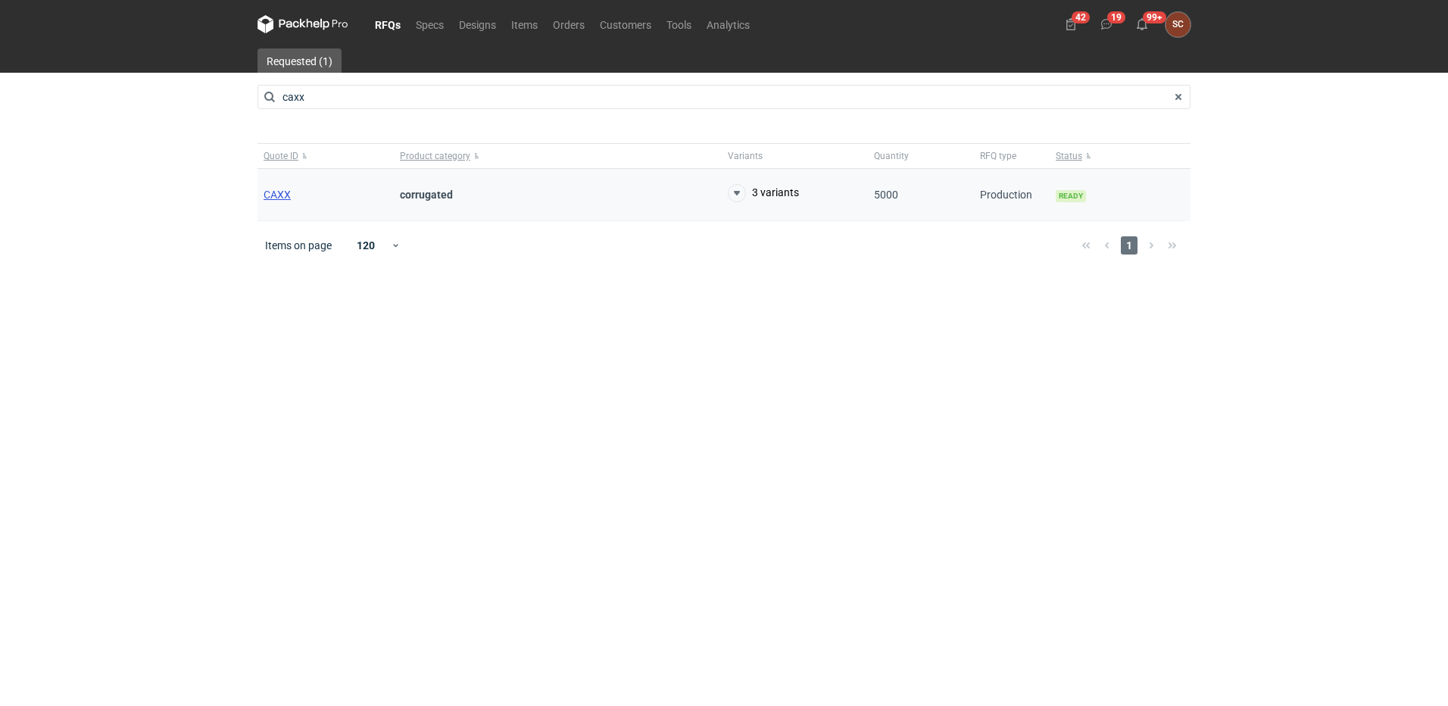
click at [287, 193] on span "CAXX" at bounding box center [277, 195] width 27 height 12
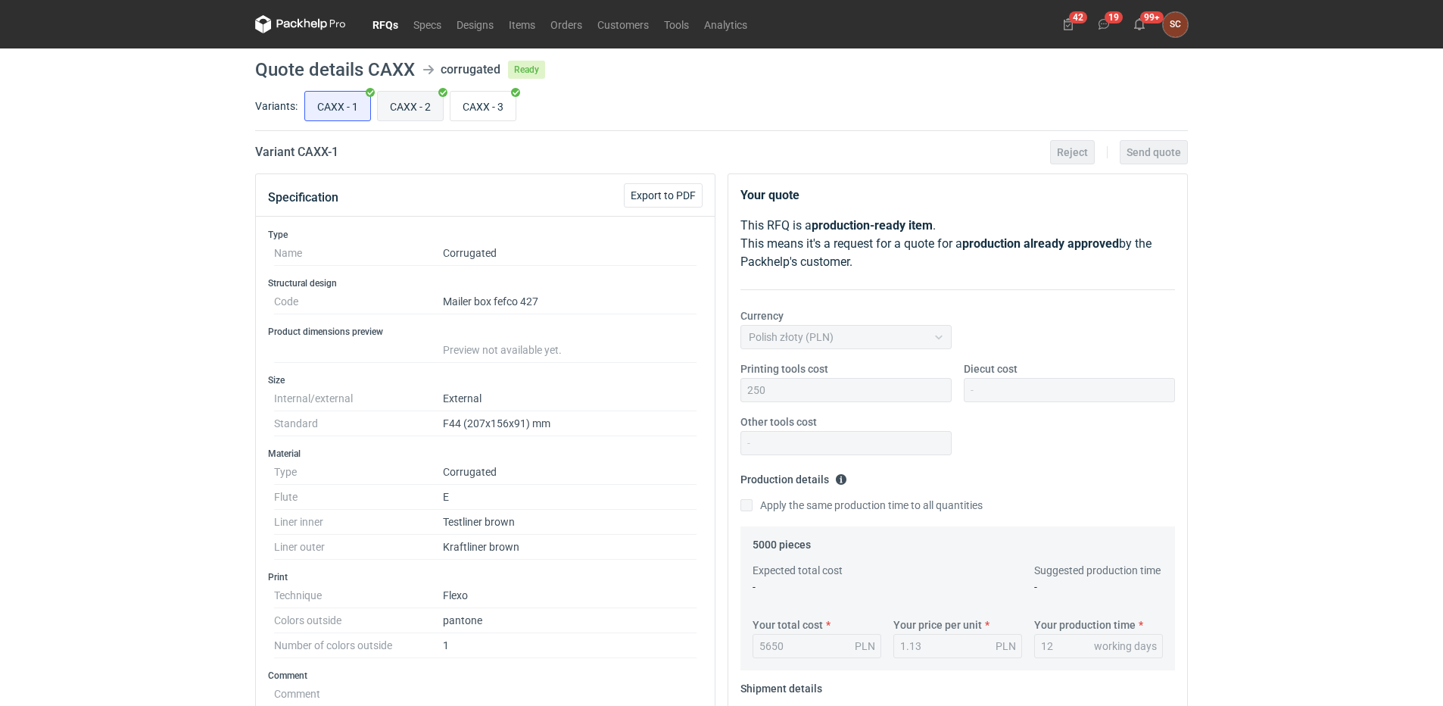
click at [399, 108] on input "CAXX - 2" at bounding box center [410, 106] width 65 height 29
radio input "true"
click at [339, 103] on input "CAXX - 1" at bounding box center [337, 106] width 65 height 29
radio input "true"
click at [479, 99] on input "CAXX - 3" at bounding box center [483, 106] width 65 height 29
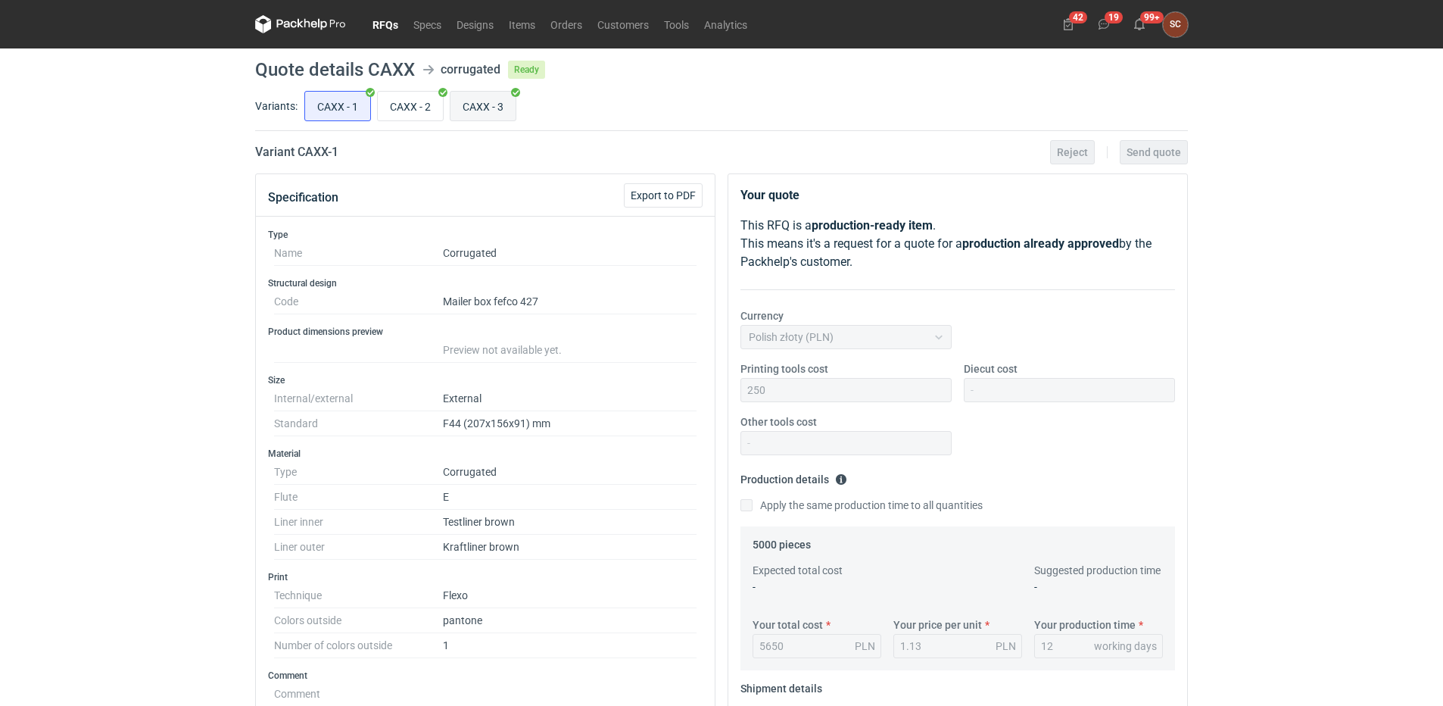
radio input "true"
click at [314, 98] on input "CAXX - 1" at bounding box center [337, 106] width 65 height 29
radio input "true"
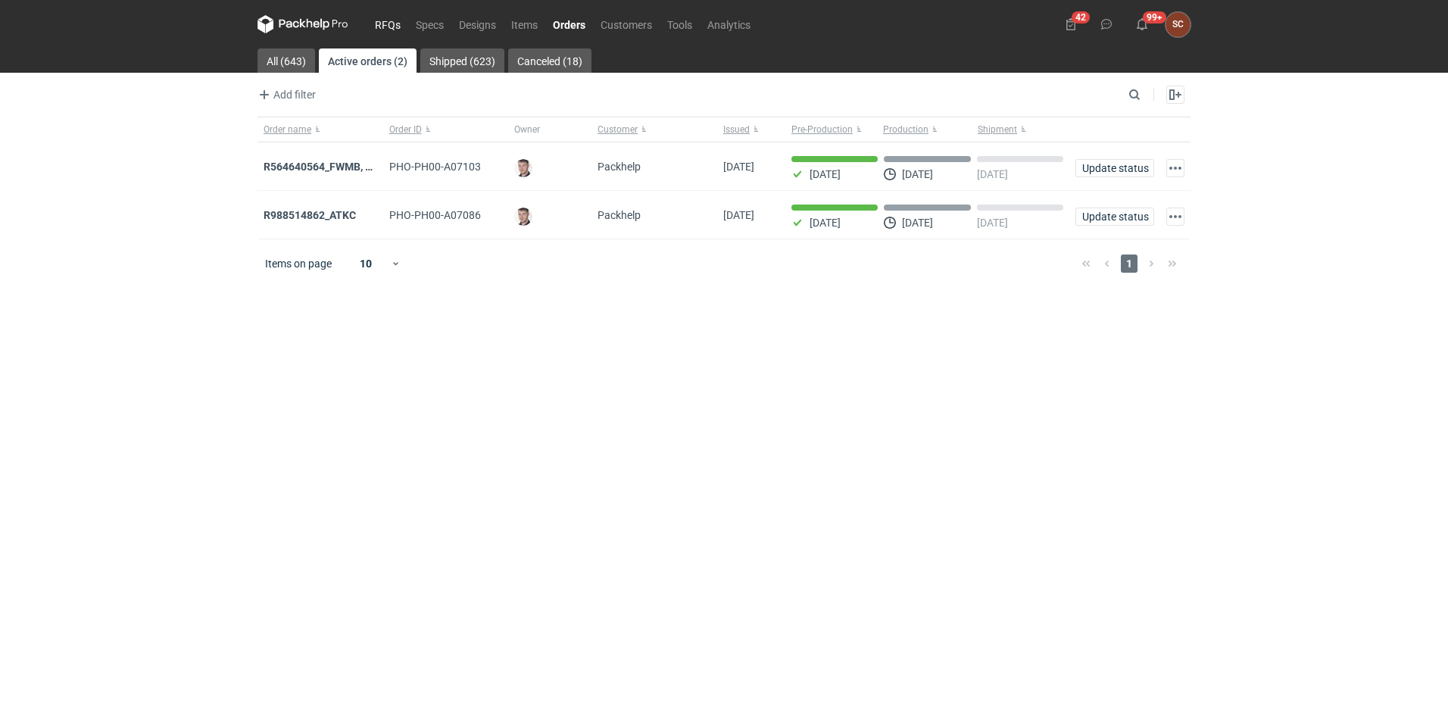
click at [381, 28] on link "RFQs" at bounding box center [387, 24] width 41 height 18
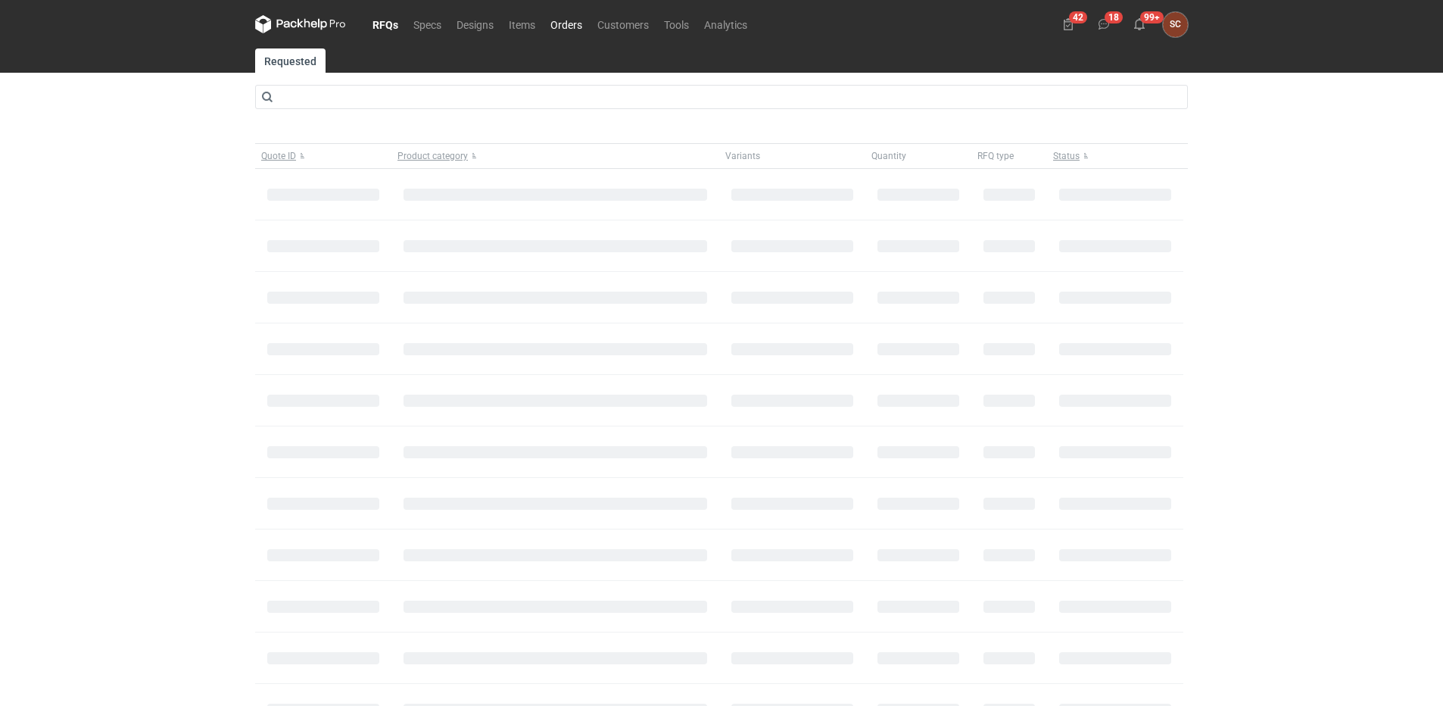
click at [549, 25] on link "Orders" at bounding box center [566, 24] width 47 height 18
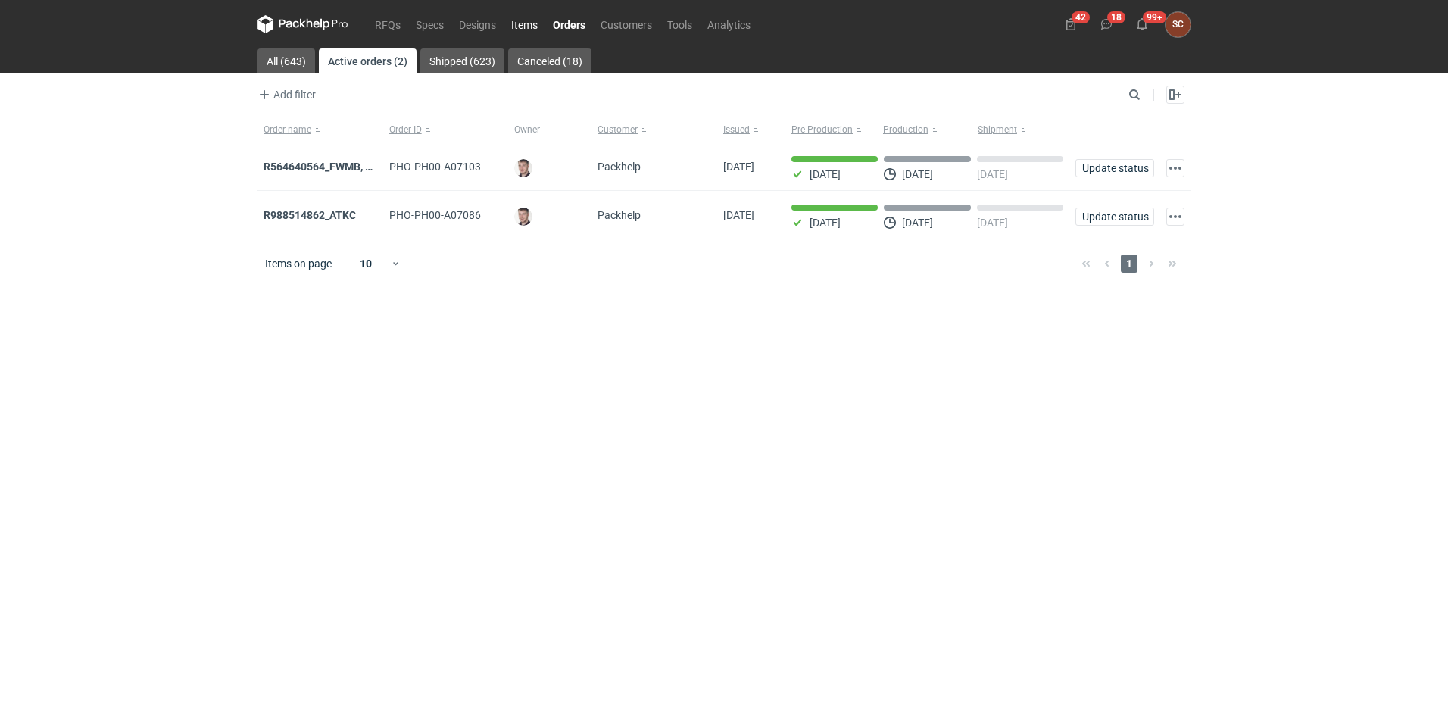
click at [525, 27] on link "Items" at bounding box center [525, 24] width 42 height 18
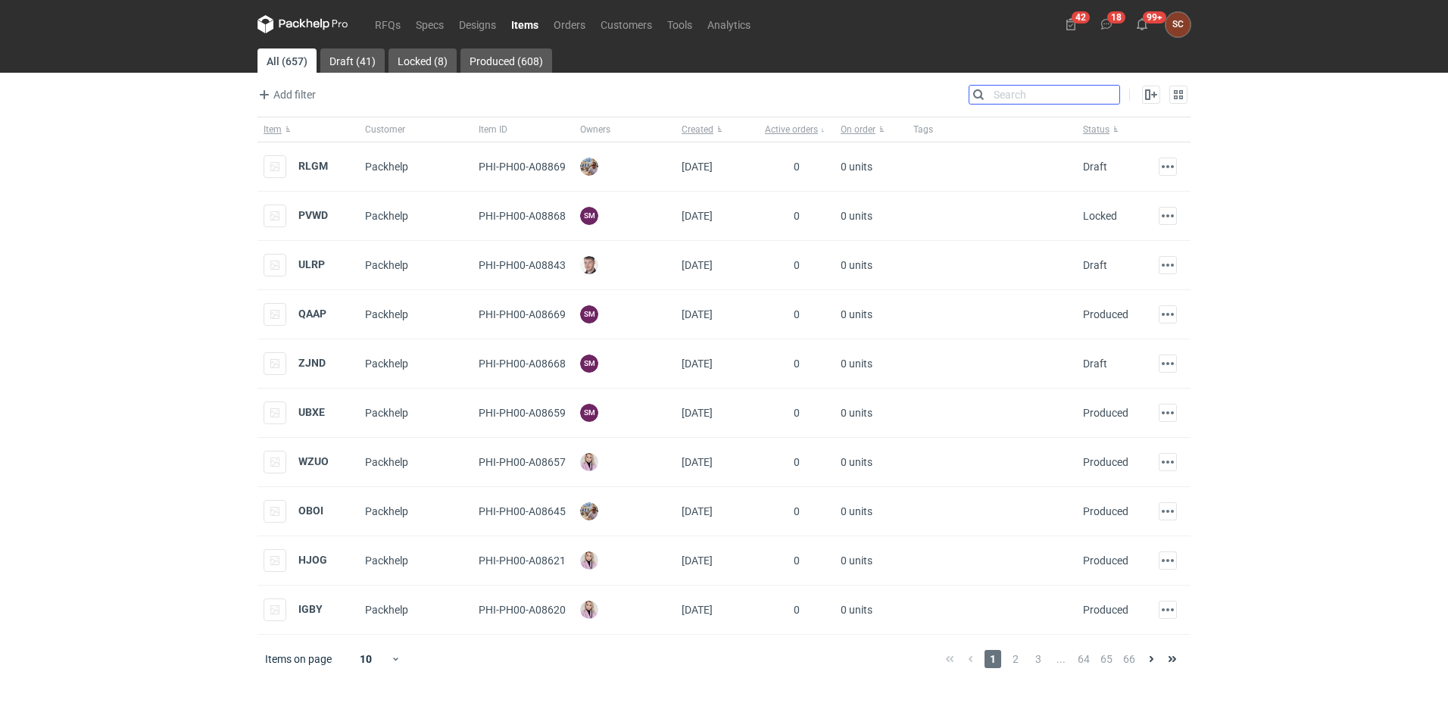
click at [1109, 95] on input "Search" at bounding box center [1044, 95] width 150 height 18
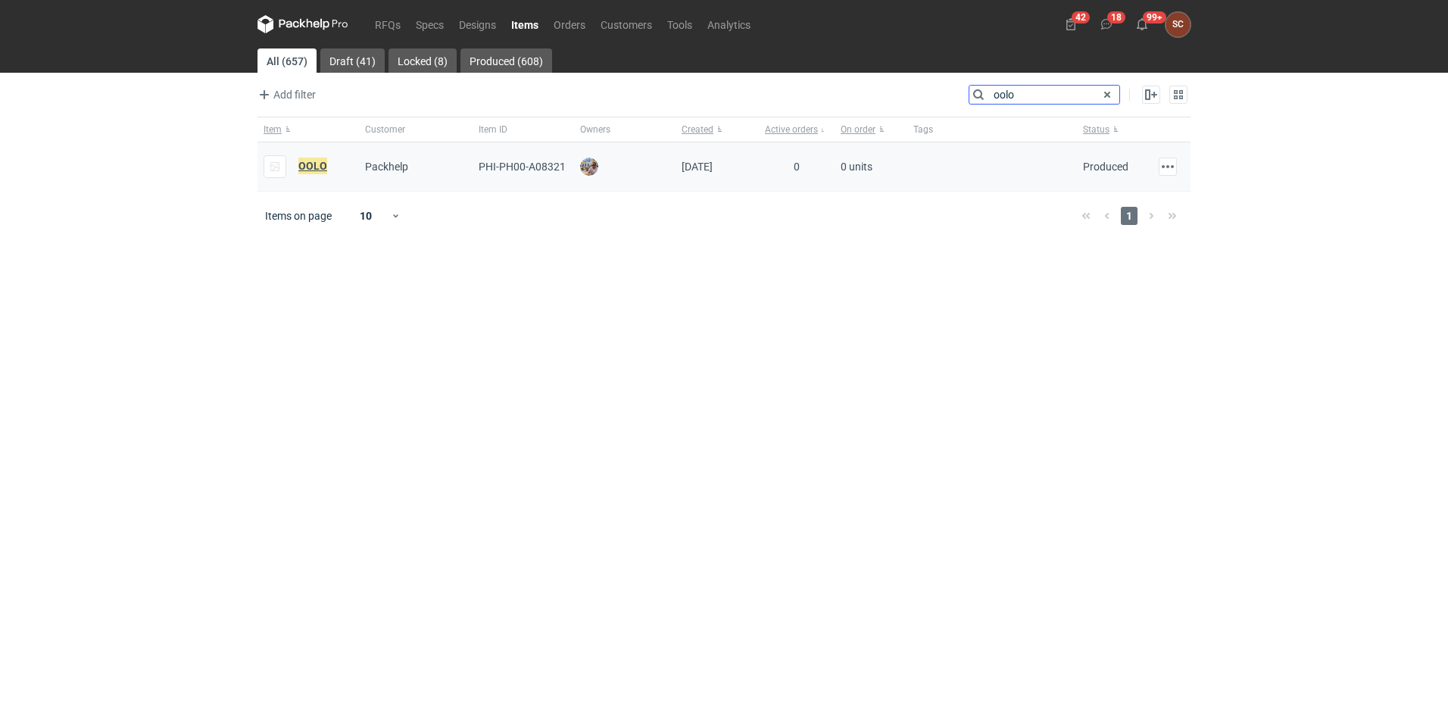
type input "oolo"
click at [300, 166] on em "OOLO" at bounding box center [312, 166] width 29 height 17
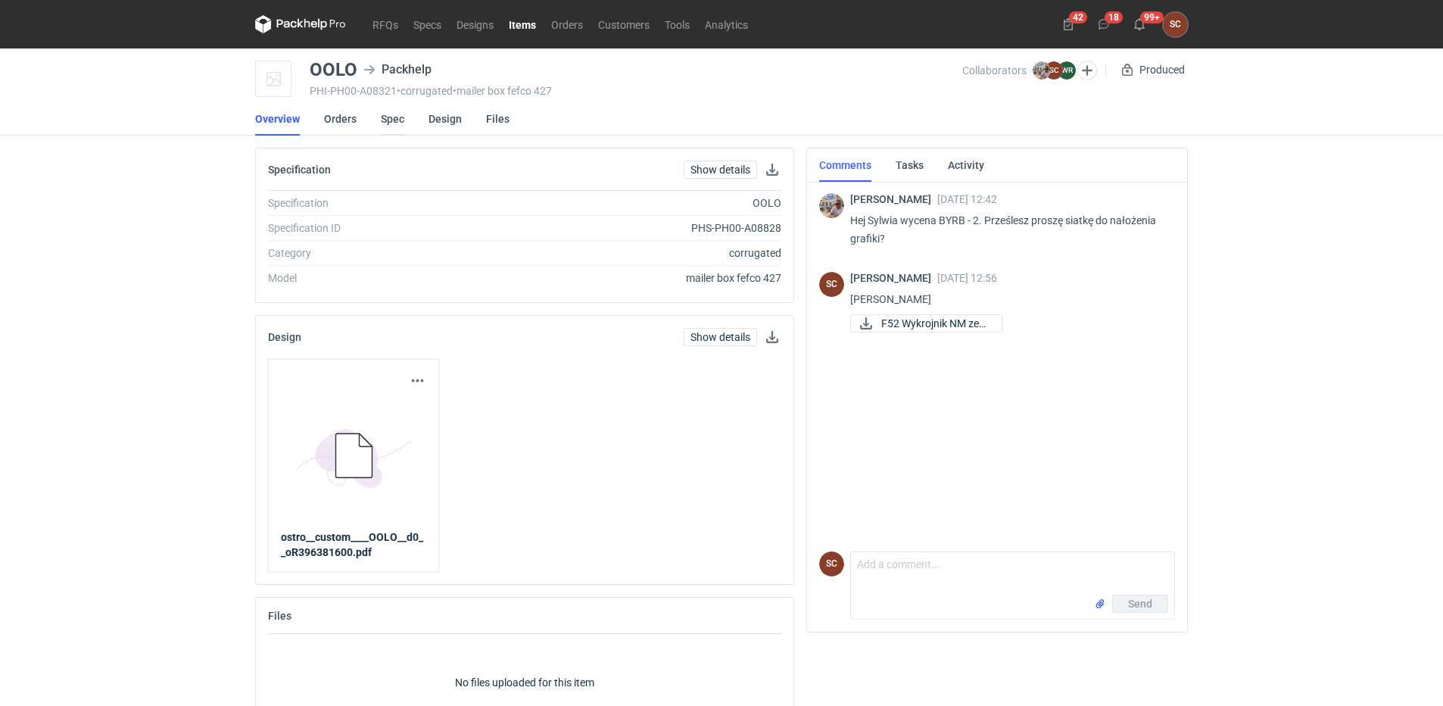
click at [392, 121] on link "Spec" at bounding box center [392, 118] width 23 height 33
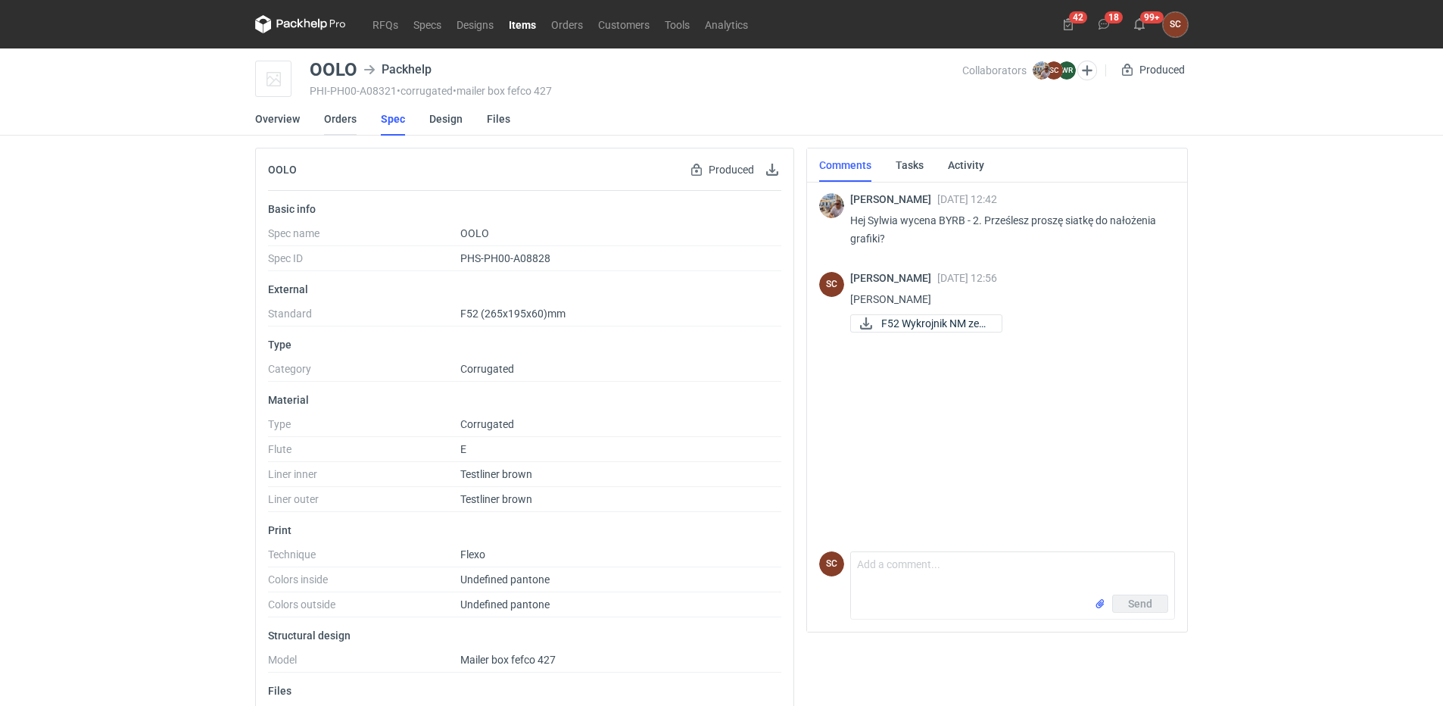
click at [332, 120] on link "Orders" at bounding box center [340, 118] width 33 height 33
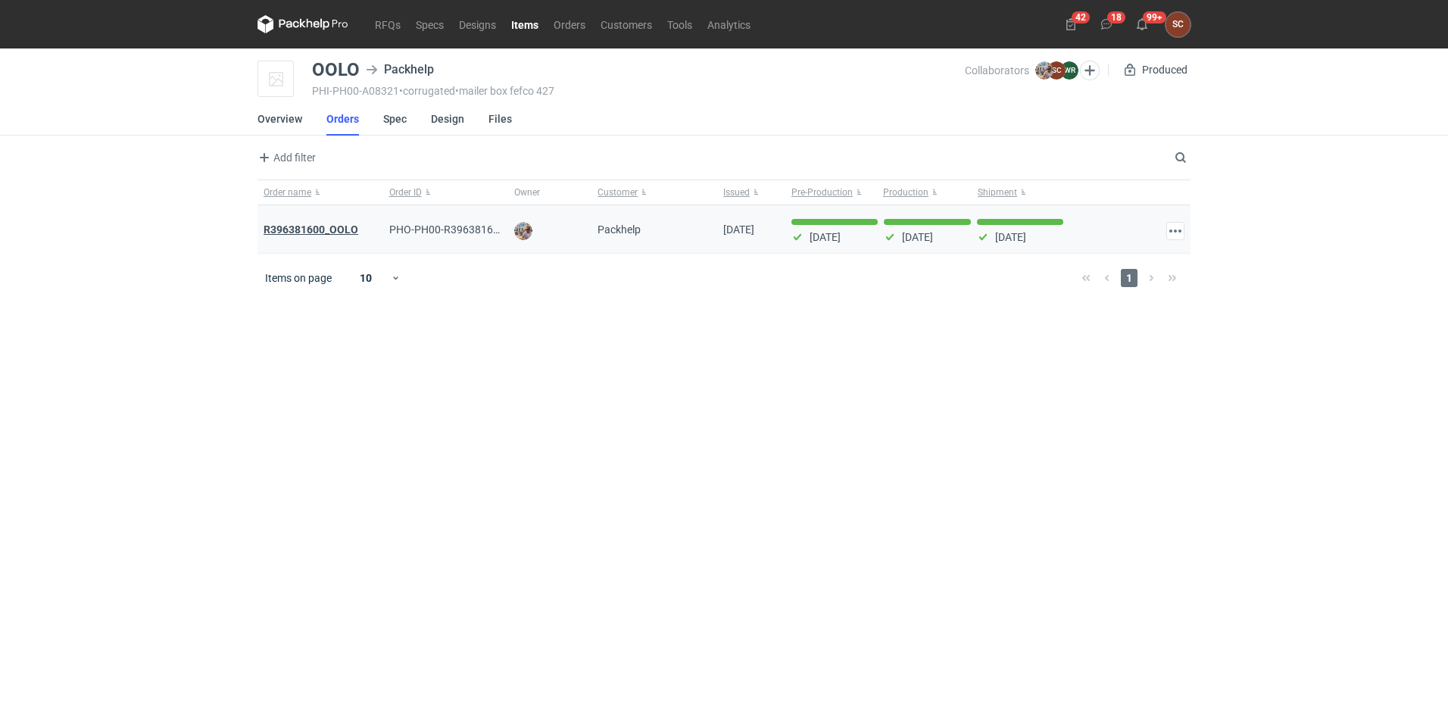
click at [324, 230] on strong "R396381600_OOLO" at bounding box center [311, 229] width 95 height 12
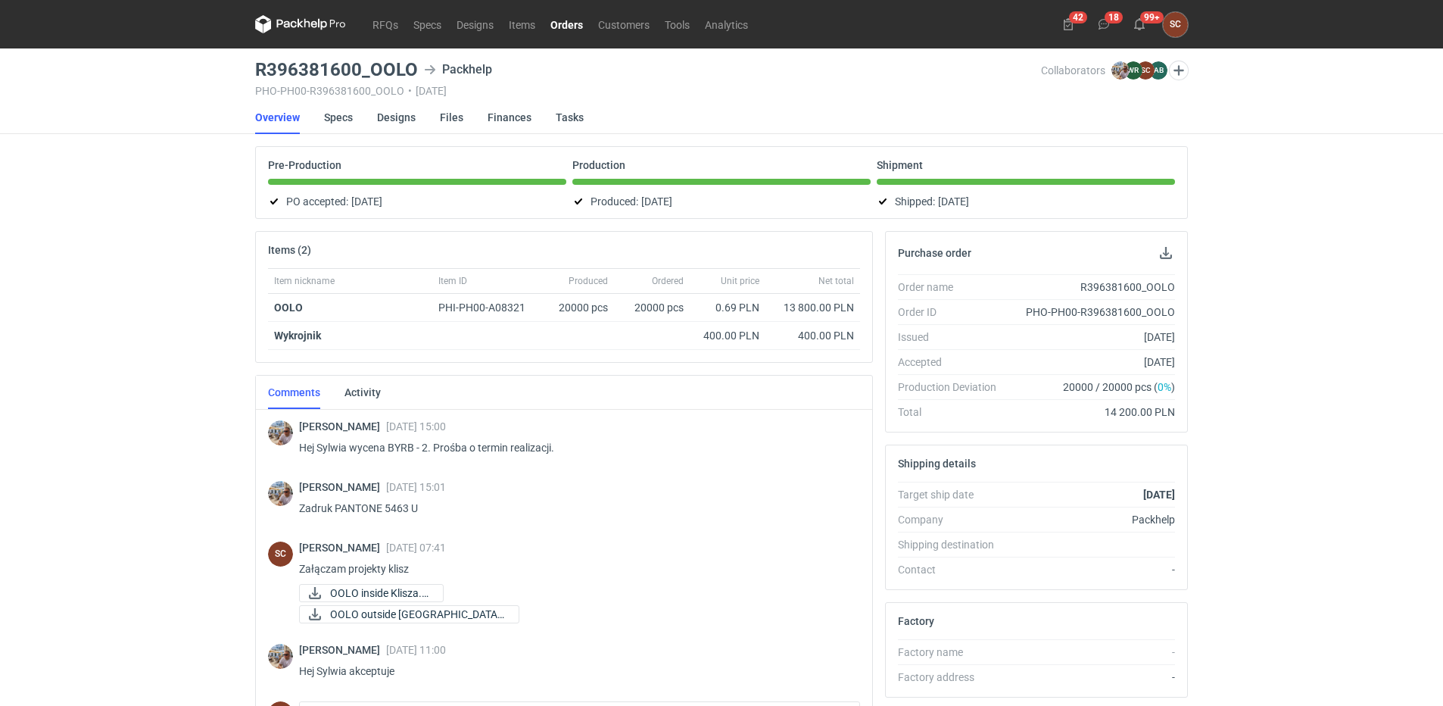
click at [796, 435] on div "[PERSON_NAME] [DATE] 15:00 Hej Sylwia wycena BYRB - 2. Prośba o termin realizac…" at bounding box center [573, 441] width 549 height 42
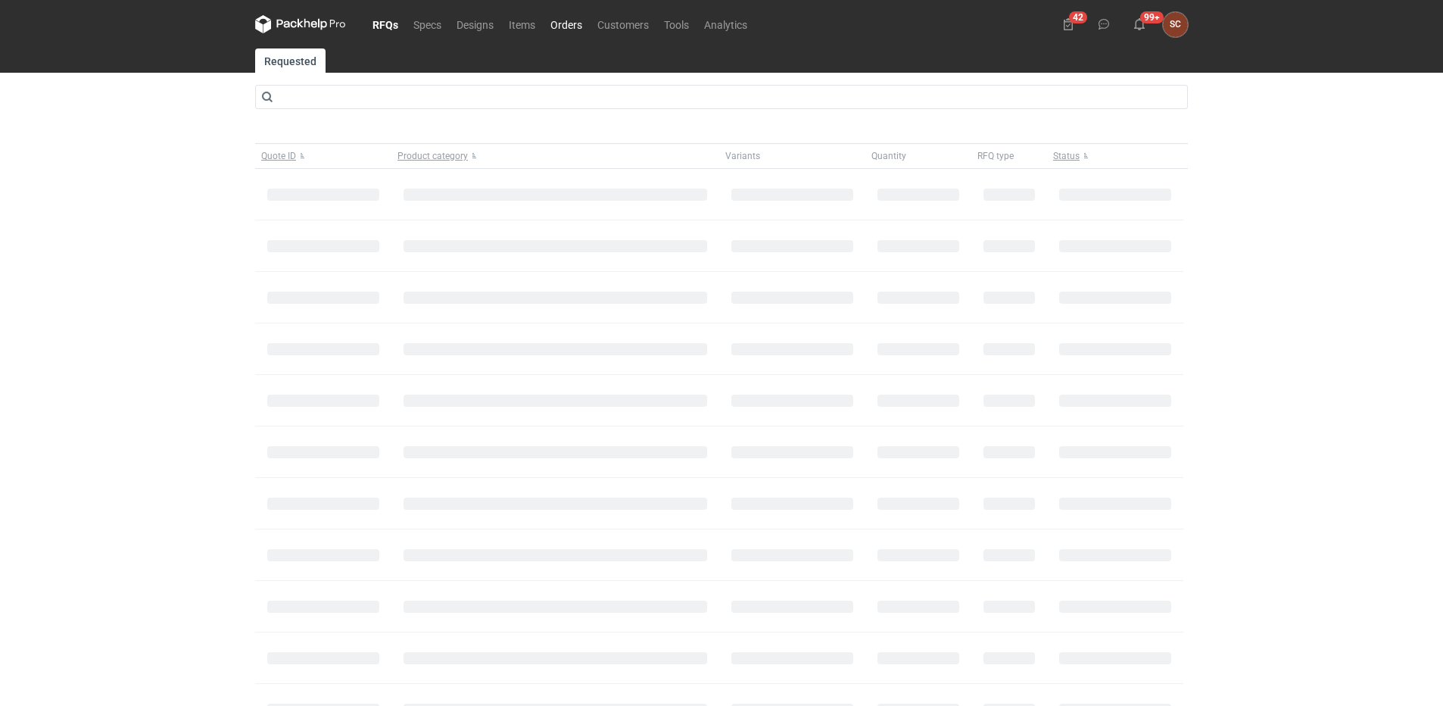
click at [567, 23] on link "Orders" at bounding box center [566, 24] width 47 height 18
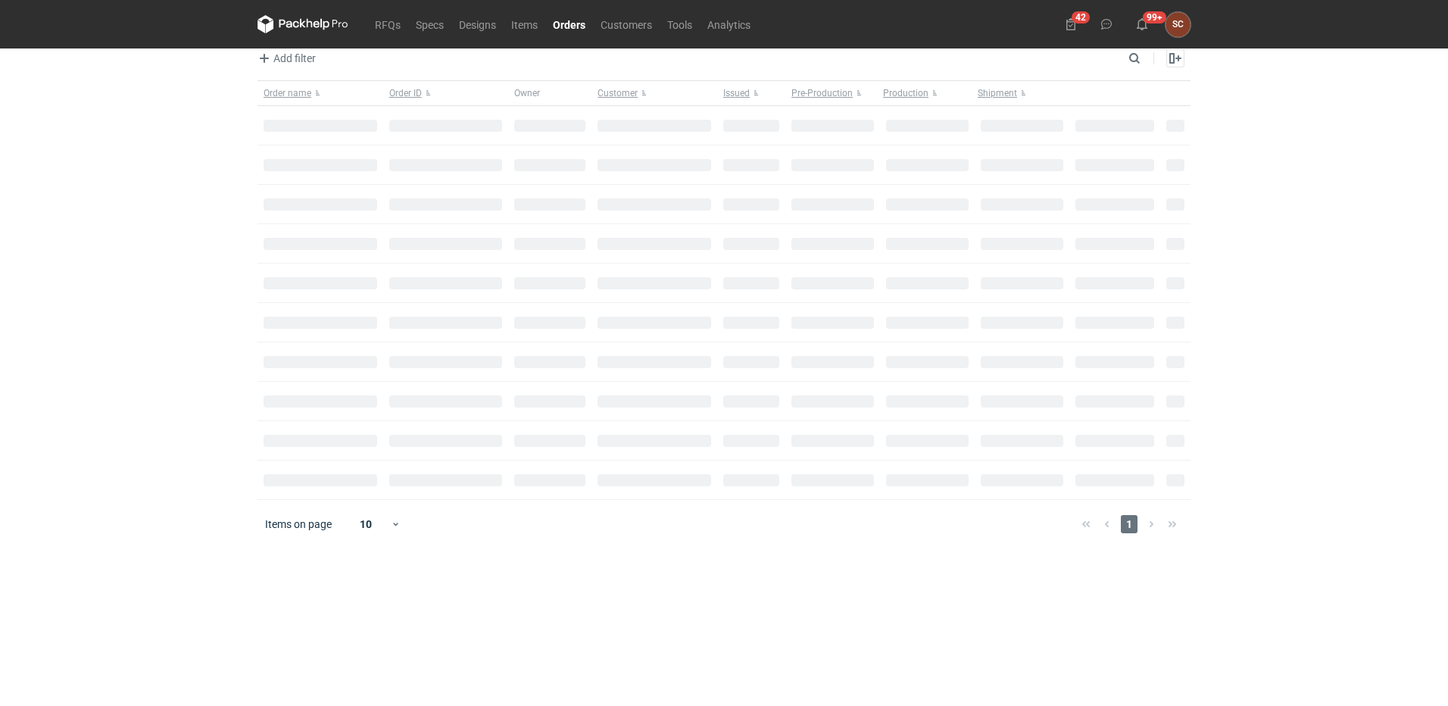
click at [86, 246] on div "RFQs Specs Designs Items Orders Customers Tools Analytics 42 99+ SC [PERSON_NAM…" at bounding box center [724, 353] width 1448 height 706
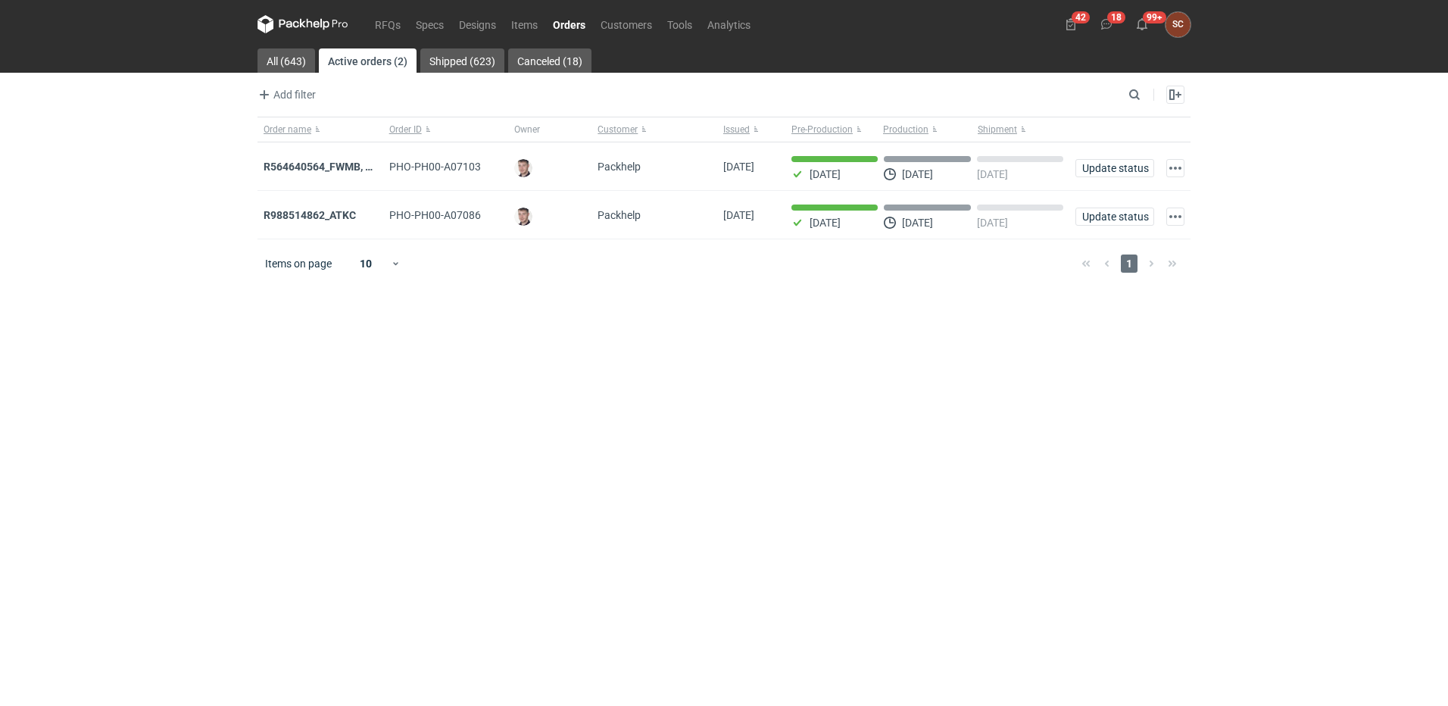
drag, startPoint x: 132, startPoint y: 258, endPoint x: 638, endPoint y: 413, distance: 529.9
click at [638, 420] on main "All (643) Active orders (2) Shipped (623) Canceled (18) Add filter Owner first …" at bounding box center [723, 376] width 945 height 657
click at [301, 218] on strong "R988514862_ATKC" at bounding box center [310, 215] width 92 height 12
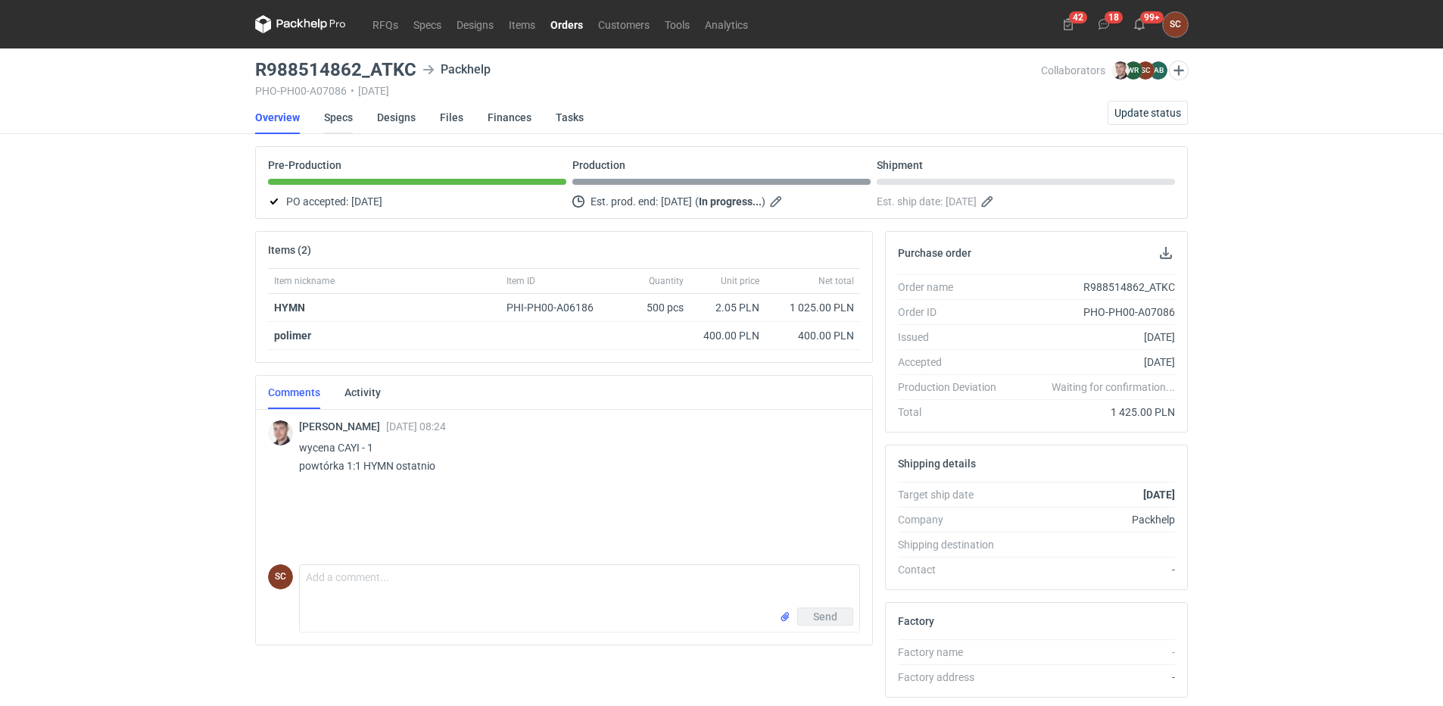
click at [346, 119] on link "Specs" at bounding box center [338, 117] width 29 height 33
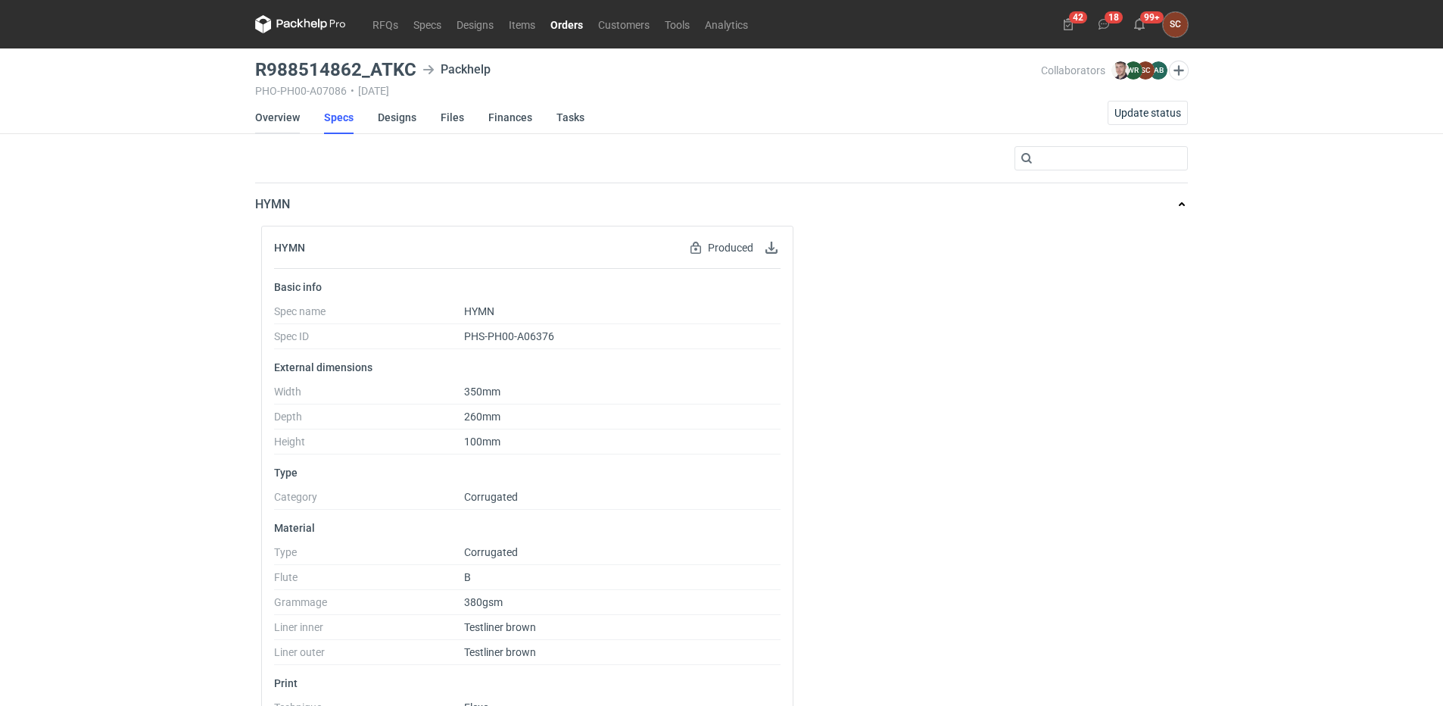
click at [288, 118] on link "Overview" at bounding box center [277, 117] width 45 height 33
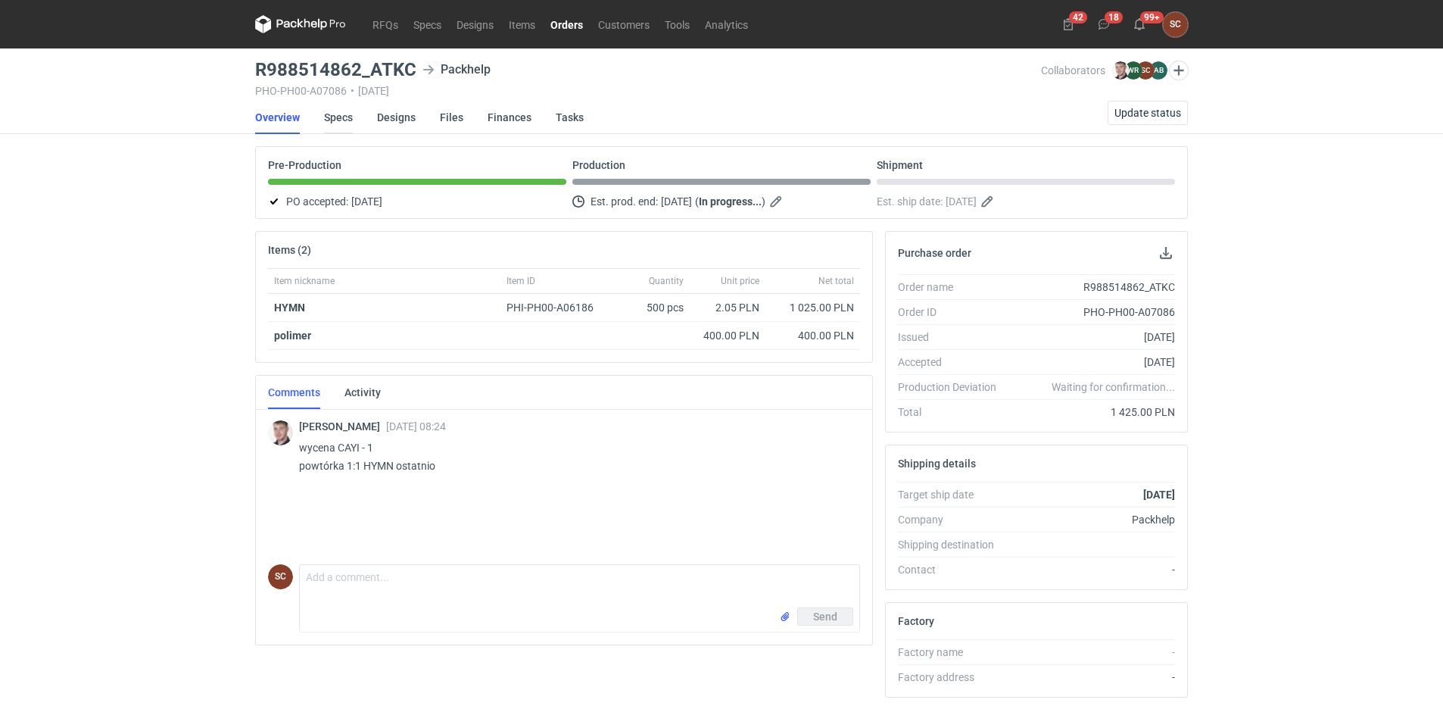
click at [342, 116] on link "Specs" at bounding box center [338, 117] width 29 height 33
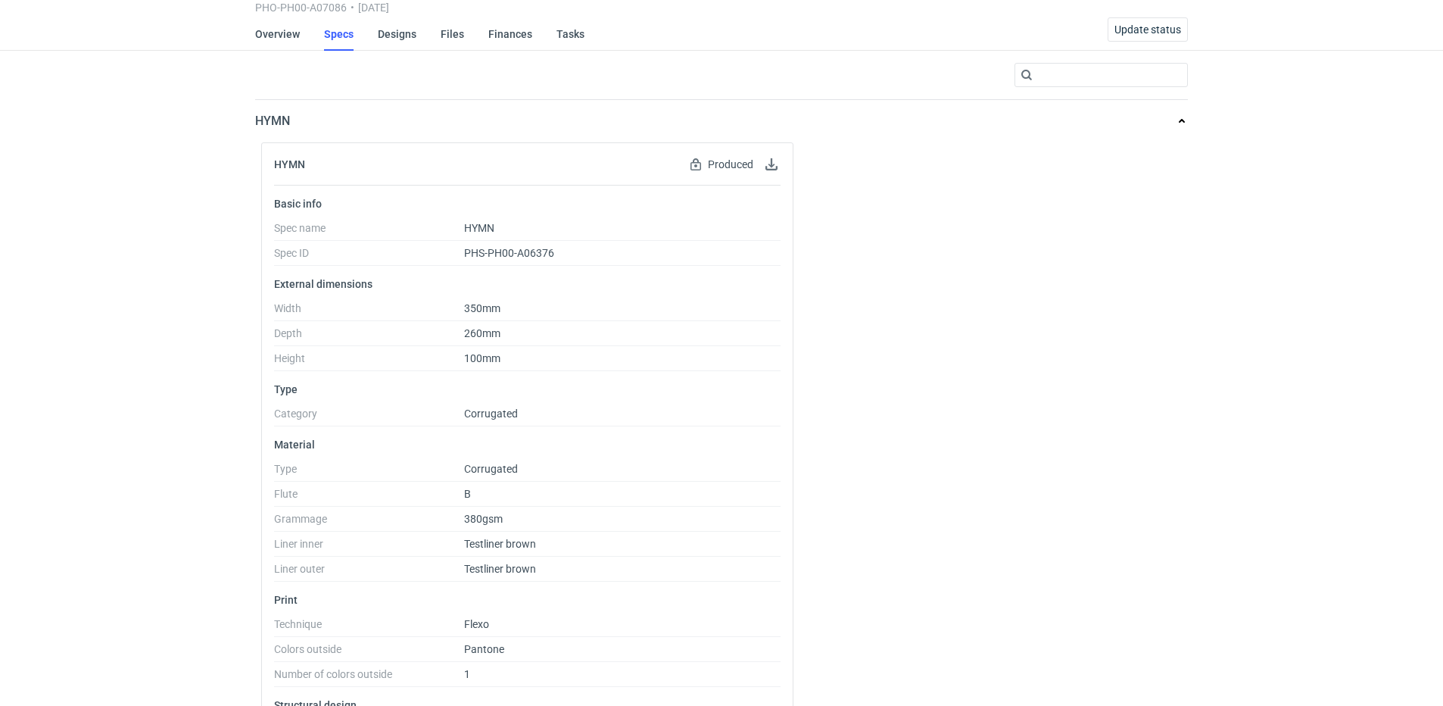
scroll to position [145, 0]
